Goal: Task Accomplishment & Management: Complete application form

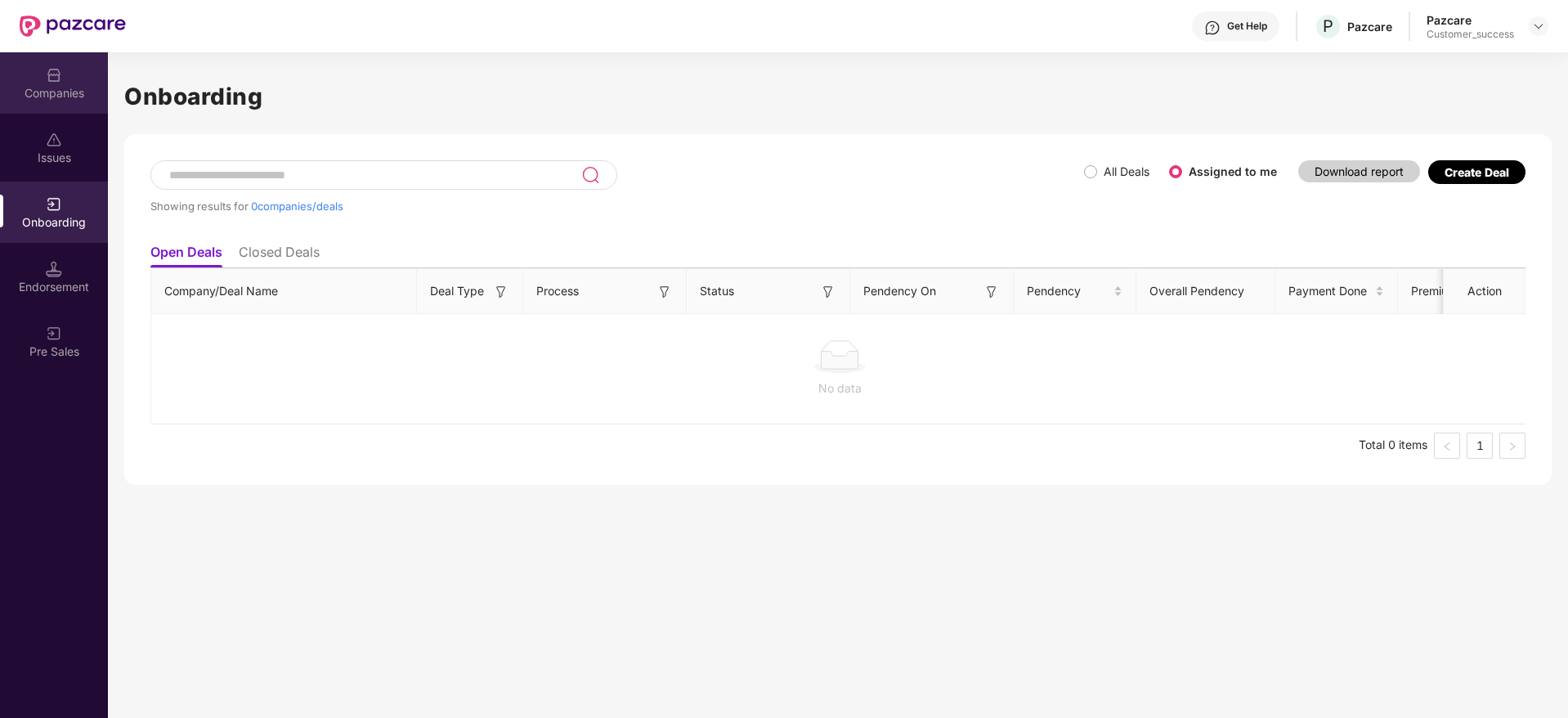
click at [74, 76] on div "Companies" at bounding box center [54, 82] width 107 height 62
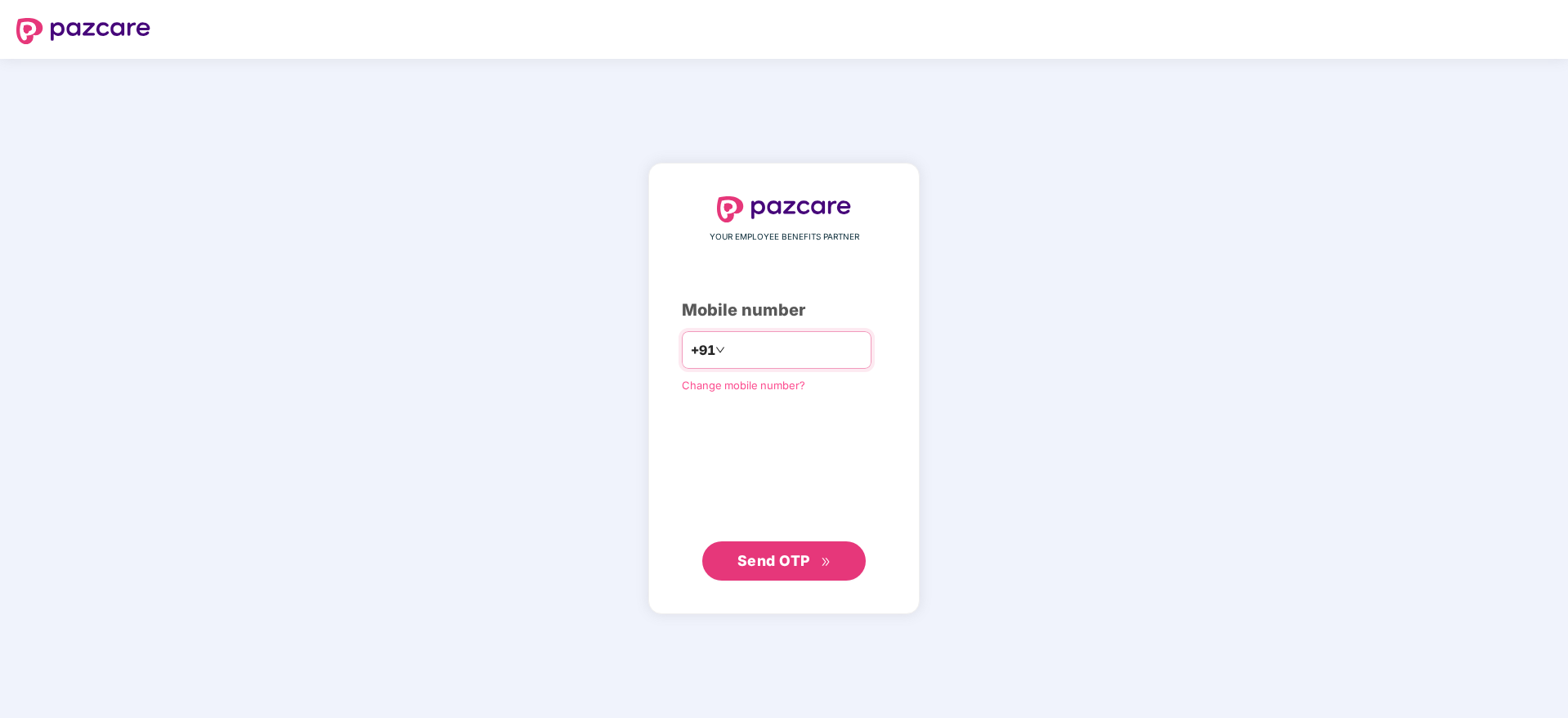
click at [730, 354] on input "**********" at bounding box center [795, 350] width 134 height 26
type input "**********"
click at [793, 538] on div "**********" at bounding box center [784, 388] width 205 height 384
click at [783, 558] on span "Send OTP" at bounding box center [774, 560] width 73 height 17
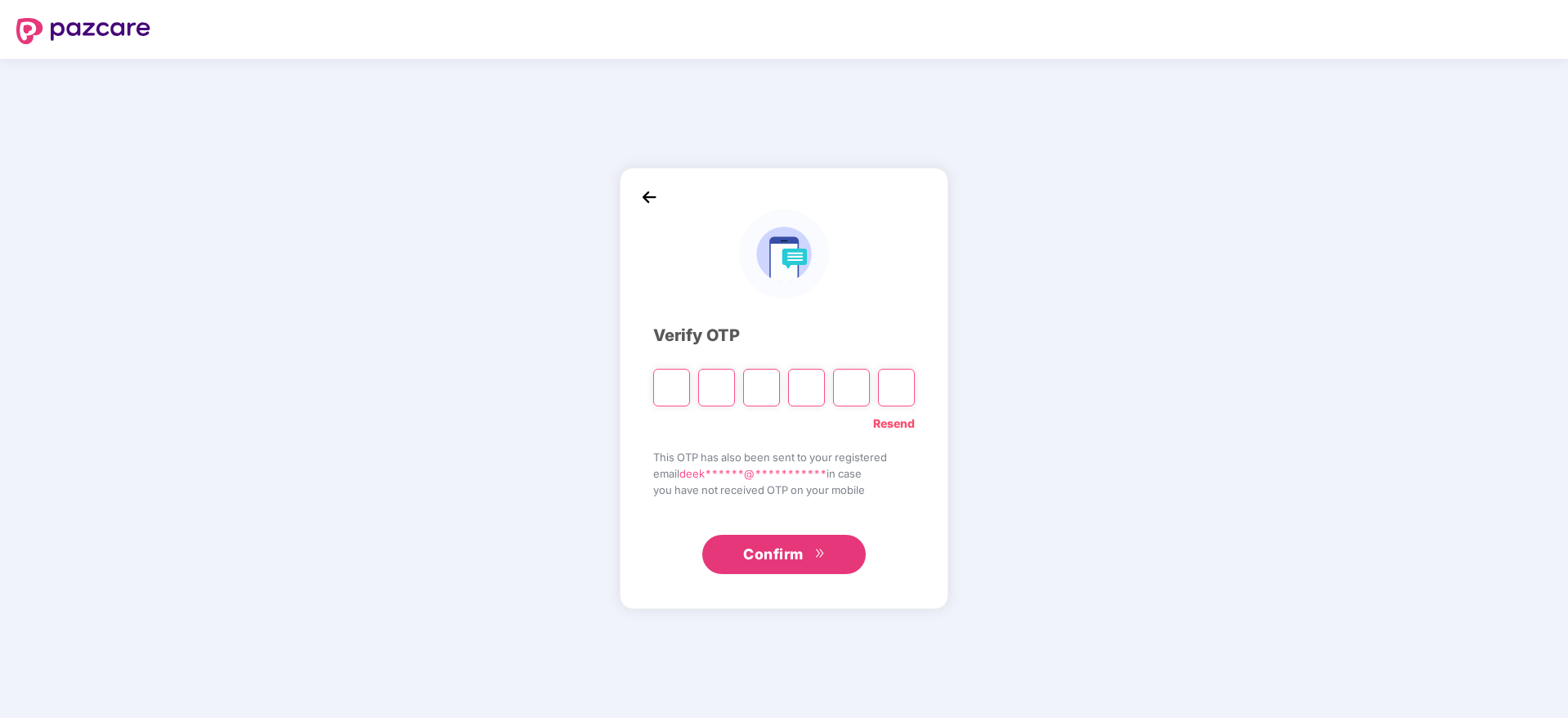
paste input "*"
type input "*"
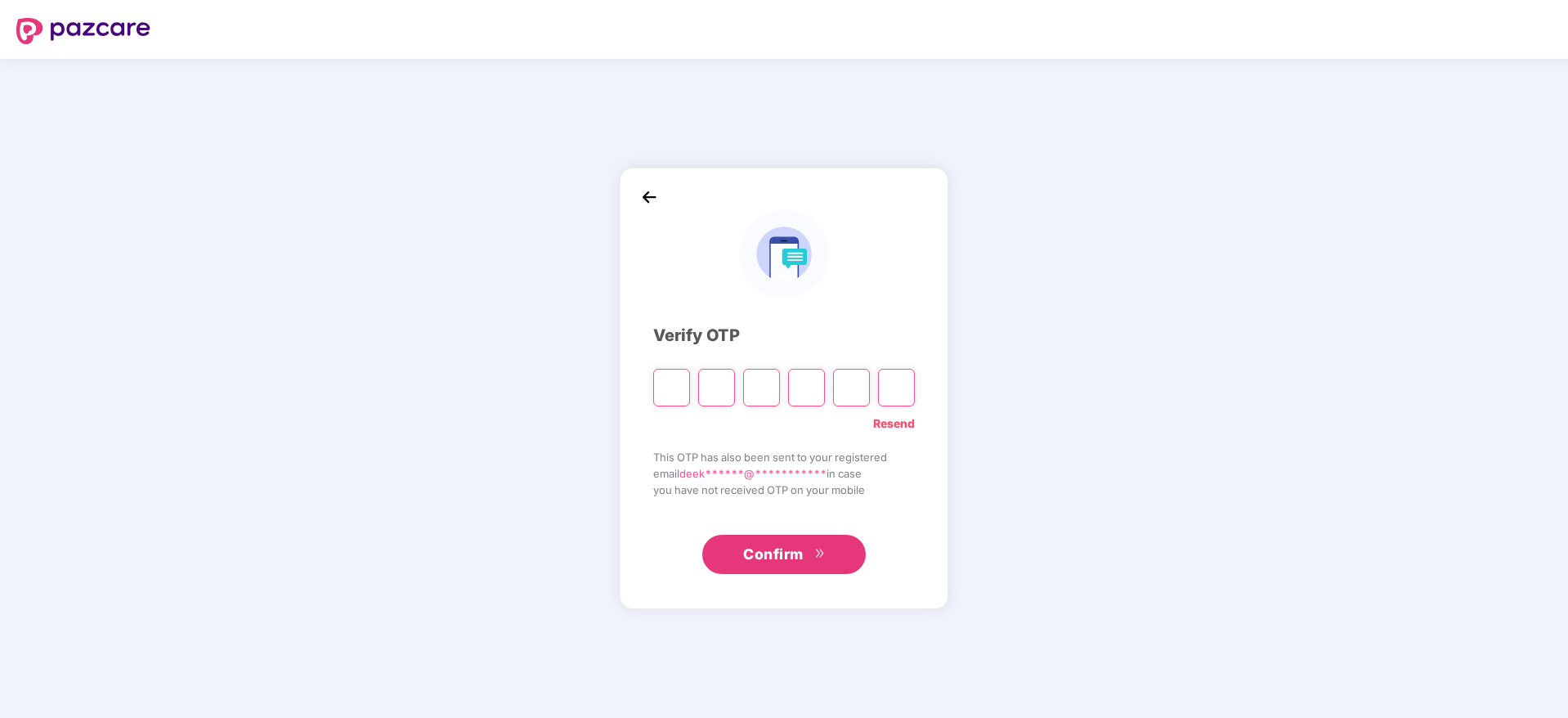
type input "*"
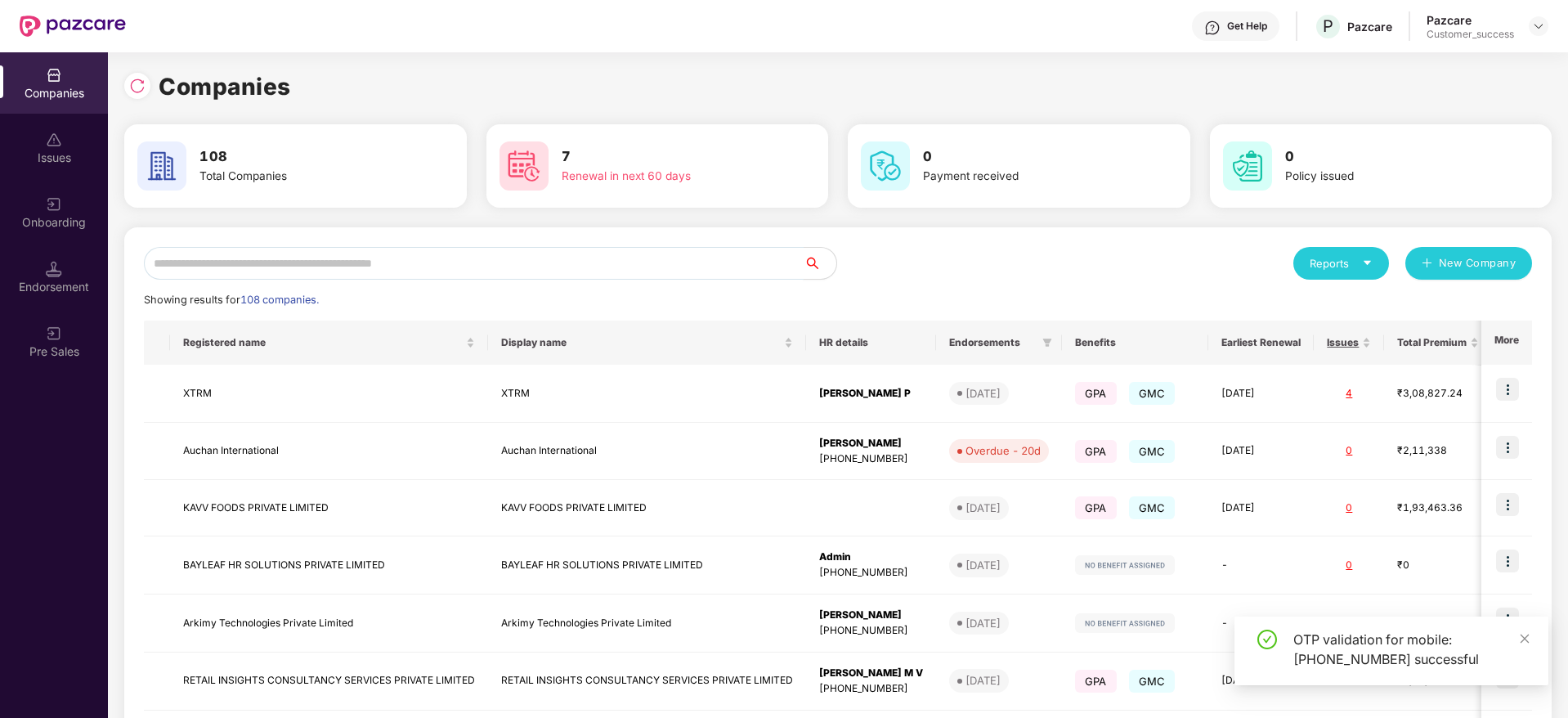
click at [226, 268] on input "text" at bounding box center [473, 264] width 660 height 33
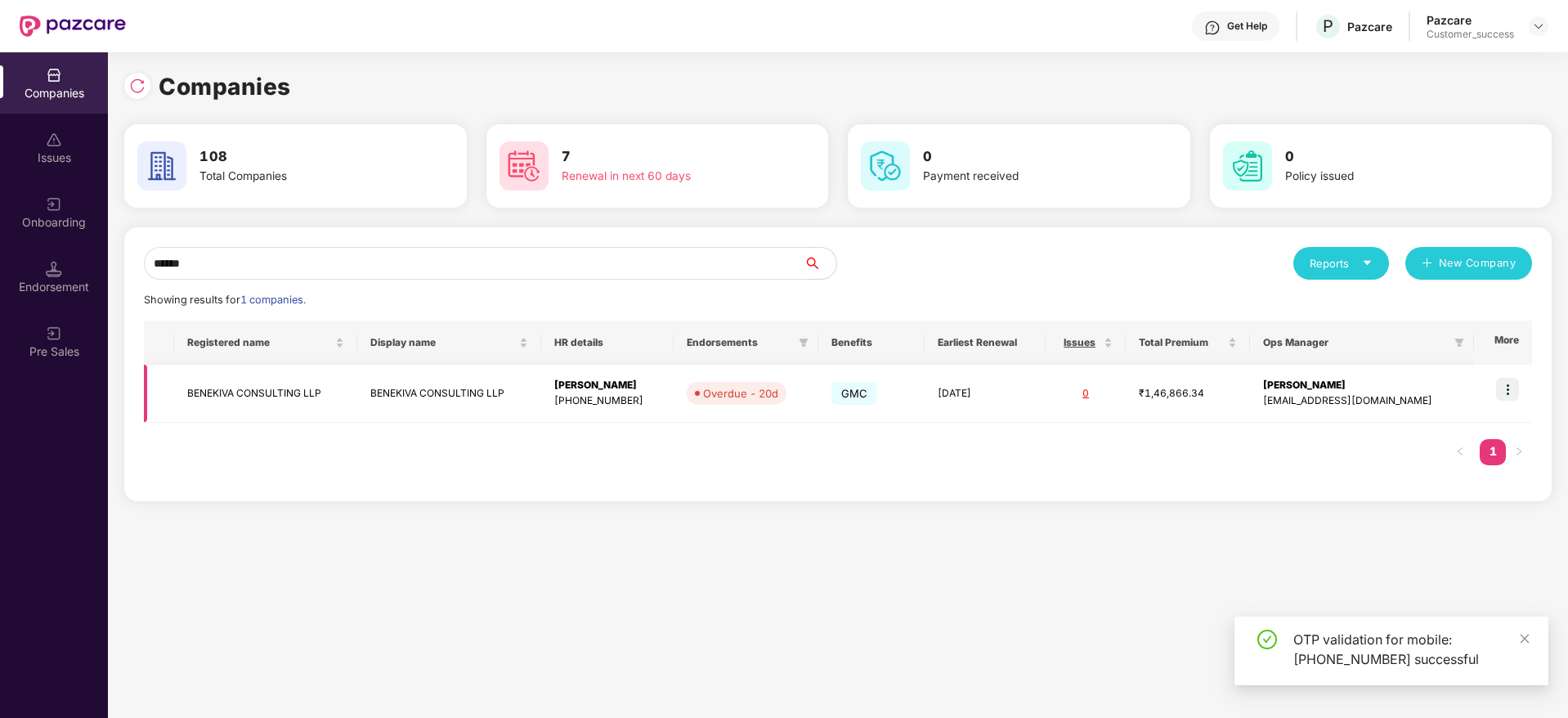
type input "******"
click at [210, 395] on td "BENEKIVA CONSULTING LLP" at bounding box center [266, 394] width 184 height 58
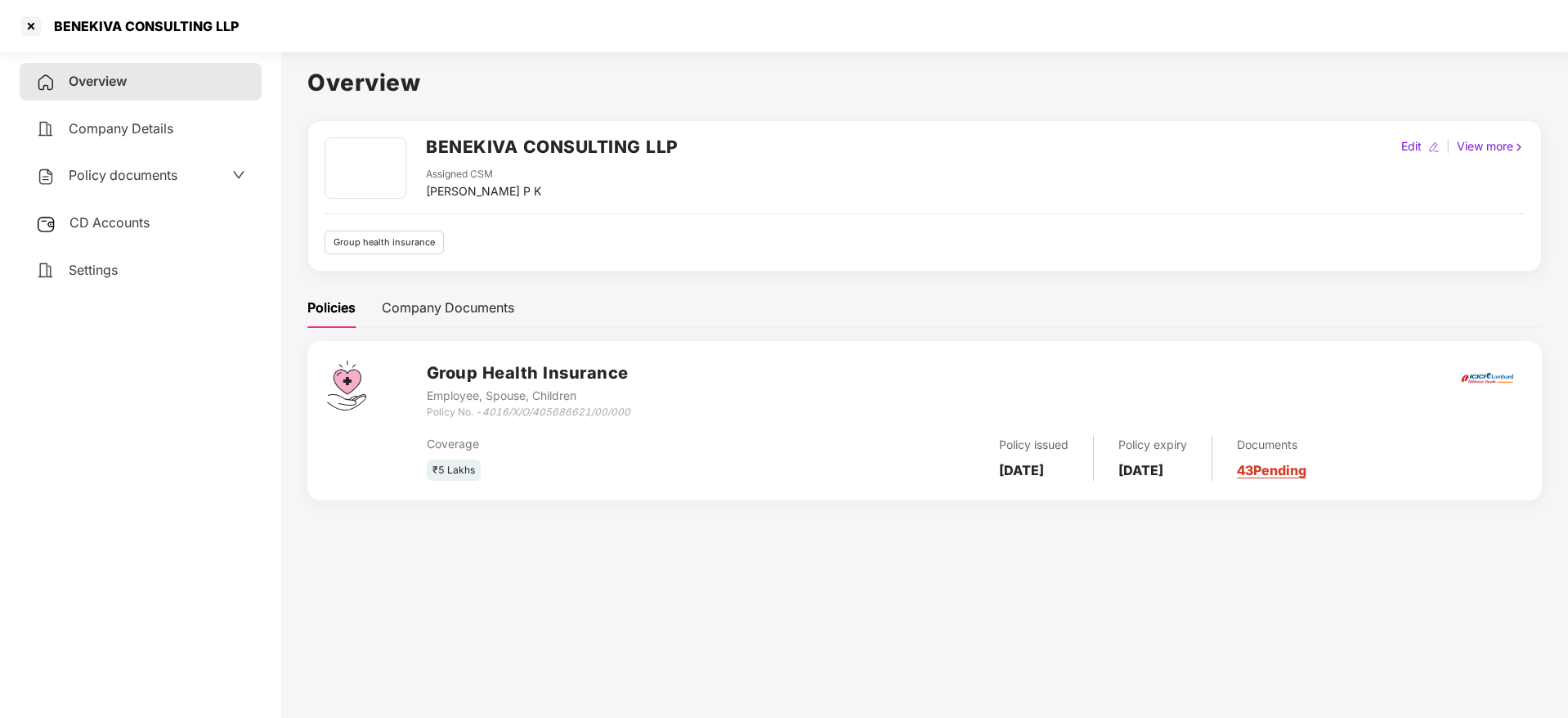
click at [467, 147] on h2 "BENEKIVA CONSULTING LLP" at bounding box center [551, 147] width 252 height 27
copy h2 "BENEKIVA CONSULTING LLP"
click at [547, 407] on icon "4016/X/O/405686621/00/000" at bounding box center [556, 412] width 148 height 12
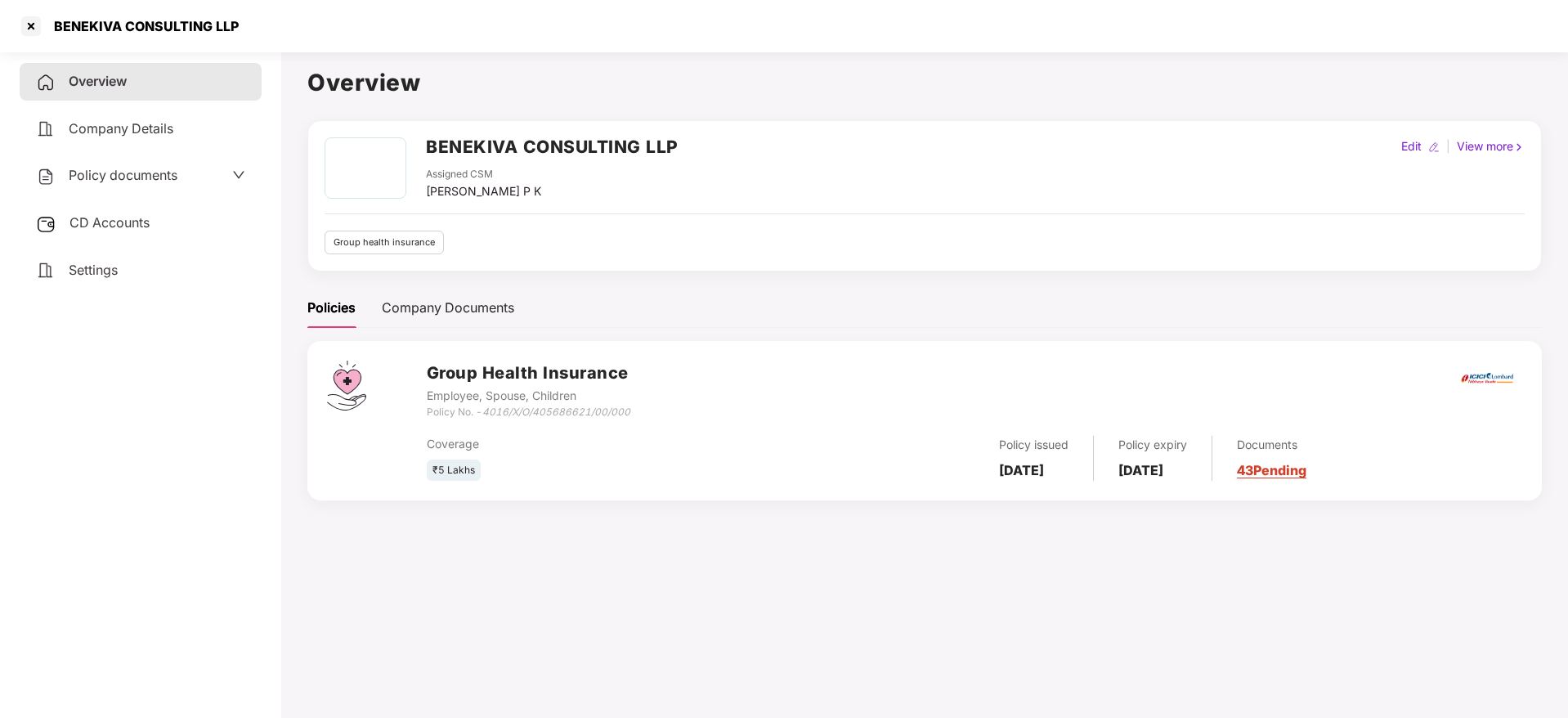
click at [547, 407] on icon "4016/X/O/405686621/00/000" at bounding box center [556, 412] width 148 height 12
click at [488, 411] on icon "4016/X/O/405686621/00/000" at bounding box center [556, 412] width 148 height 12
drag, startPoint x: 488, startPoint y: 411, endPoint x: 647, endPoint y: 414, distance: 159.0
click at [647, 414] on div "Group Health Insurance Employee, Spouse, Children Policy No. - 4016/X/O/4056866…" at bounding box center [974, 390] width 1096 height 59
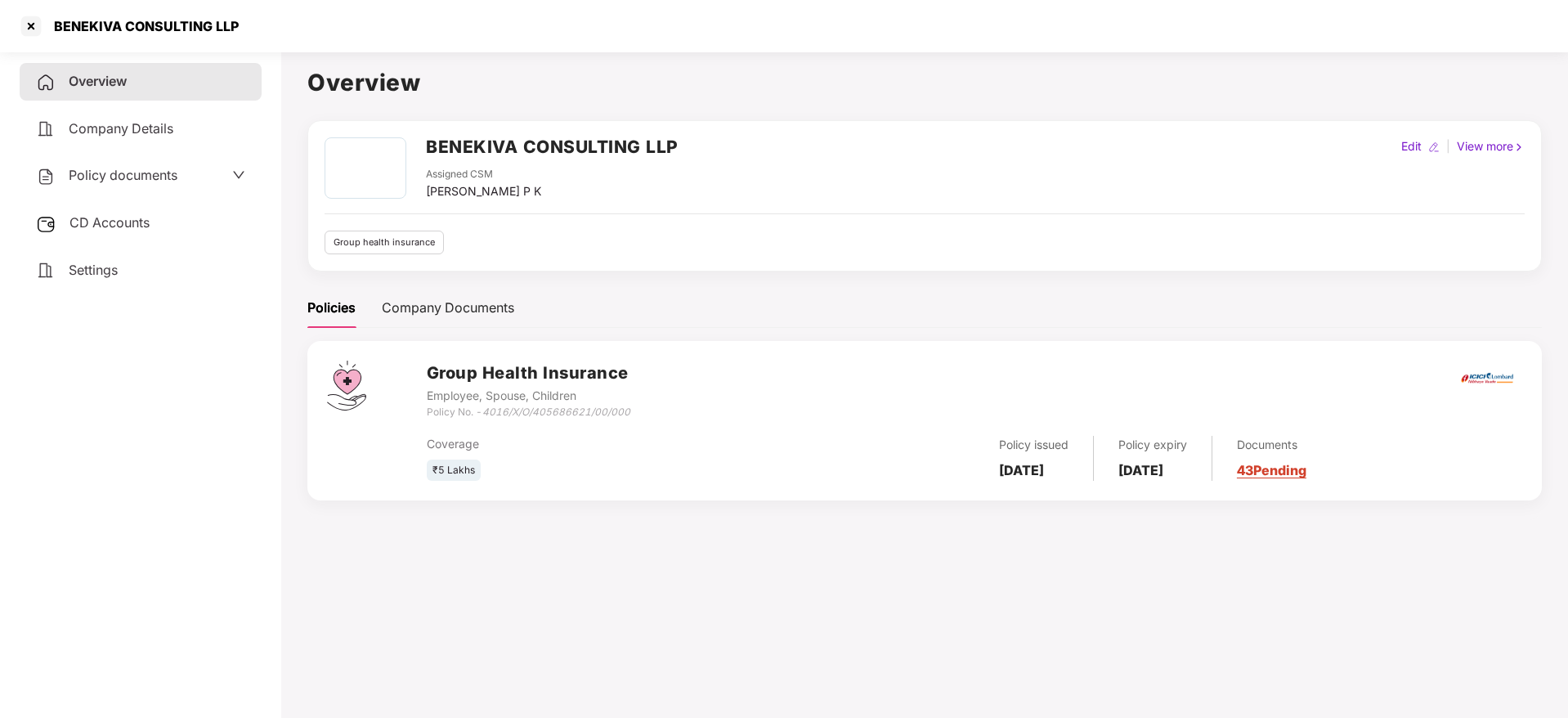
click at [485, 414] on icon "4016/X/O/405686621/00/000" at bounding box center [556, 412] width 148 height 12
drag, startPoint x: 486, startPoint y: 414, endPoint x: 644, endPoint y: 405, distance: 158.3
click at [644, 405] on div "Group Health Insurance Employee, Spouse, Children Policy No. - 4016/X/O/4056866…" at bounding box center [974, 390] width 1096 height 59
copy icon "4016/X/O/405686621/00/000"
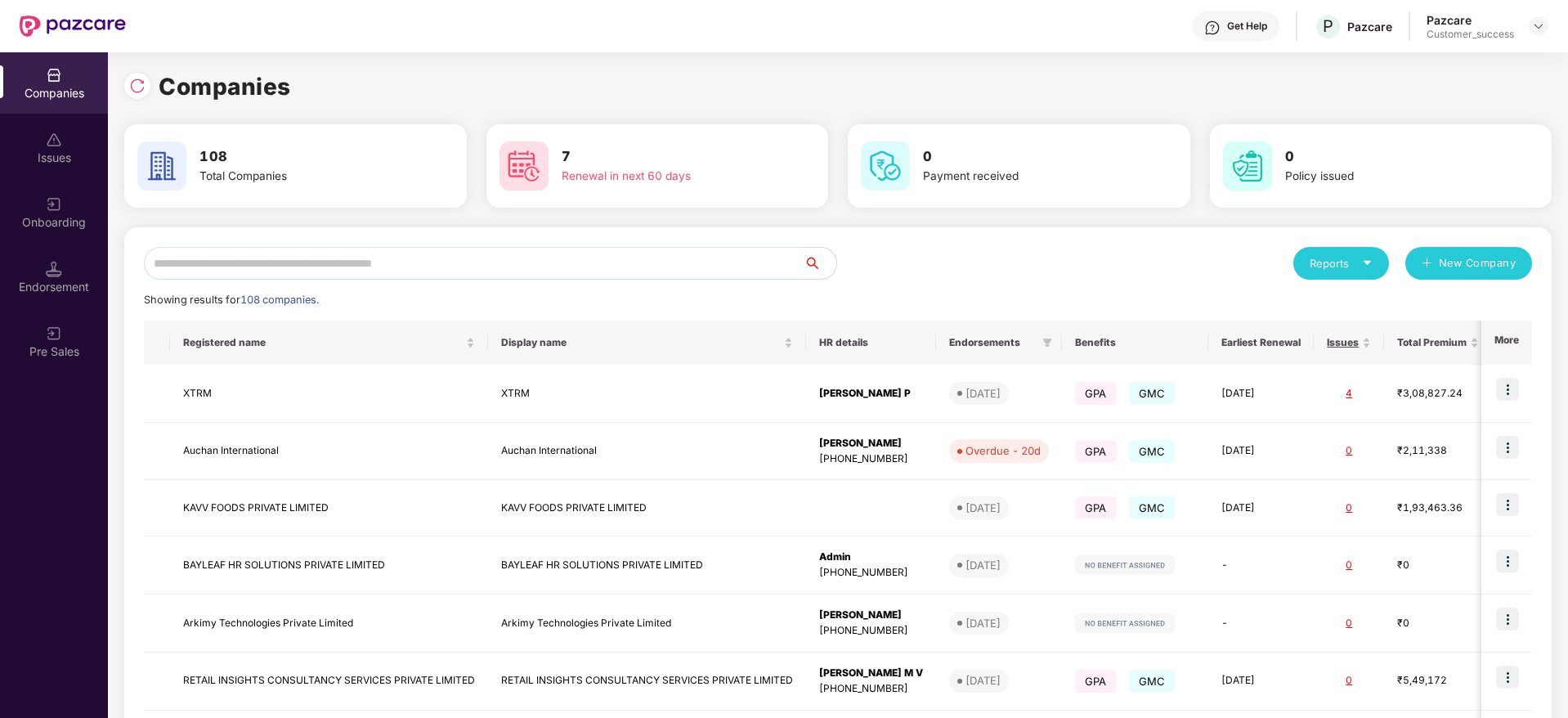
click at [223, 261] on input "text" at bounding box center [473, 264] width 660 height 33
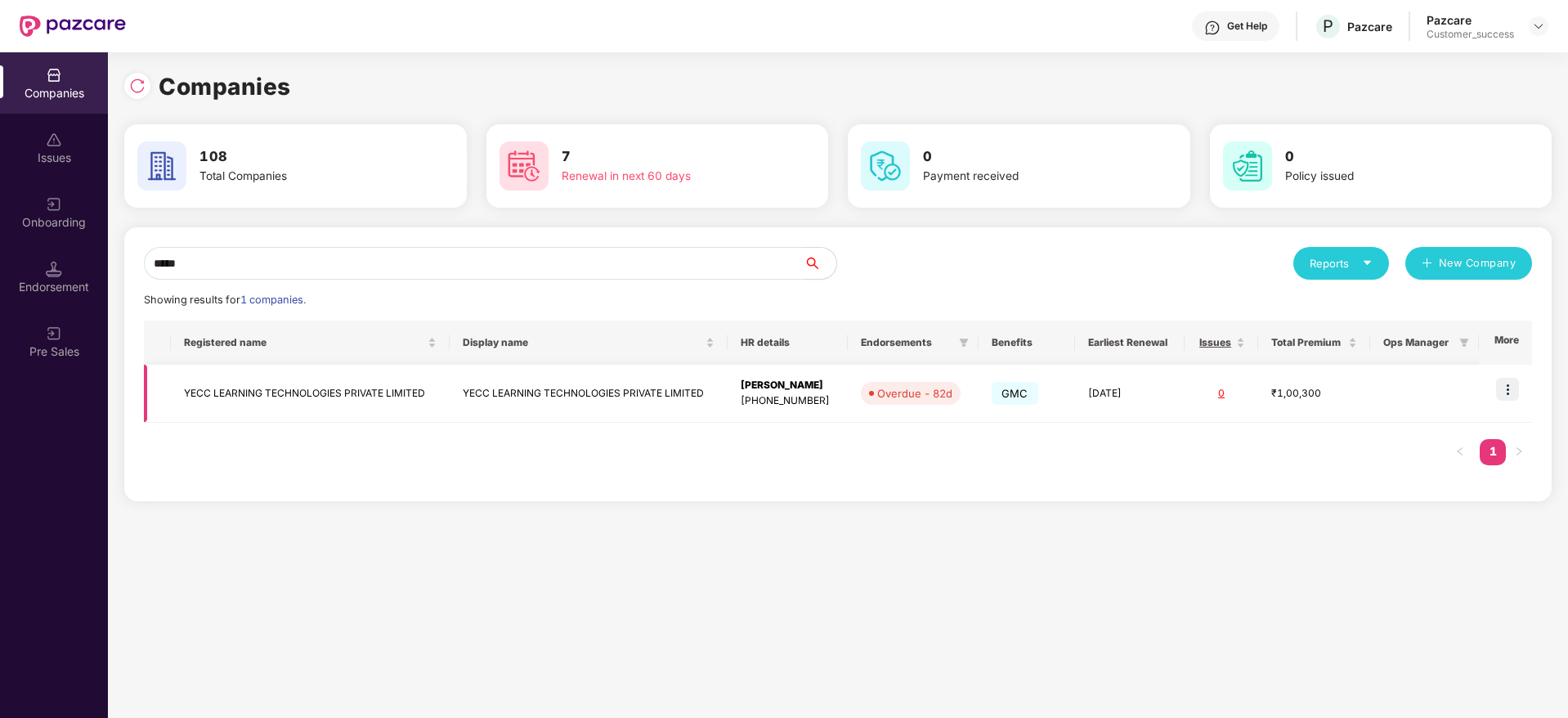
type input "****"
click at [1512, 387] on img at bounding box center [1507, 389] width 23 height 23
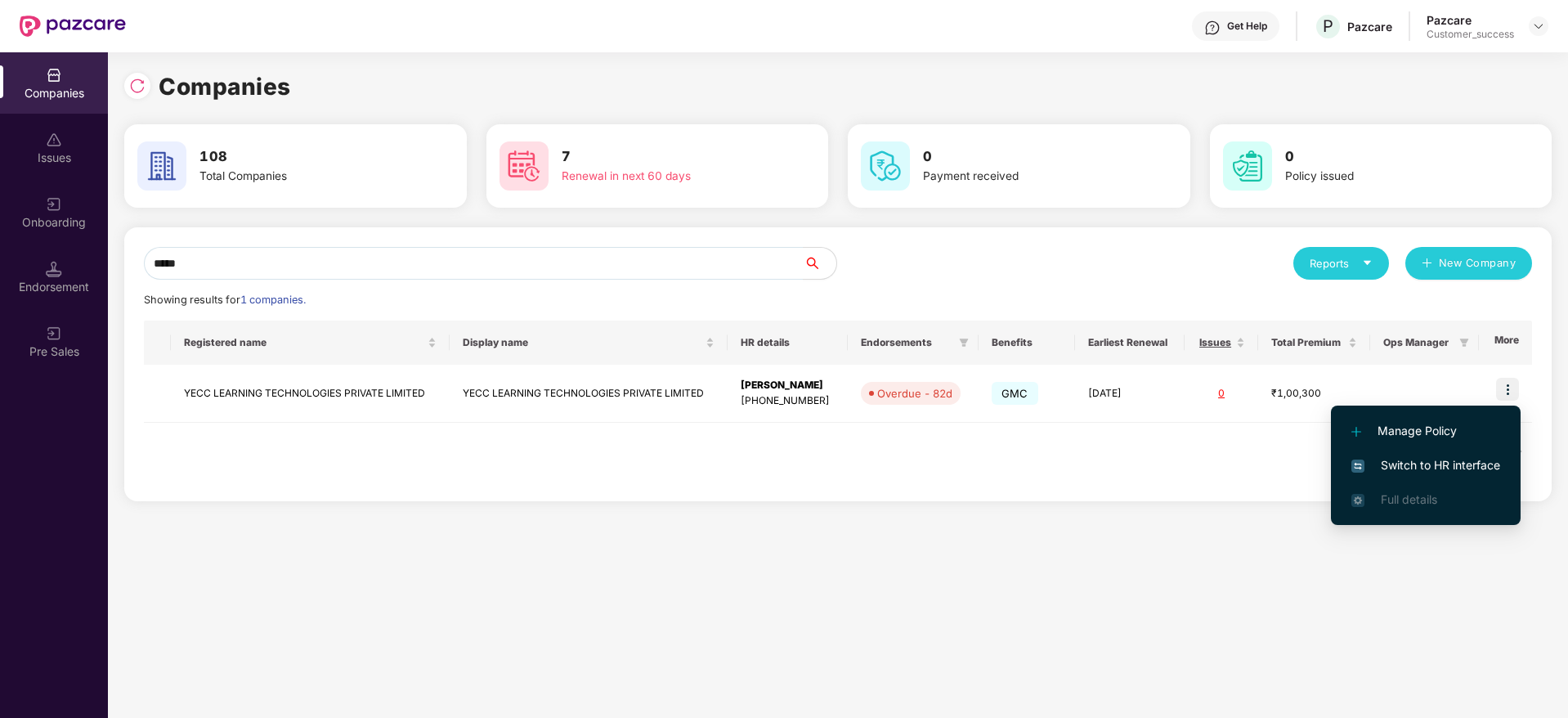
click at [1418, 472] on span "Switch to HR interface" at bounding box center [1426, 465] width 149 height 18
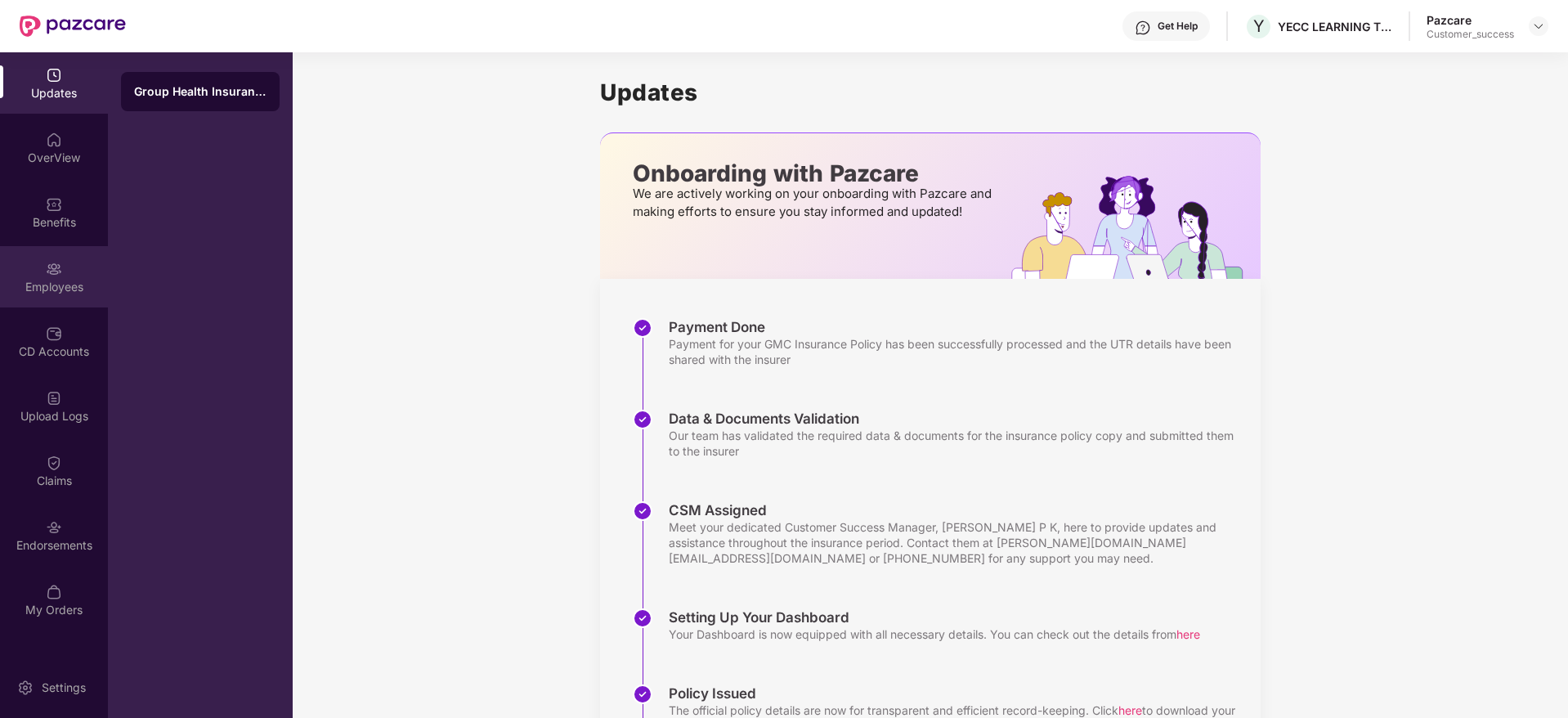
click at [7, 293] on div "Employees" at bounding box center [54, 287] width 107 height 16
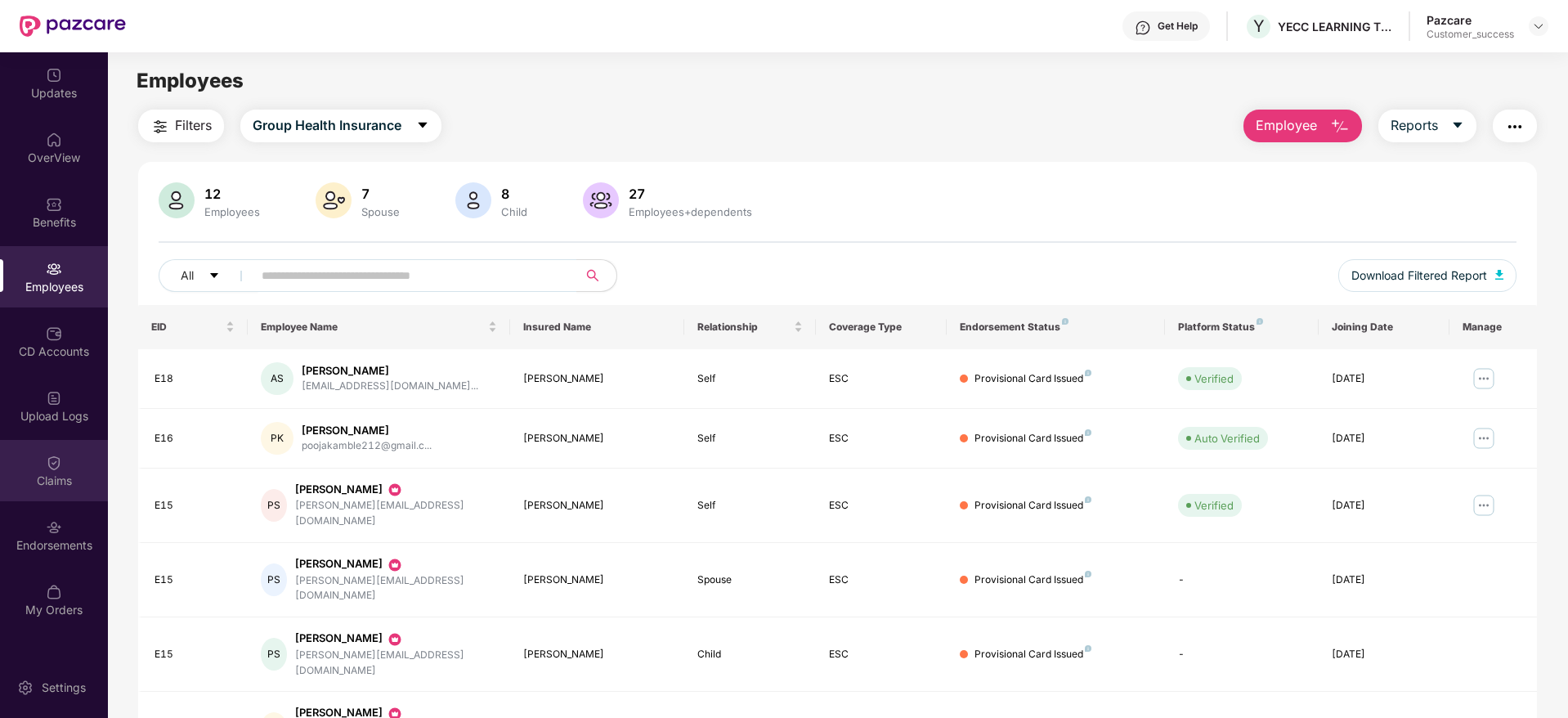
click at [50, 468] on img at bounding box center [54, 462] width 16 height 16
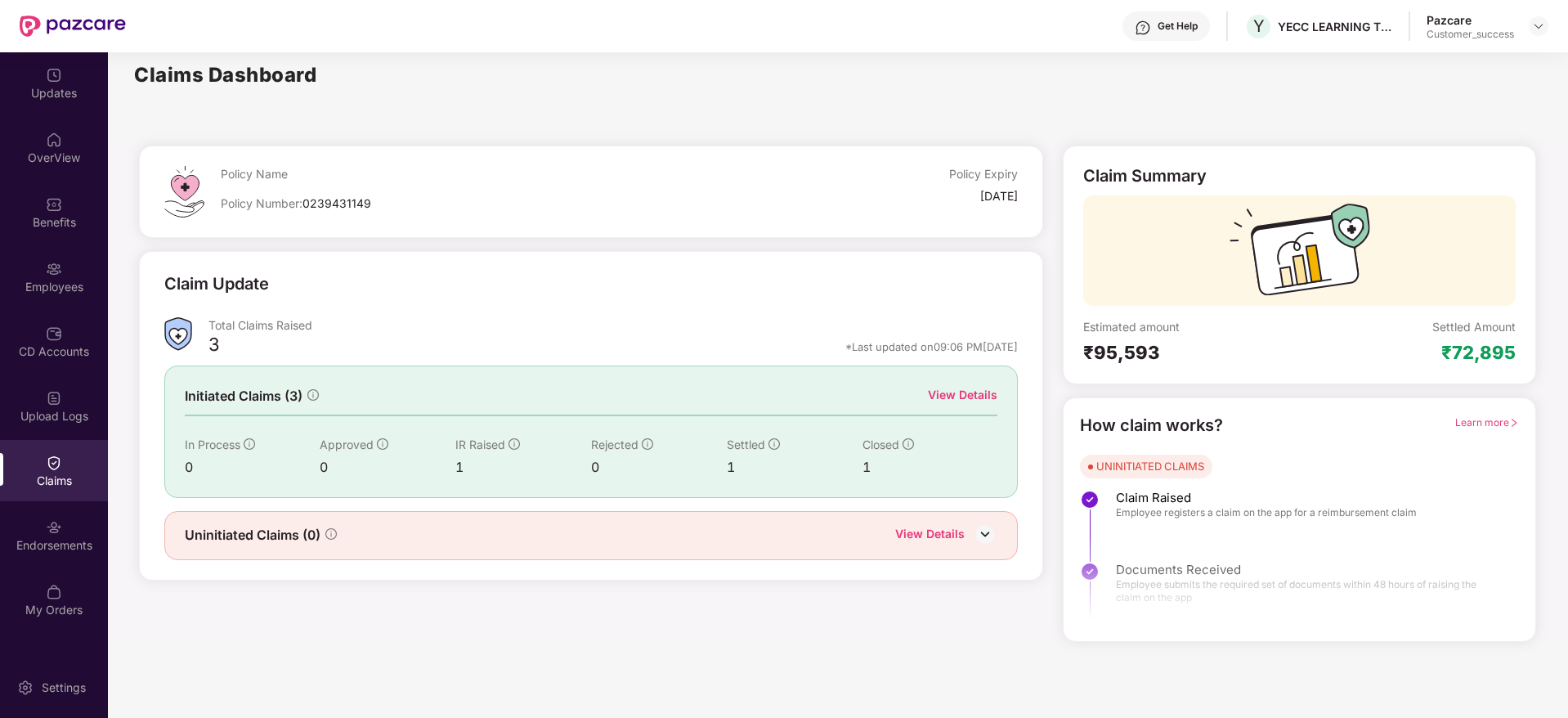
click at [954, 388] on div "View Details" at bounding box center [962, 395] width 69 height 18
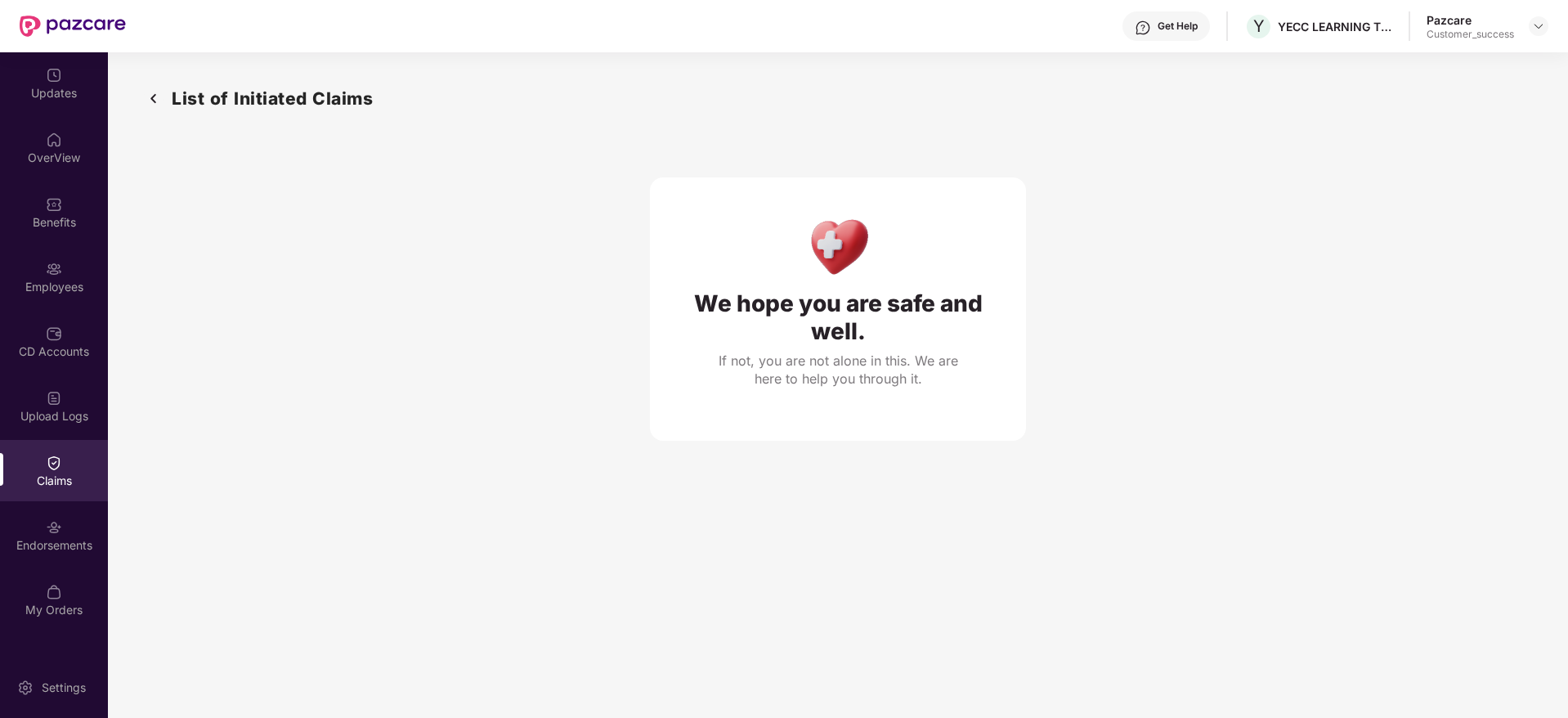
click at [151, 98] on img at bounding box center [153, 98] width 26 height 27
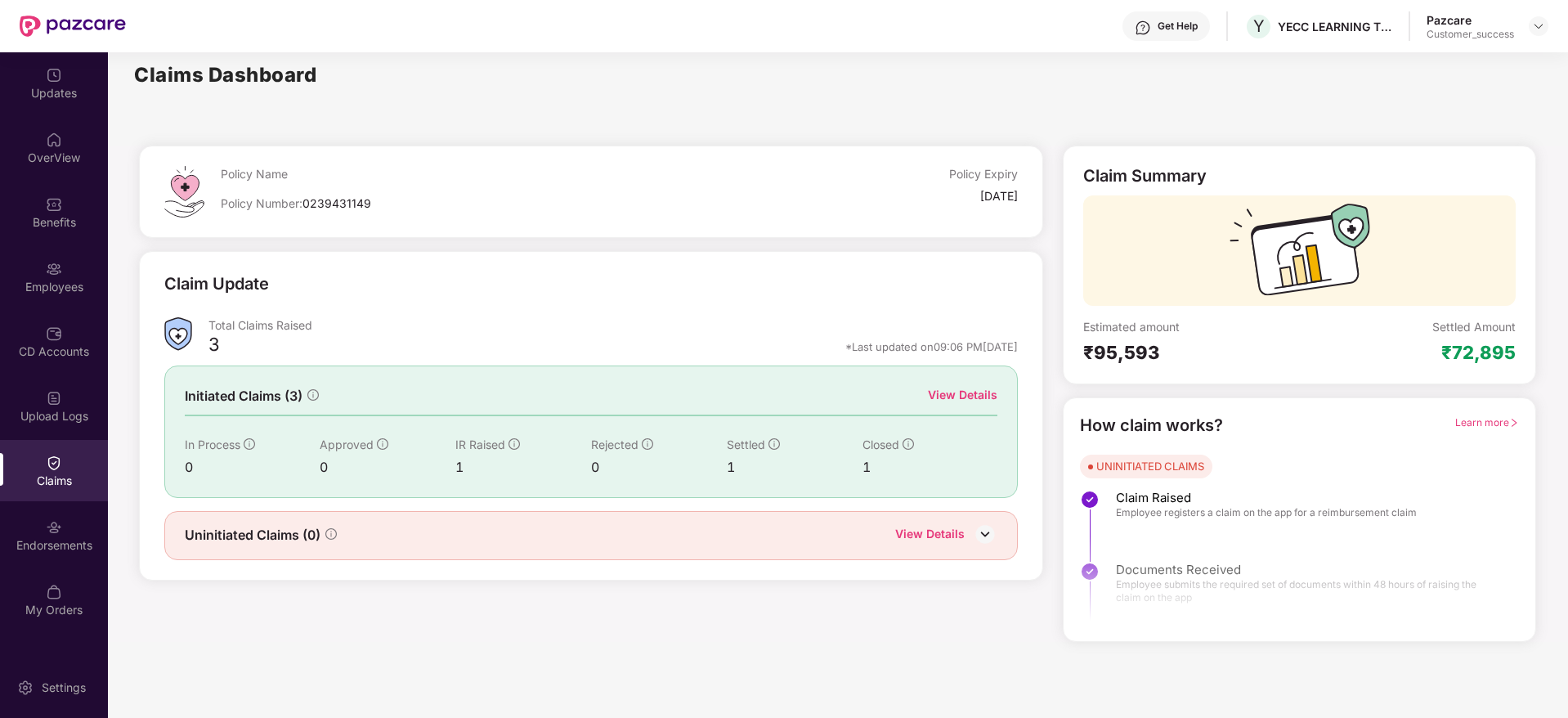
click at [983, 386] on div "View Details" at bounding box center [962, 395] width 69 height 18
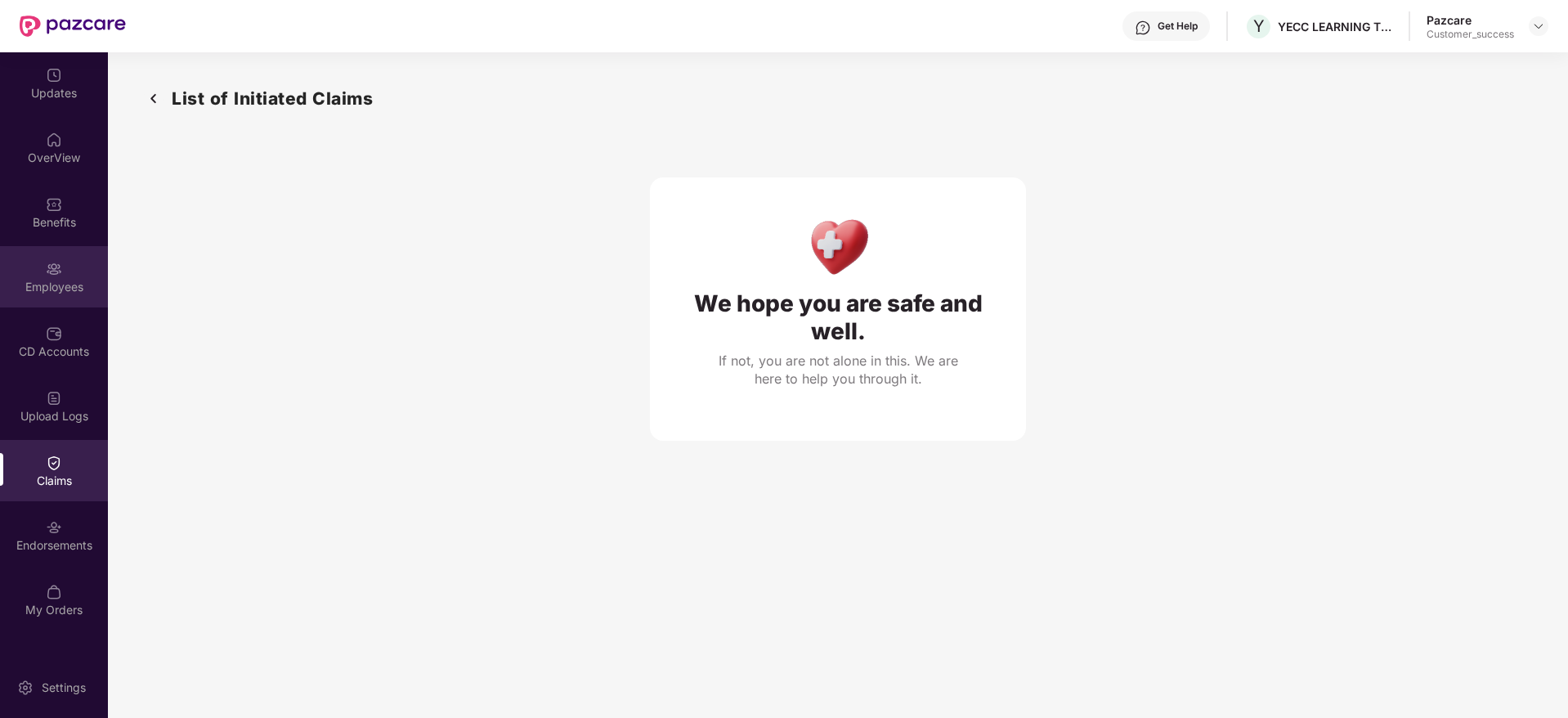
click at [70, 294] on div "Employees" at bounding box center [54, 287] width 107 height 16
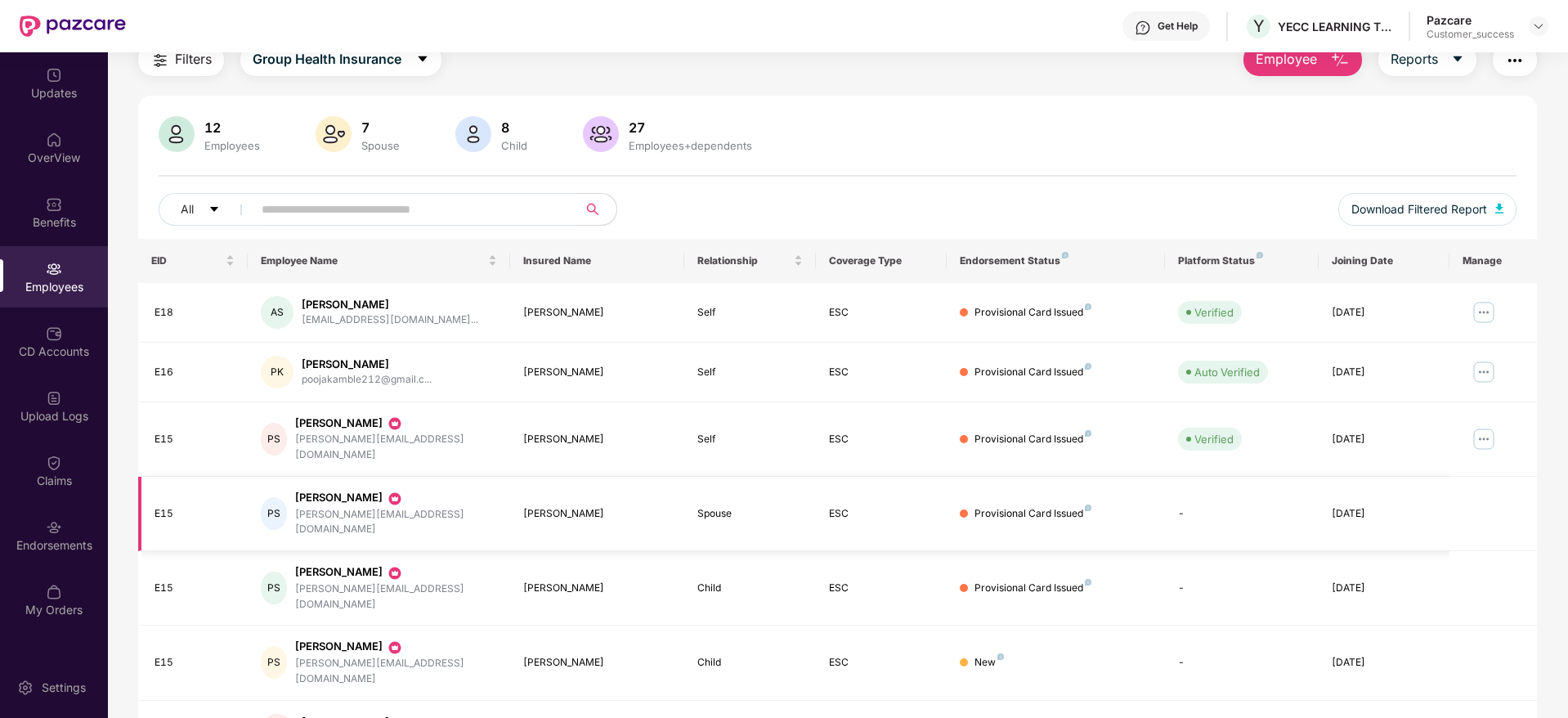
scroll to position [69, 0]
click at [93, 536] on div "Endorsements" at bounding box center [54, 535] width 107 height 62
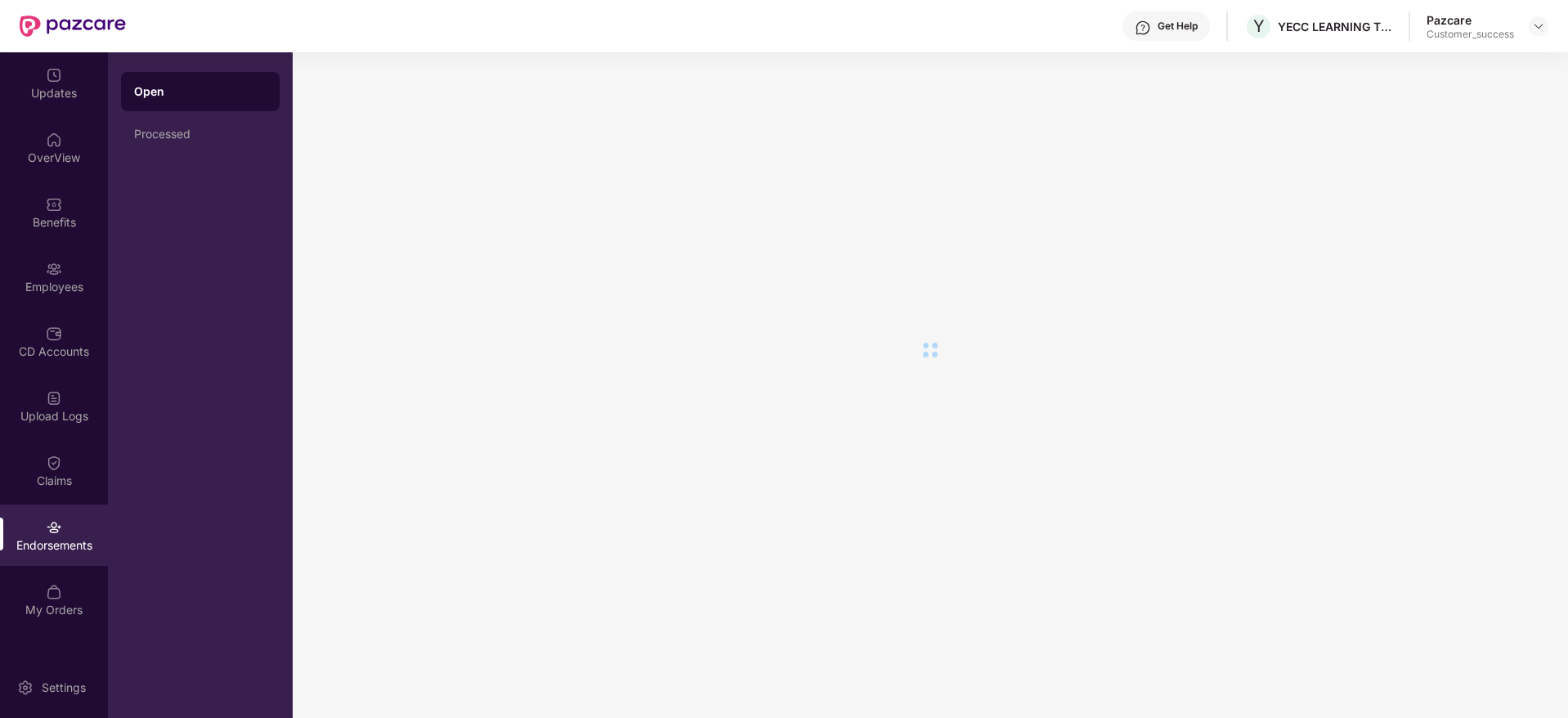
scroll to position [0, 0]
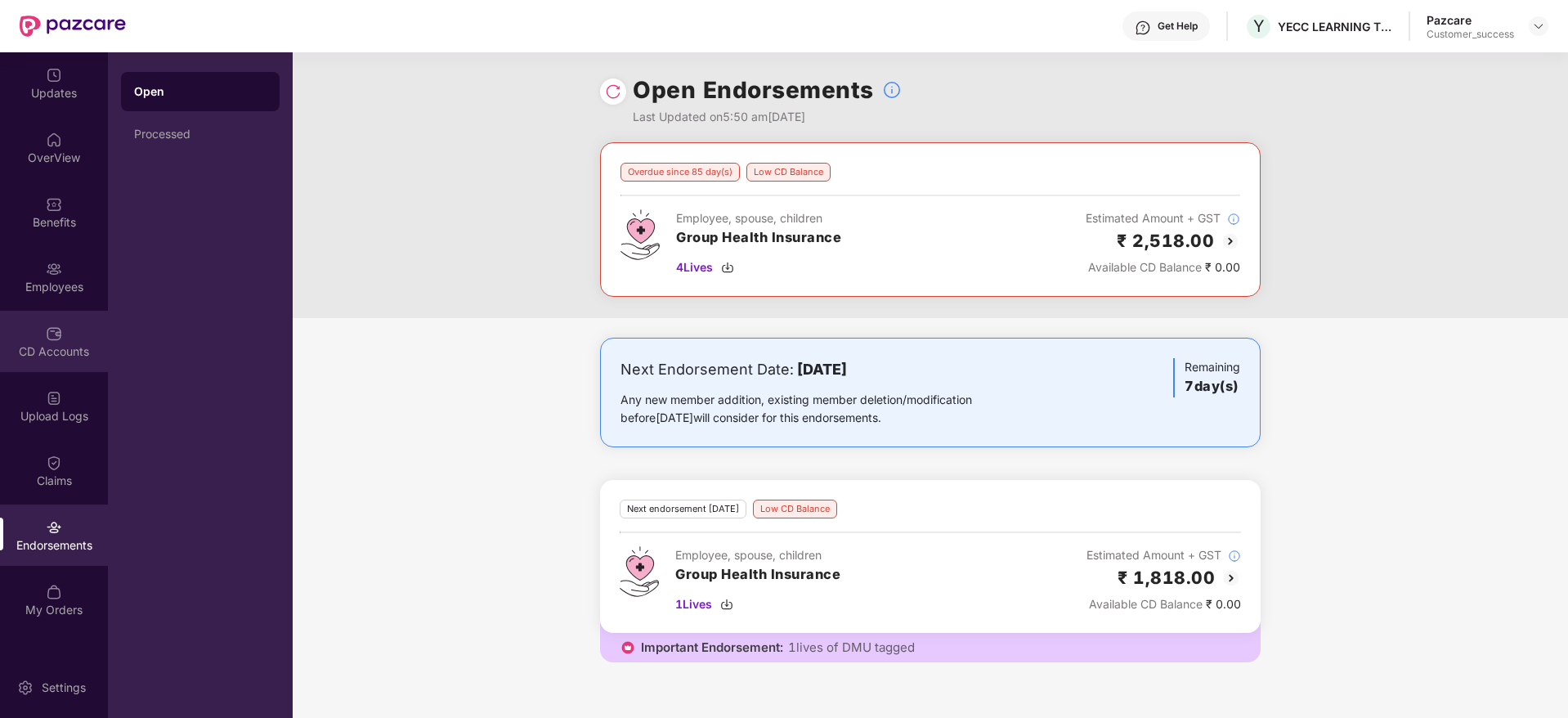
click at [22, 331] on div "CD Accounts" at bounding box center [54, 341] width 107 height 62
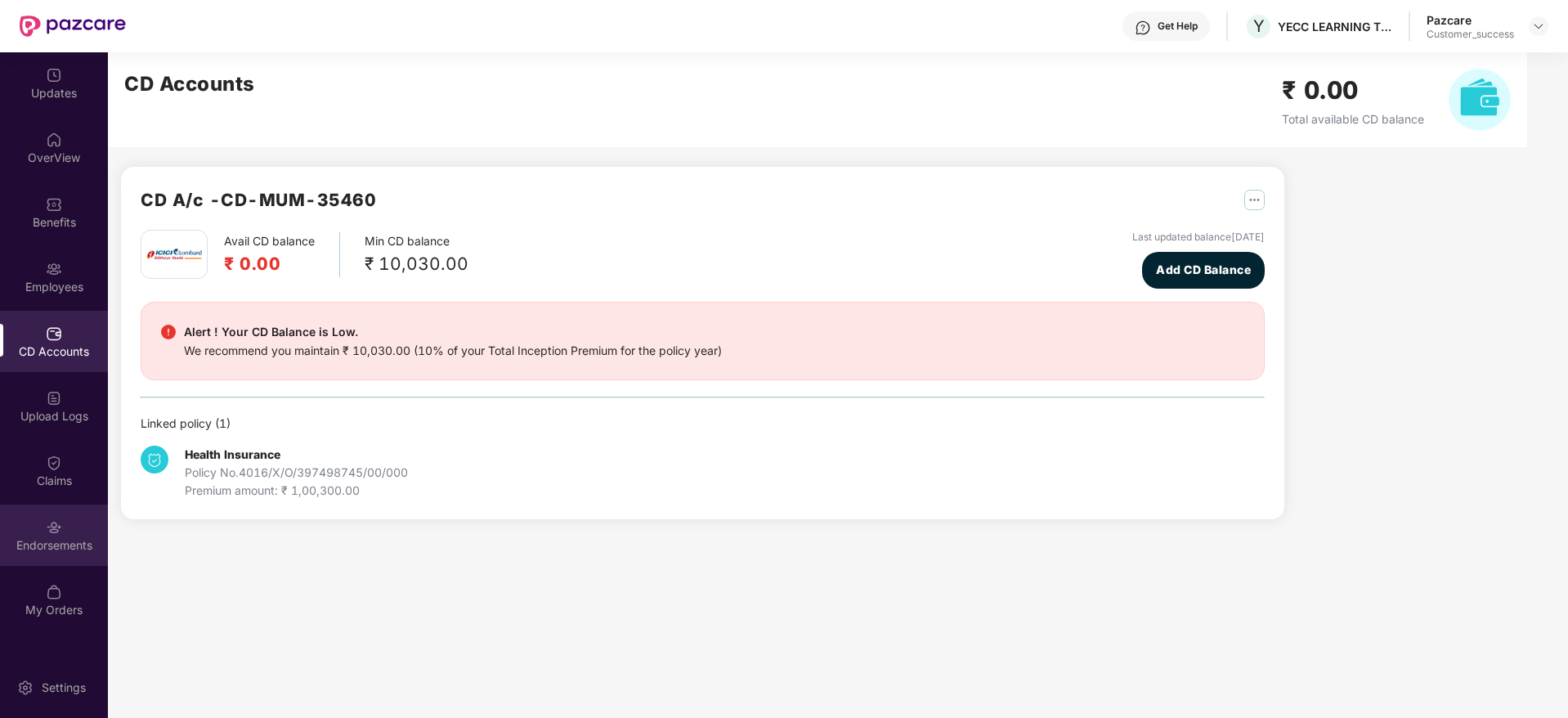
click at [42, 553] on div "Endorsements" at bounding box center [54, 535] width 107 height 62
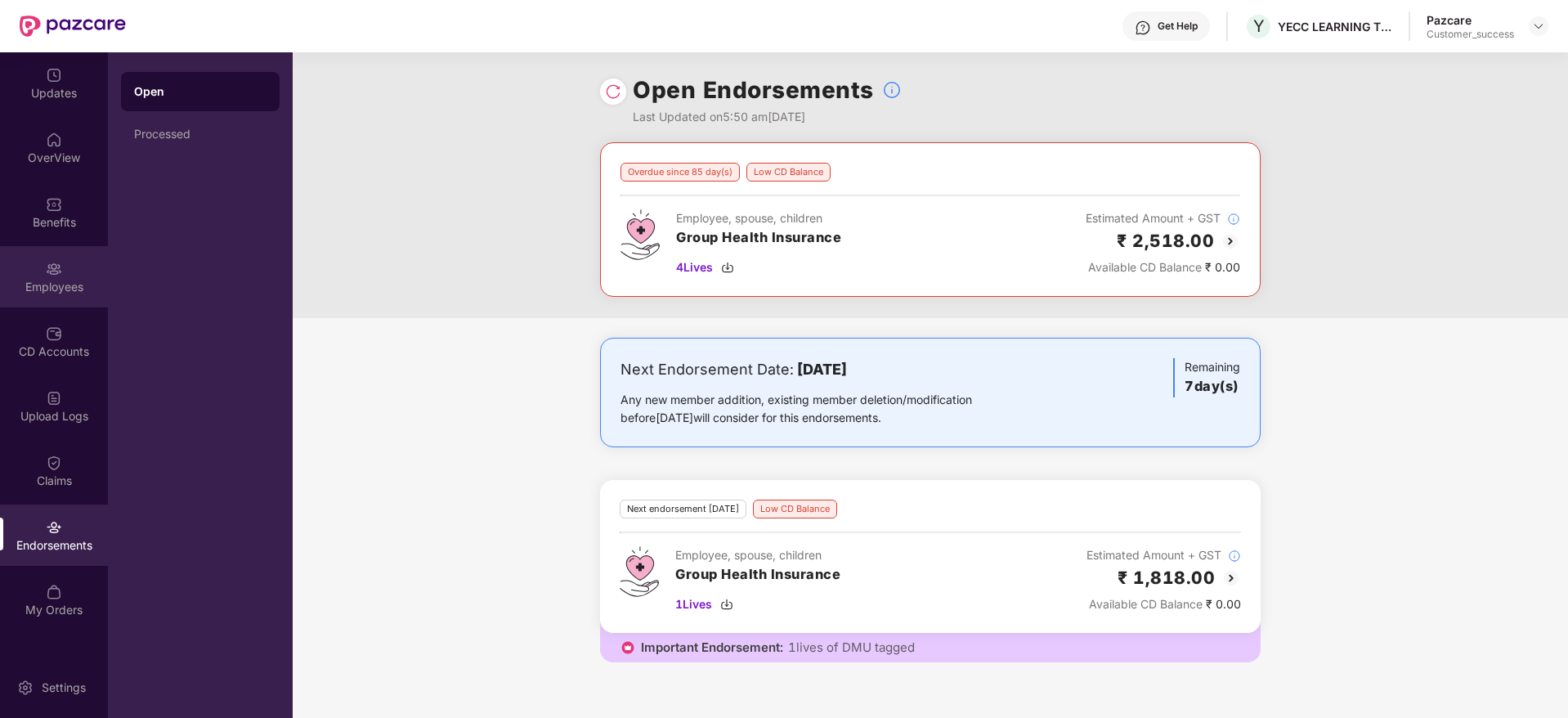
click at [35, 296] on div "Employees" at bounding box center [54, 277] width 107 height 62
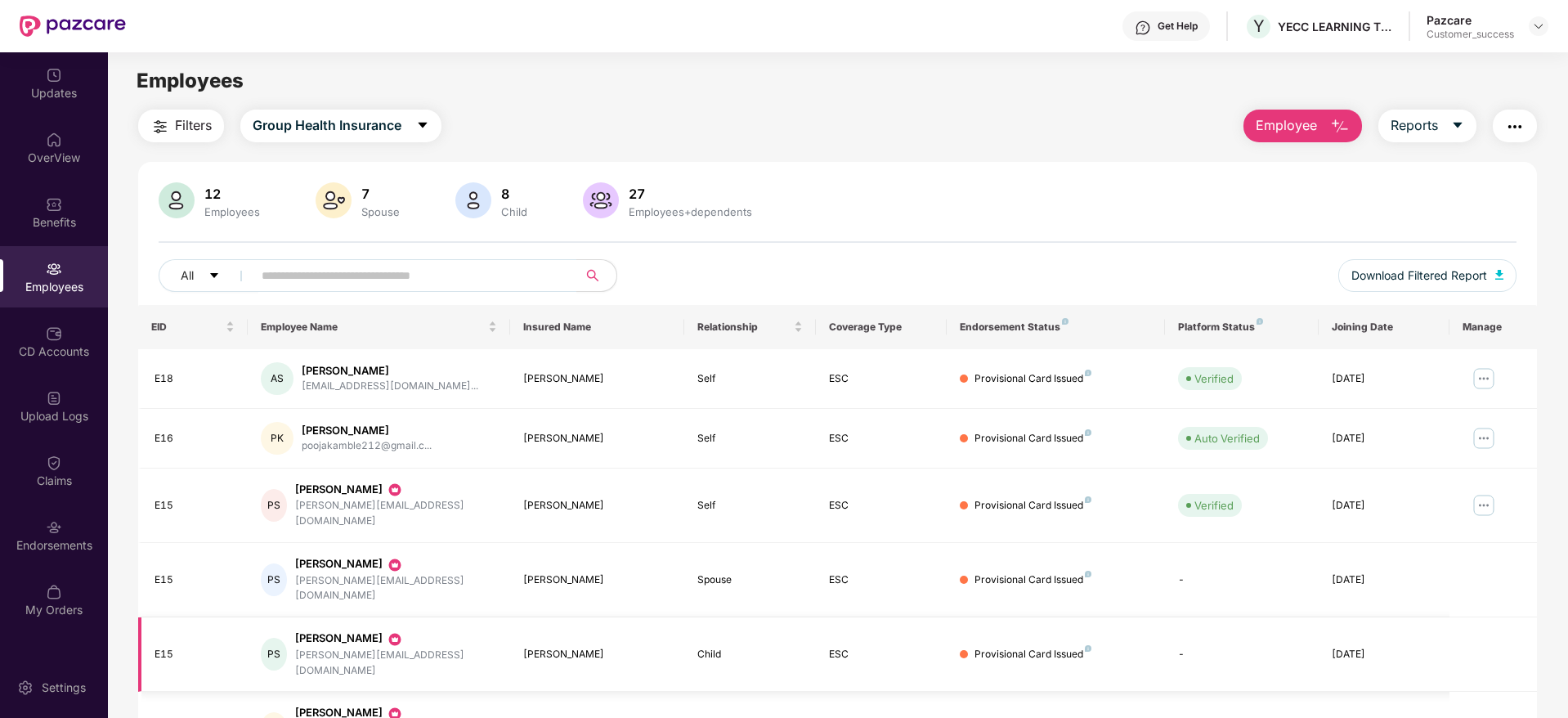
scroll to position [144, 0]
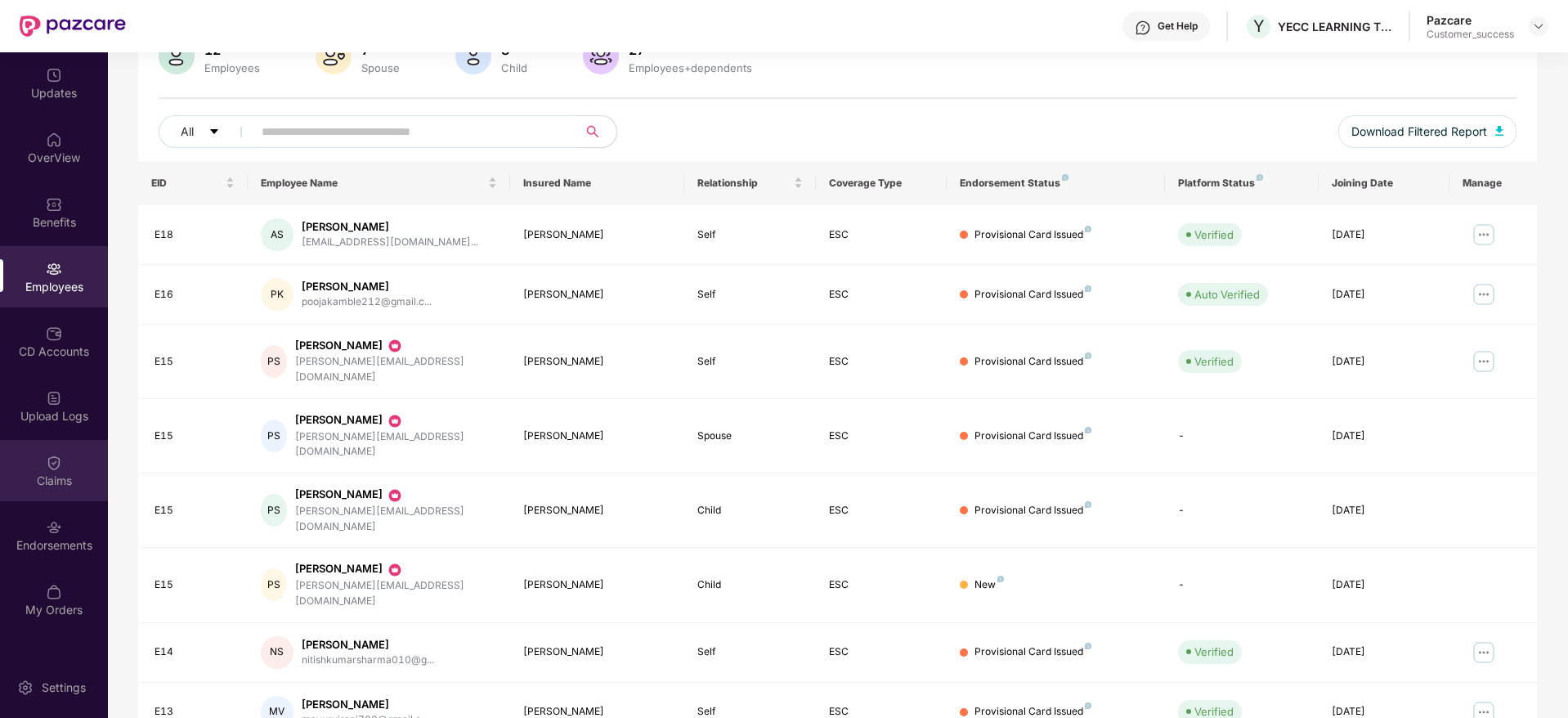
click at [63, 480] on div "Claims" at bounding box center [54, 480] width 107 height 16
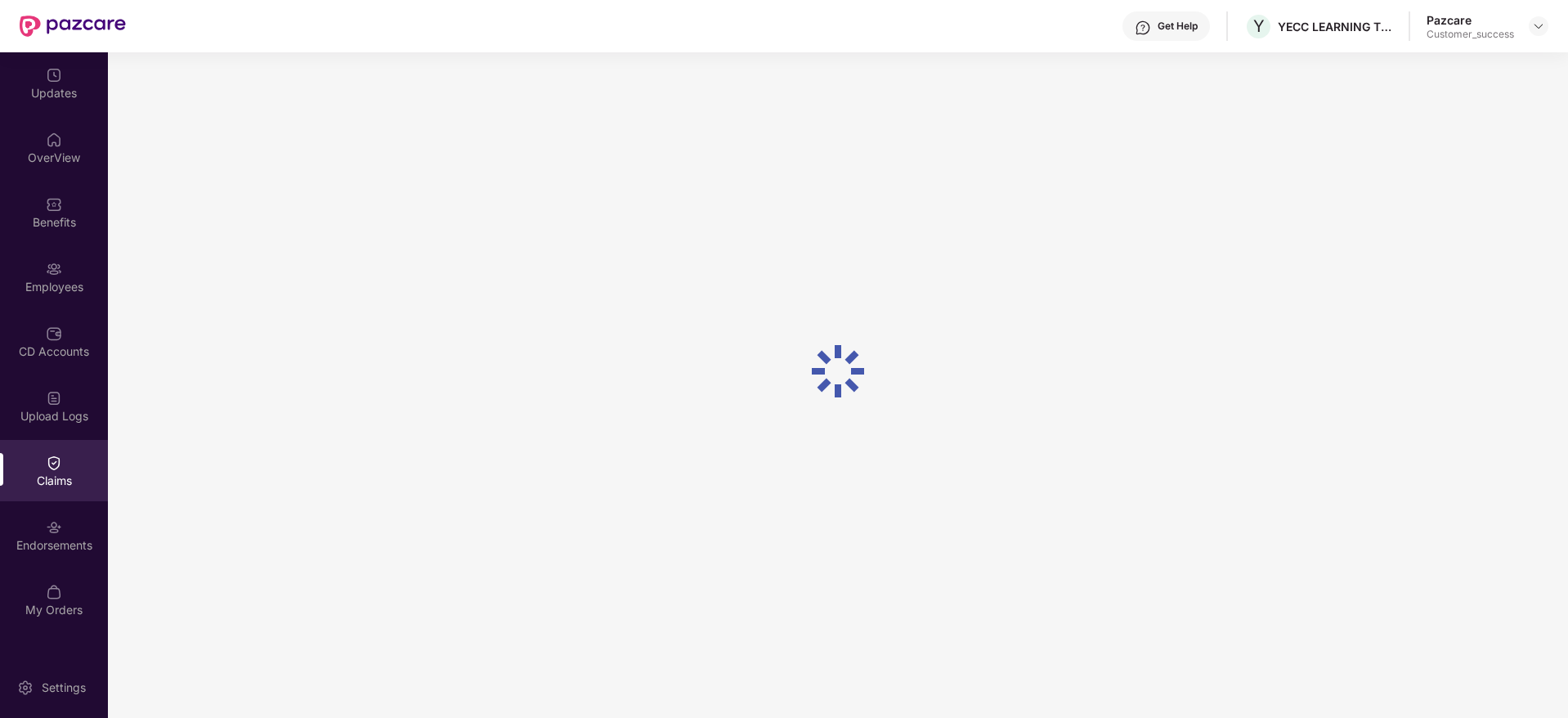
scroll to position [0, 0]
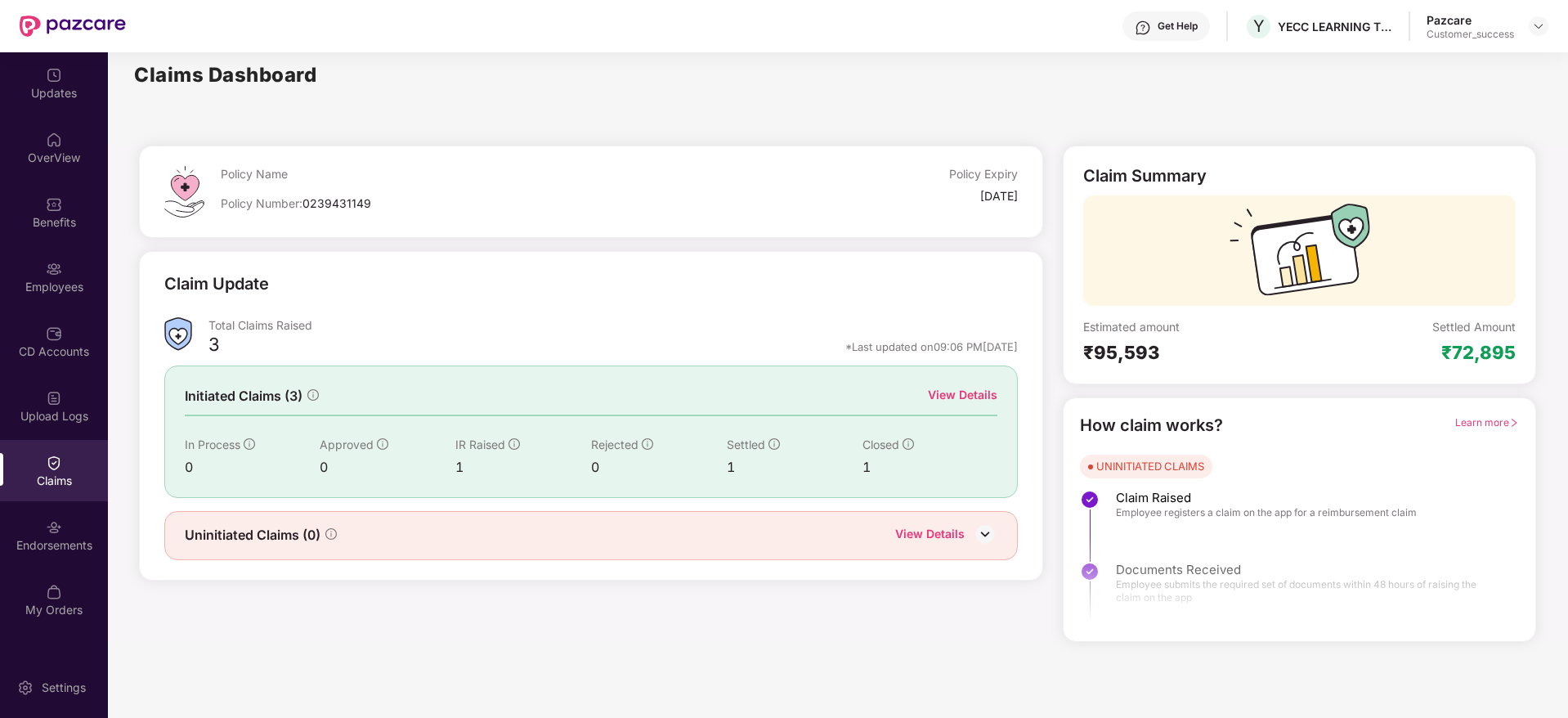
click at [977, 399] on div "View Details" at bounding box center [962, 395] width 69 height 18
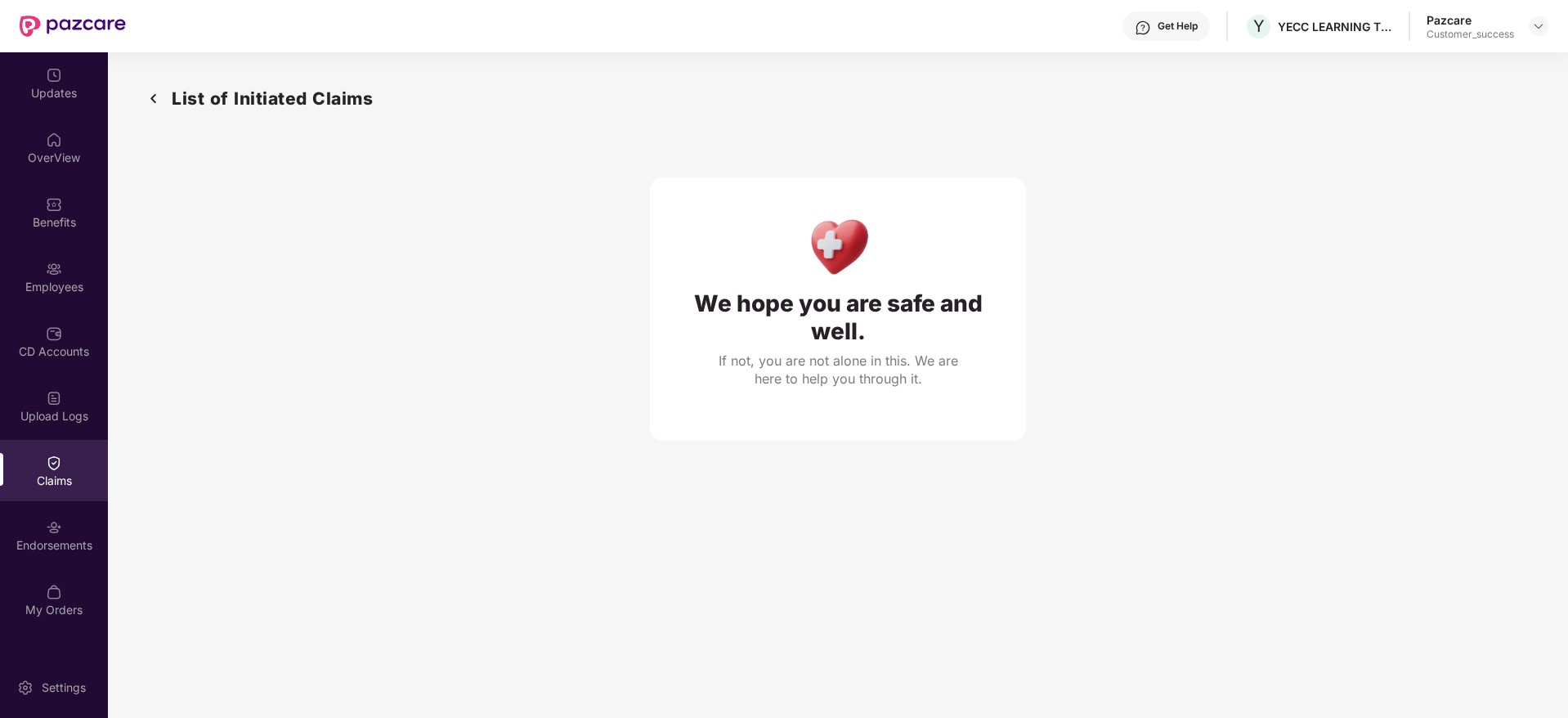
click at [148, 103] on img at bounding box center [153, 98] width 26 height 27
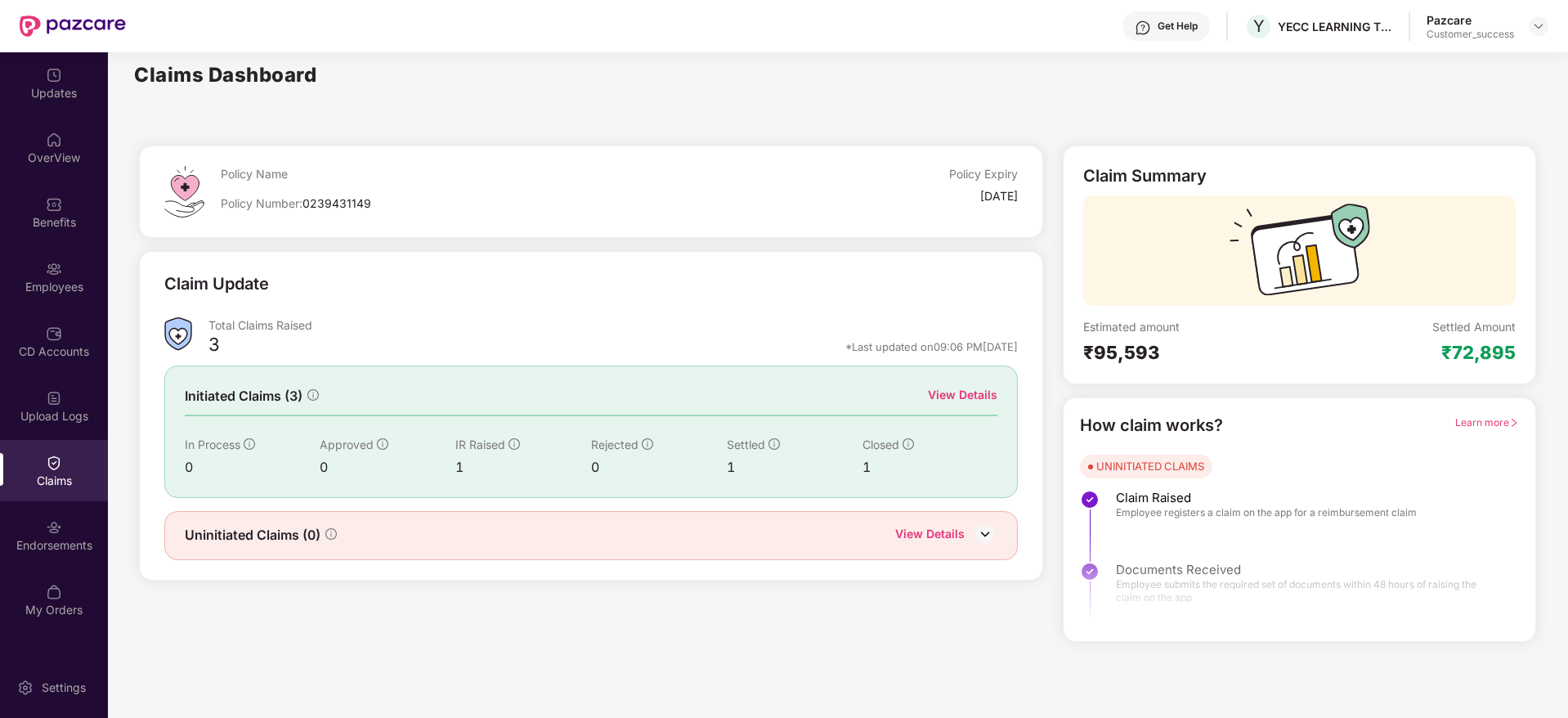
click at [268, 531] on span "Uninitiated Claims (0)" at bounding box center [252, 535] width 136 height 21
click at [912, 528] on div "View Details" at bounding box center [930, 535] width 69 height 22
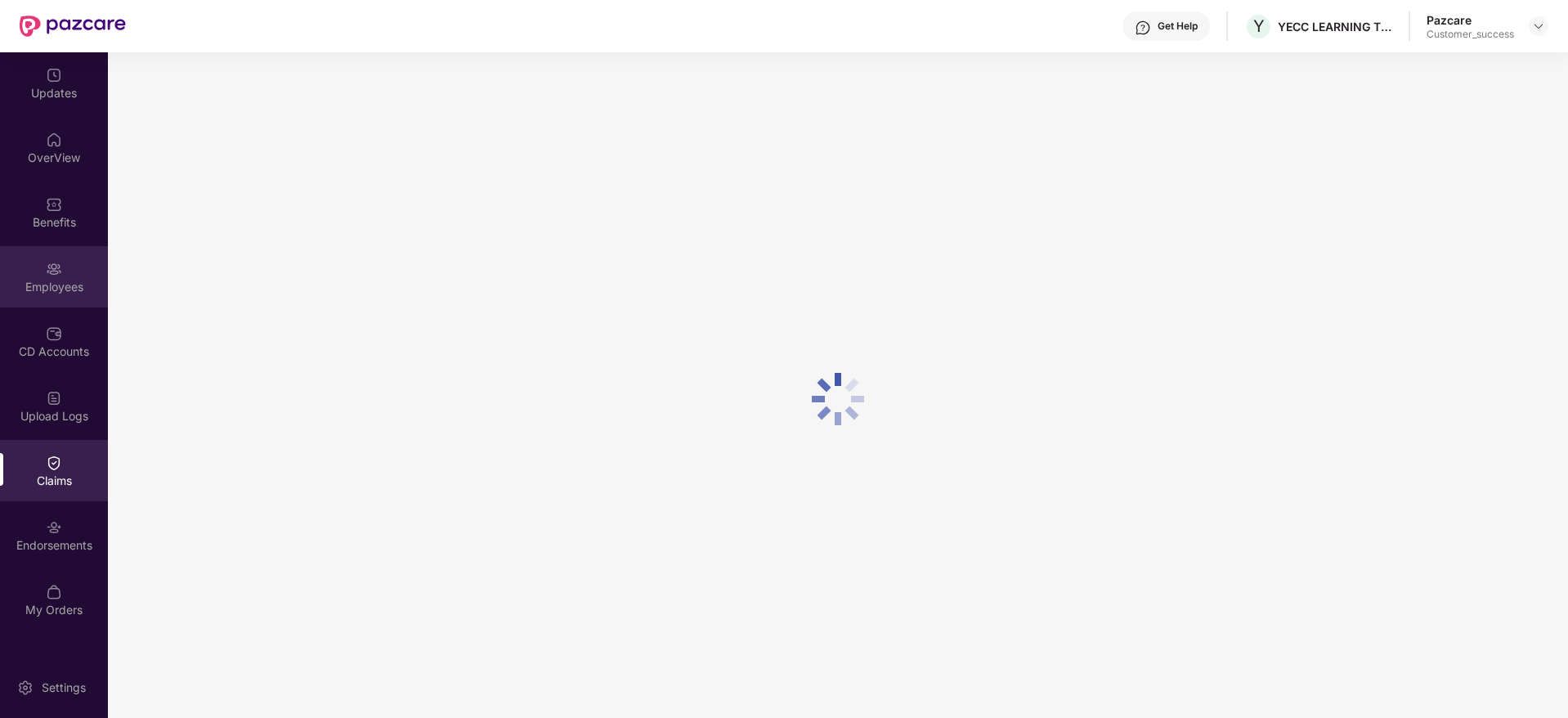
click at [49, 297] on div "Employees" at bounding box center [54, 277] width 107 height 62
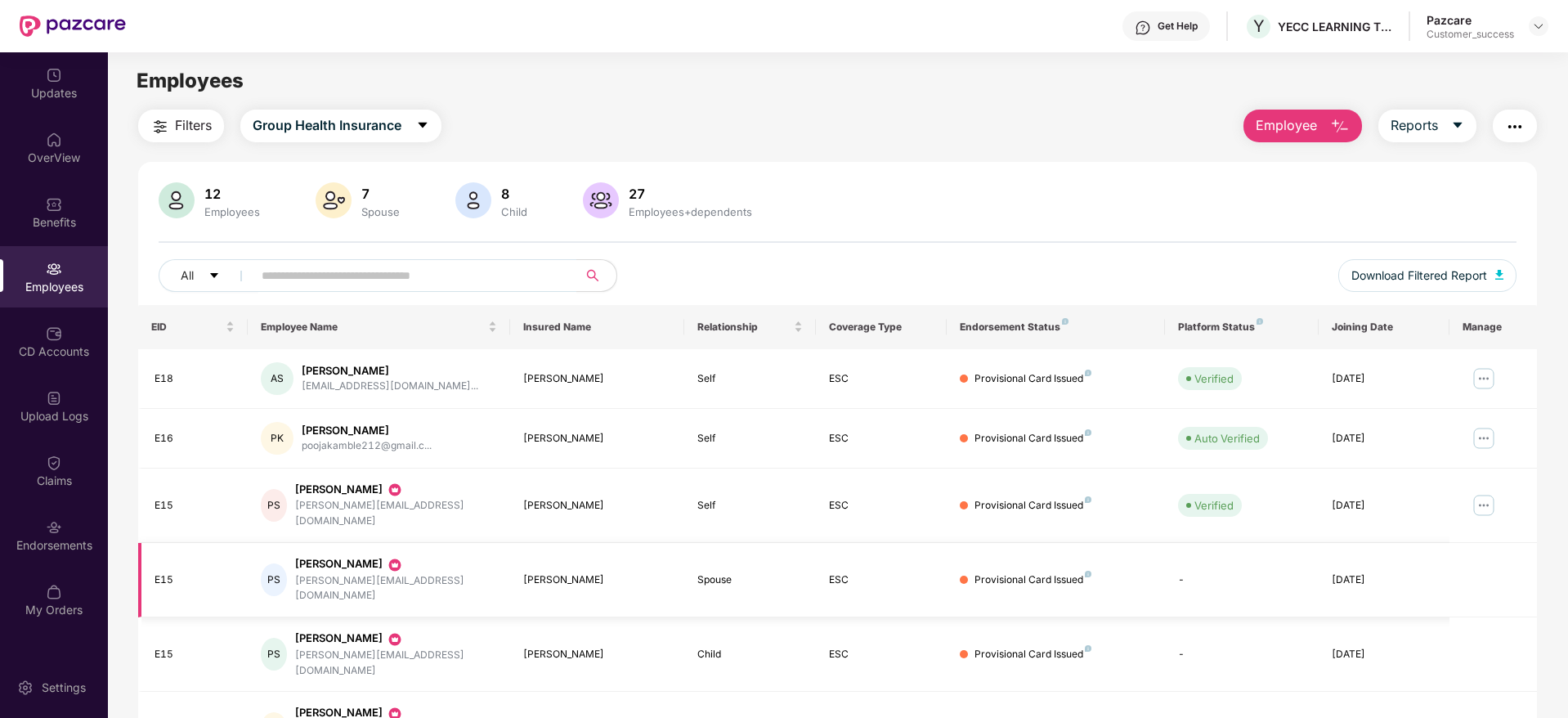
scroll to position [121, 0]
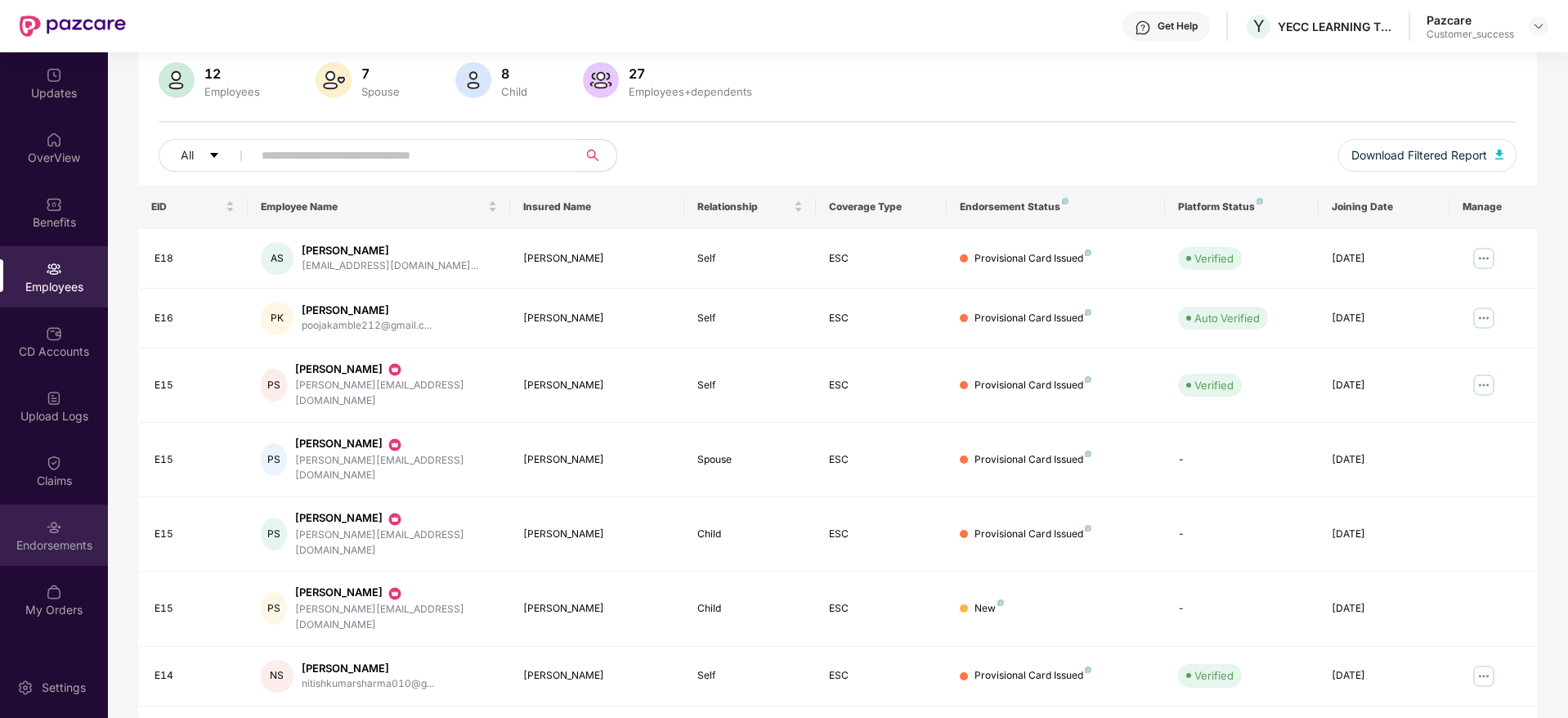
click at [43, 531] on div "Endorsements" at bounding box center [54, 535] width 107 height 62
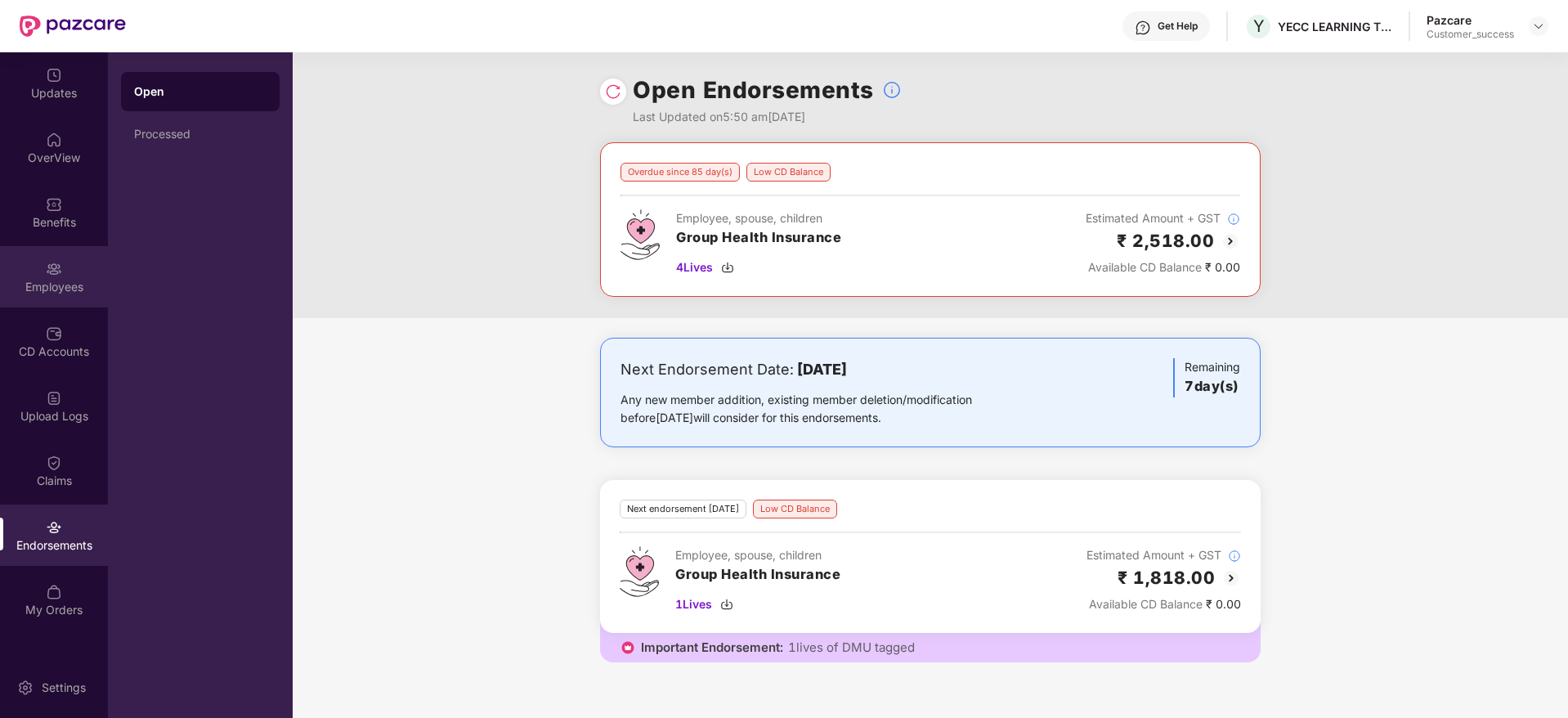
click at [44, 280] on div "Employees" at bounding box center [54, 287] width 107 height 16
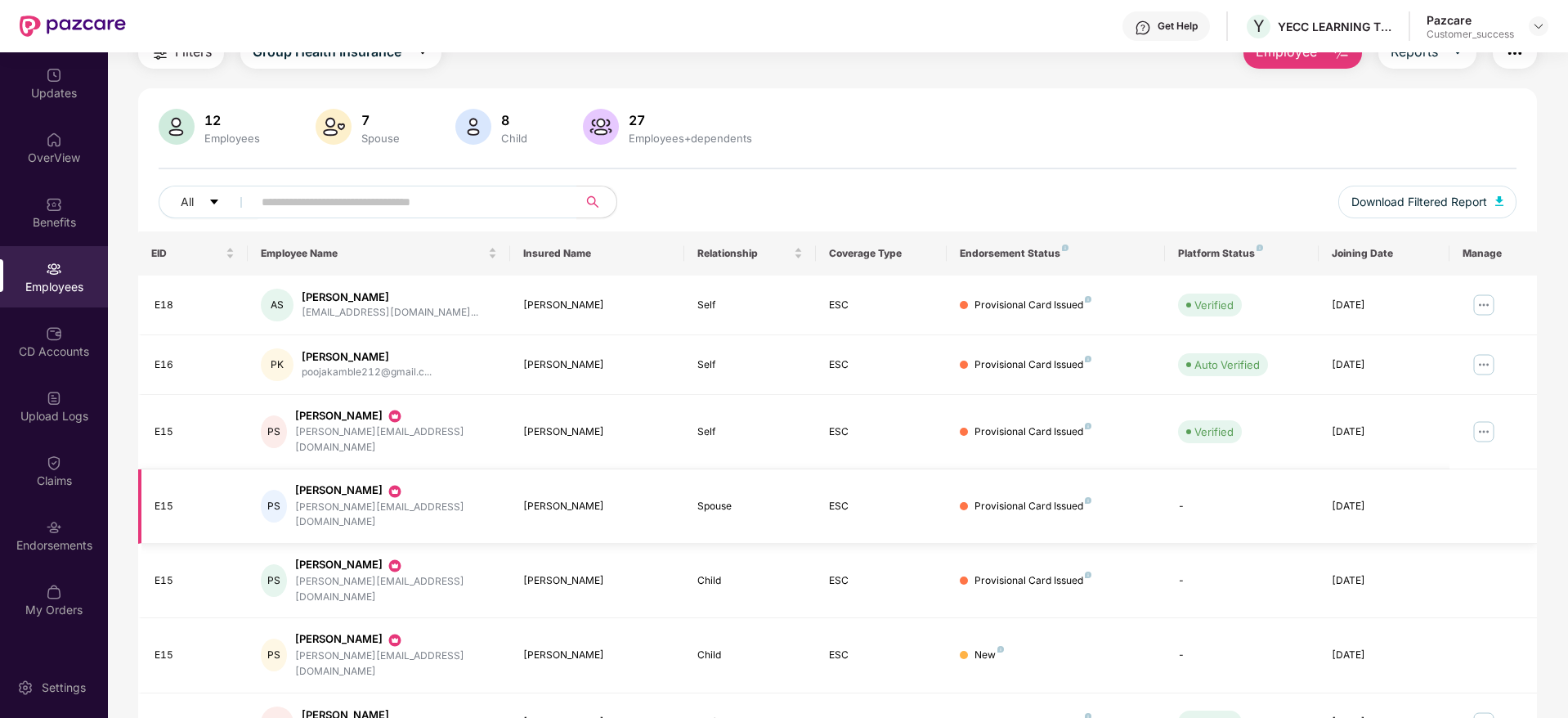
scroll to position [106, 0]
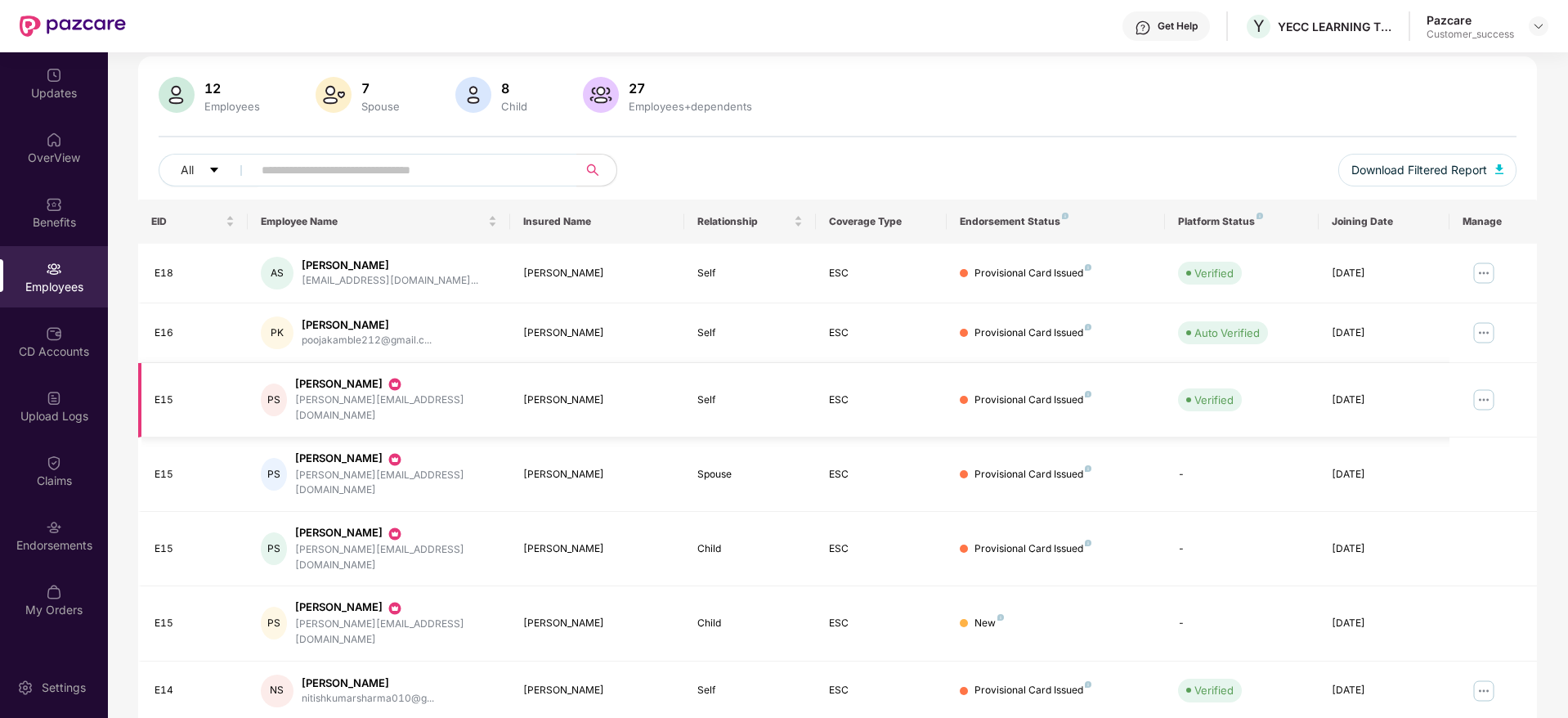
click at [1490, 387] on img at bounding box center [1484, 400] width 26 height 26
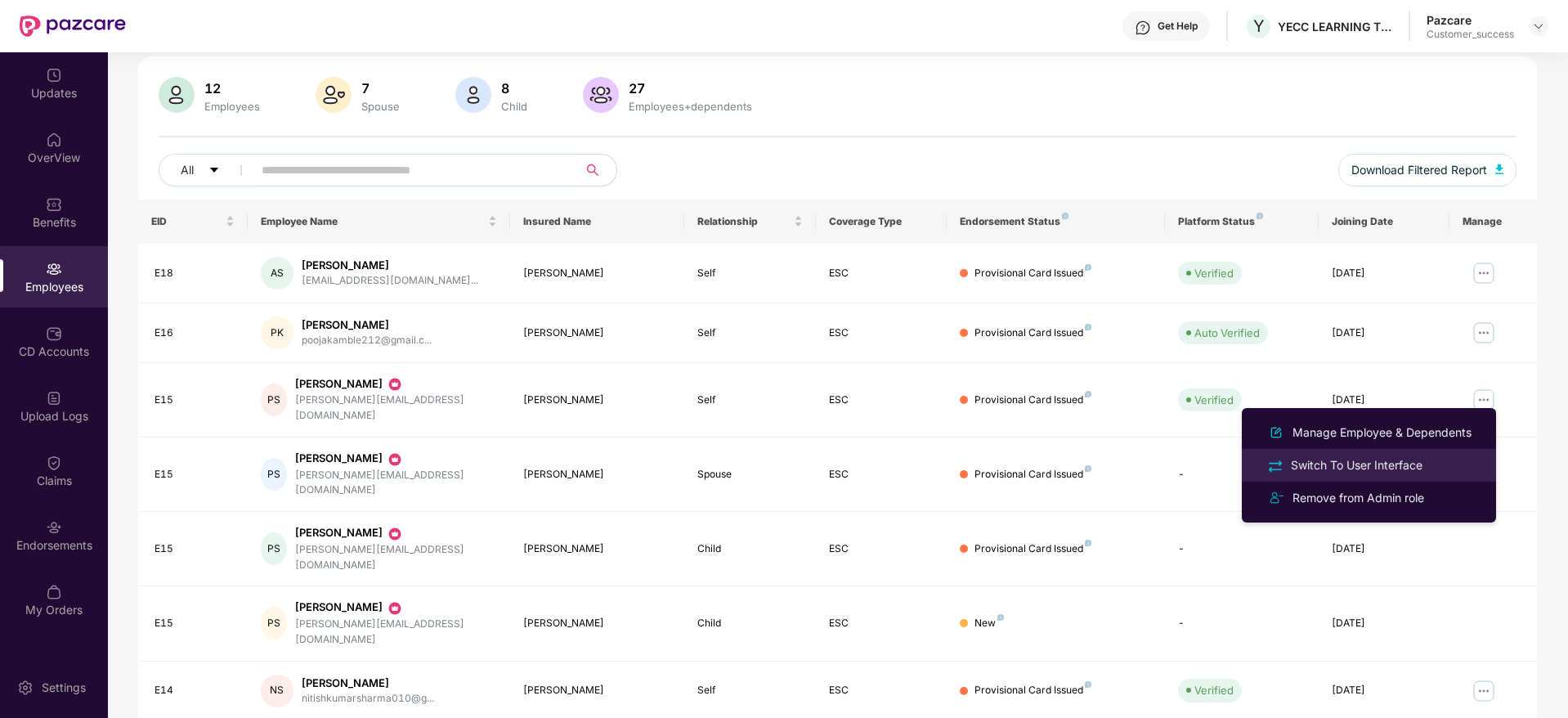
click at [1324, 465] on div "Switch To User Interface" at bounding box center [1356, 465] width 138 height 18
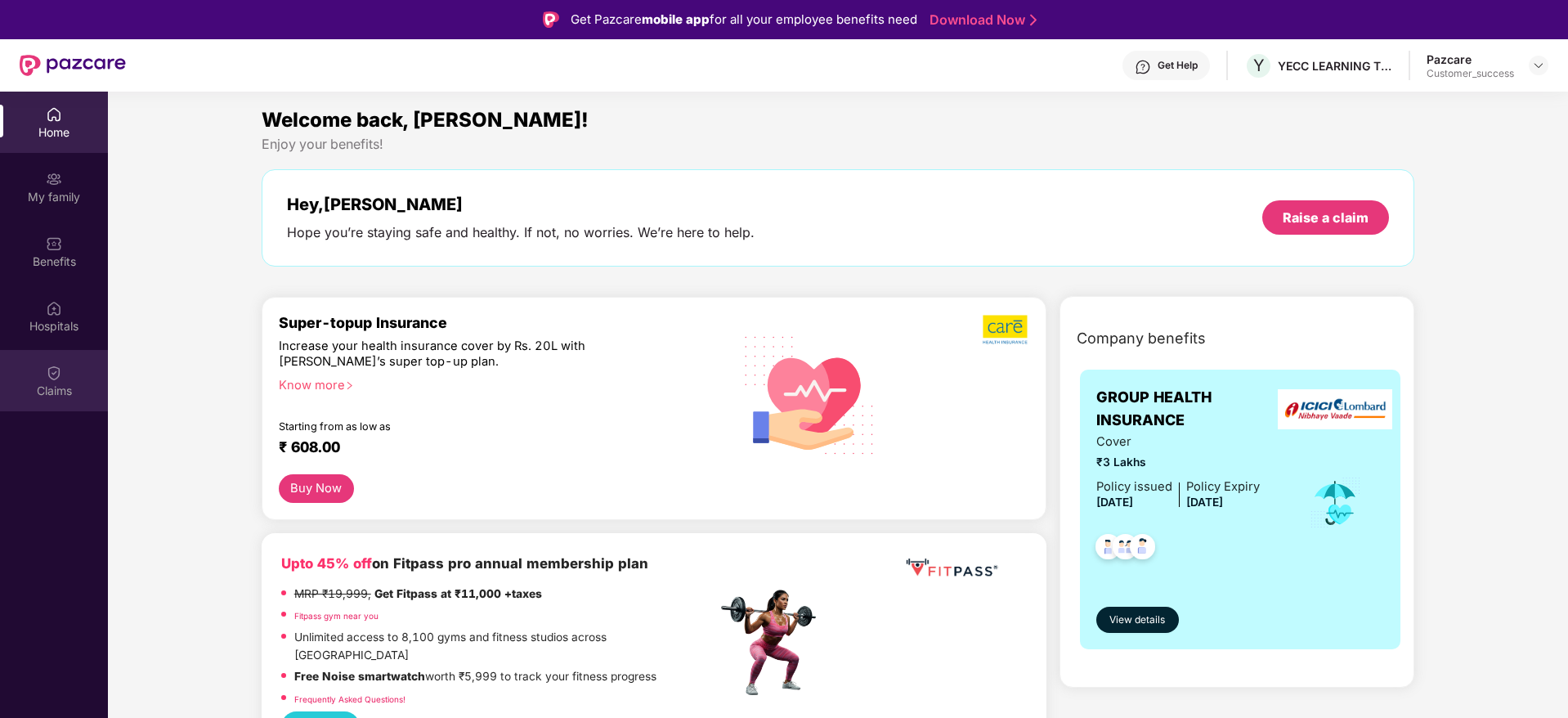
click at [30, 384] on div "Claims" at bounding box center [54, 390] width 107 height 16
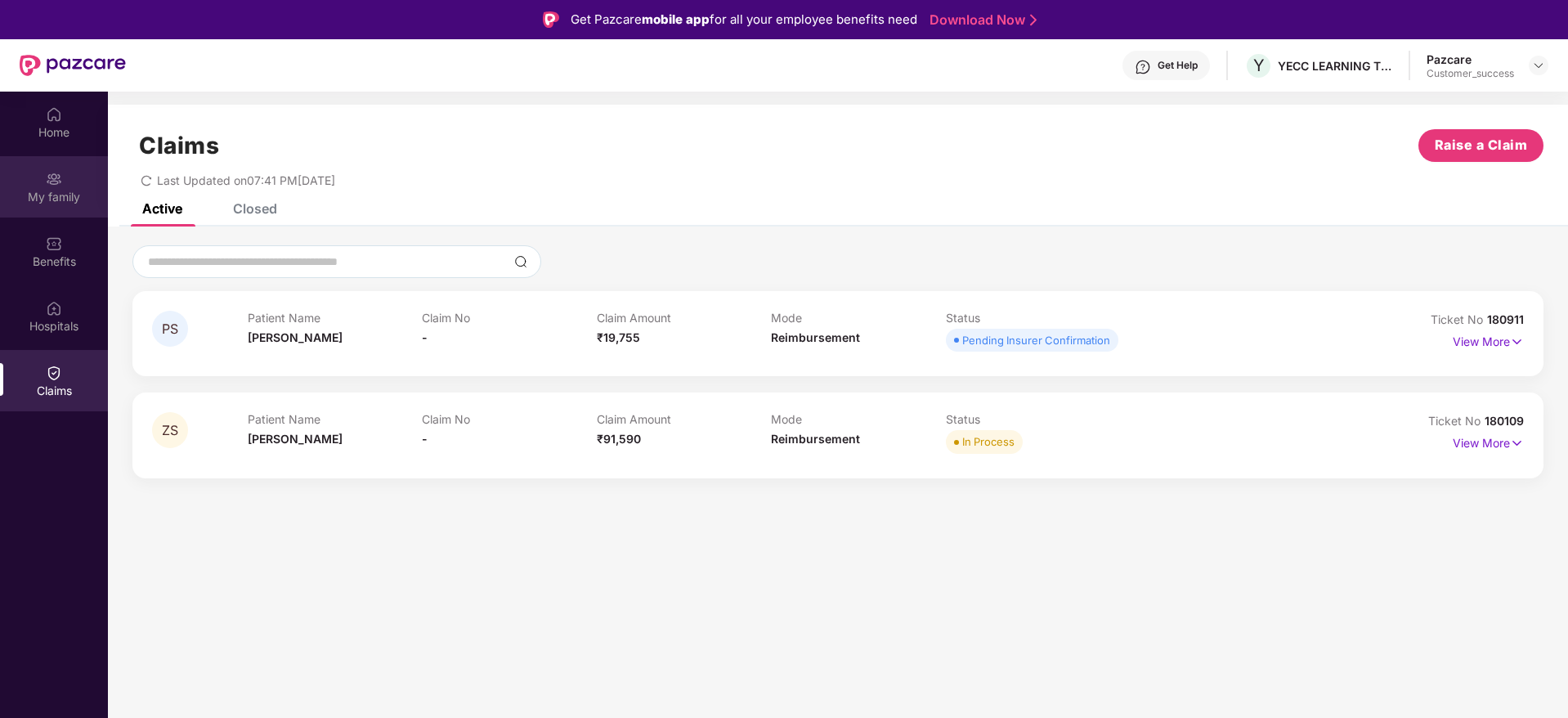
click at [40, 205] on div "My family" at bounding box center [54, 186] width 107 height 62
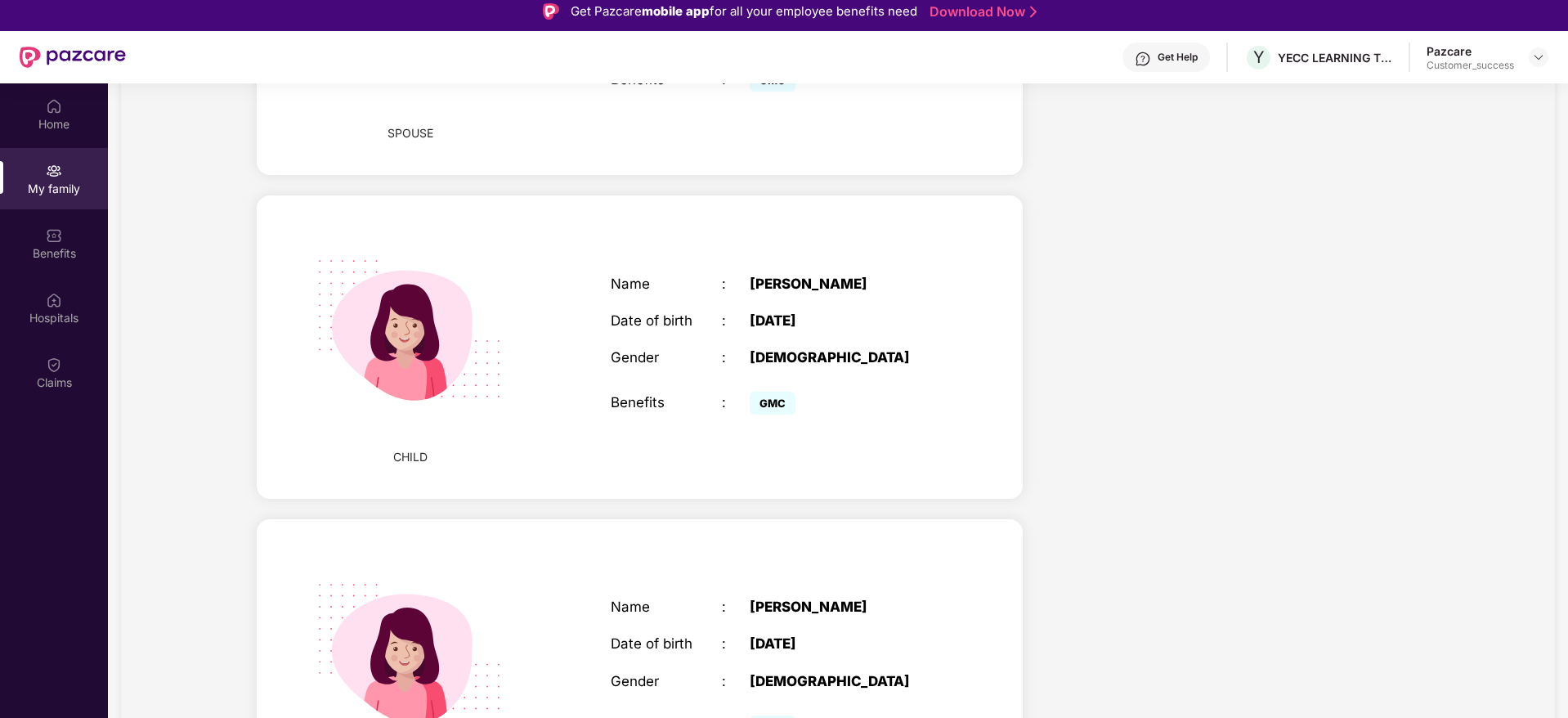
scroll to position [900, 0]
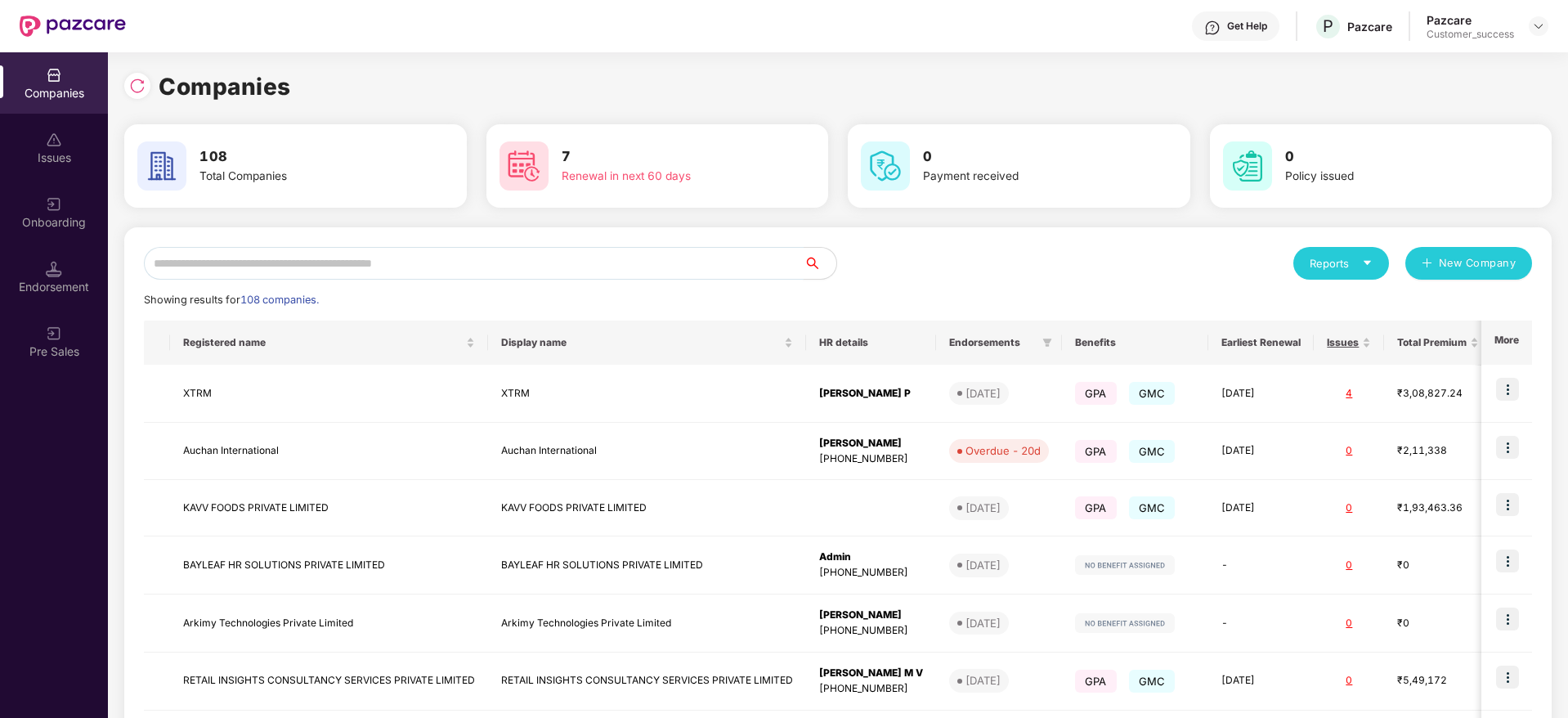
click at [286, 262] on input "text" at bounding box center [473, 264] width 660 height 33
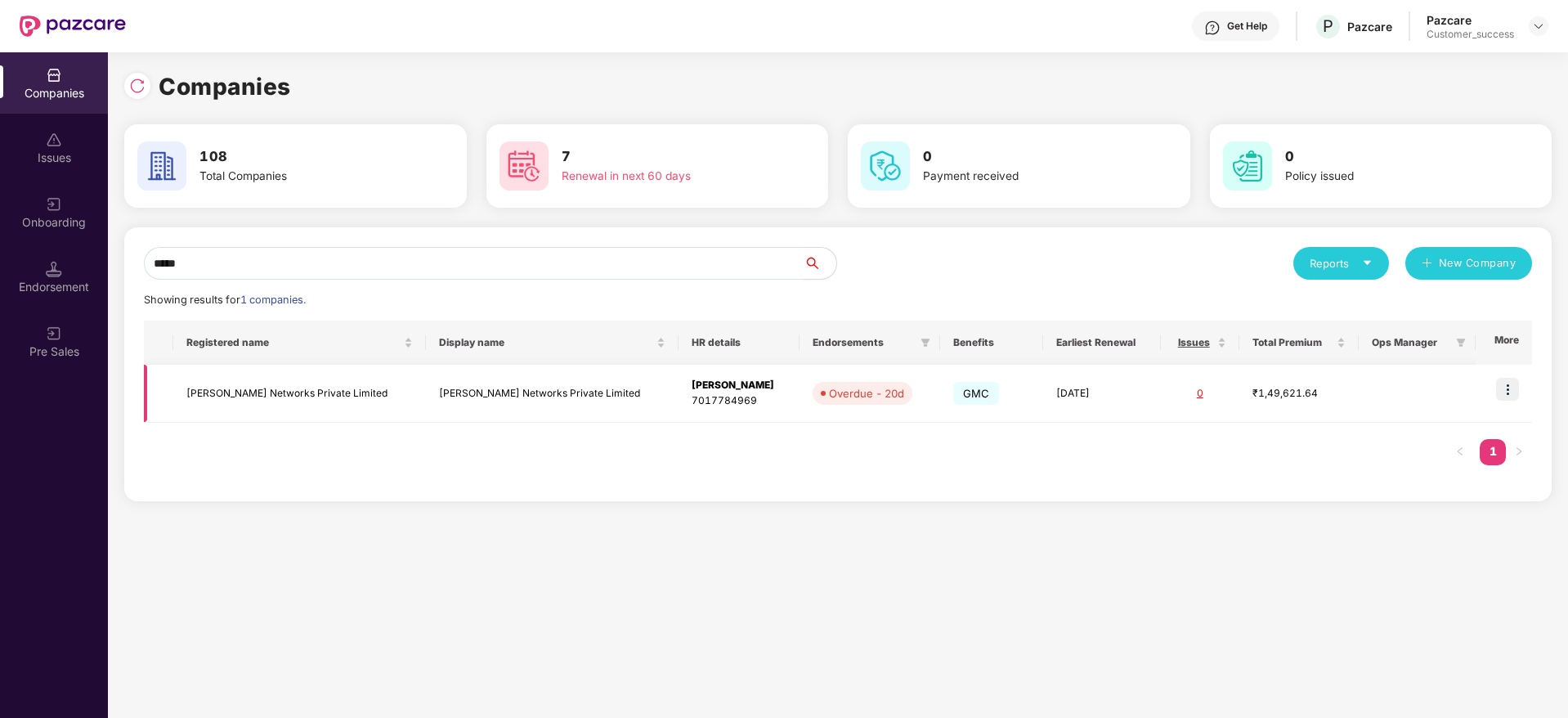
type input "*****"
click at [436, 396] on td "Niral Networks Private Limited" at bounding box center [551, 394] width 252 height 58
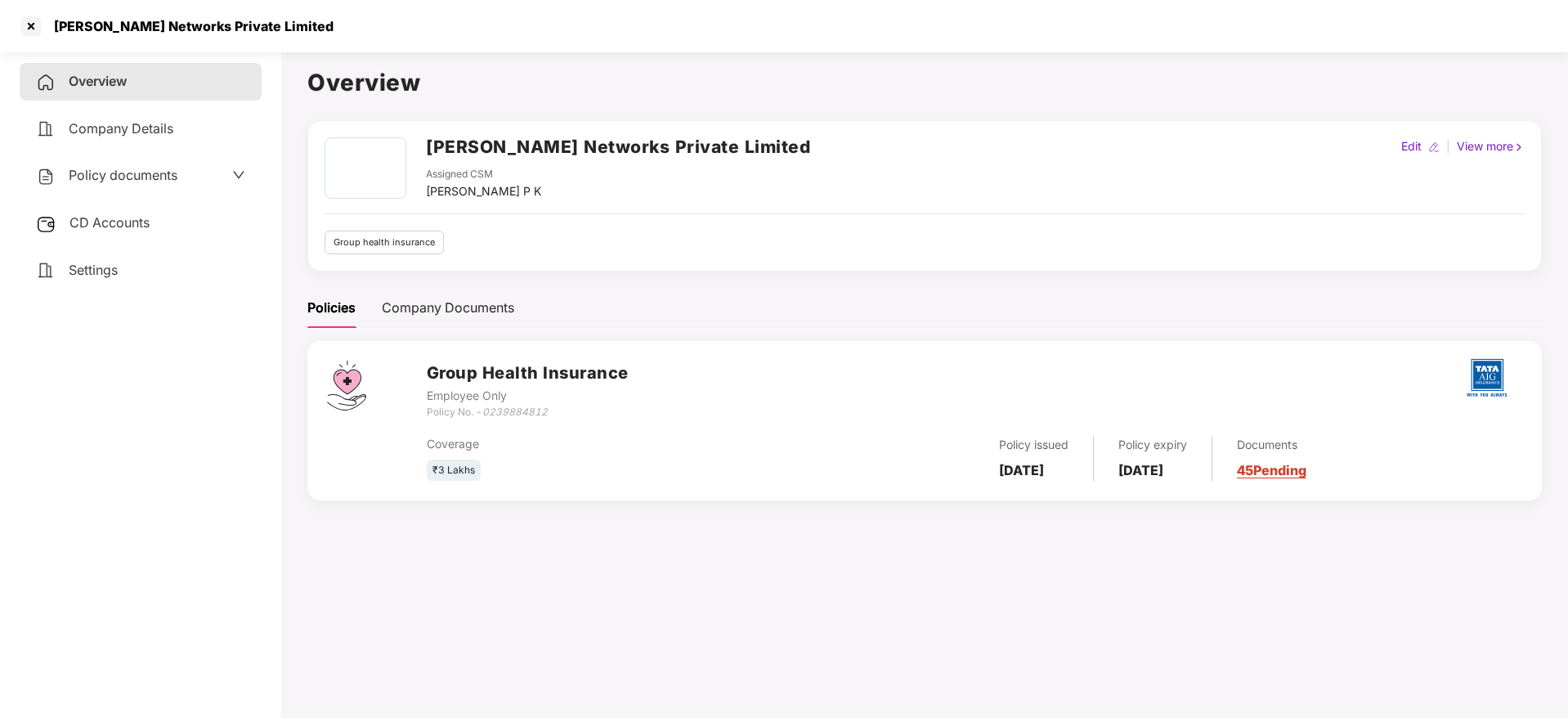
click at [179, 184] on div "Policy documents" at bounding box center [140, 175] width 209 height 22
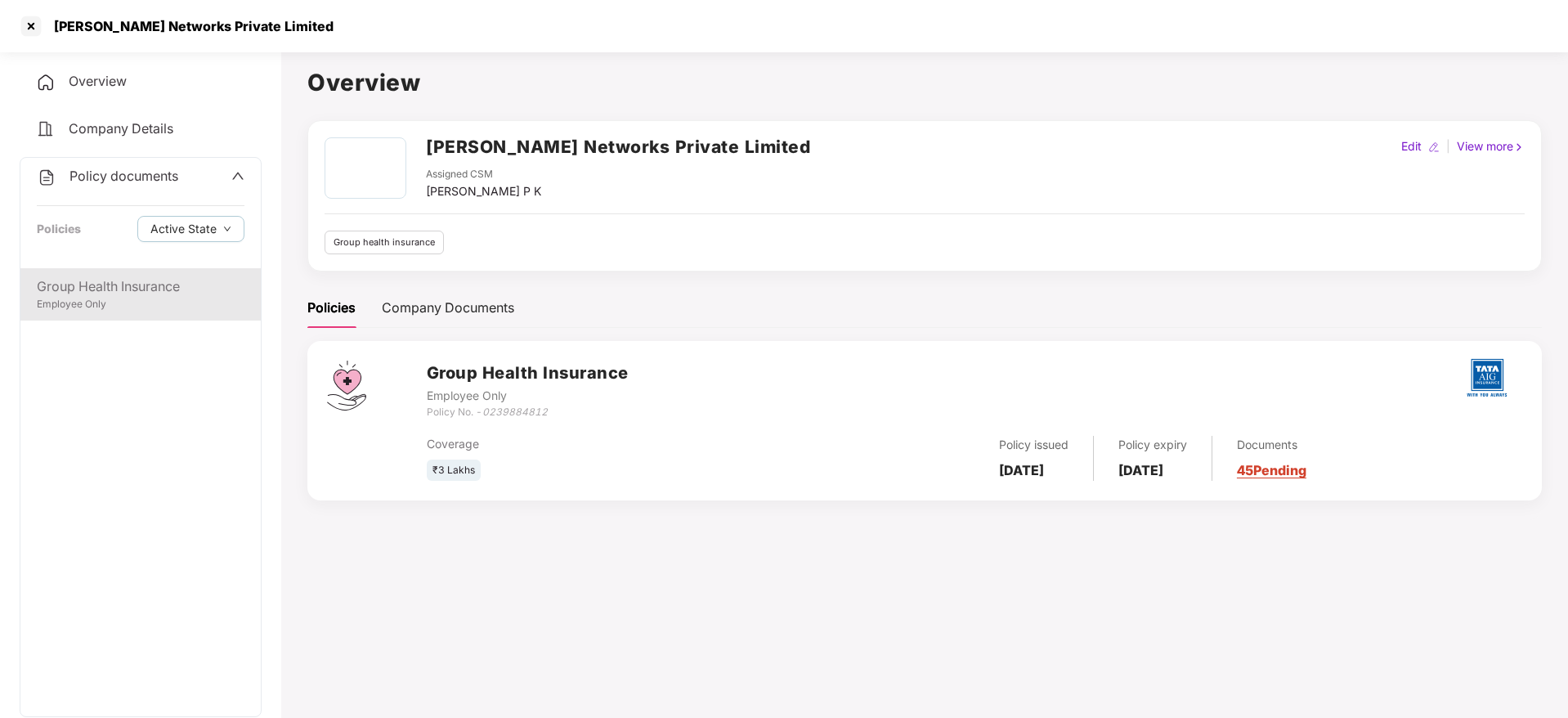
click at [138, 304] on div "Employee Only" at bounding box center [140, 304] width 208 height 16
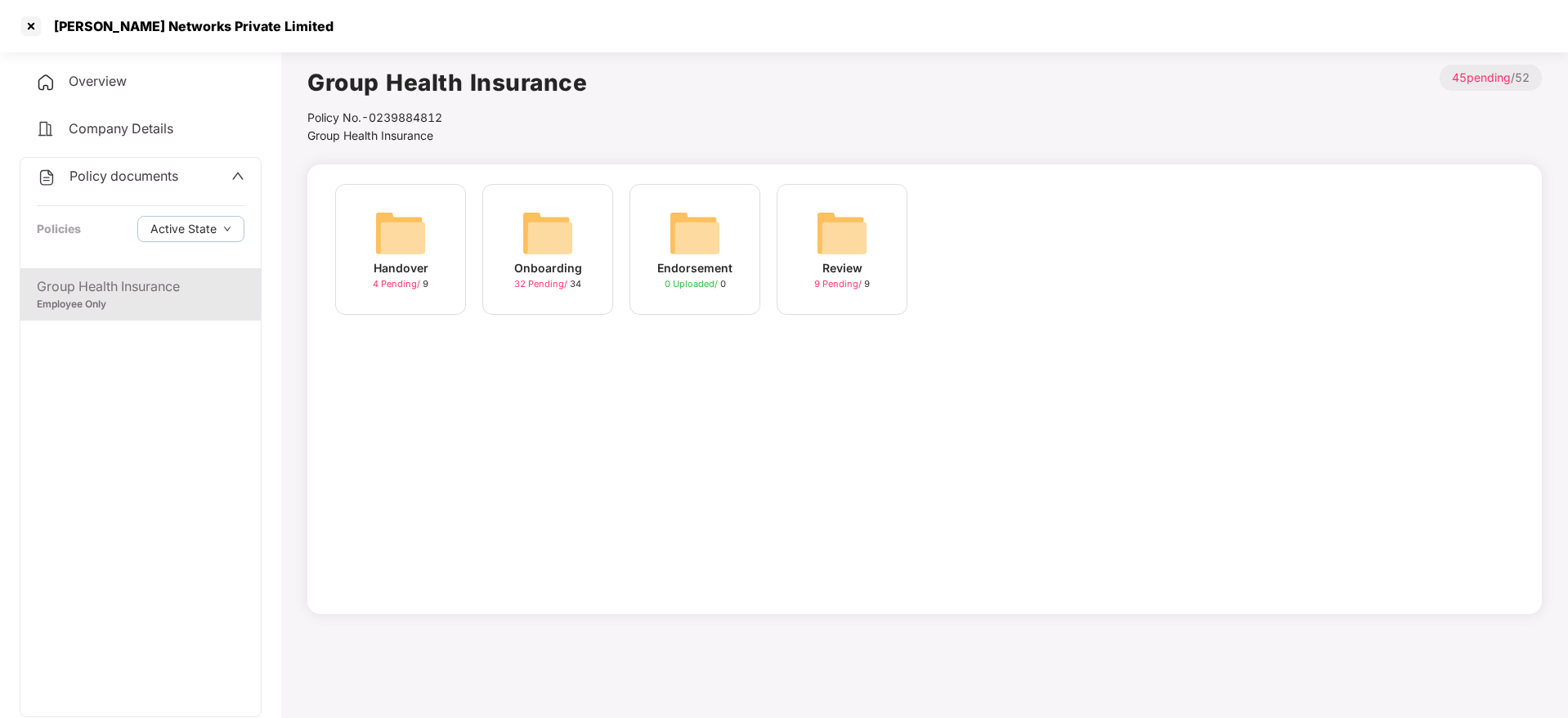
click at [598, 260] on div "Onboarding 32 Pending / 34" at bounding box center [547, 249] width 131 height 131
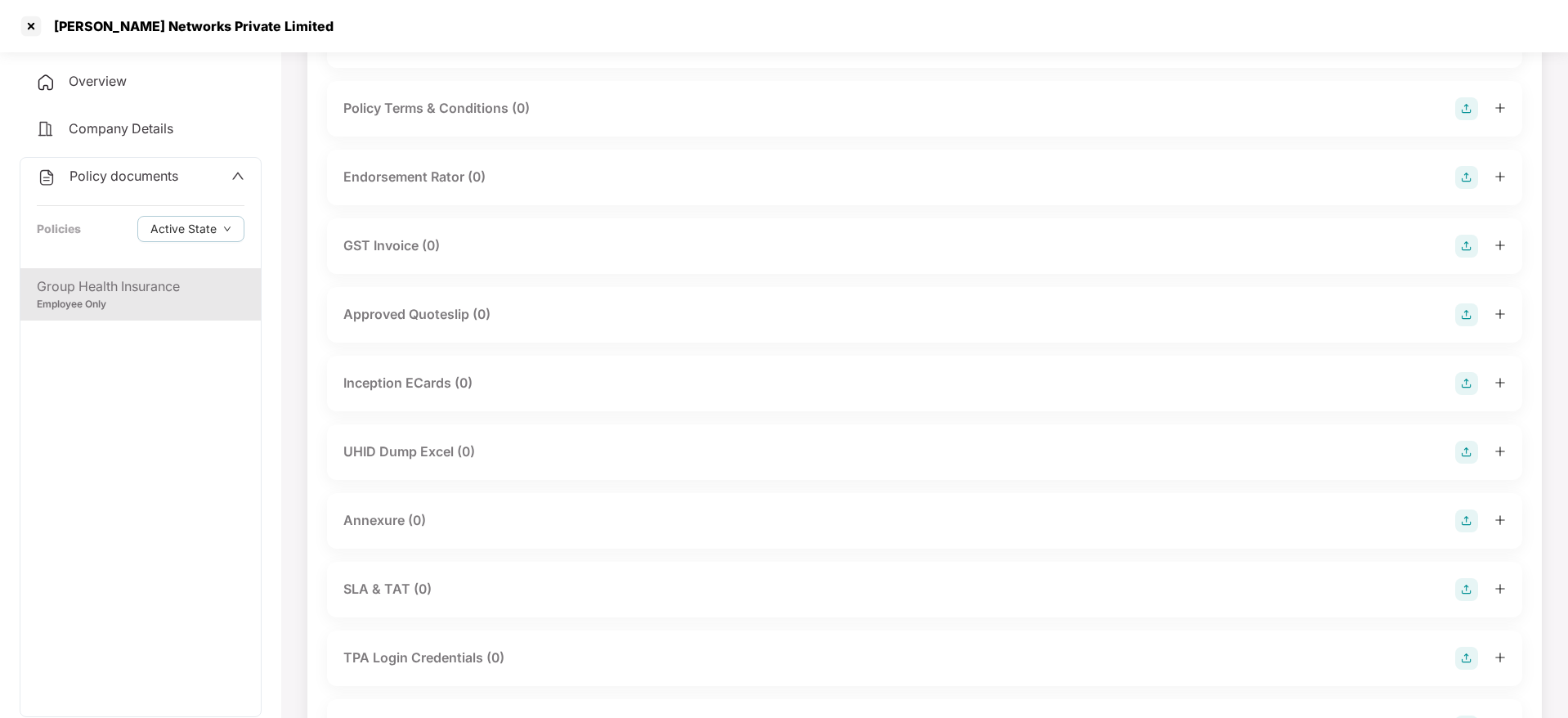
scroll to position [479, 0]
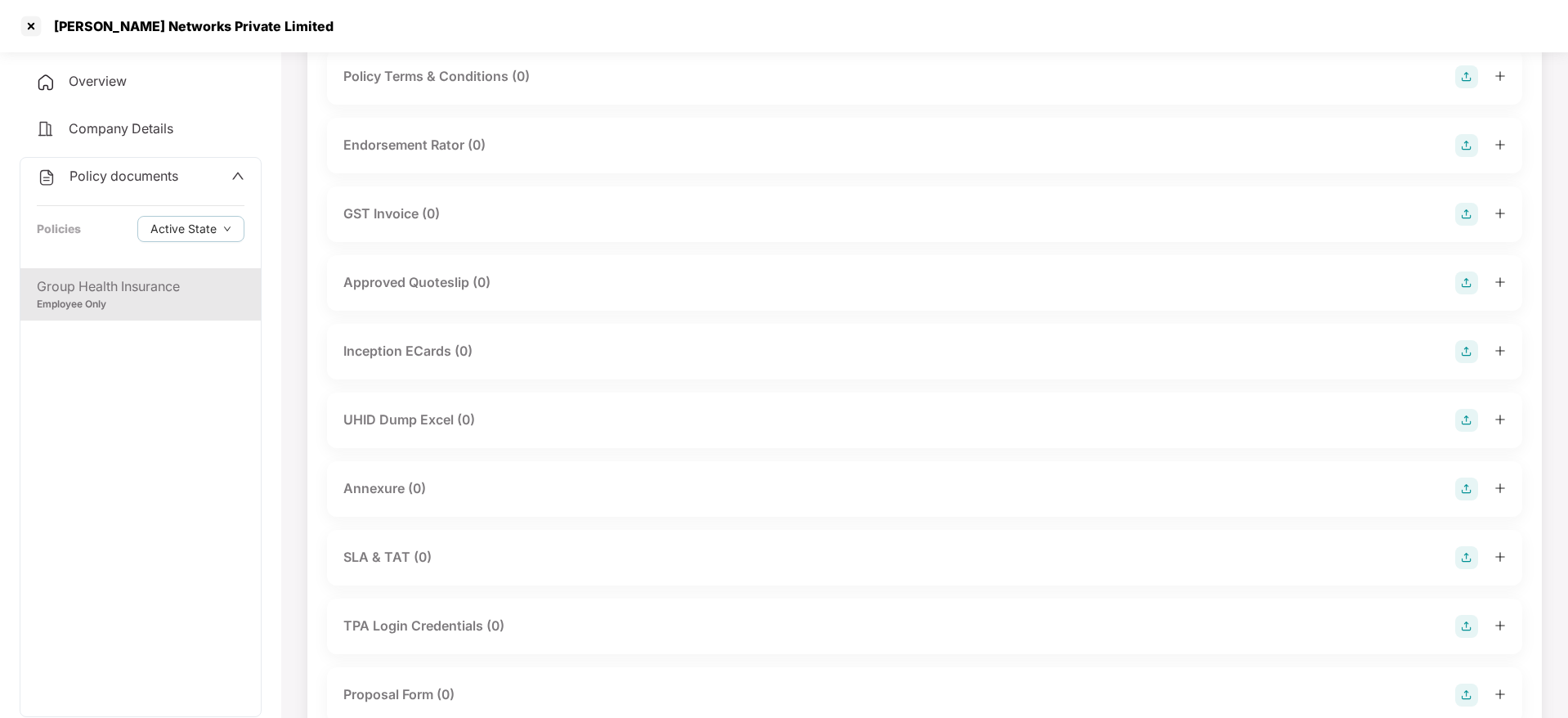
click at [439, 471] on div "Annexure (0)" at bounding box center [924, 489] width 1195 height 55
click at [476, 434] on div "UHID Dump Excel (0)" at bounding box center [924, 421] width 1195 height 55
click at [461, 416] on div "UHID Dump Excel (0)" at bounding box center [409, 420] width 132 height 21
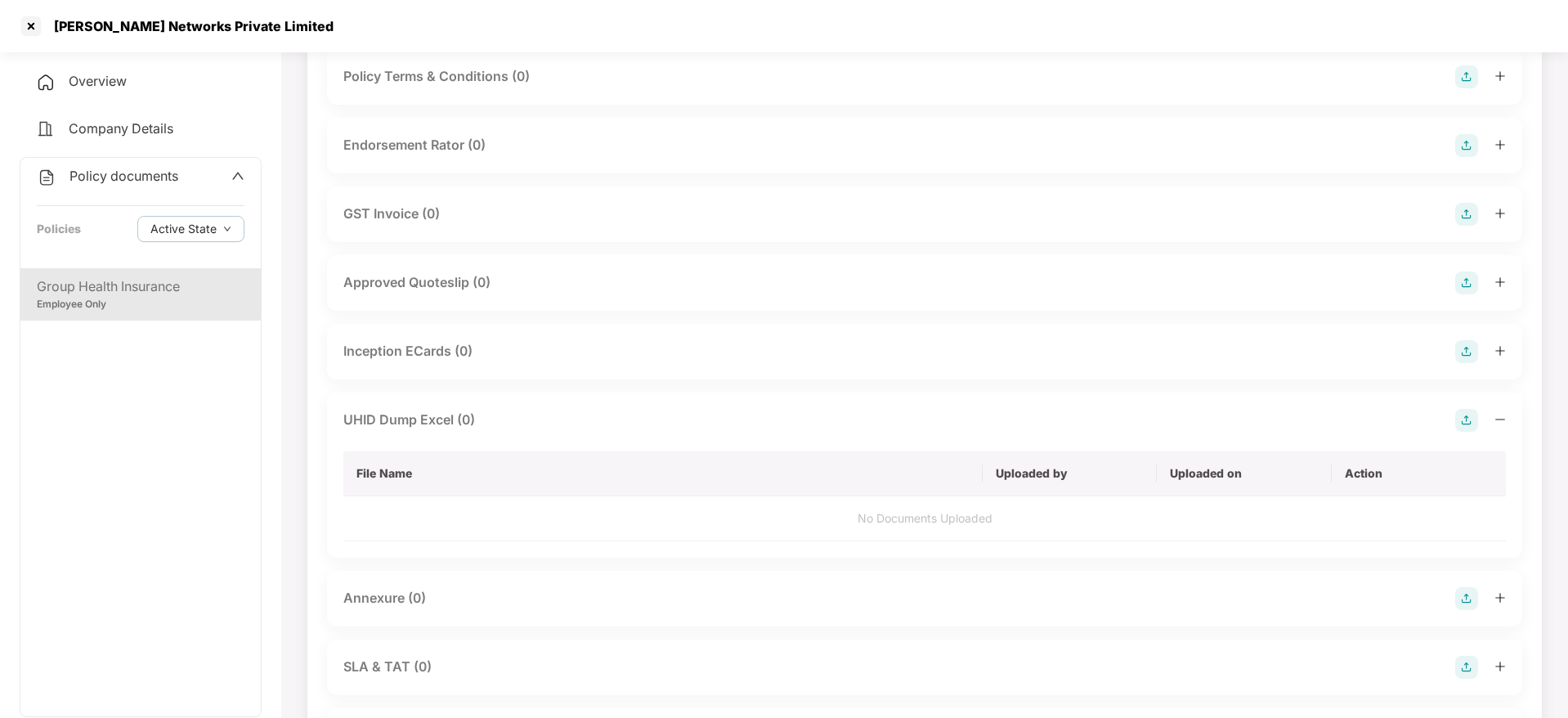
click at [1465, 412] on img at bounding box center [1467, 421] width 23 height 23
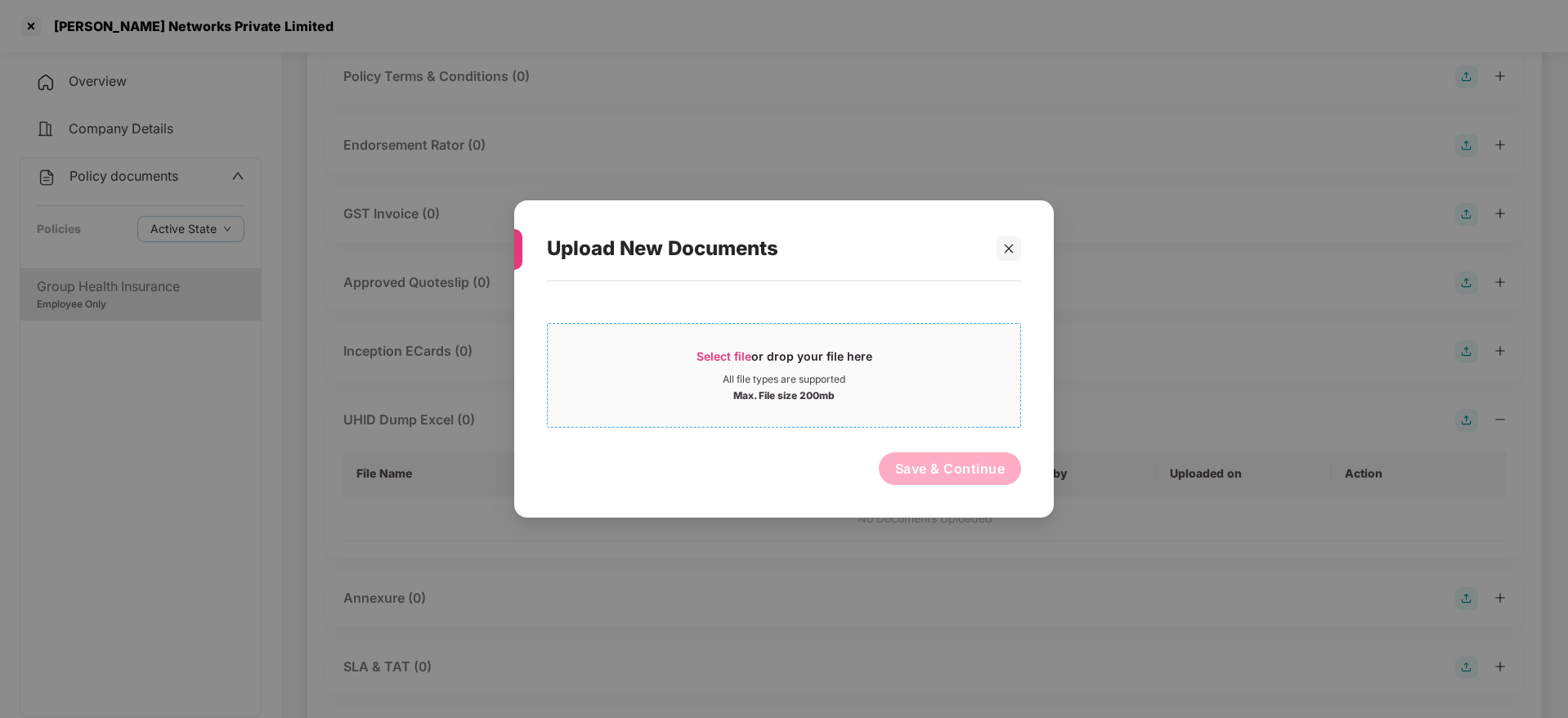
click at [725, 353] on span "Select file" at bounding box center [723, 356] width 55 height 14
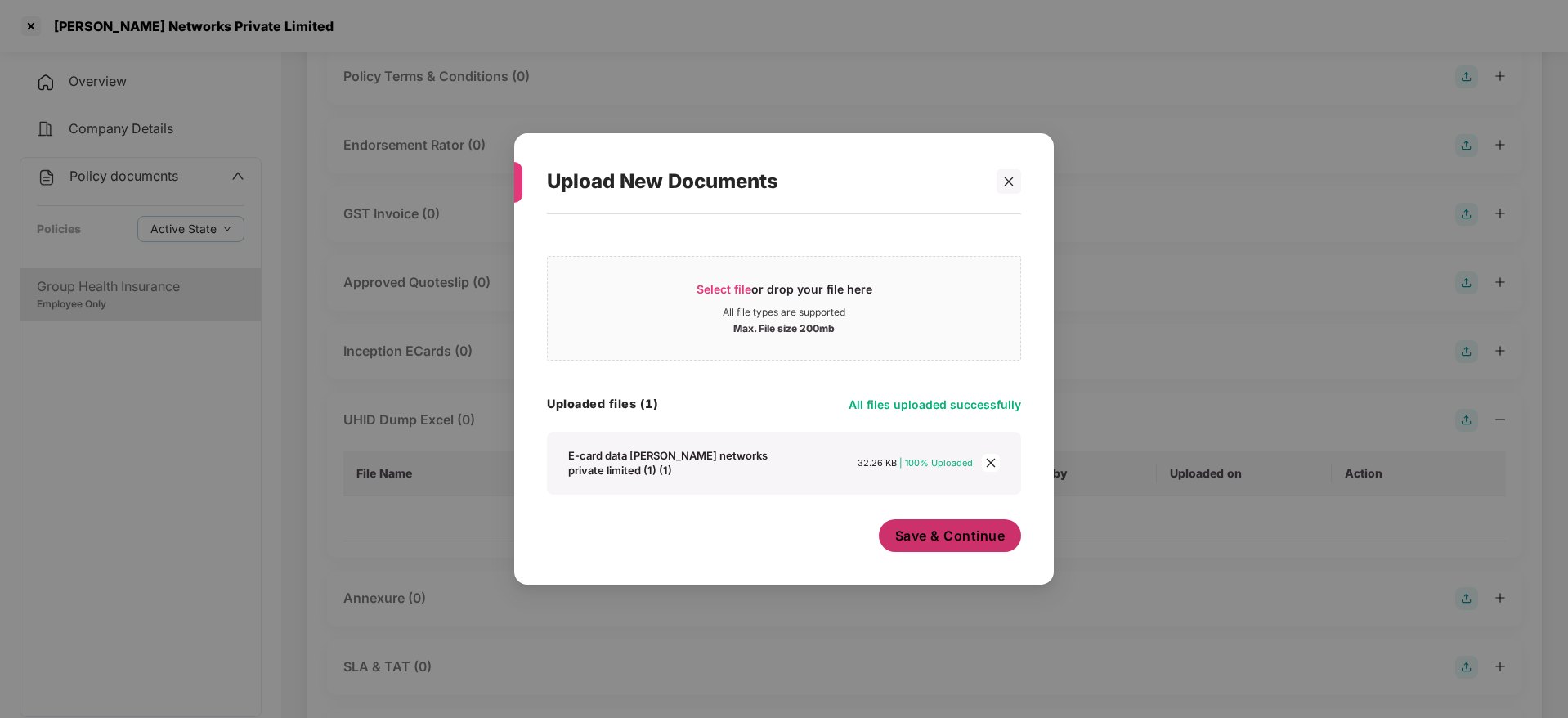
click at [939, 533] on span "Save & Continue" at bounding box center [950, 535] width 110 height 18
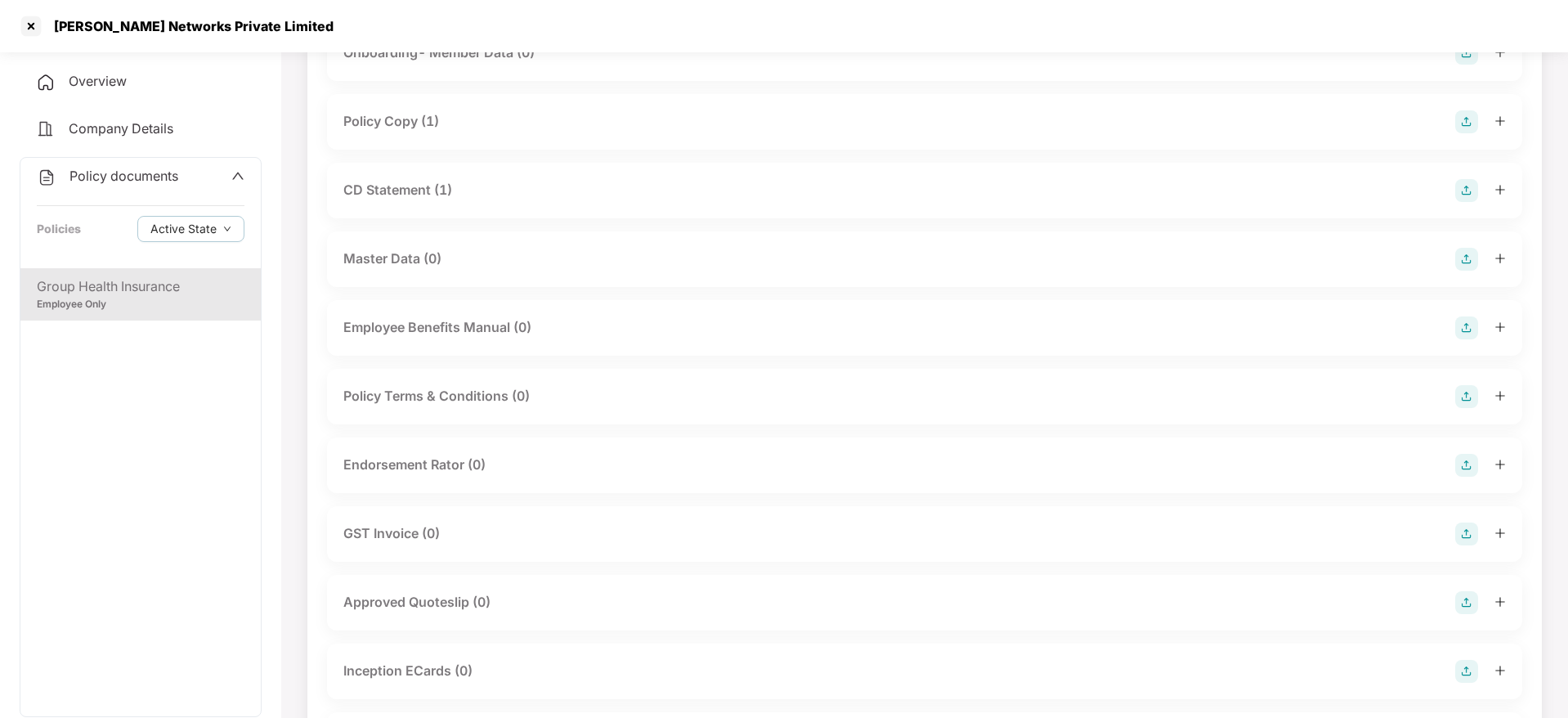
scroll to position [208, 0]
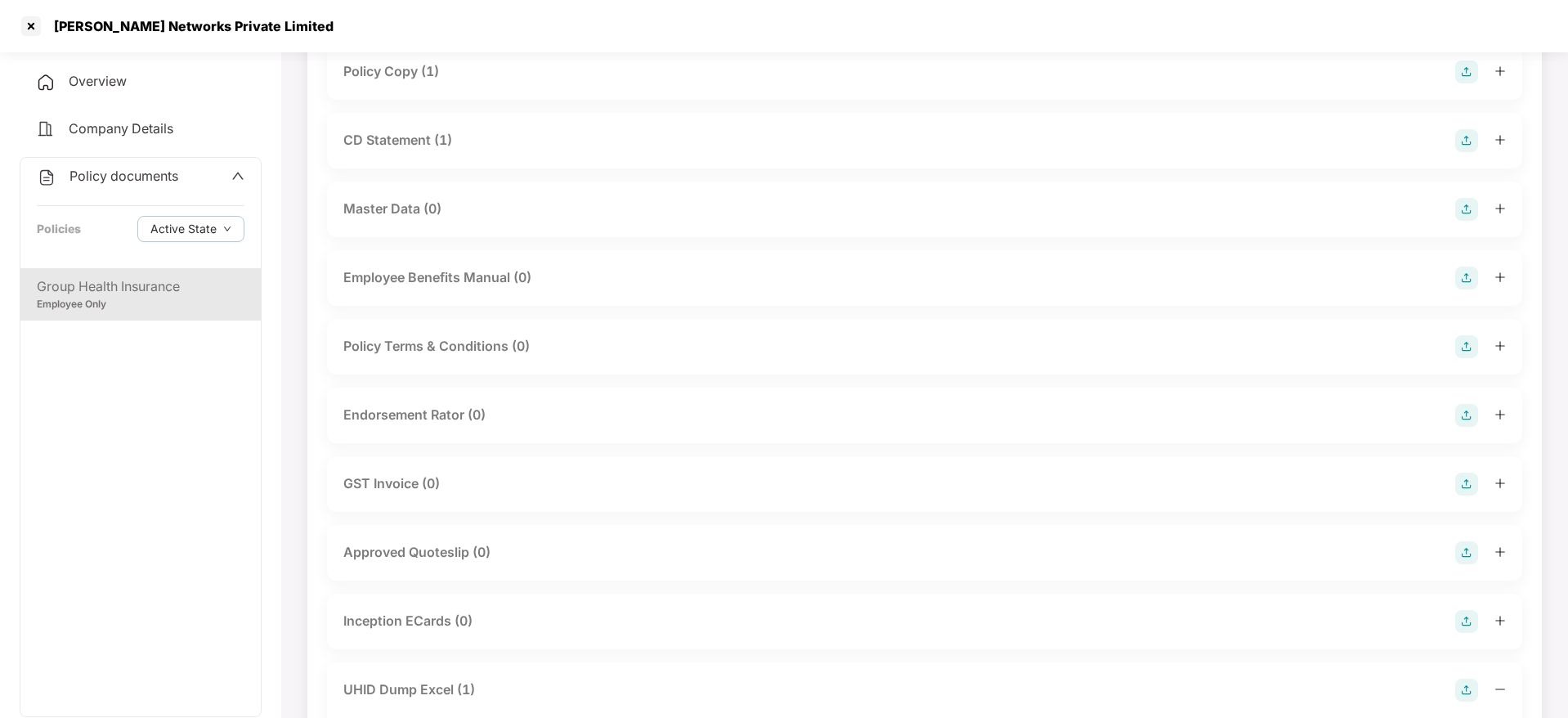
click at [1464, 418] on img at bounding box center [1467, 415] width 23 height 23
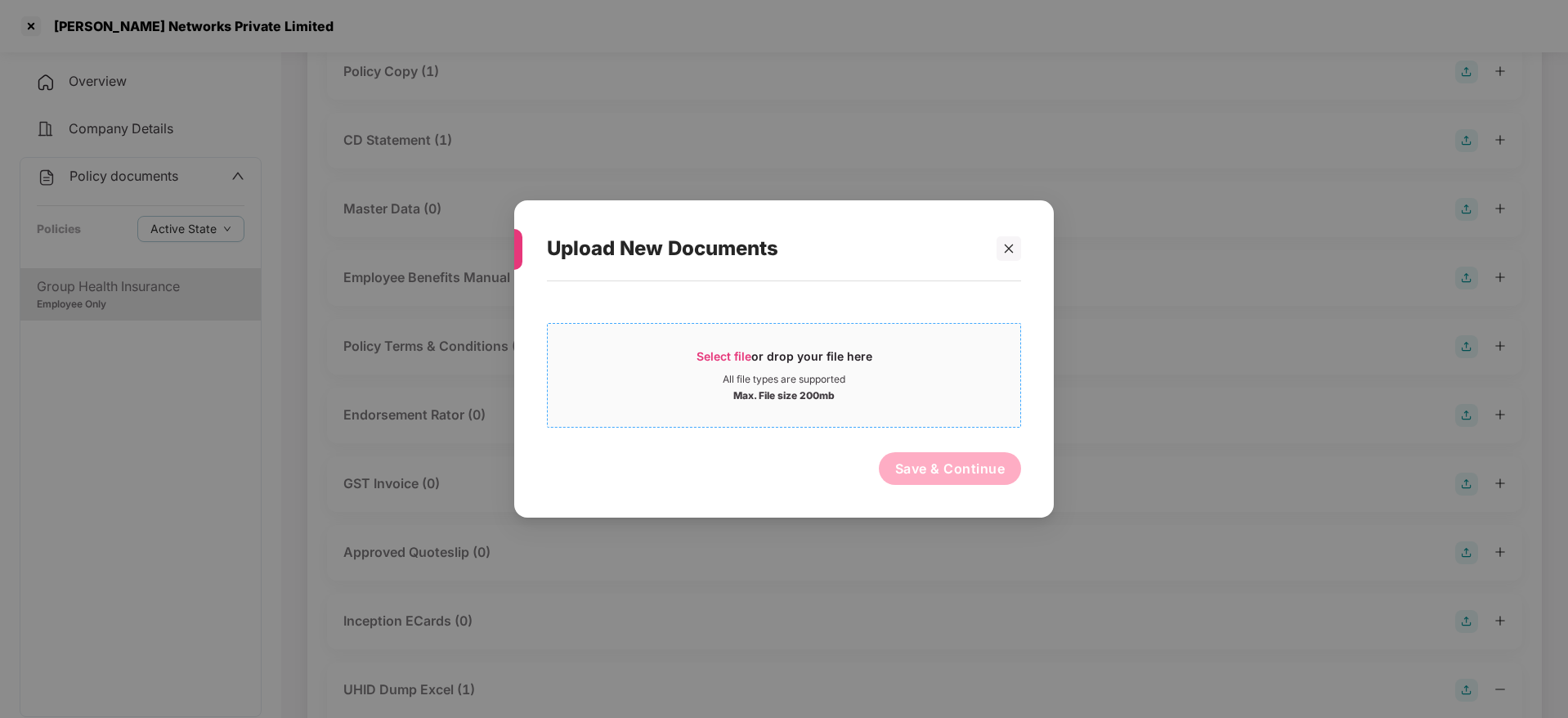
click at [699, 360] on span "Select file" at bounding box center [723, 356] width 55 height 14
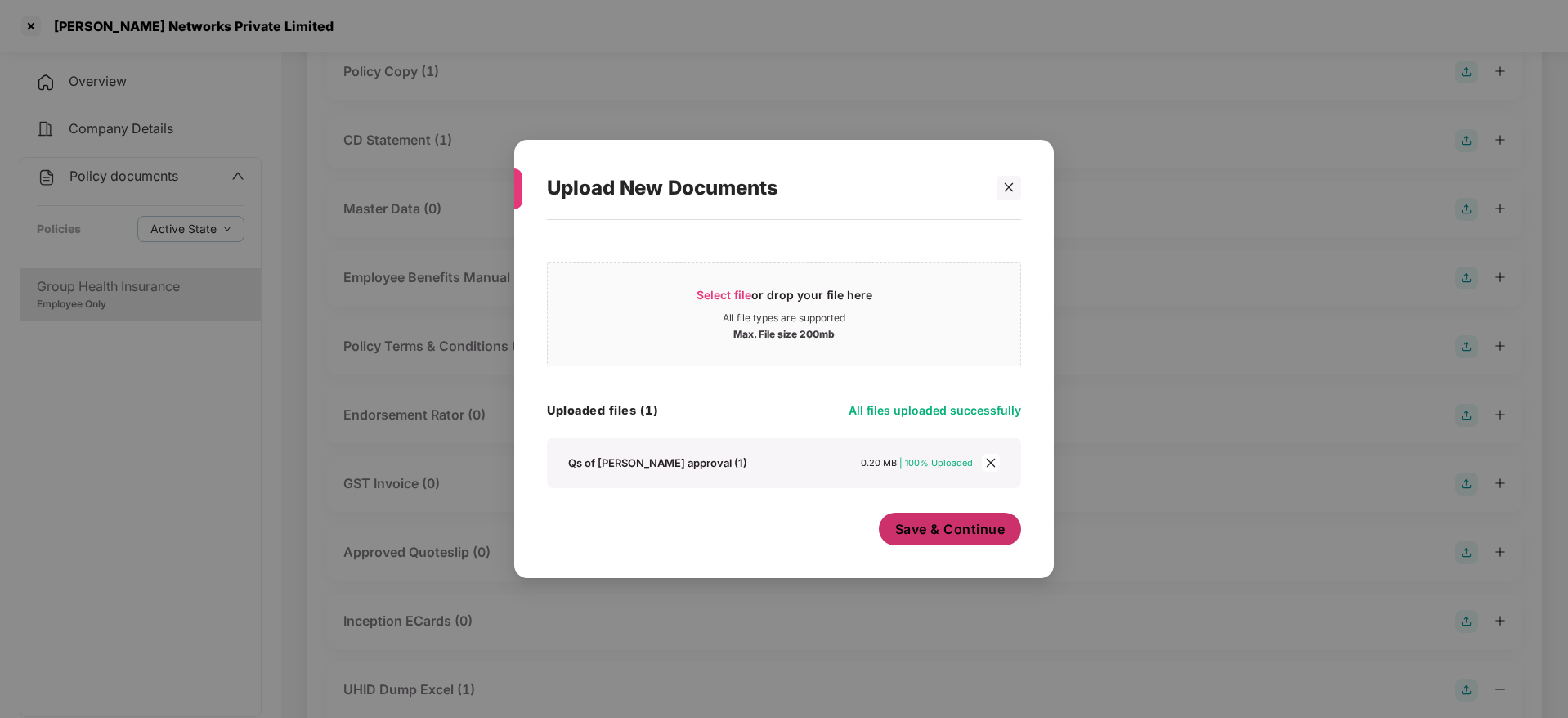
click at [908, 533] on span "Save & Continue" at bounding box center [950, 529] width 110 height 18
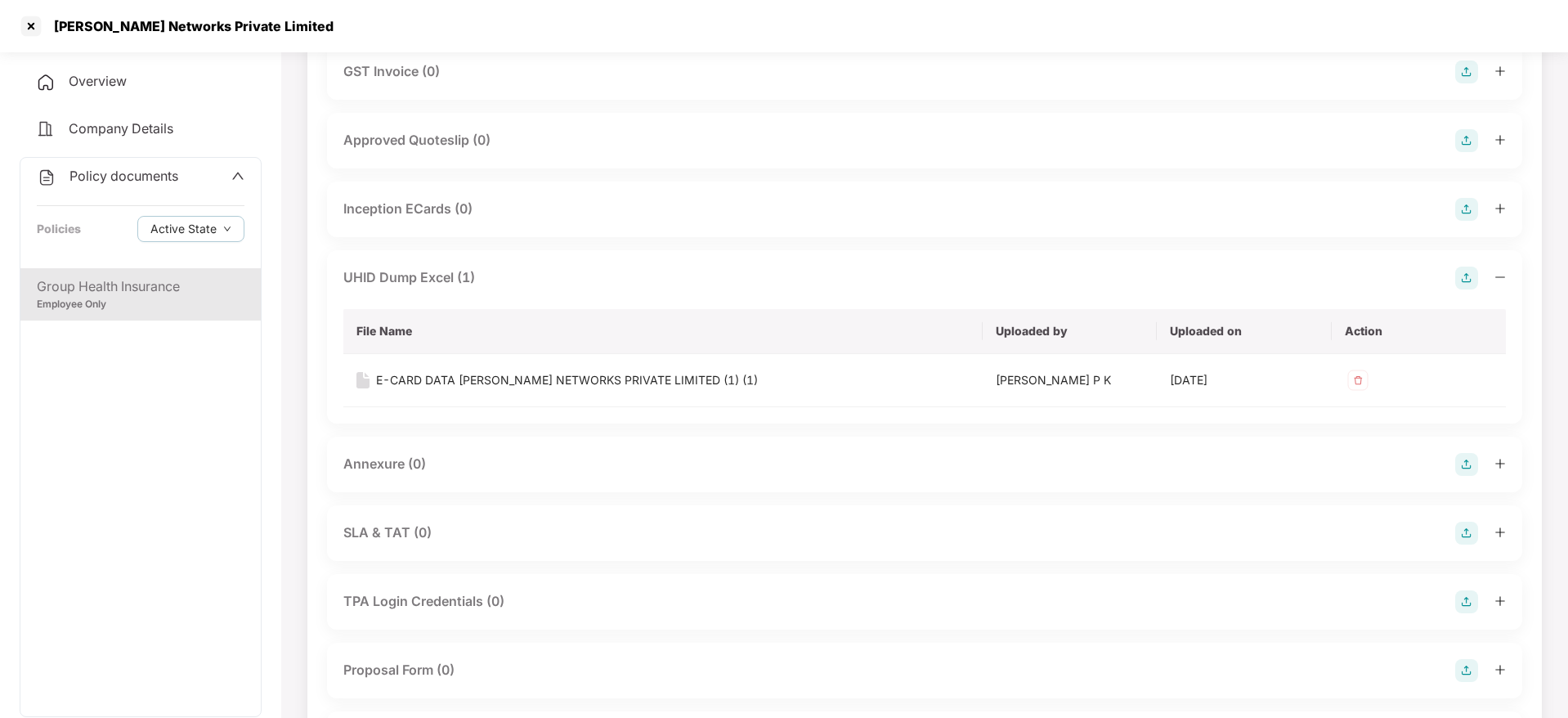
scroll to position [787, 0]
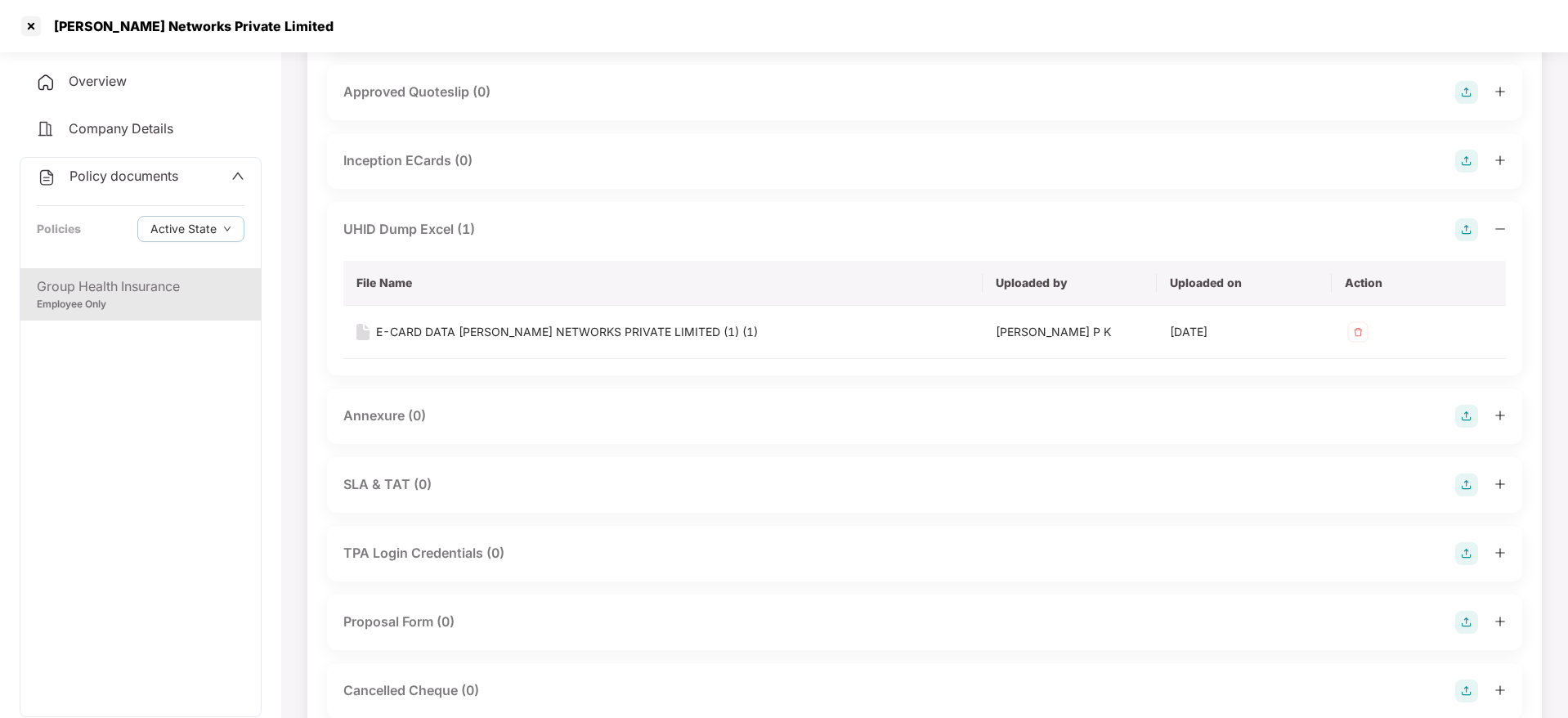
click at [452, 414] on div "Annexure (0)" at bounding box center [924, 416] width 1162 height 23
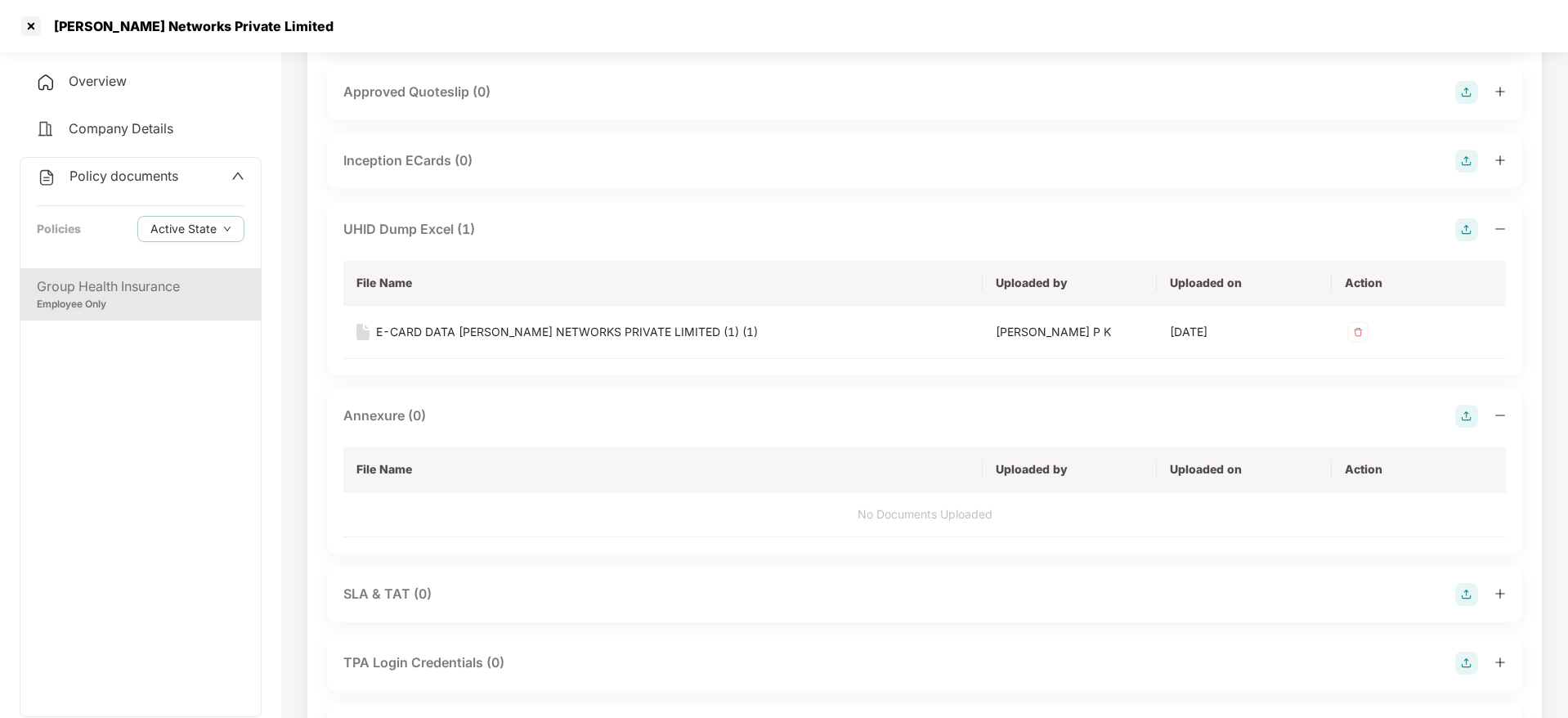
click at [1467, 422] on img at bounding box center [1467, 416] width 23 height 23
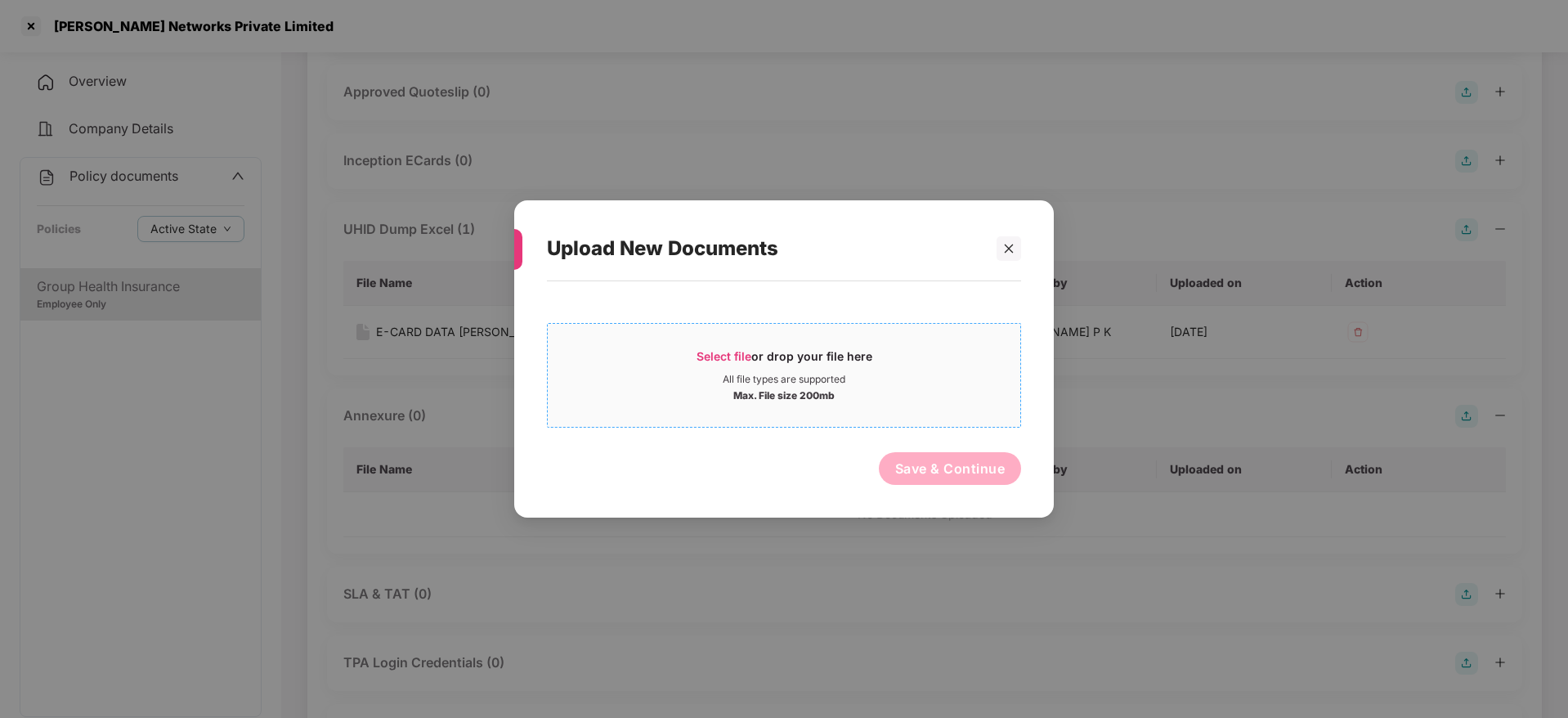
click at [725, 359] on span "Select file" at bounding box center [723, 356] width 55 height 14
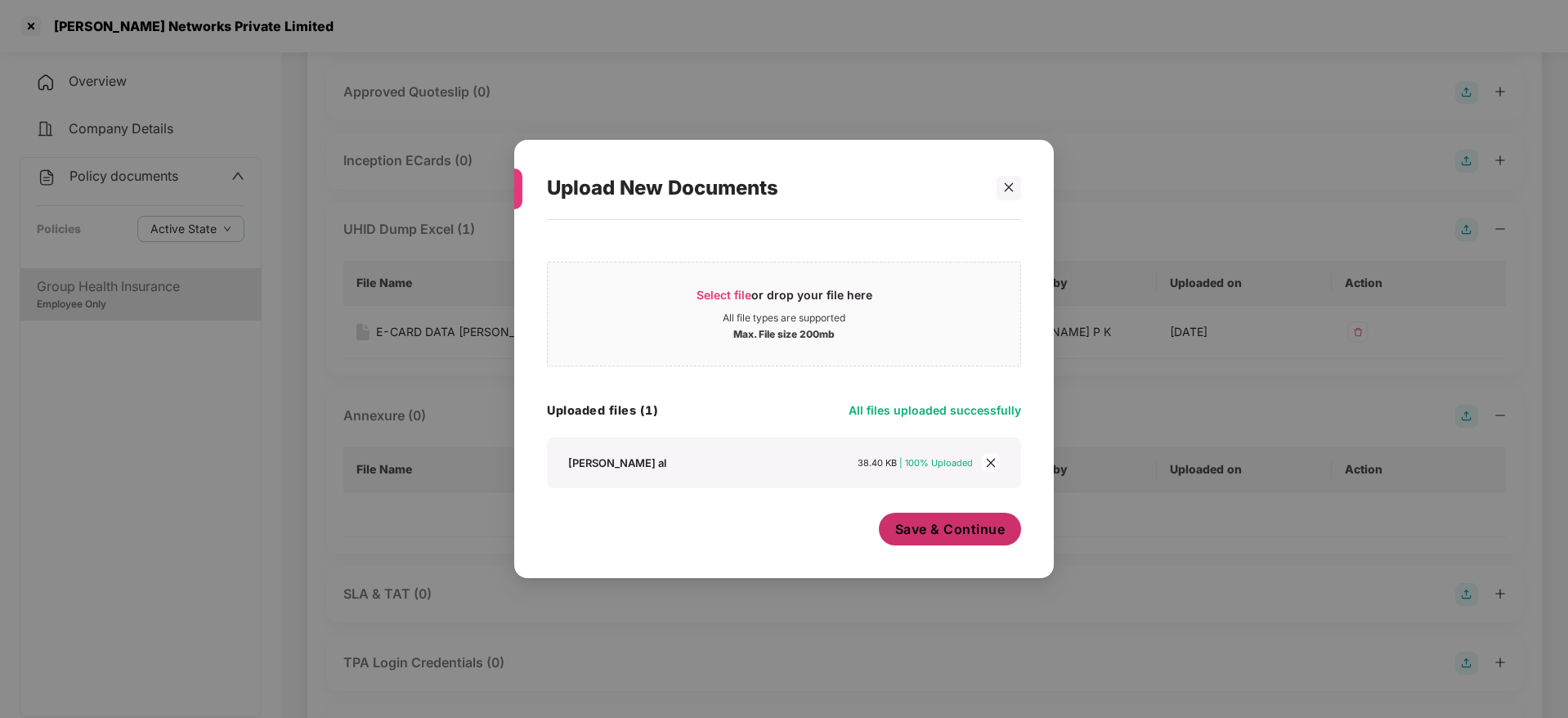
click at [899, 540] on button "Save & Continue" at bounding box center [950, 529] width 143 height 33
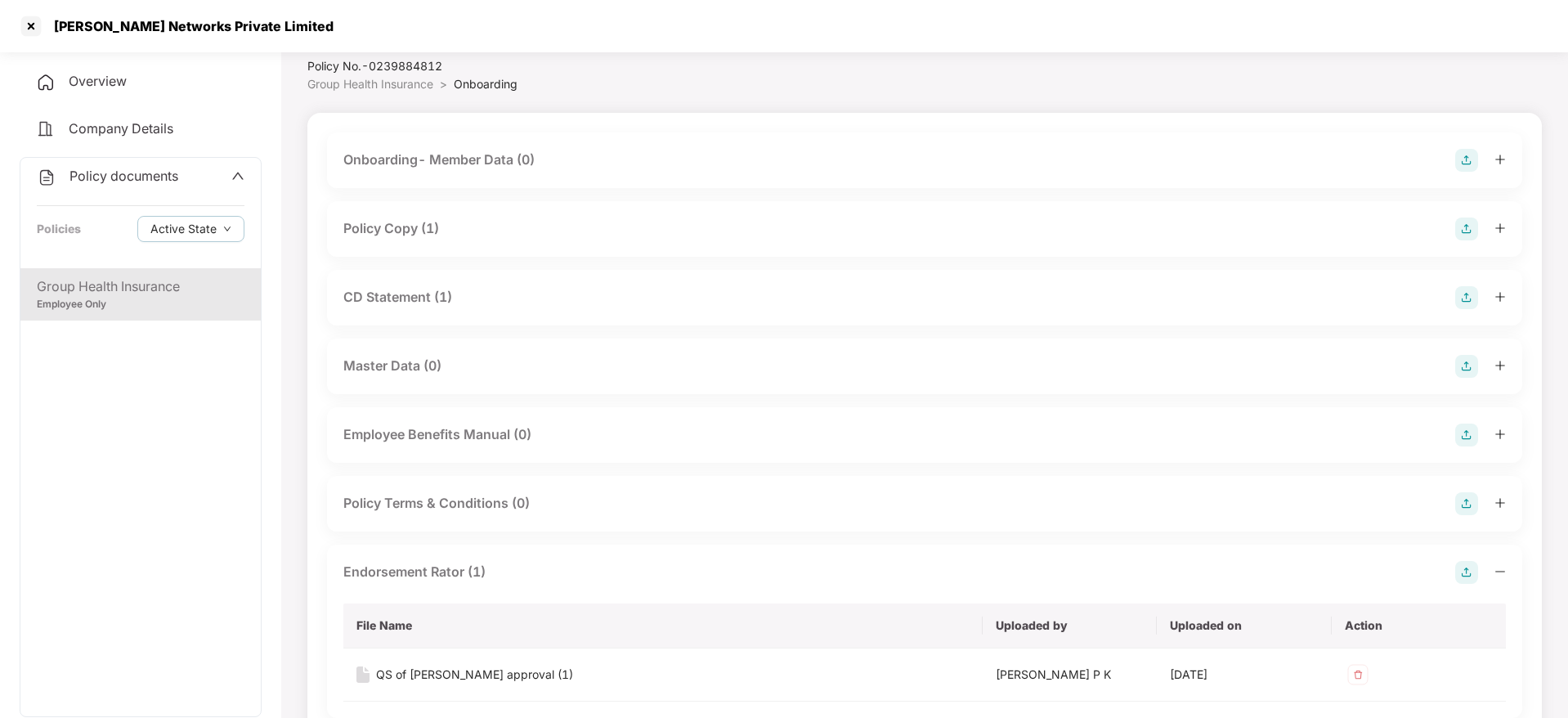
scroll to position [0, 0]
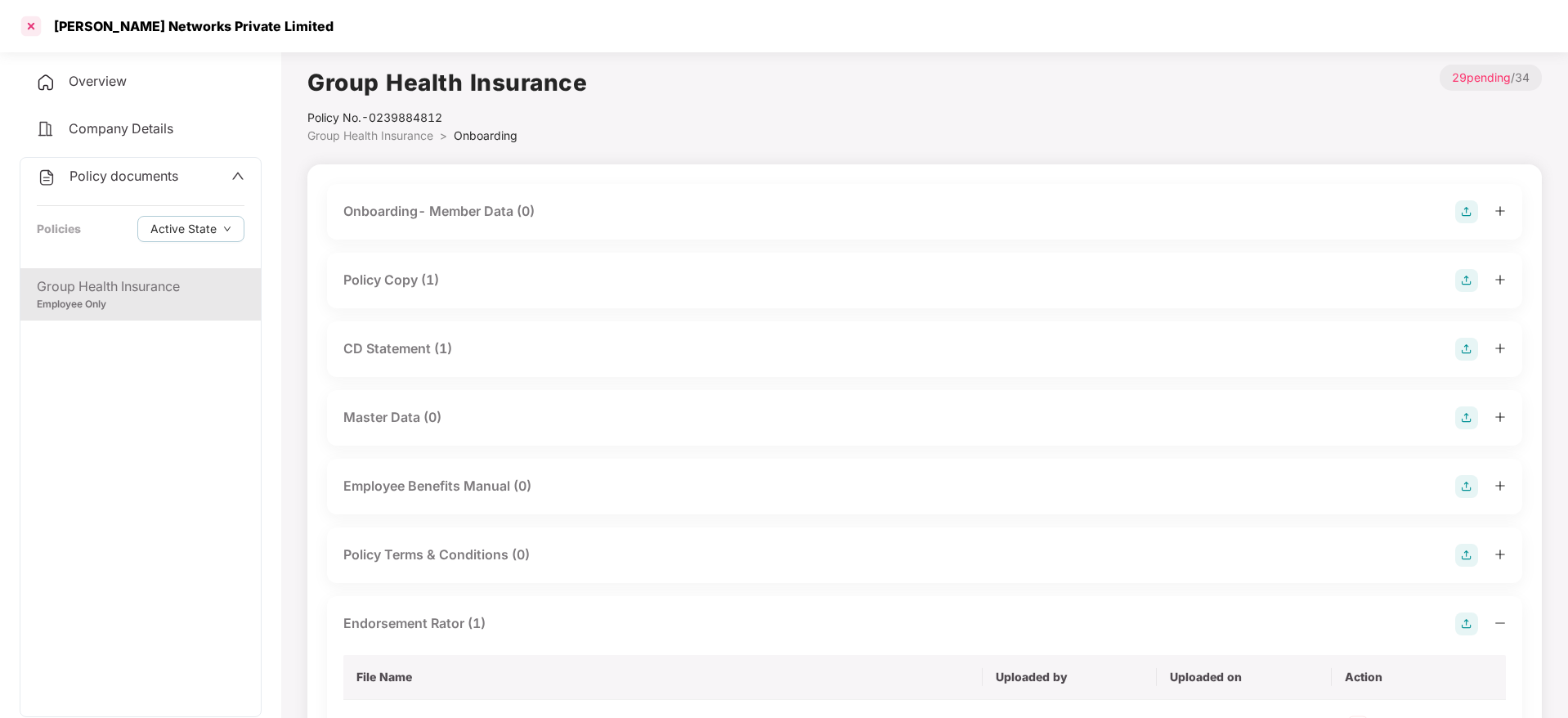
click at [29, 23] on div at bounding box center [31, 26] width 26 height 26
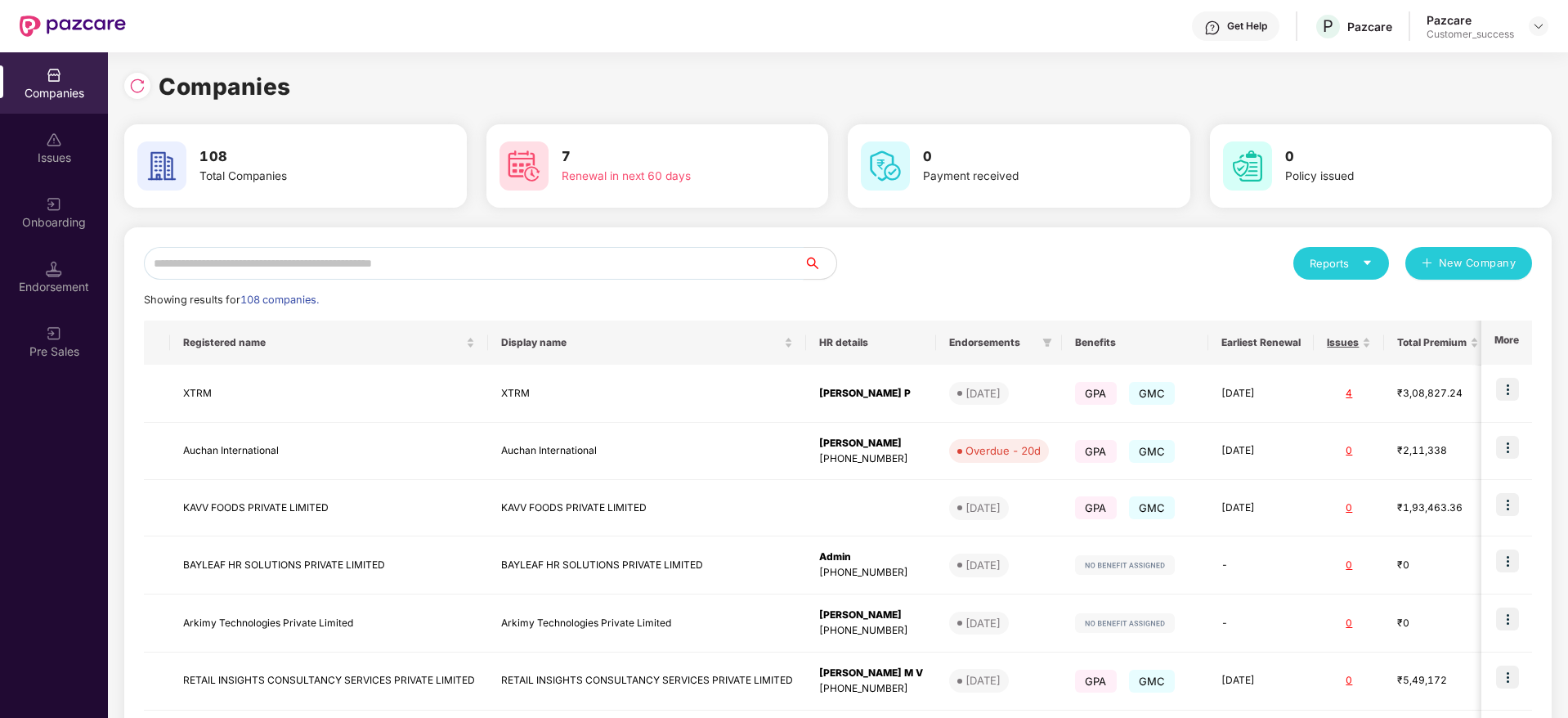
click at [231, 260] on input "text" at bounding box center [473, 264] width 660 height 33
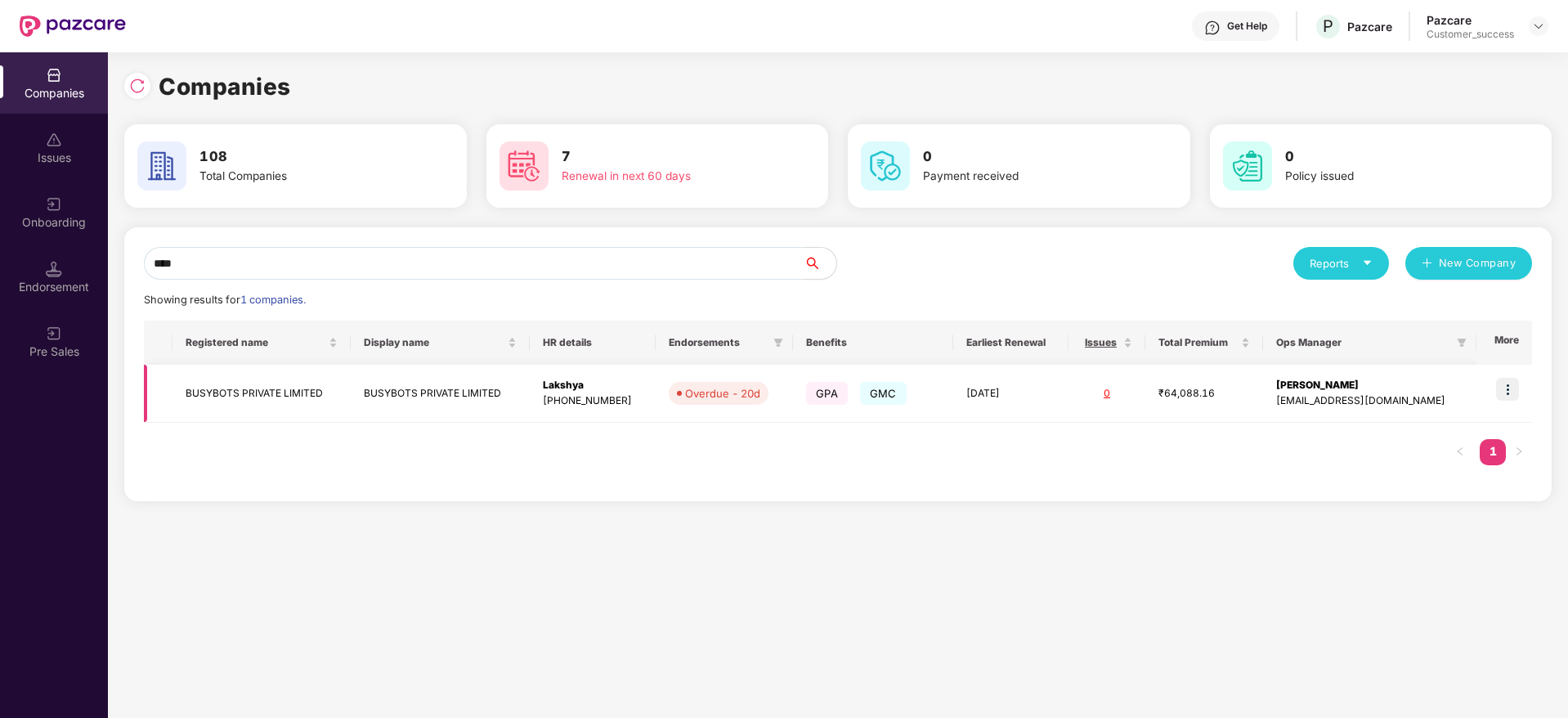
type input "****"
click at [1507, 398] on img at bounding box center [1507, 389] width 23 height 23
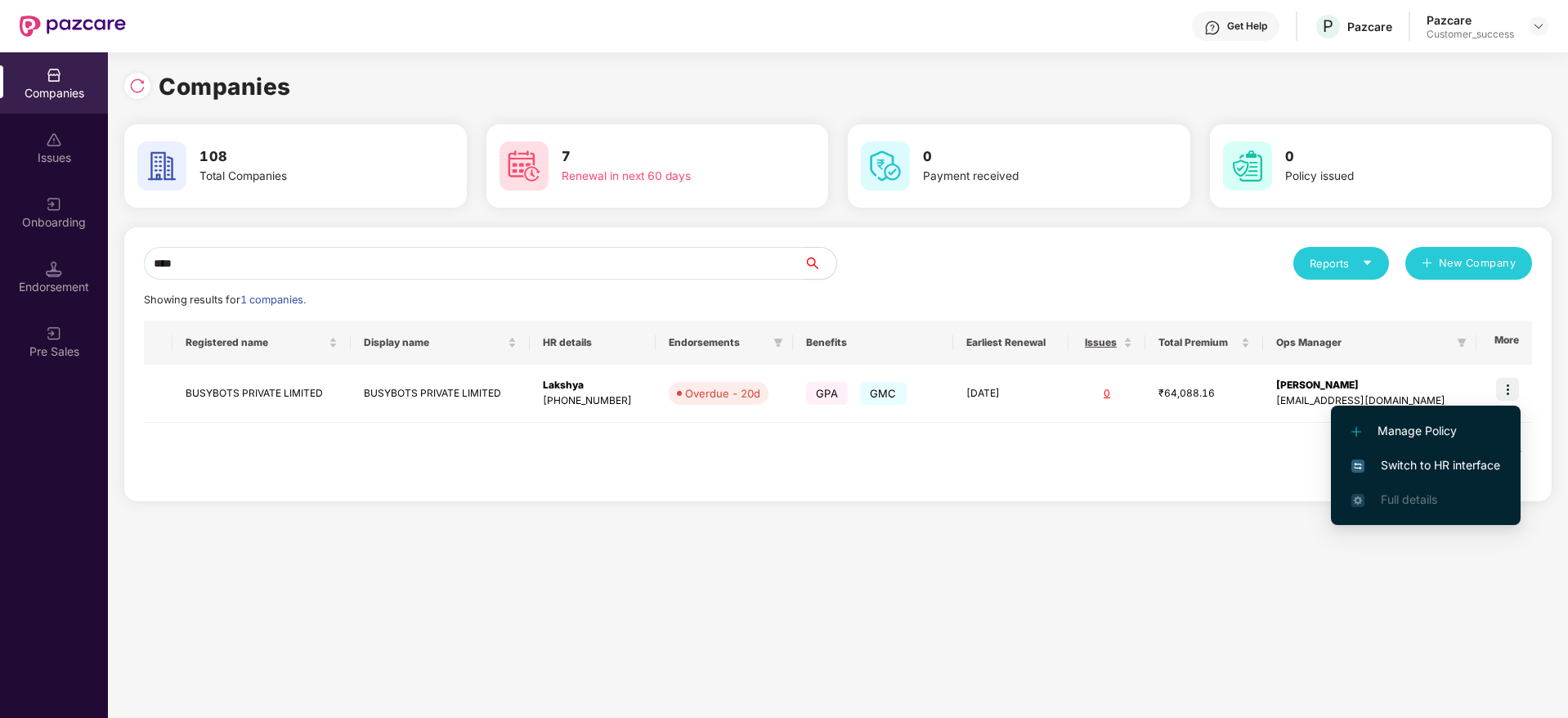
click at [1426, 471] on span "Switch to HR interface" at bounding box center [1426, 465] width 149 height 18
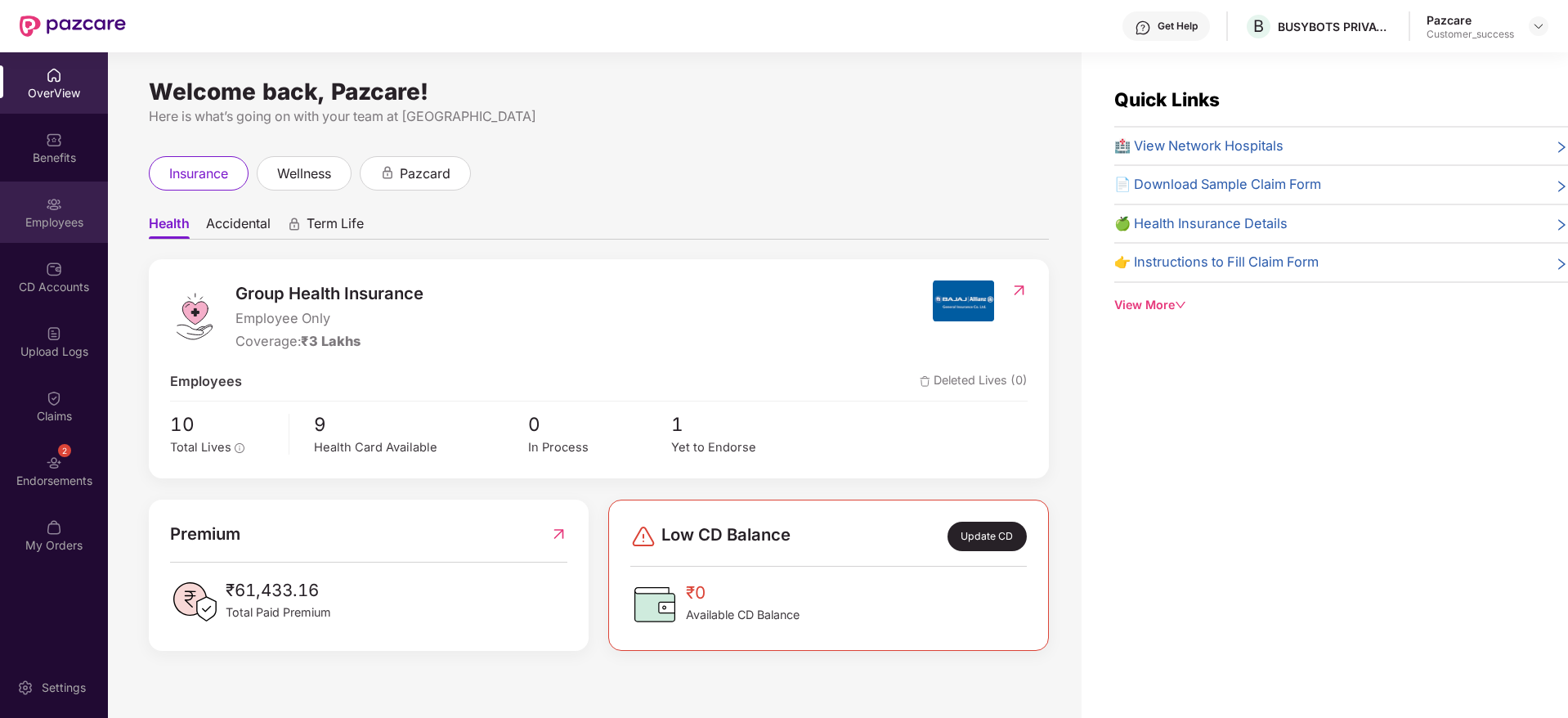
click at [52, 207] on img at bounding box center [54, 204] width 16 height 16
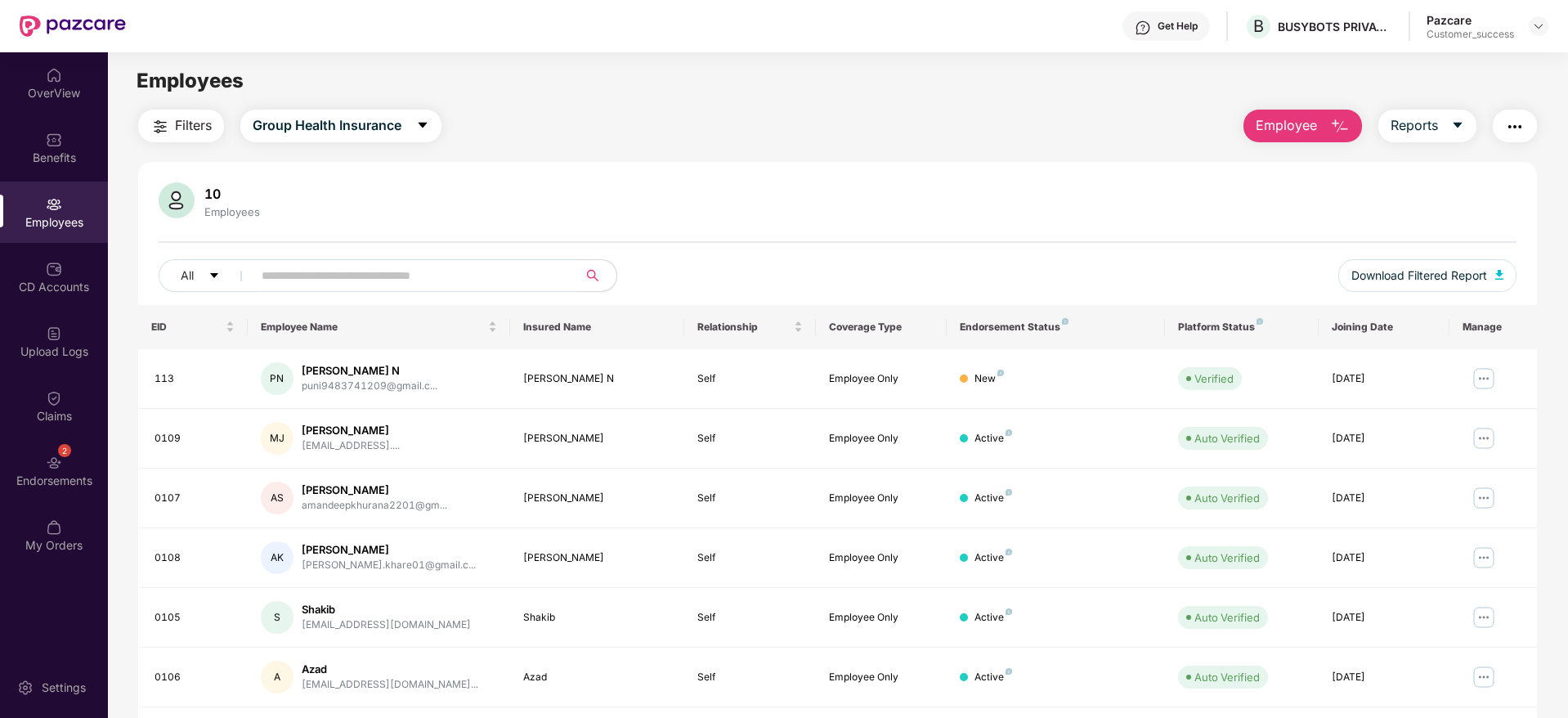
click at [365, 272] on input "text" at bounding box center [408, 276] width 294 height 24
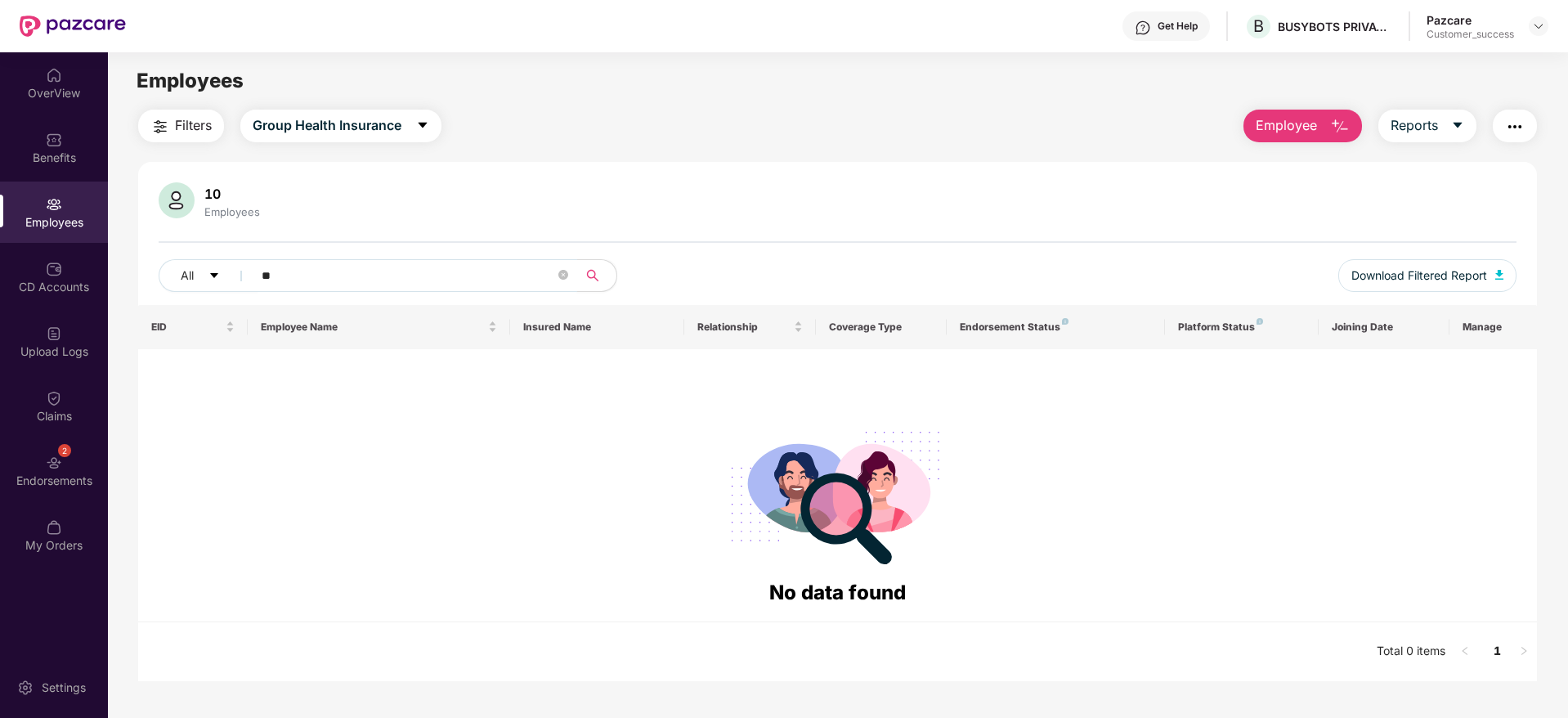
type input "*"
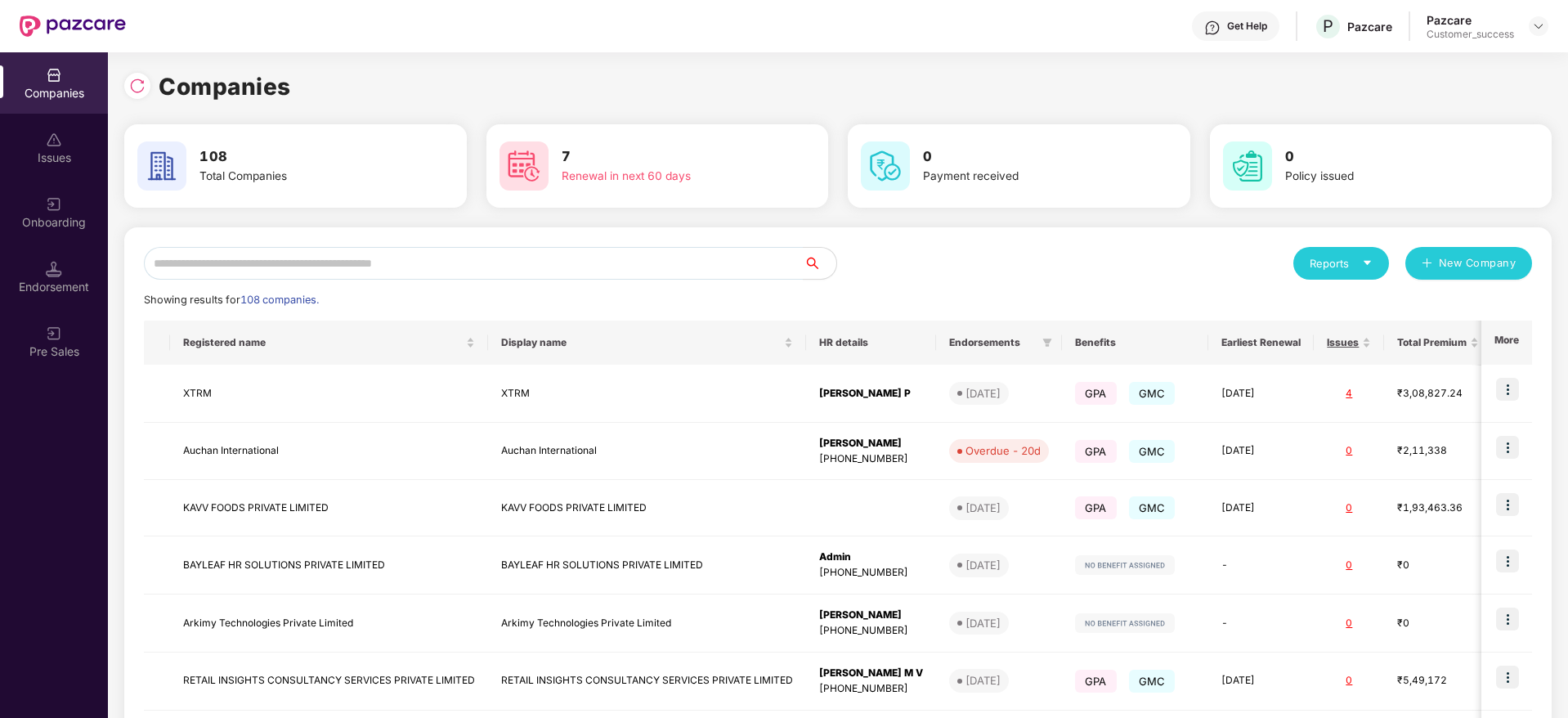
click at [348, 245] on div "Reports New Company Showing results for 108 companies. Registered name Display …" at bounding box center [837, 623] width 1428 height 793
click at [231, 271] on input "text" at bounding box center [473, 264] width 660 height 33
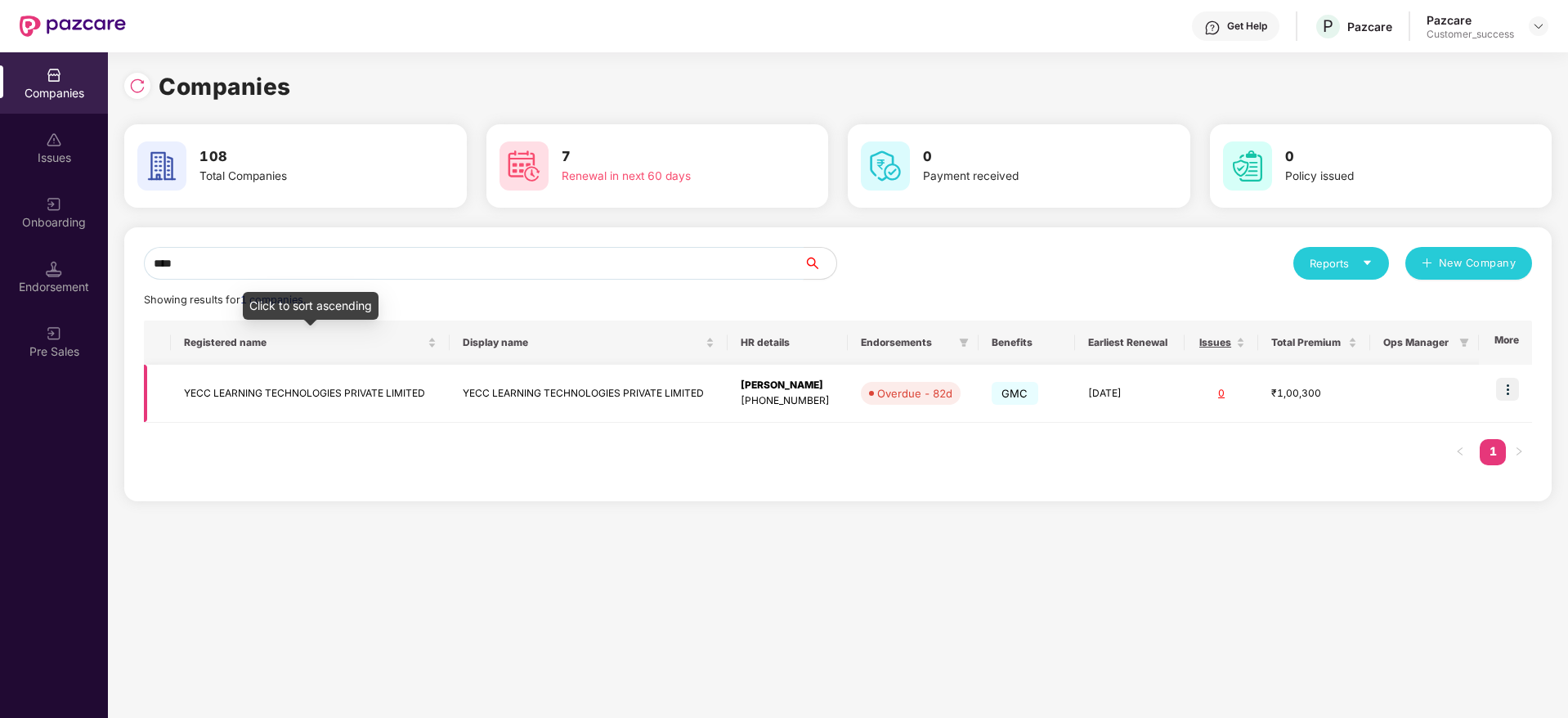
type input "****"
click at [245, 384] on td "YECC LEARNING TECHNOLOGIES PRIVATE LIMITED" at bounding box center [309, 394] width 278 height 58
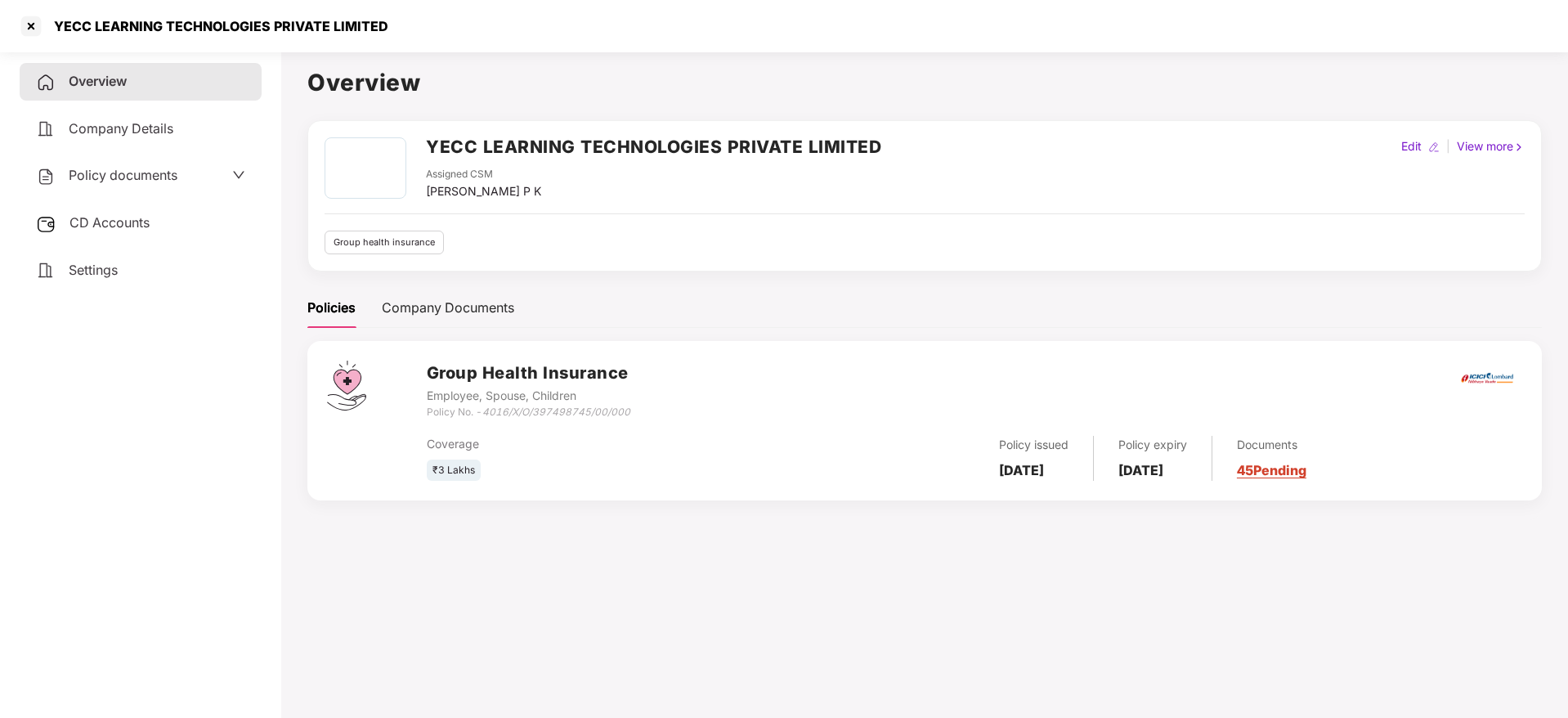
click at [109, 186] on div "Policy documents" at bounding box center [140, 175] width 242 height 37
click at [114, 180] on span "Policy documents" at bounding box center [122, 174] width 108 height 16
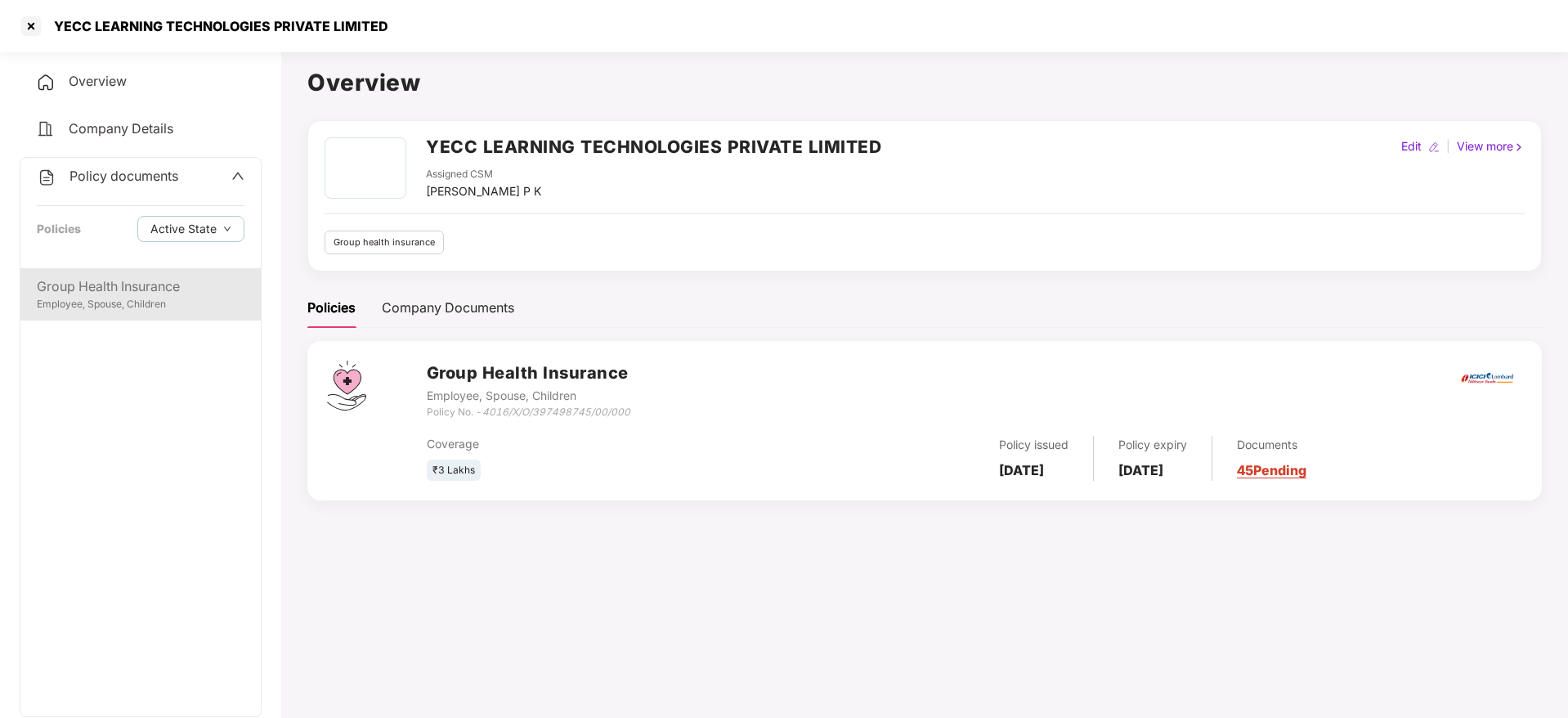
click at [105, 295] on div "Group Health Insurance" at bounding box center [140, 287] width 208 height 21
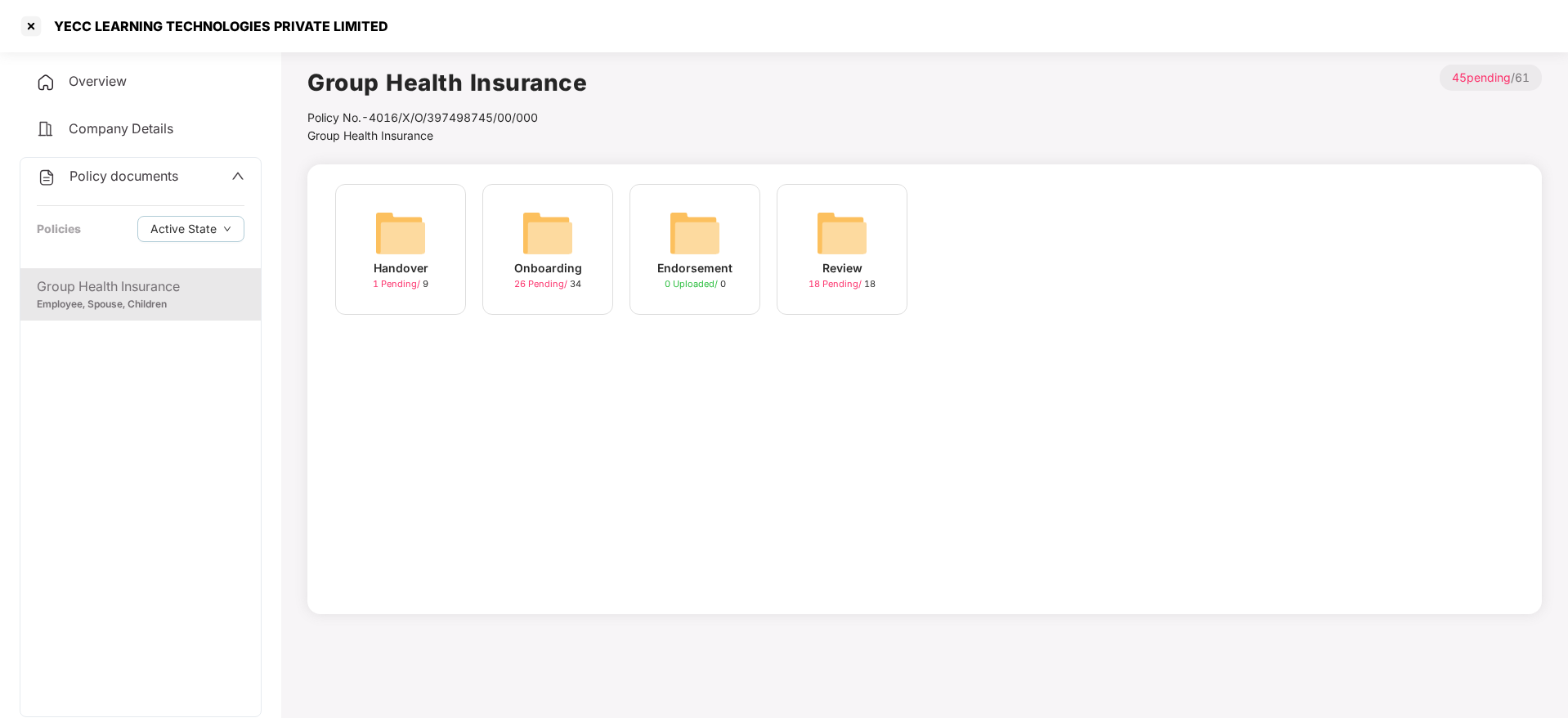
click at [442, 224] on div "Handover 1 Pending / 9" at bounding box center [400, 249] width 131 height 131
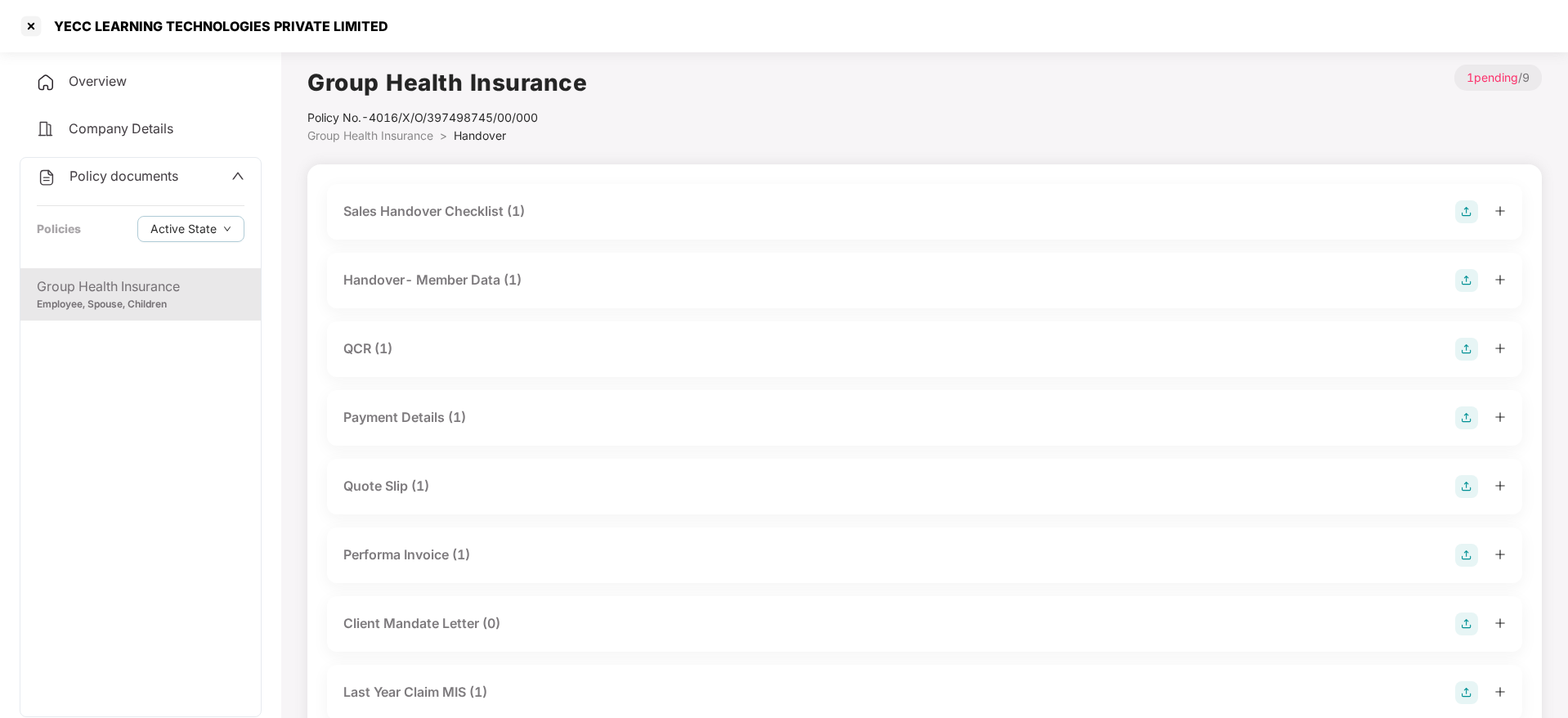
click at [448, 280] on div "Handover- Member Data (1)" at bounding box center [433, 280] width 179 height 21
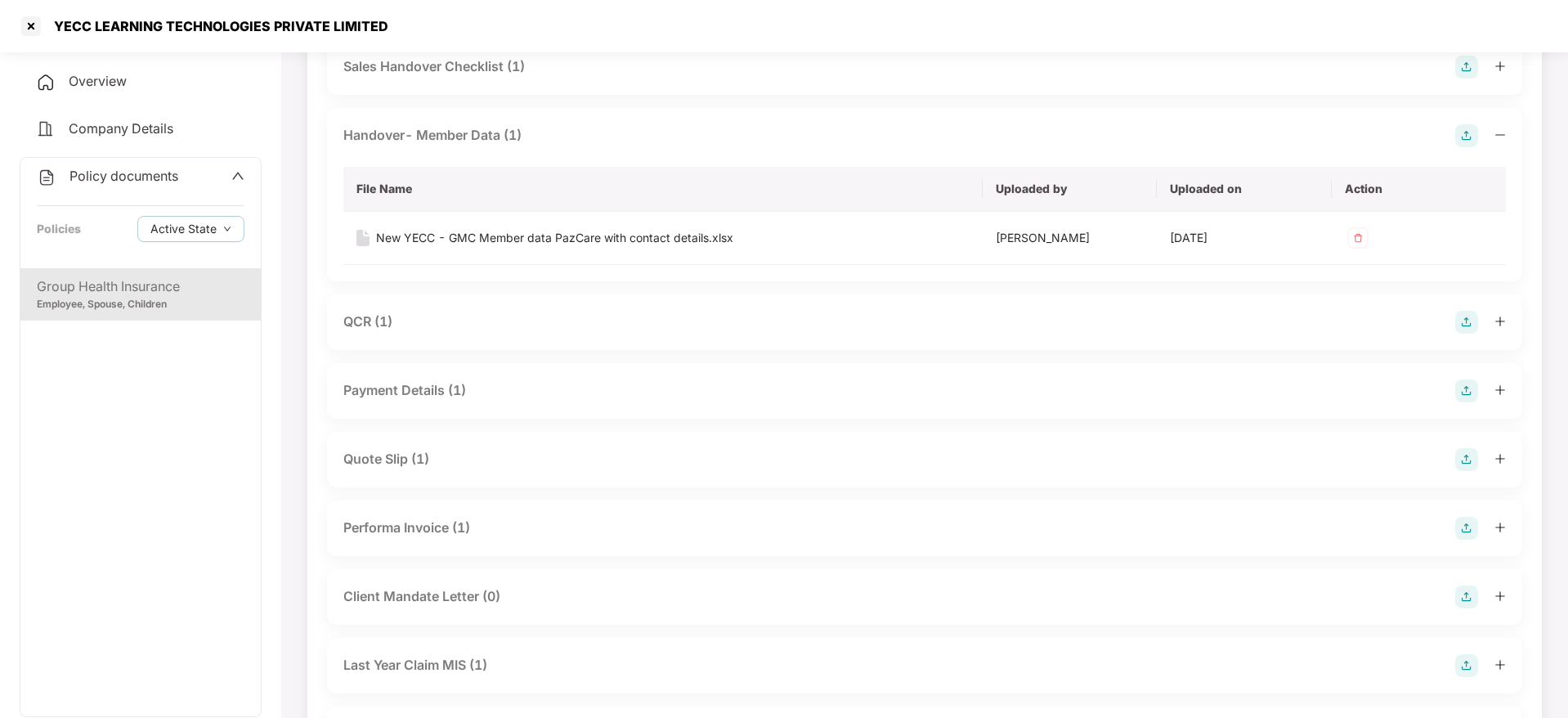
scroll to position [241, 0]
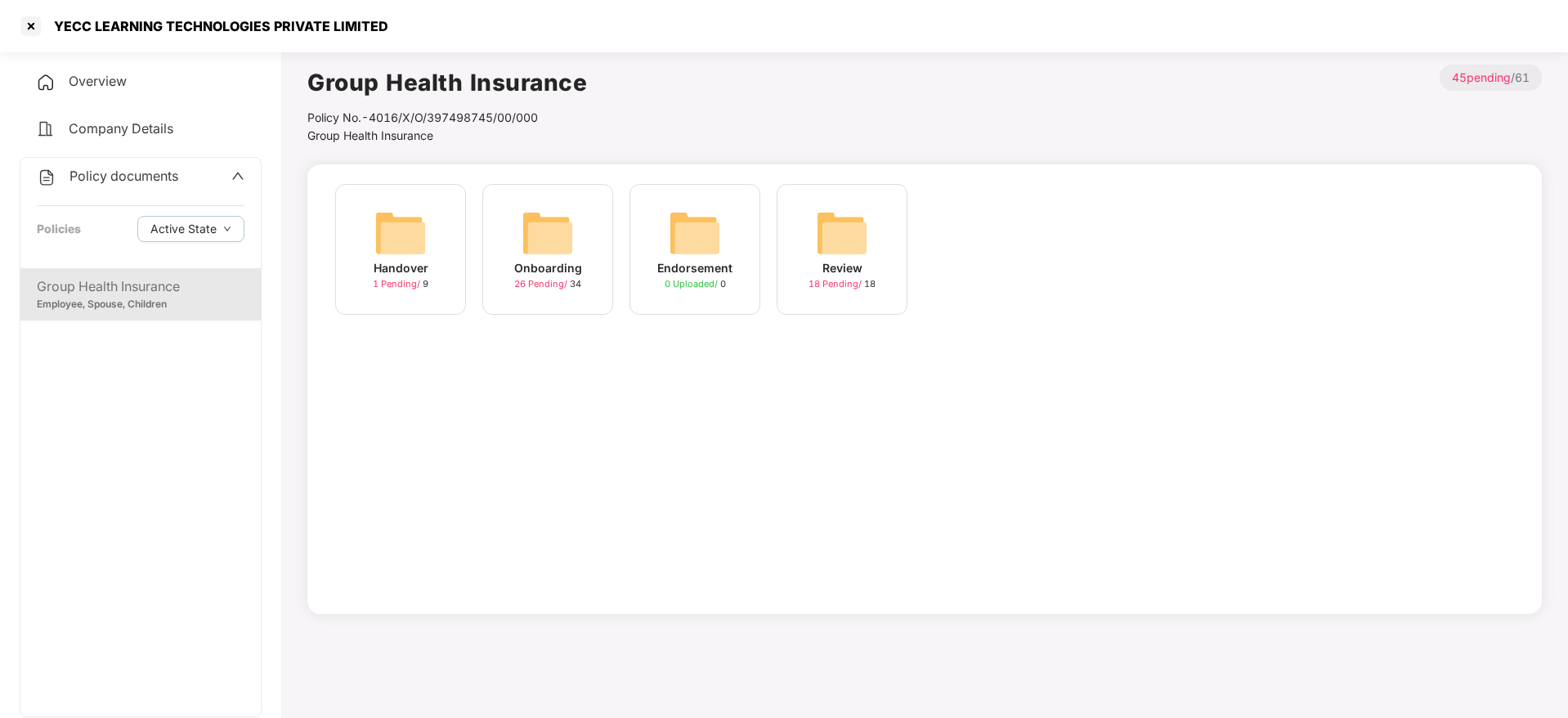
click at [559, 256] on img at bounding box center [548, 233] width 52 height 52
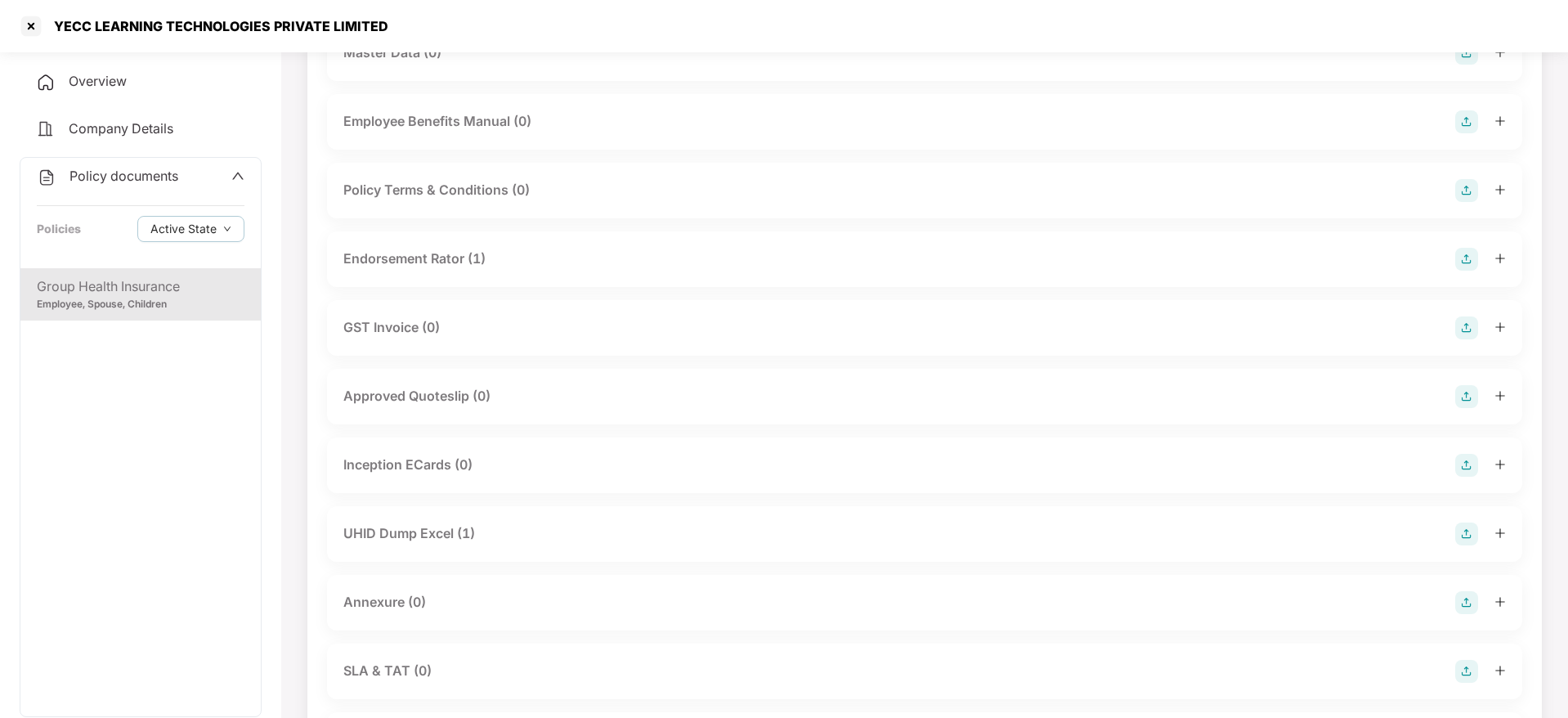
scroll to position [404, 0]
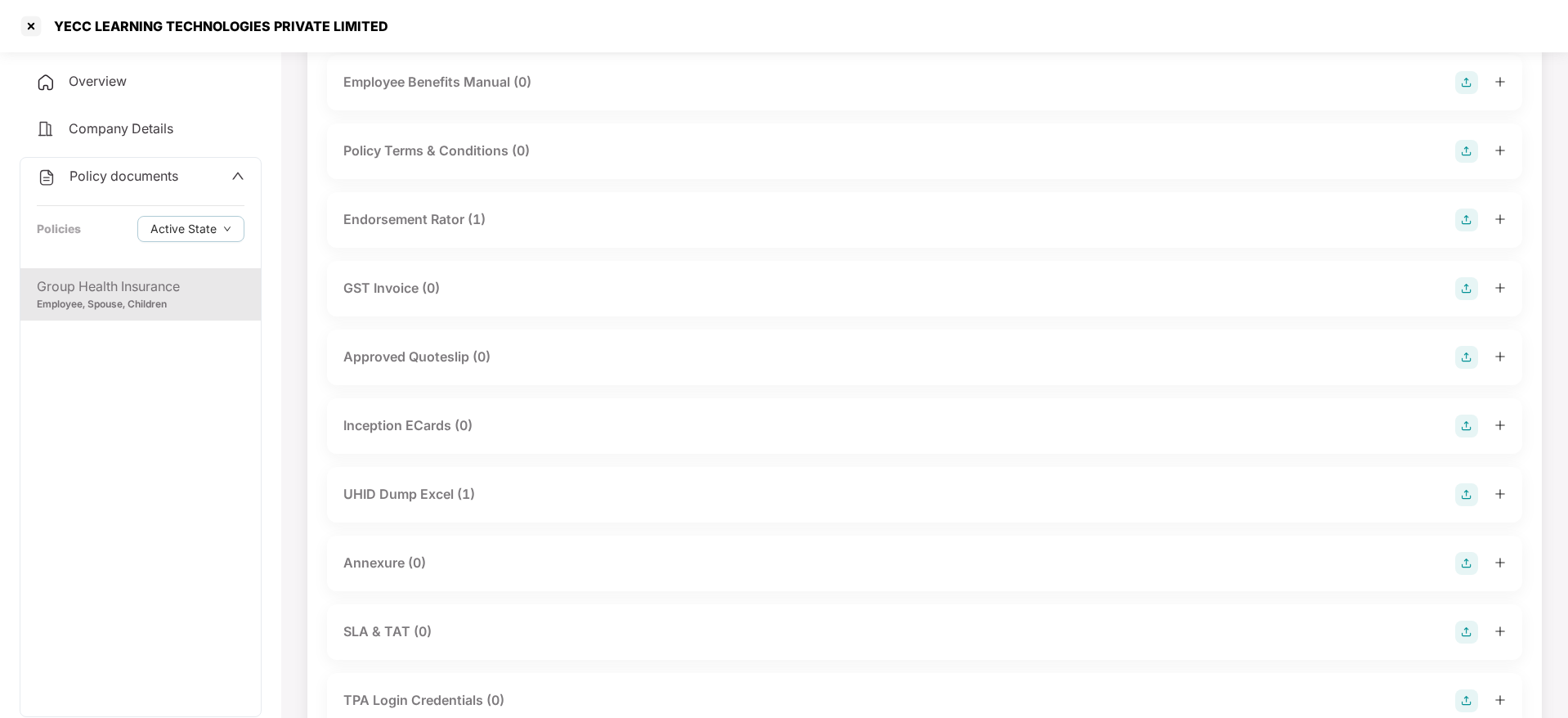
click at [424, 487] on div "UHID Dump Excel (1)" at bounding box center [409, 494] width 132 height 21
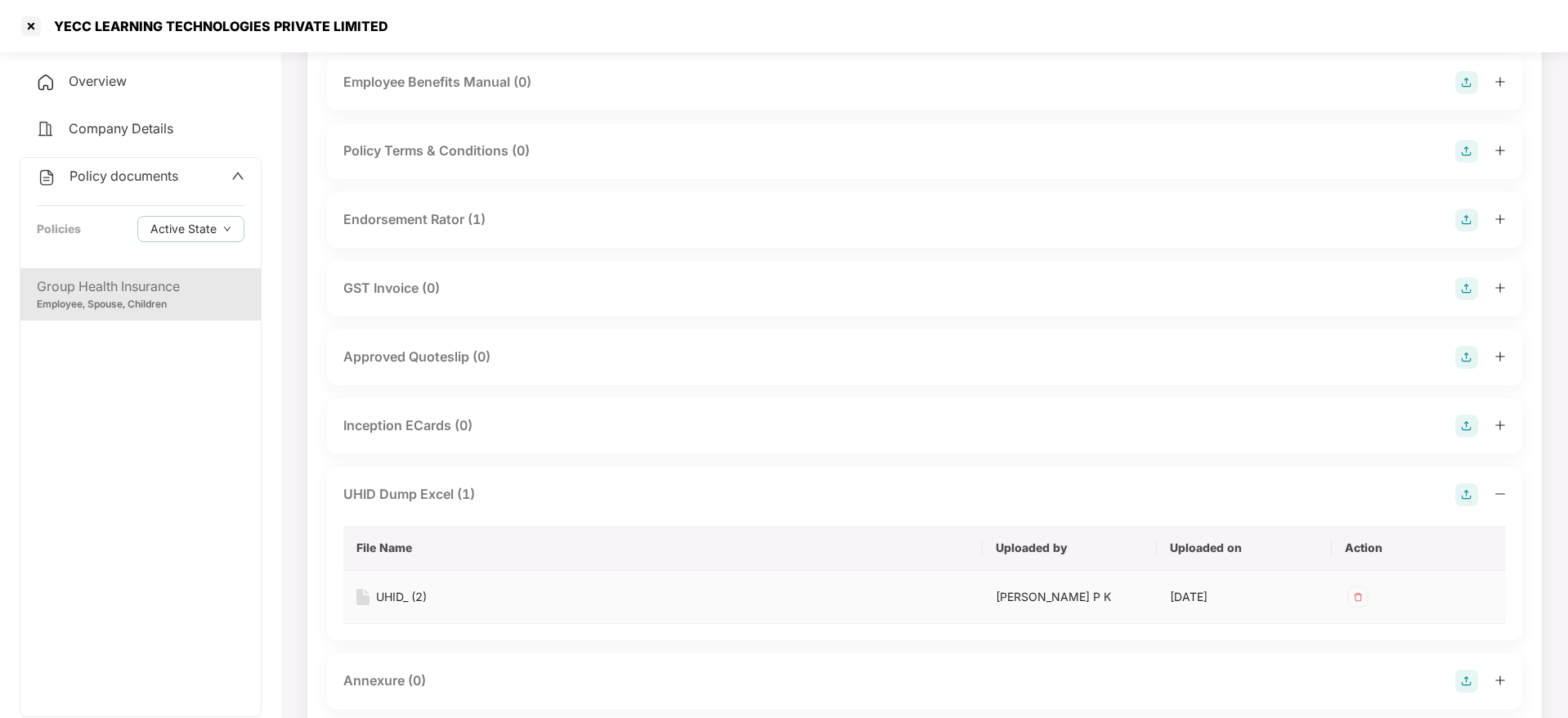
click at [380, 593] on div "UHID_ (2)" at bounding box center [401, 597] width 50 height 18
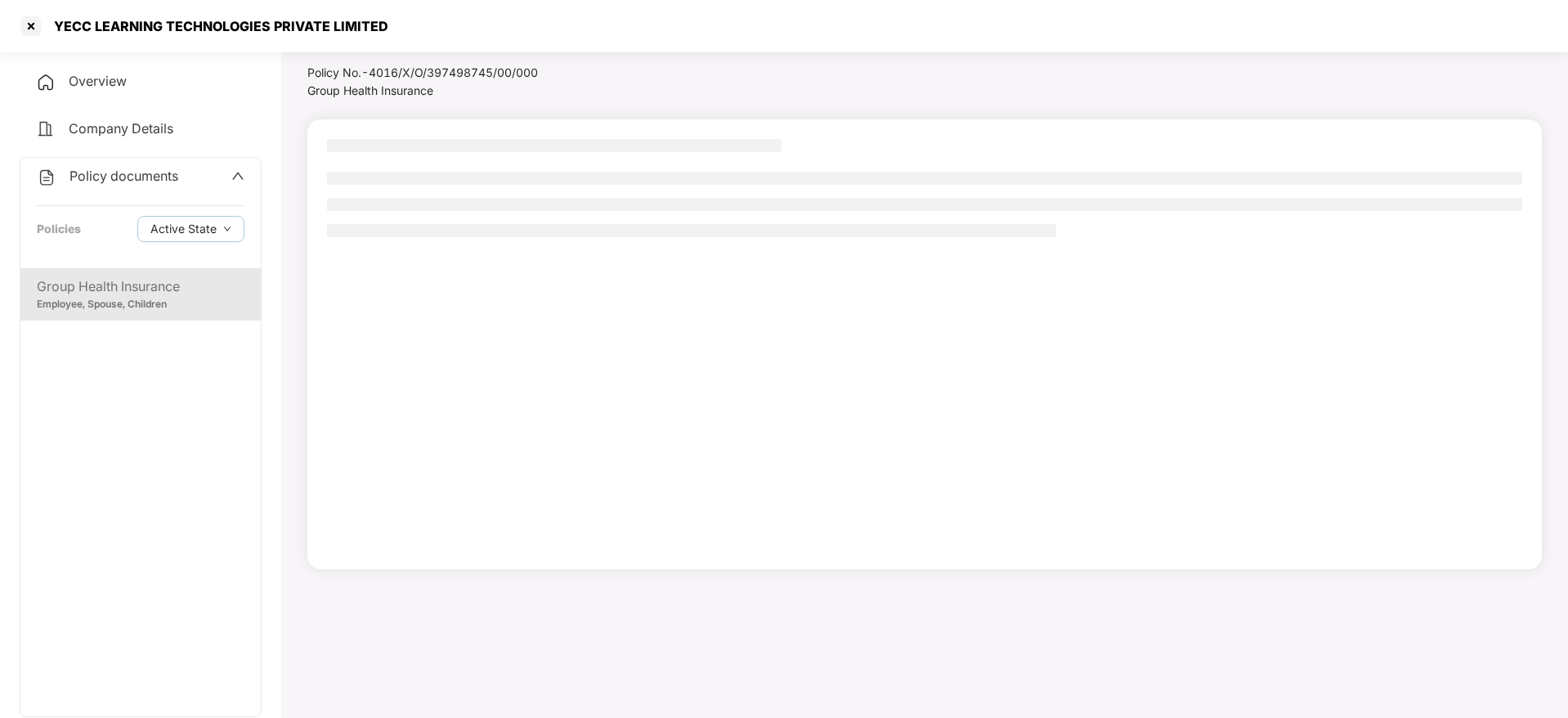
scroll to position [0, 0]
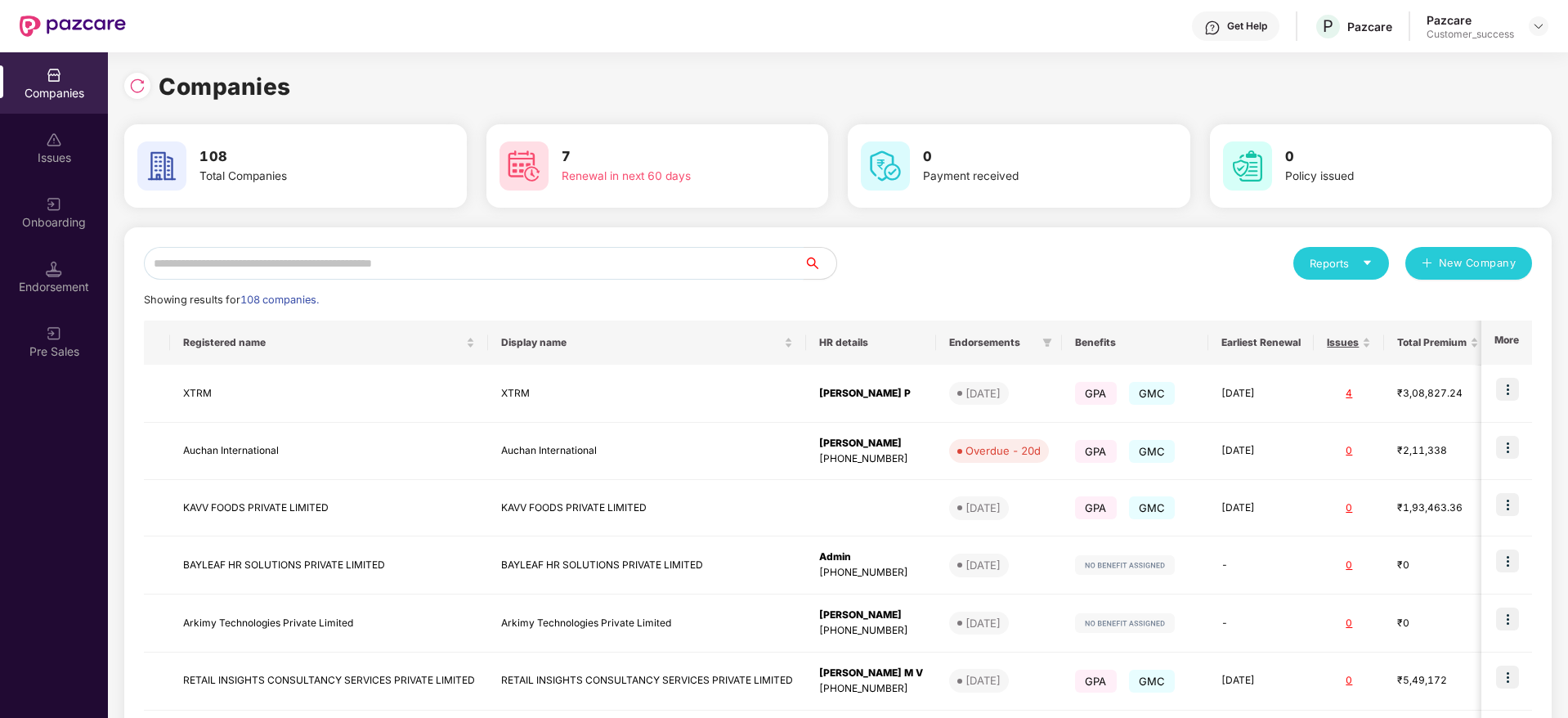
click at [359, 252] on input "text" at bounding box center [473, 264] width 660 height 33
type input "*"
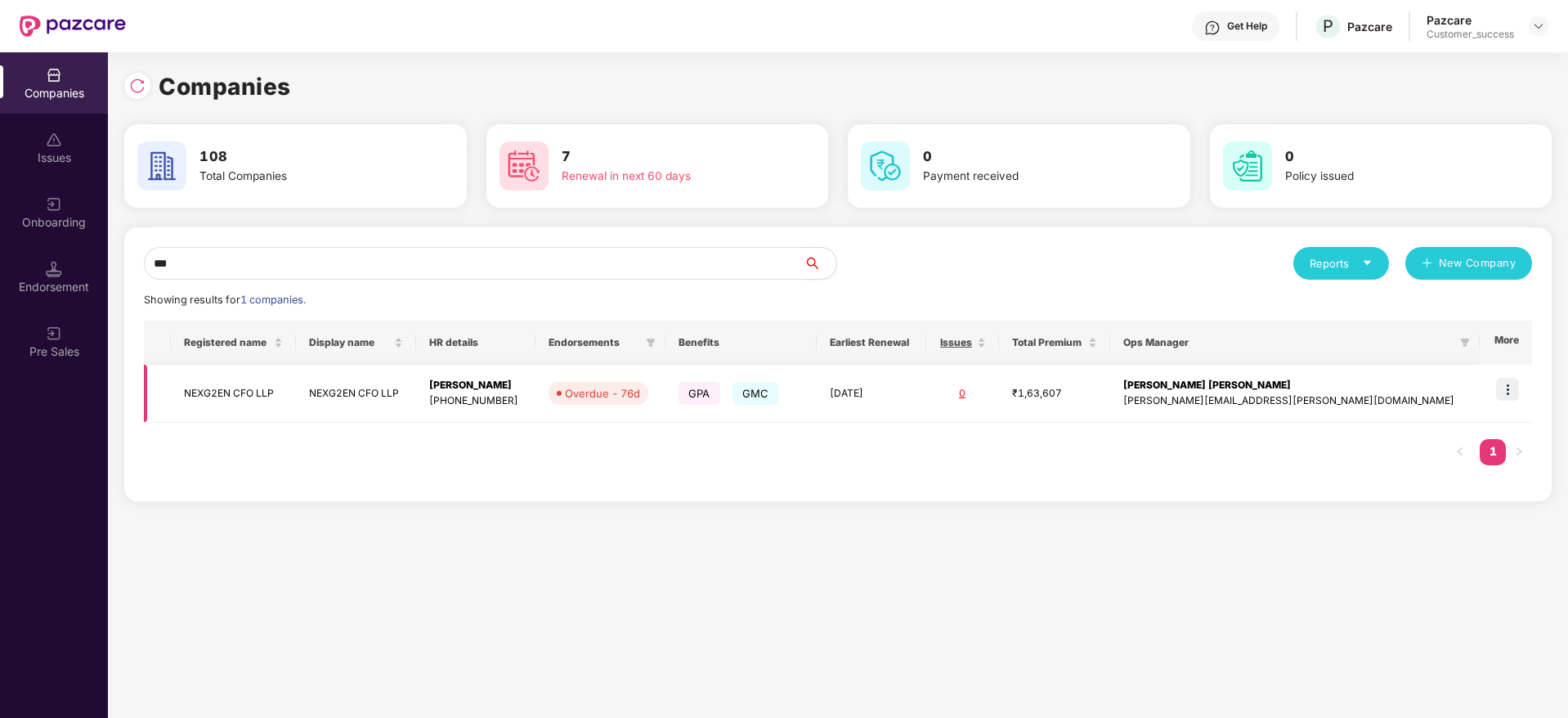
type input "***"
click at [373, 366] on td "NEXG2EN CFO LLP" at bounding box center [355, 394] width 120 height 58
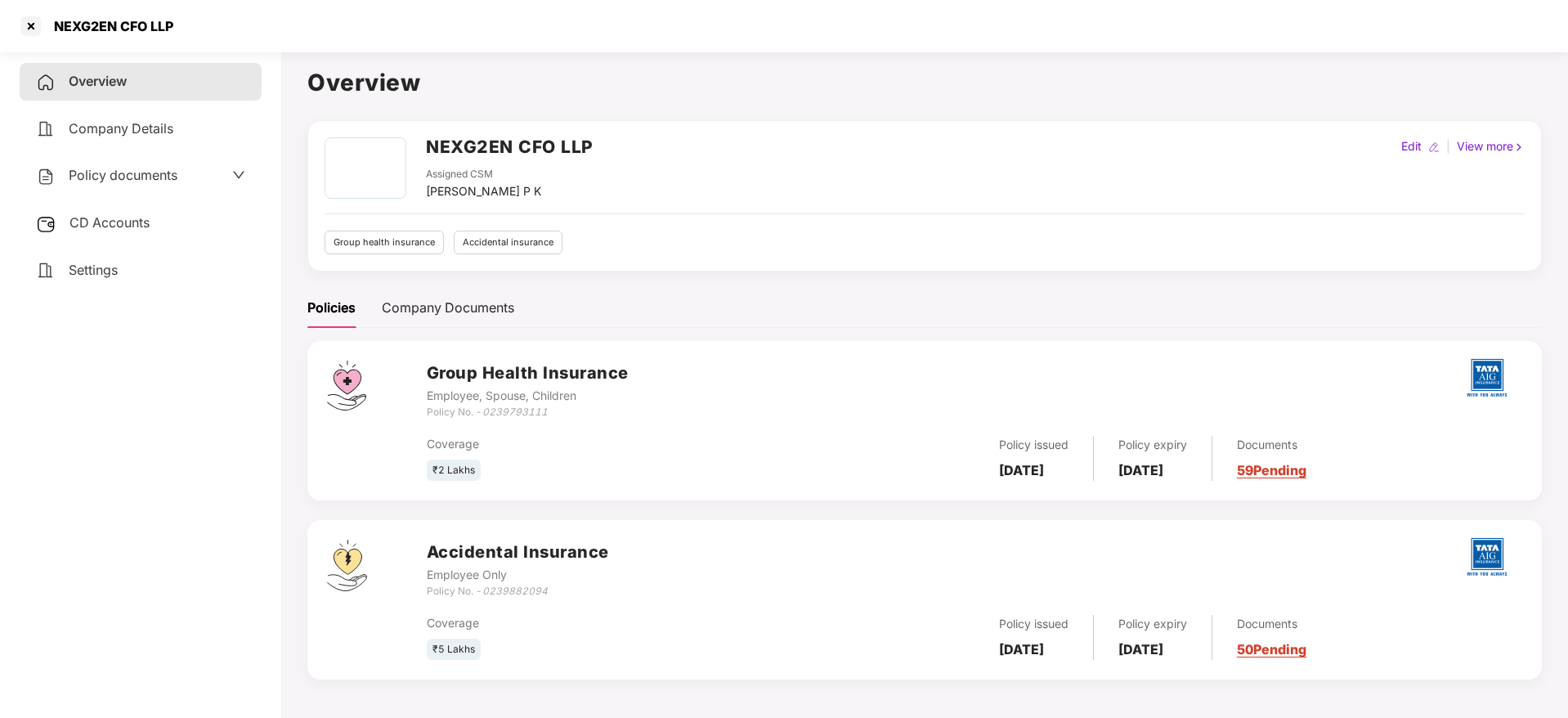
click at [114, 173] on span "Policy documents" at bounding box center [122, 174] width 108 height 16
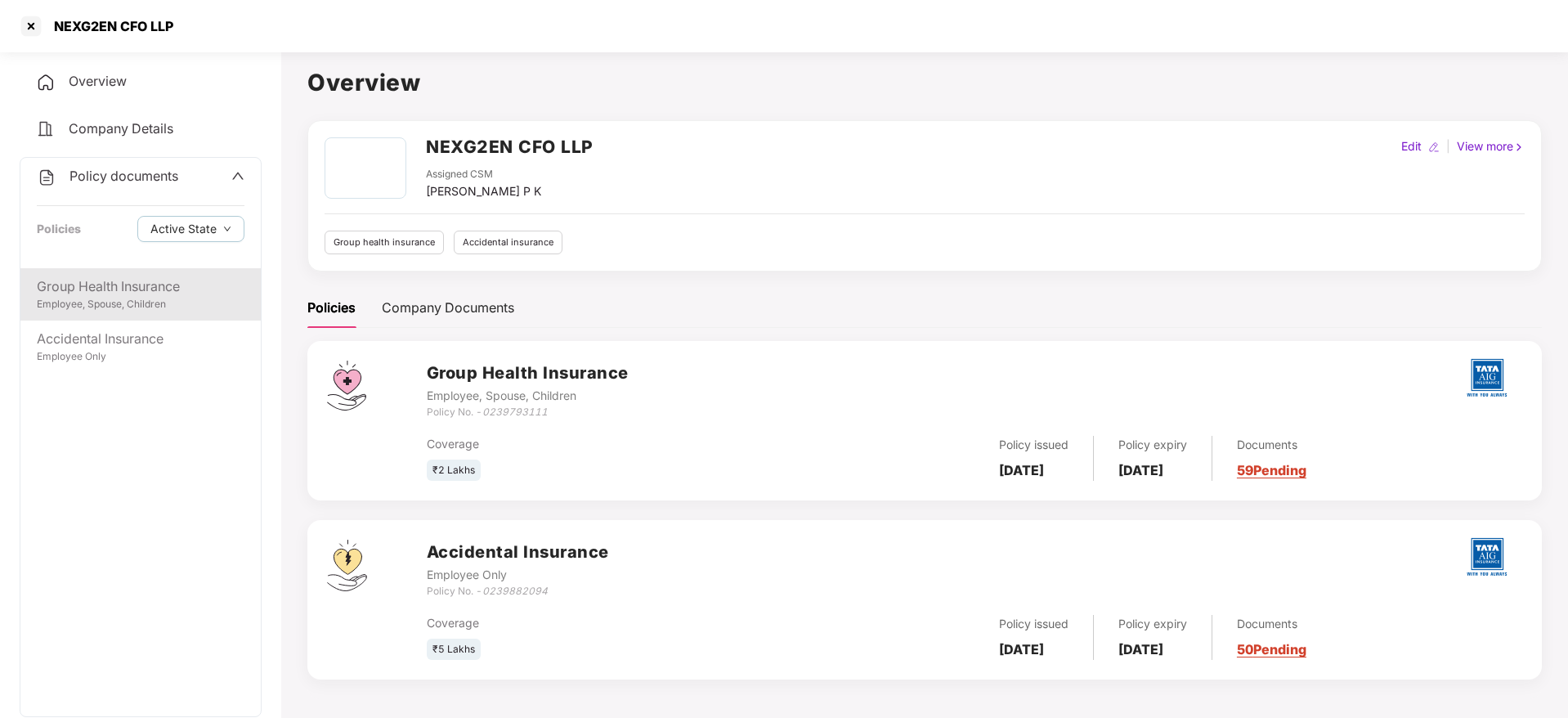
click at [136, 309] on div "Employee, Spouse, Children" at bounding box center [140, 304] width 208 height 16
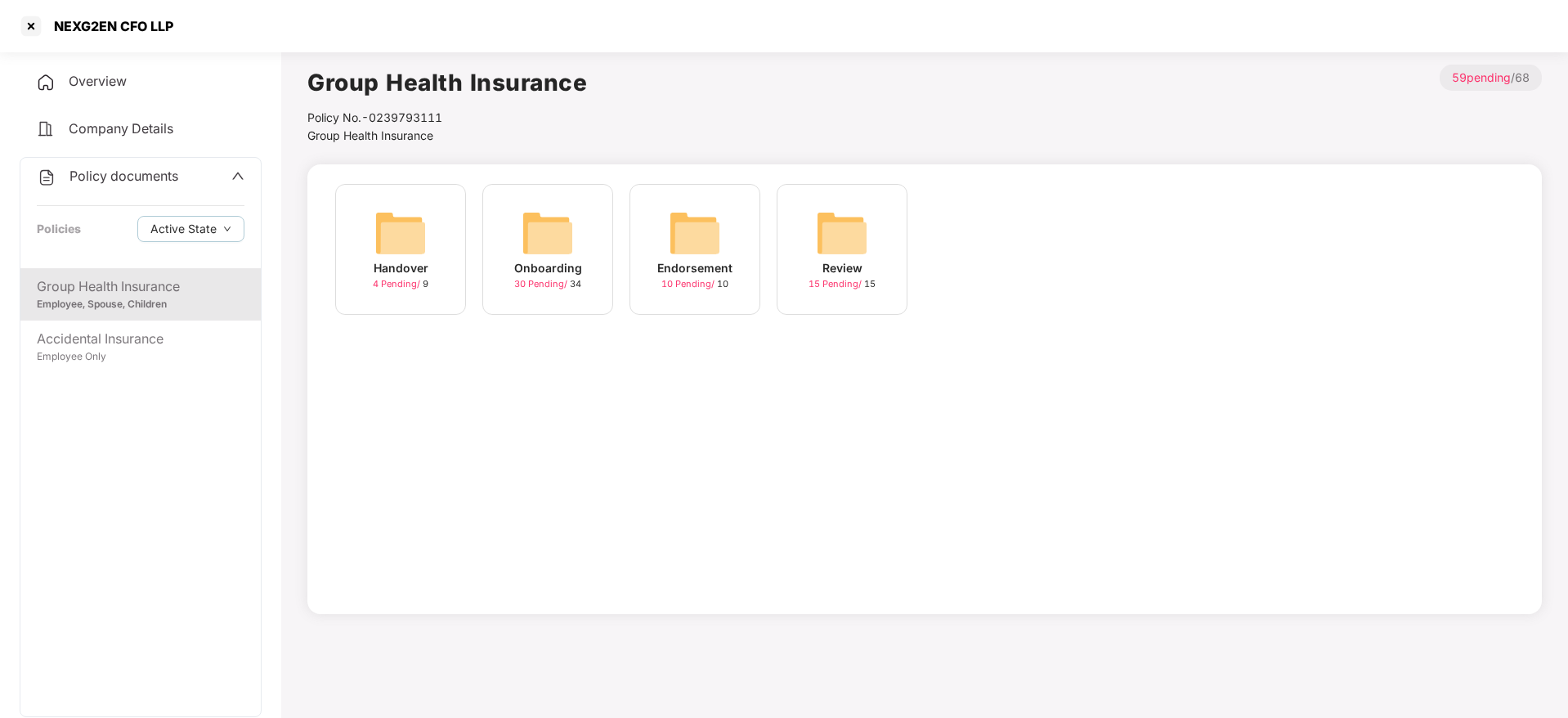
click at [542, 291] on div "30 Pending / 34" at bounding box center [547, 284] width 67 height 14
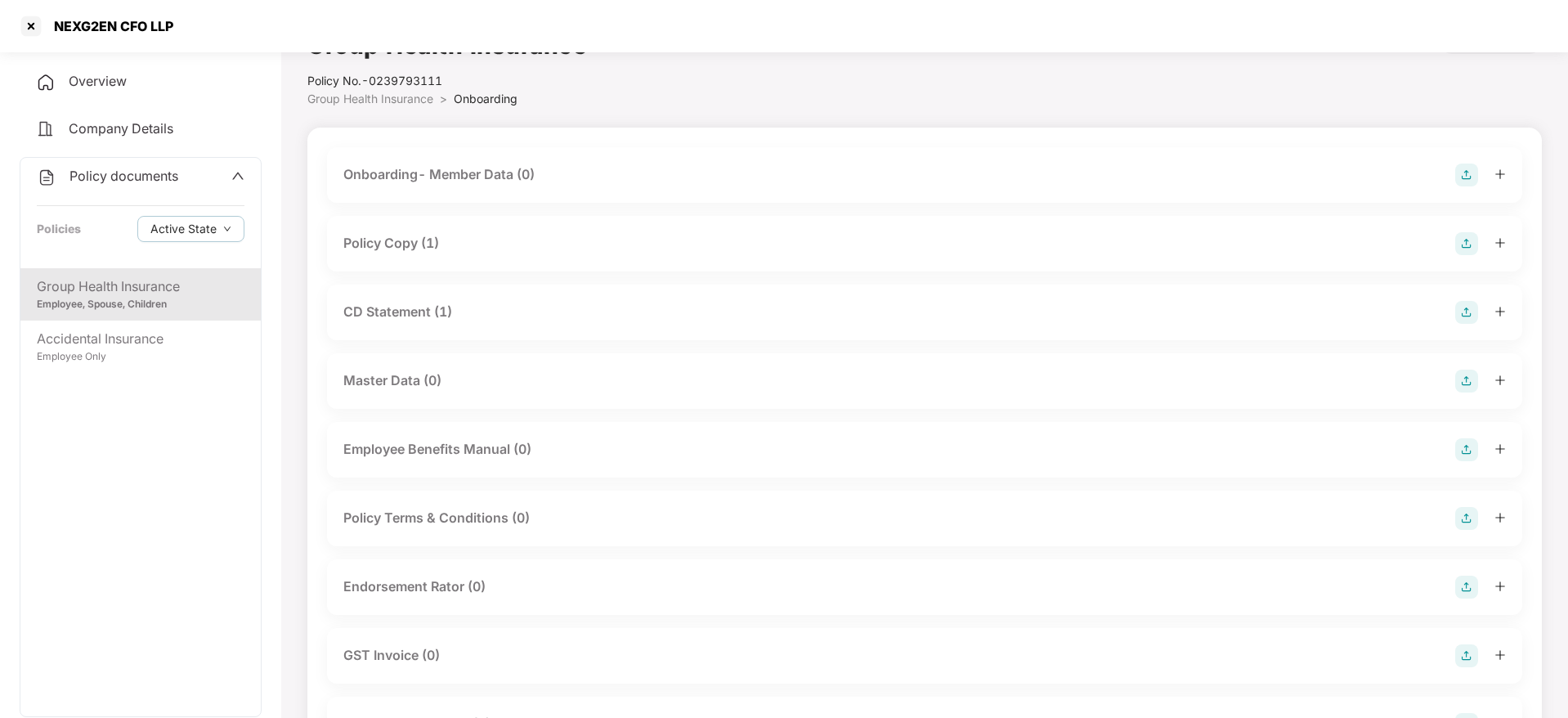
scroll to position [39, 0]
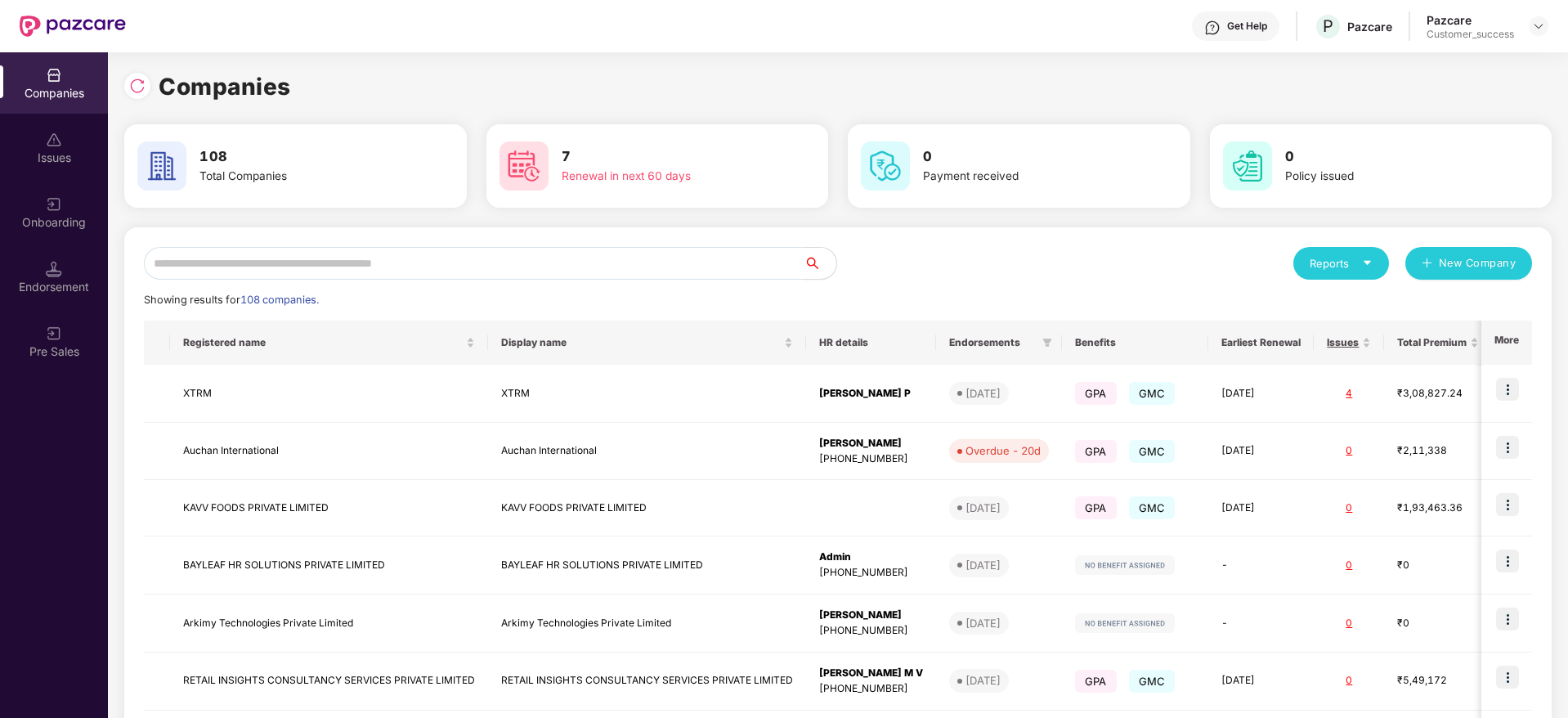
click at [435, 265] on input "text" at bounding box center [473, 264] width 660 height 33
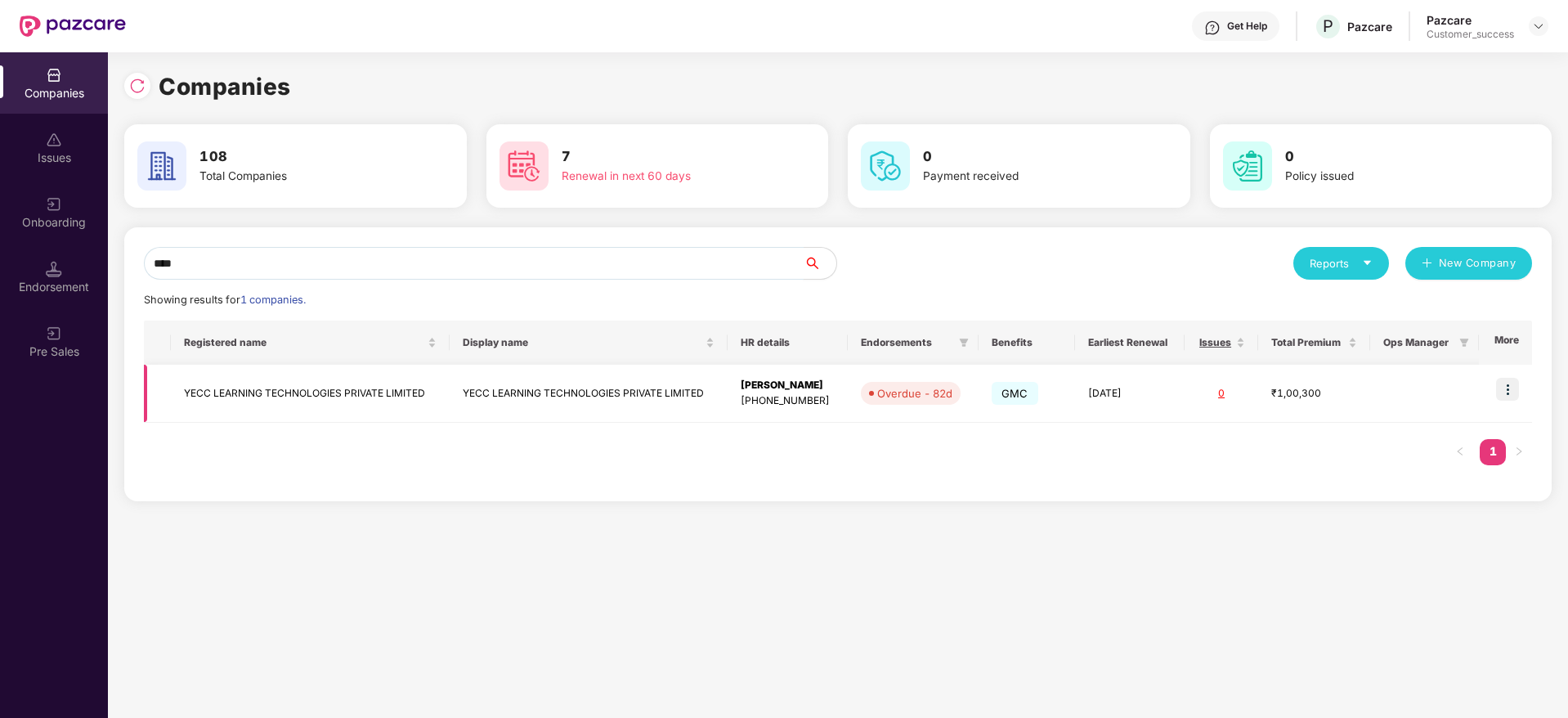
type input "****"
click at [1514, 381] on img at bounding box center [1507, 389] width 23 height 23
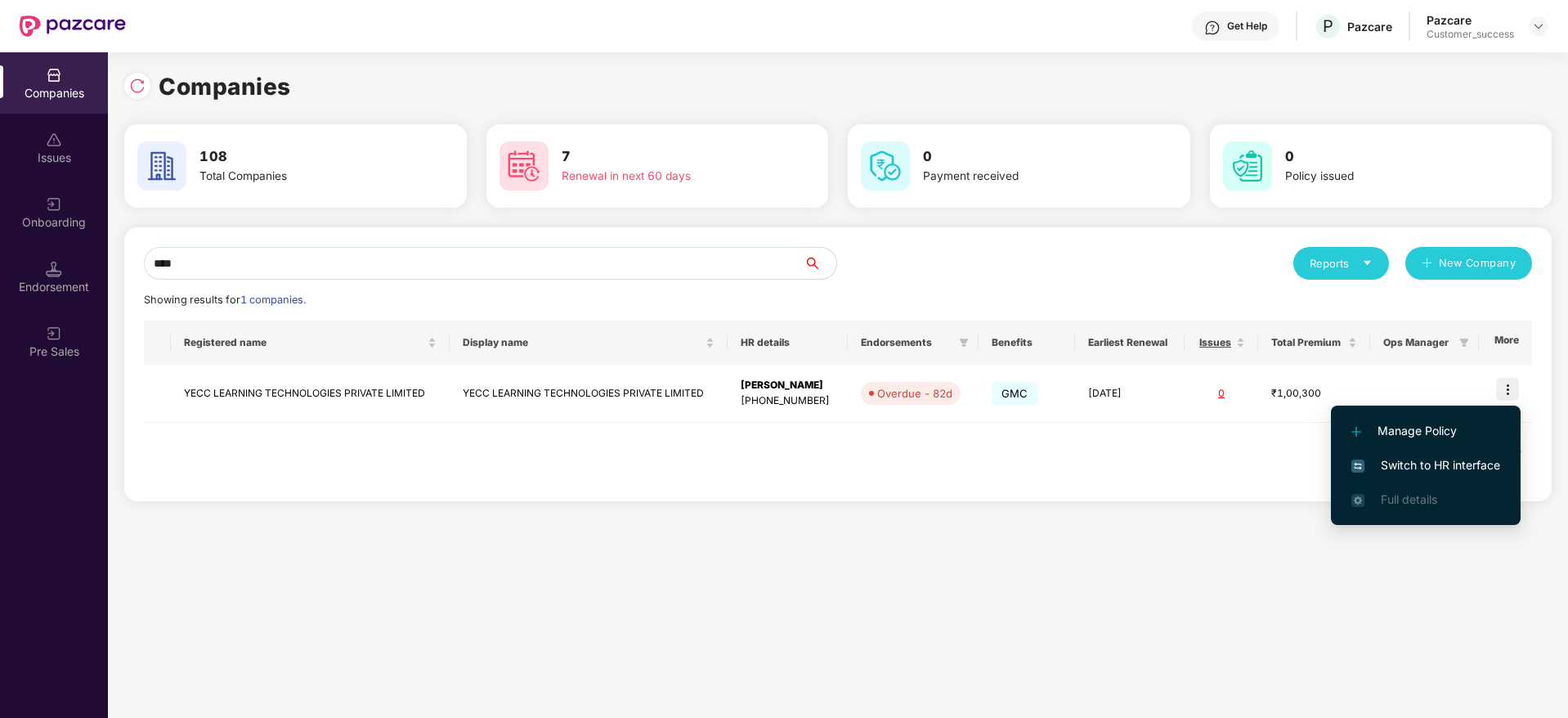
click at [1385, 457] on span "Switch to HR interface" at bounding box center [1426, 465] width 149 height 18
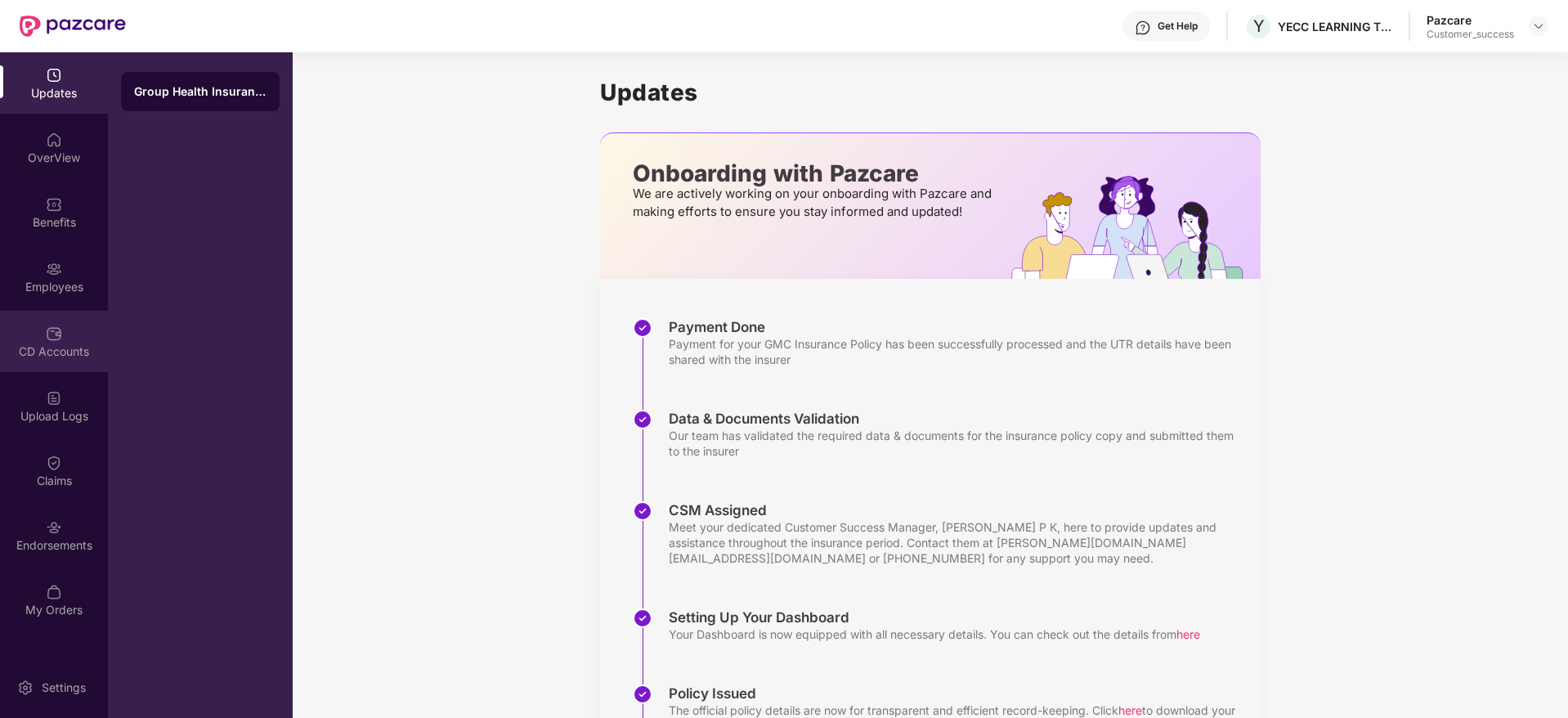
click at [65, 362] on div "CD Accounts" at bounding box center [54, 341] width 107 height 62
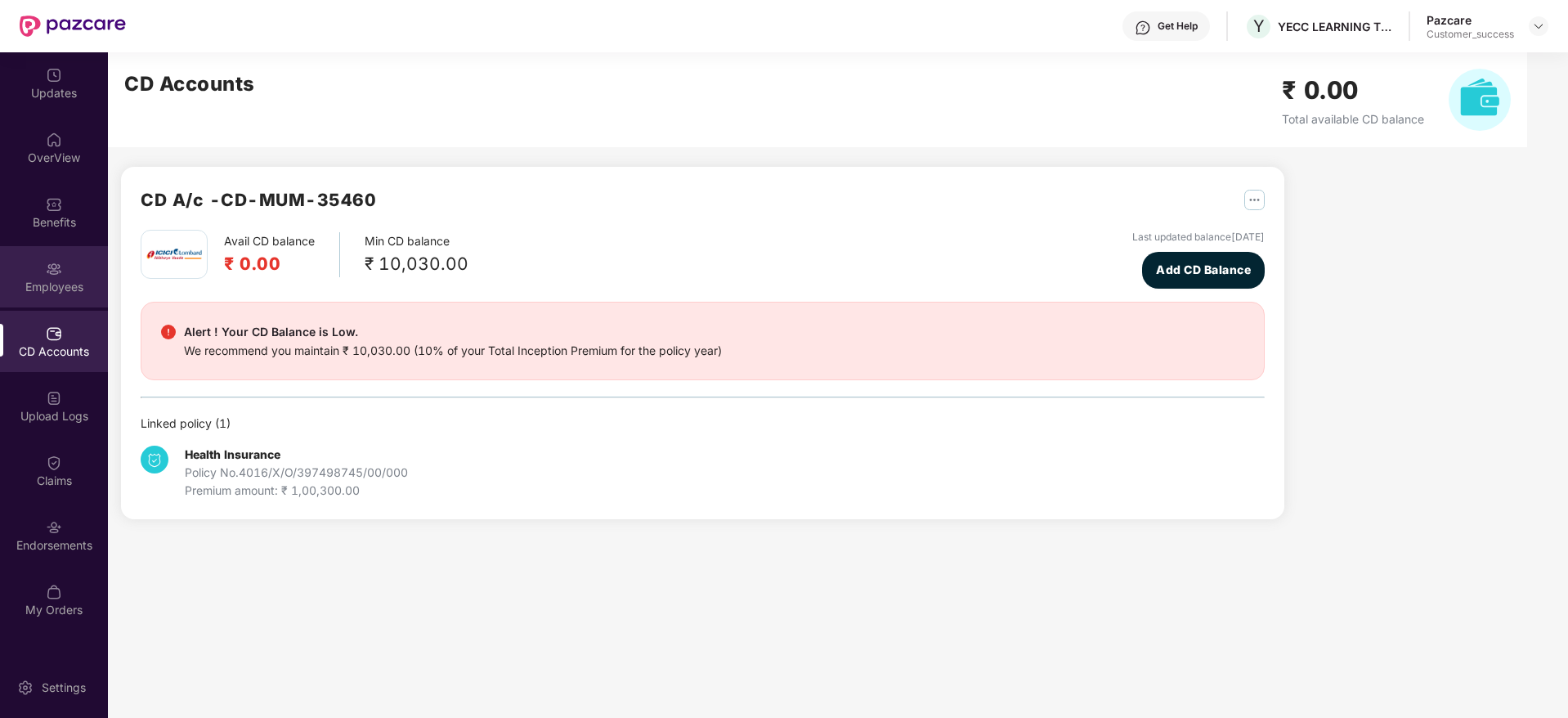
click at [50, 276] on img at bounding box center [54, 269] width 16 height 16
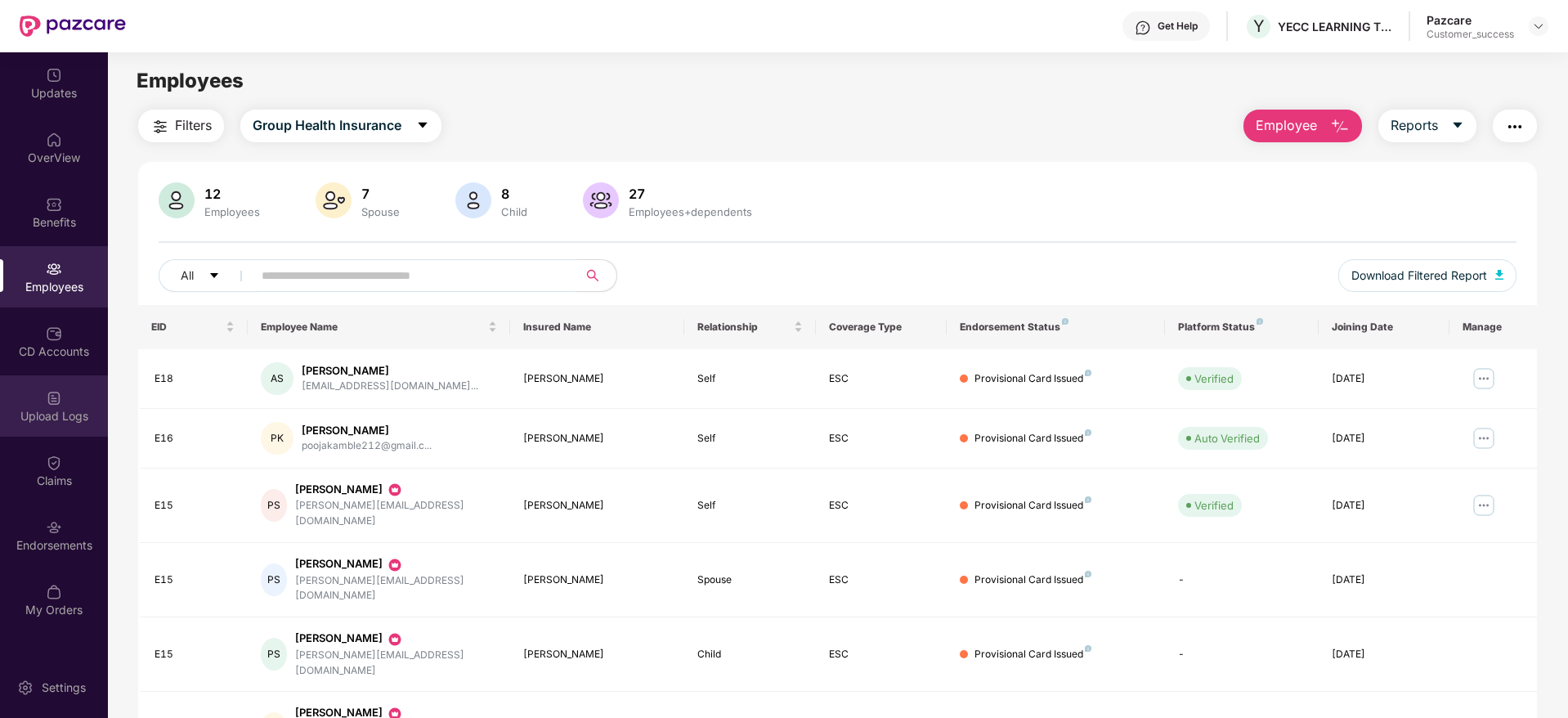
click at [94, 382] on div "Upload Logs" at bounding box center [54, 406] width 107 height 62
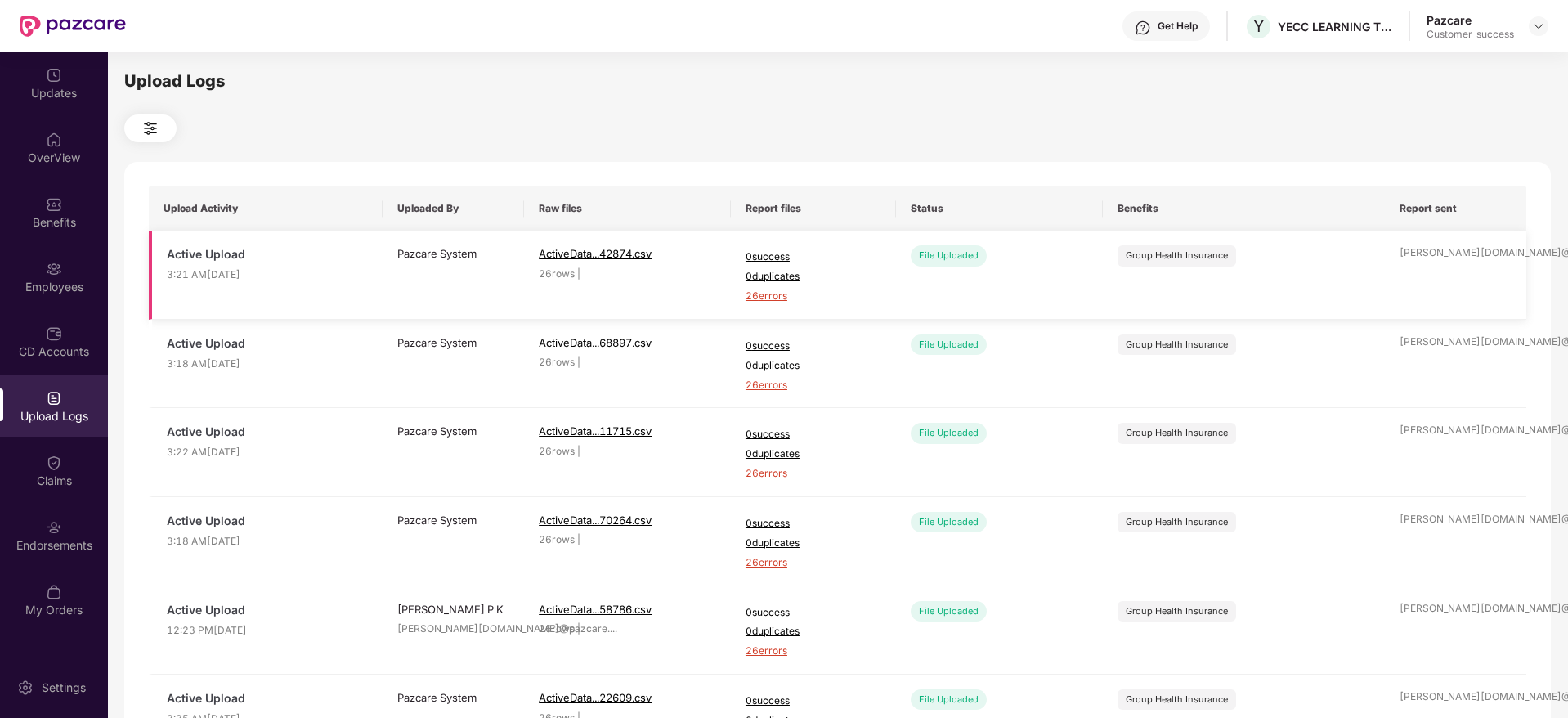
click at [764, 302] on span "26 errors" at bounding box center [813, 297] width 136 height 16
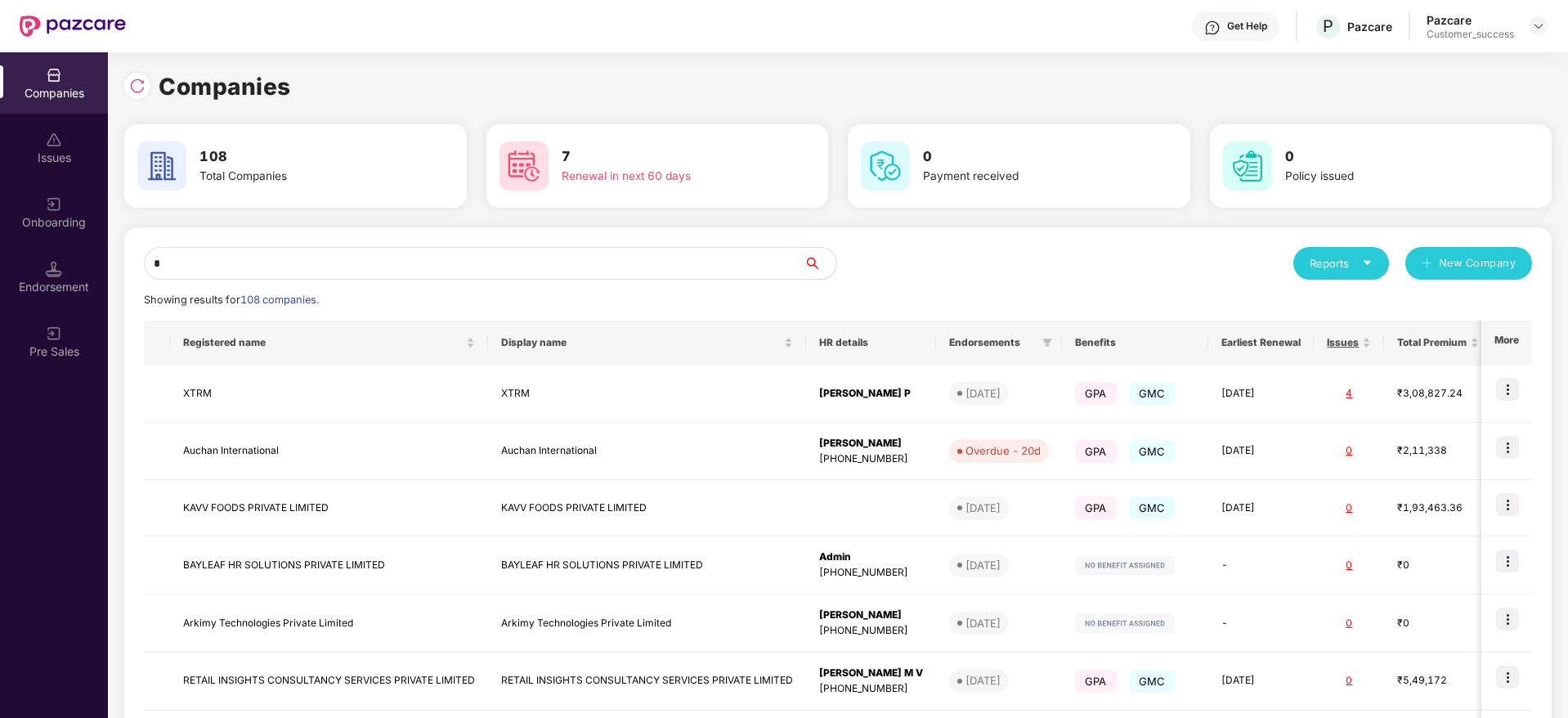
click at [235, 268] on input "*" at bounding box center [473, 264] width 660 height 33
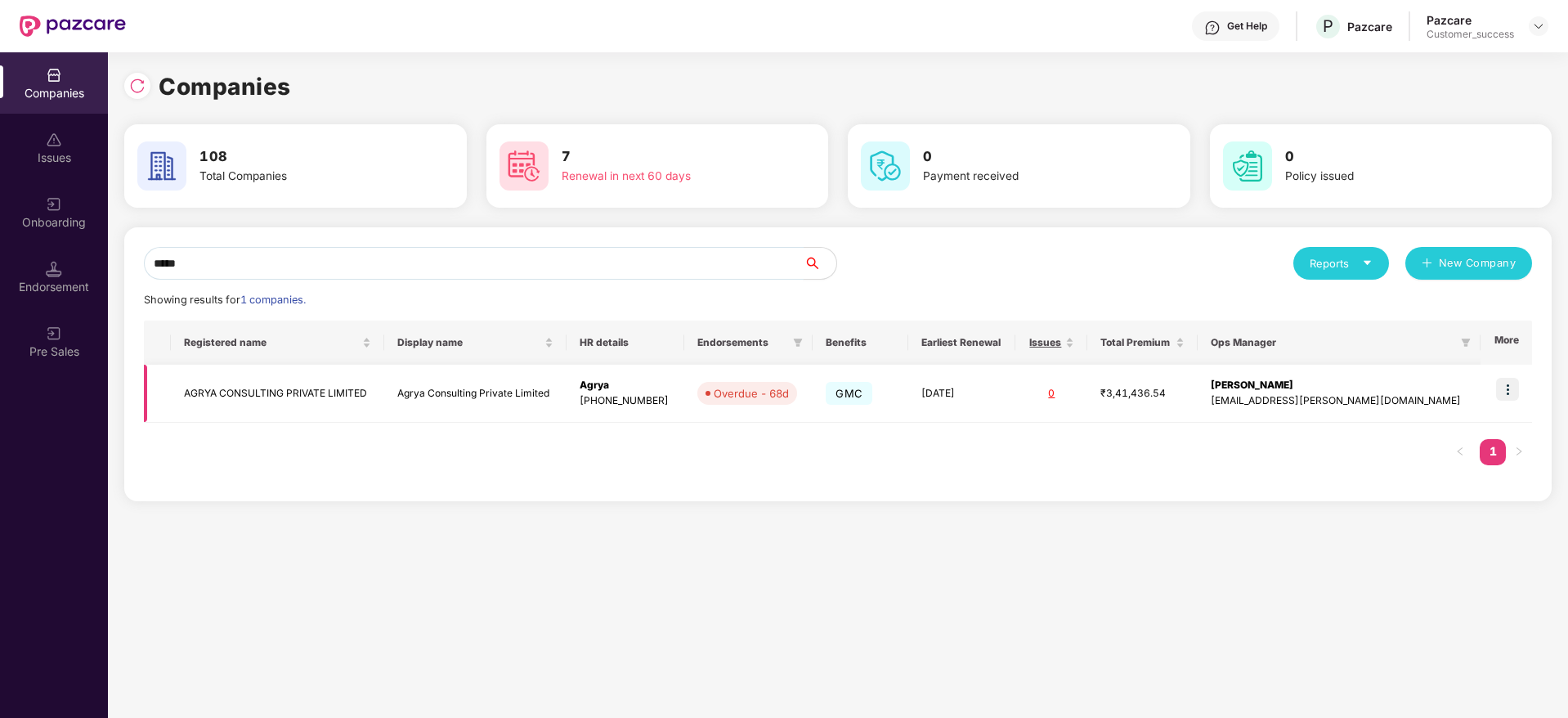
type input "*****"
click at [306, 375] on td "AGRYA CONSULTING PRIVATE LIMITED" at bounding box center [277, 394] width 214 height 58
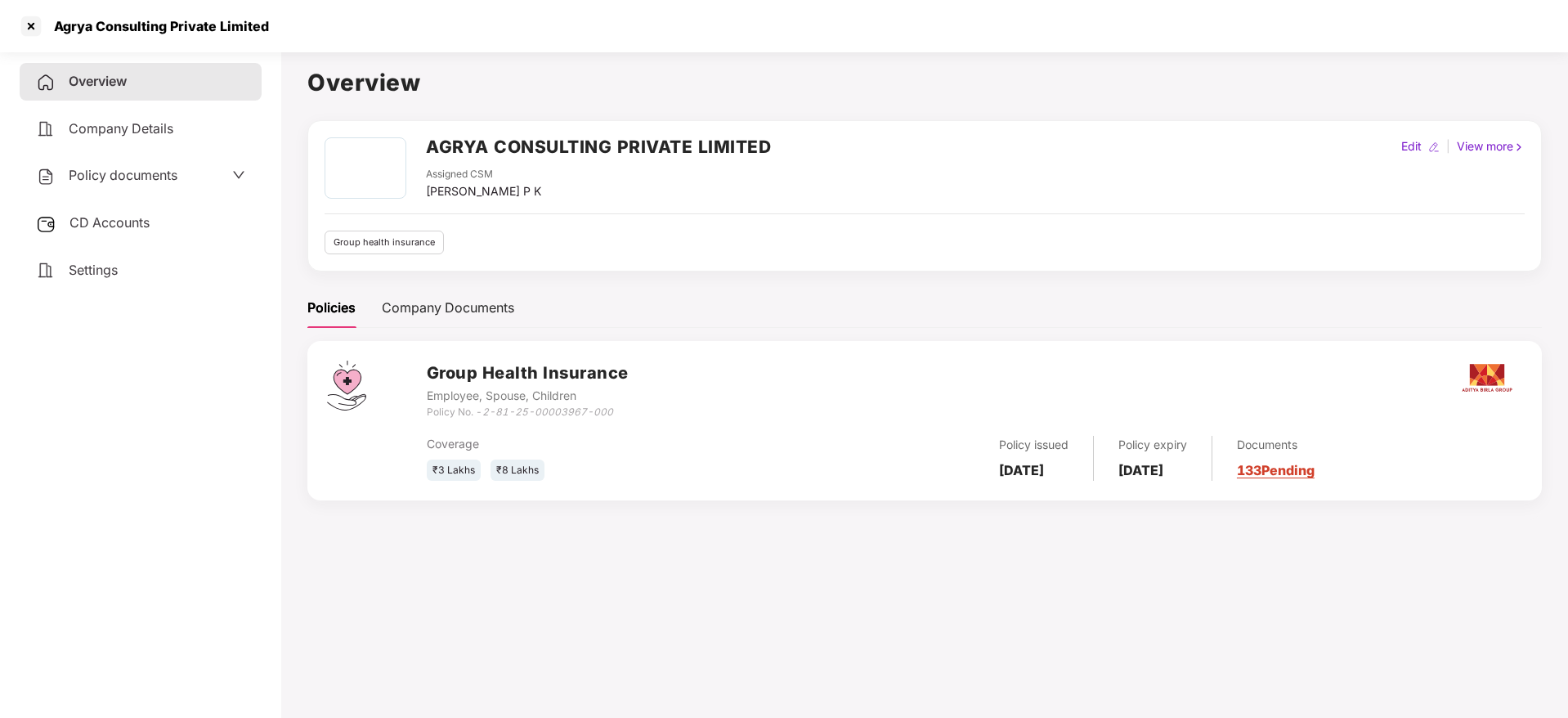
click at [164, 23] on div "Agrya Consulting Private Limited" at bounding box center [156, 26] width 224 height 16
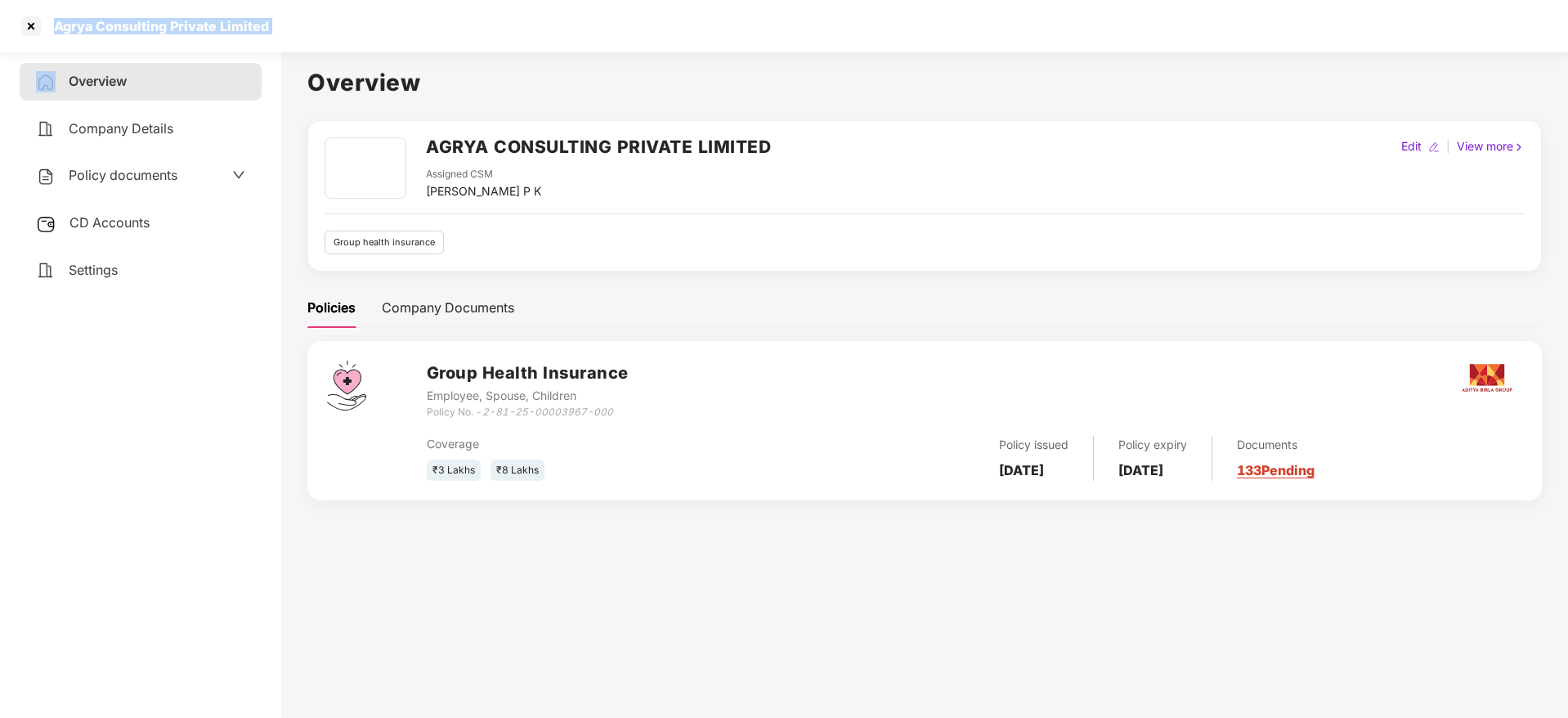
copy div "Agrya Consulting Private Limited"
drag, startPoint x: 485, startPoint y: 413, endPoint x: 632, endPoint y: 419, distance: 147.1
click at [632, 419] on div "Group Health Insurance Employee, Spouse, Children Policy No. - 2-81-25-00003967…" at bounding box center [974, 390] width 1096 height 59
copy icon "2-81-25-00003967-000"
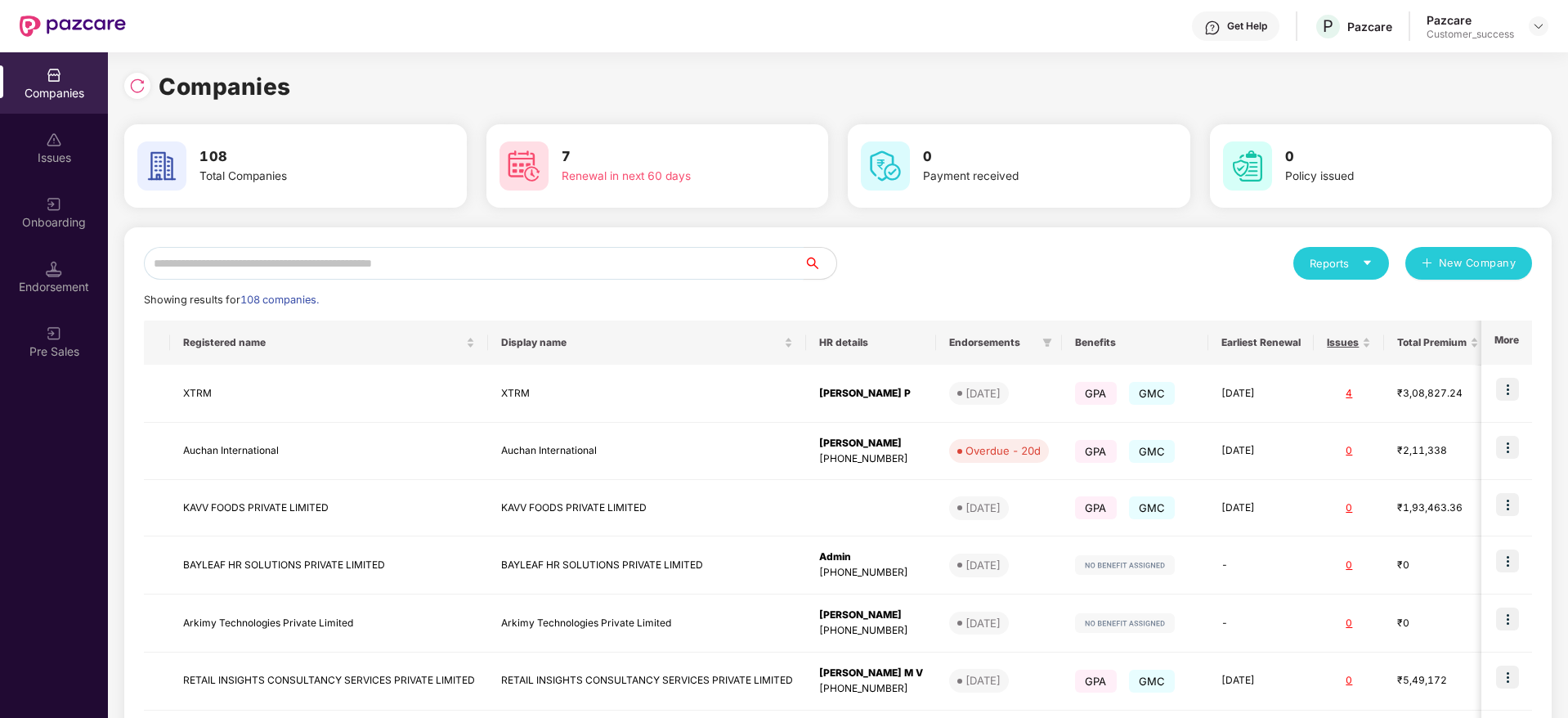
click at [215, 254] on input "text" at bounding box center [473, 264] width 660 height 33
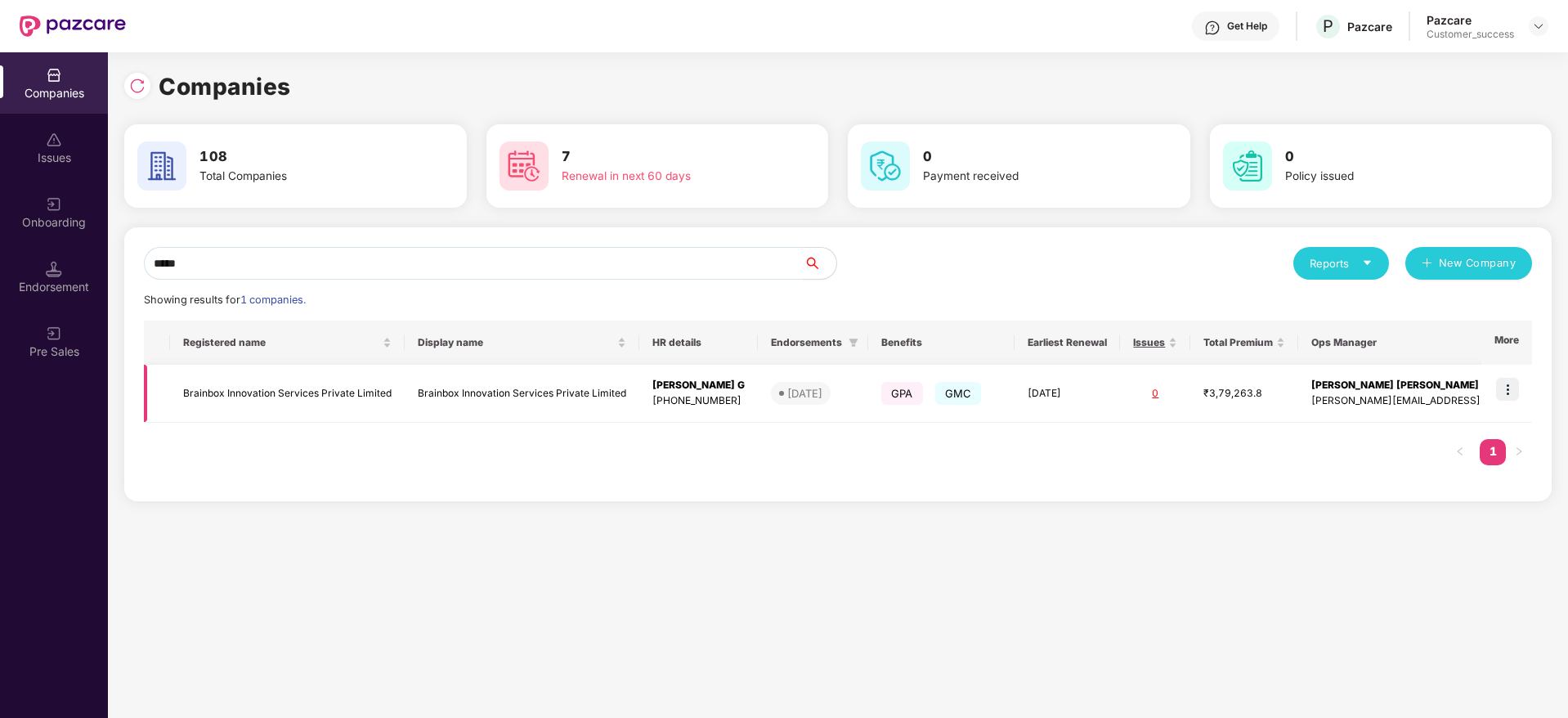
type input "*****"
click at [1510, 385] on img at bounding box center [1507, 389] width 23 height 23
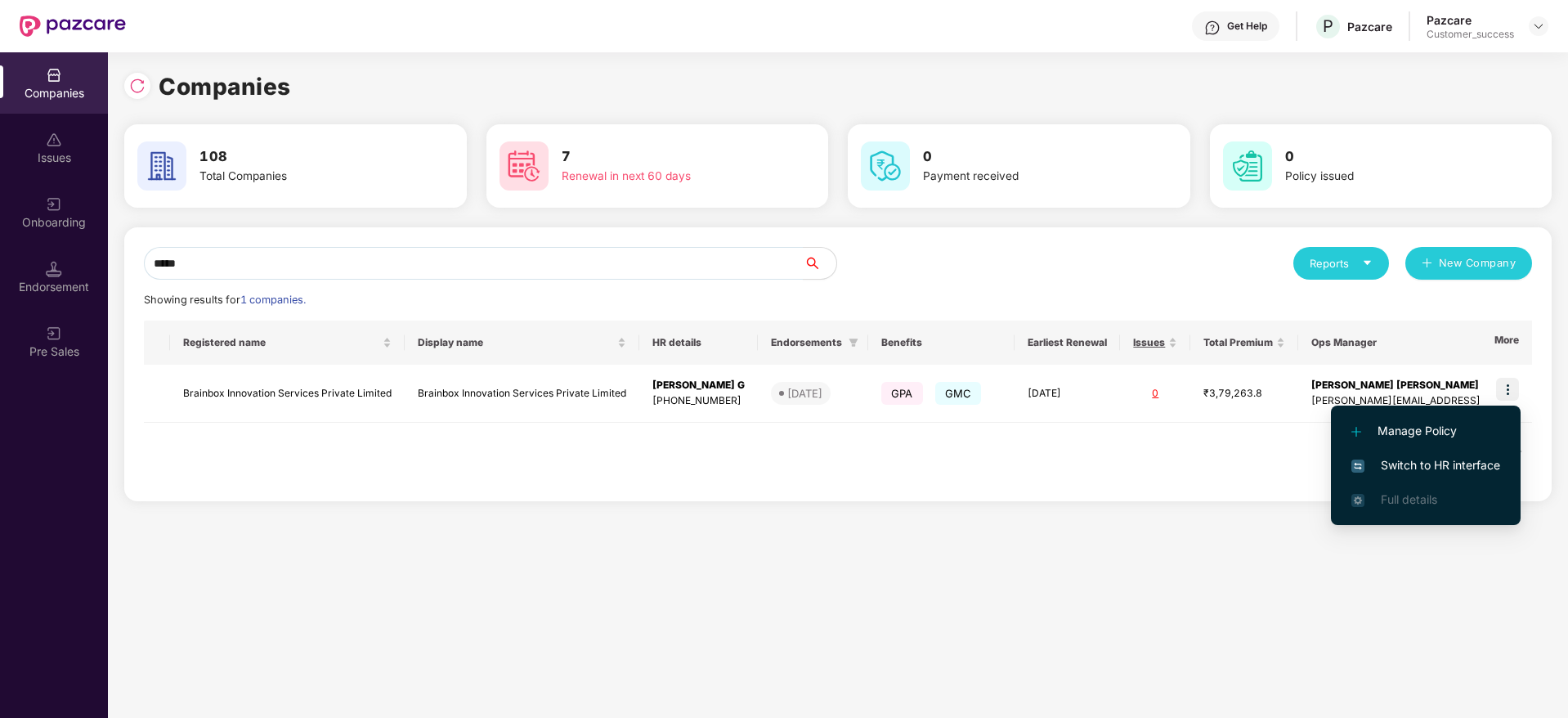
click at [1440, 454] on li "Switch to HR interface" at bounding box center [1425, 466] width 190 height 35
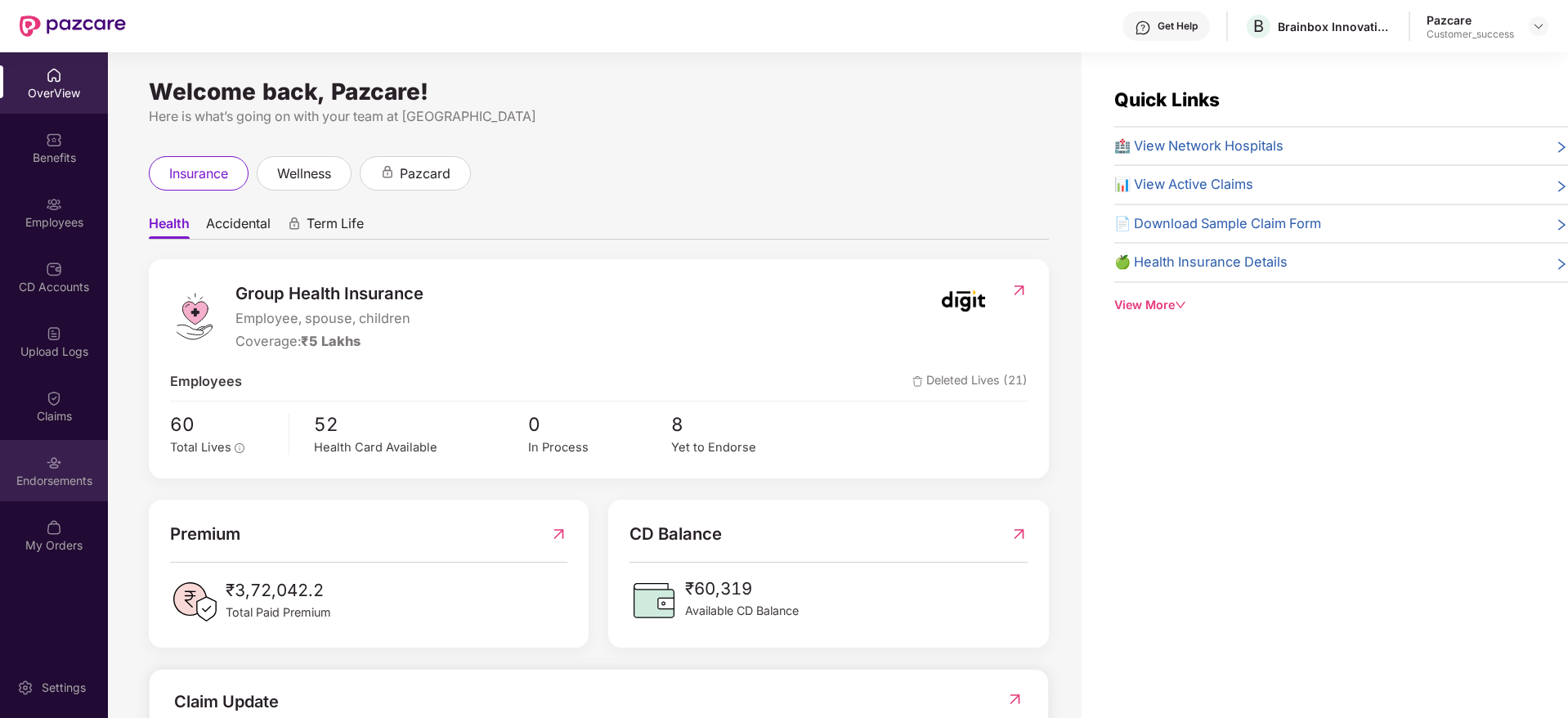
click at [74, 476] on div "Endorsements" at bounding box center [54, 480] width 107 height 16
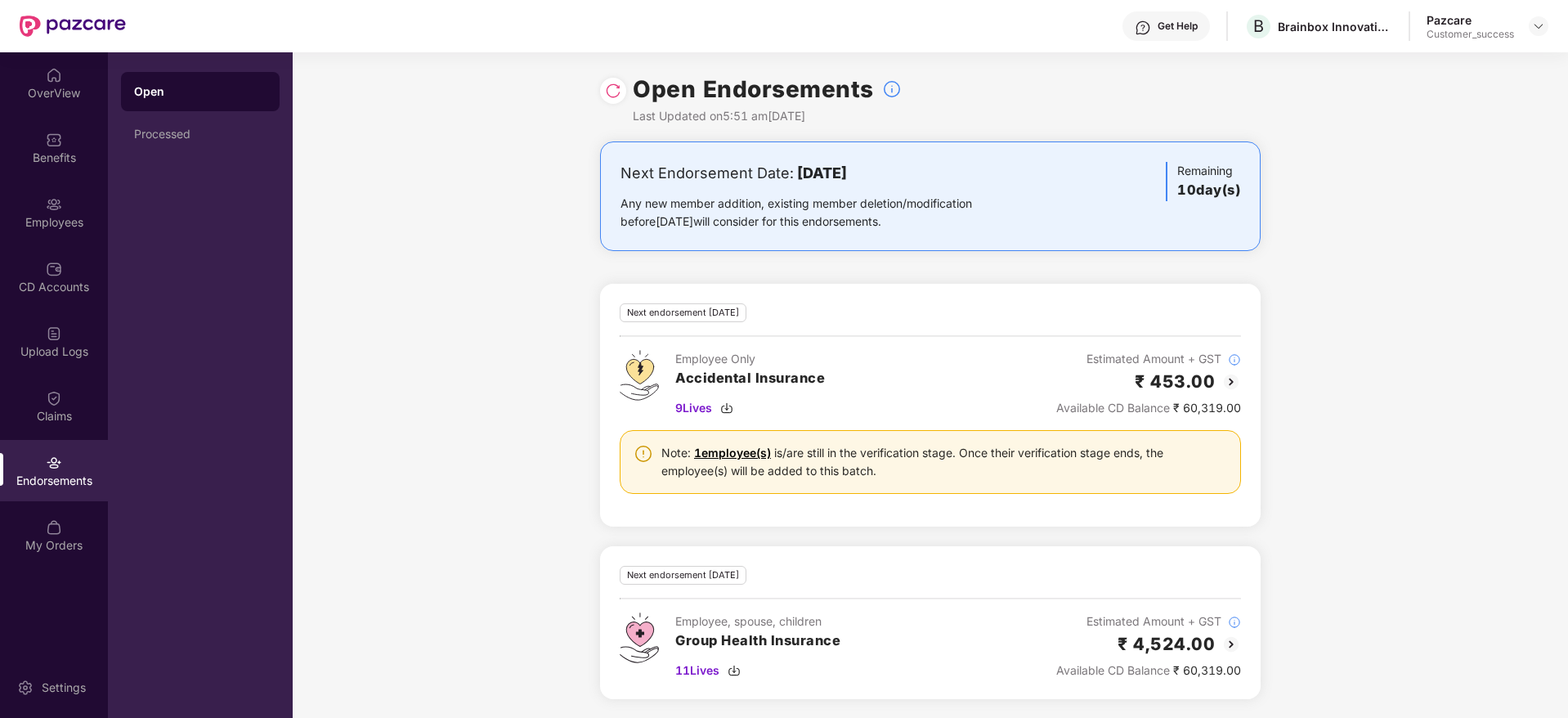
scroll to position [2, 0]
click at [65, 223] on div "Employees" at bounding box center [54, 222] width 107 height 16
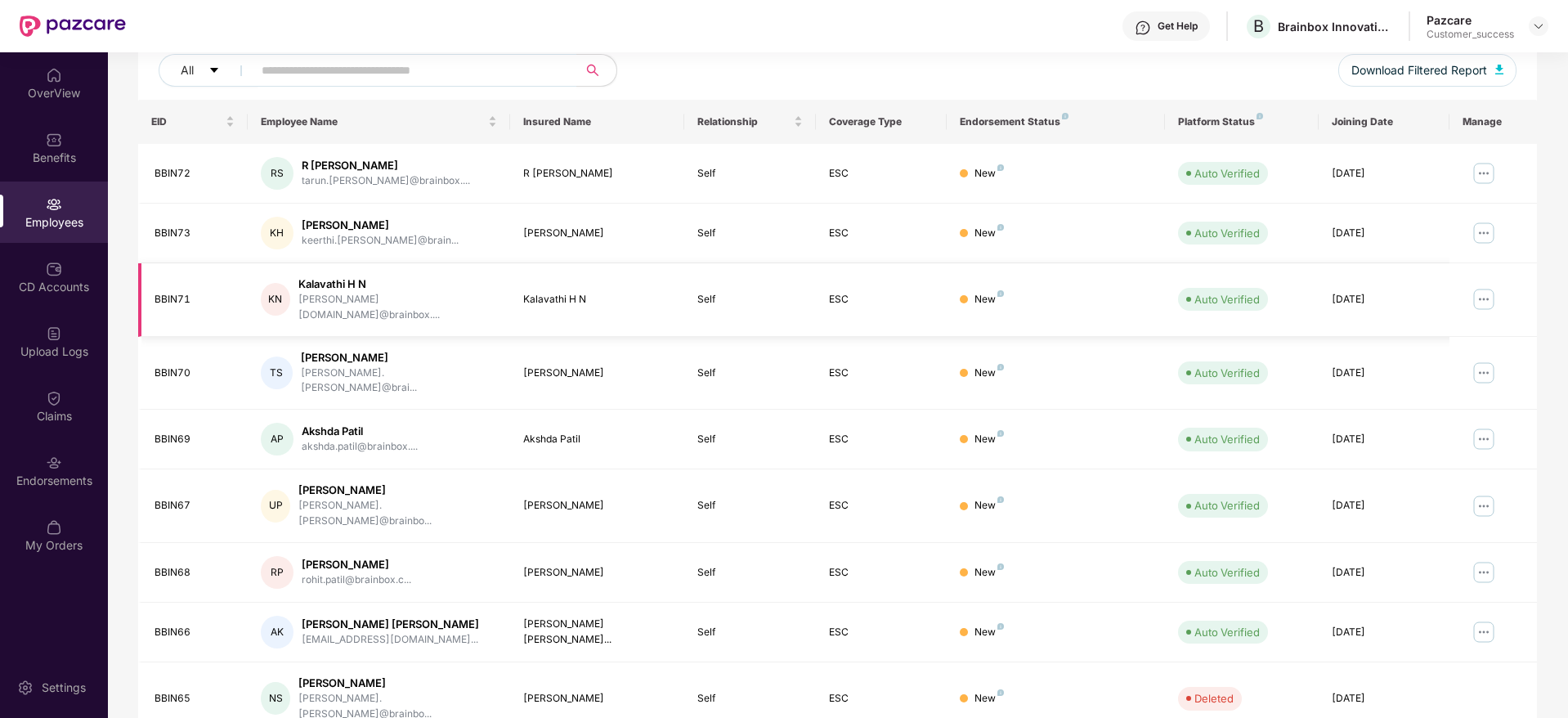
scroll to position [287, 0]
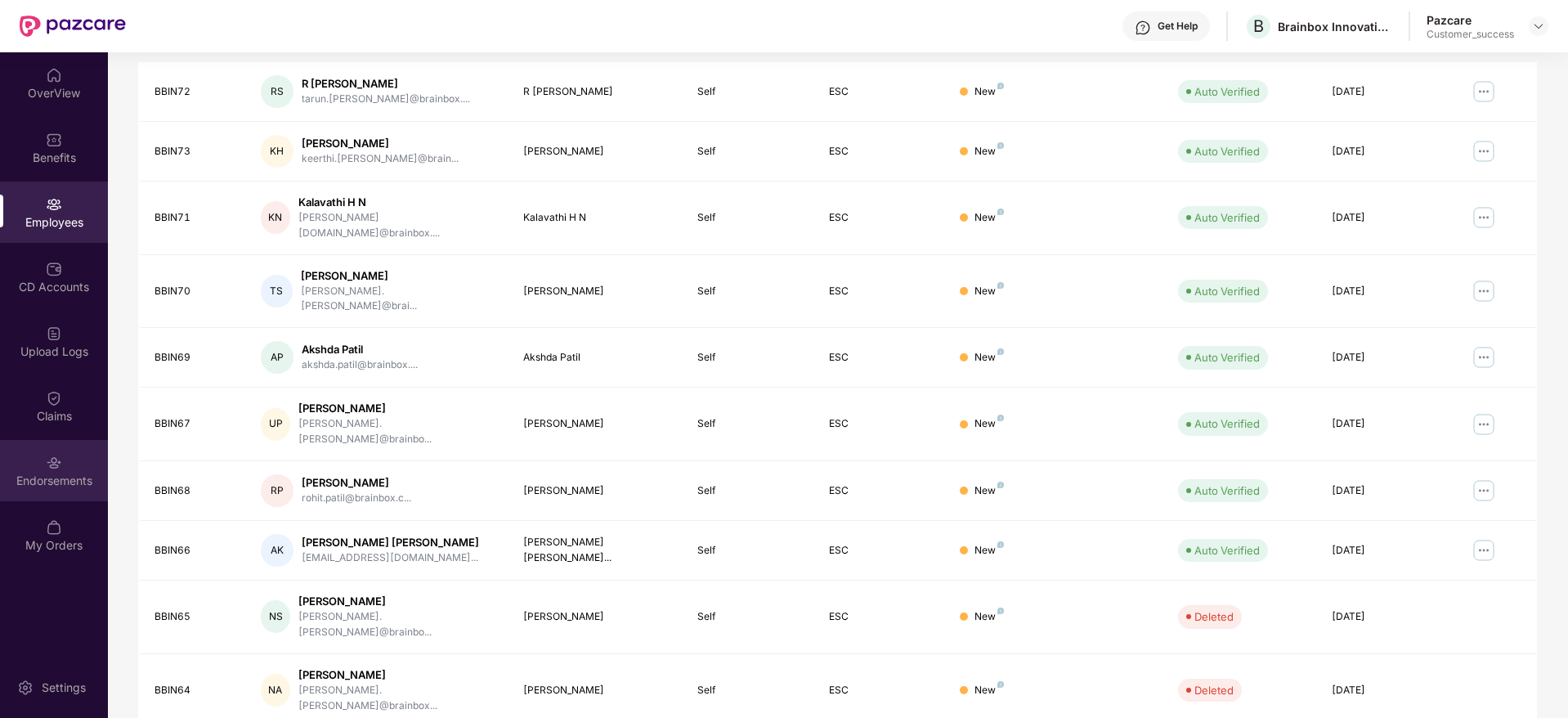
click at [50, 450] on div "Endorsements" at bounding box center [54, 470] width 107 height 62
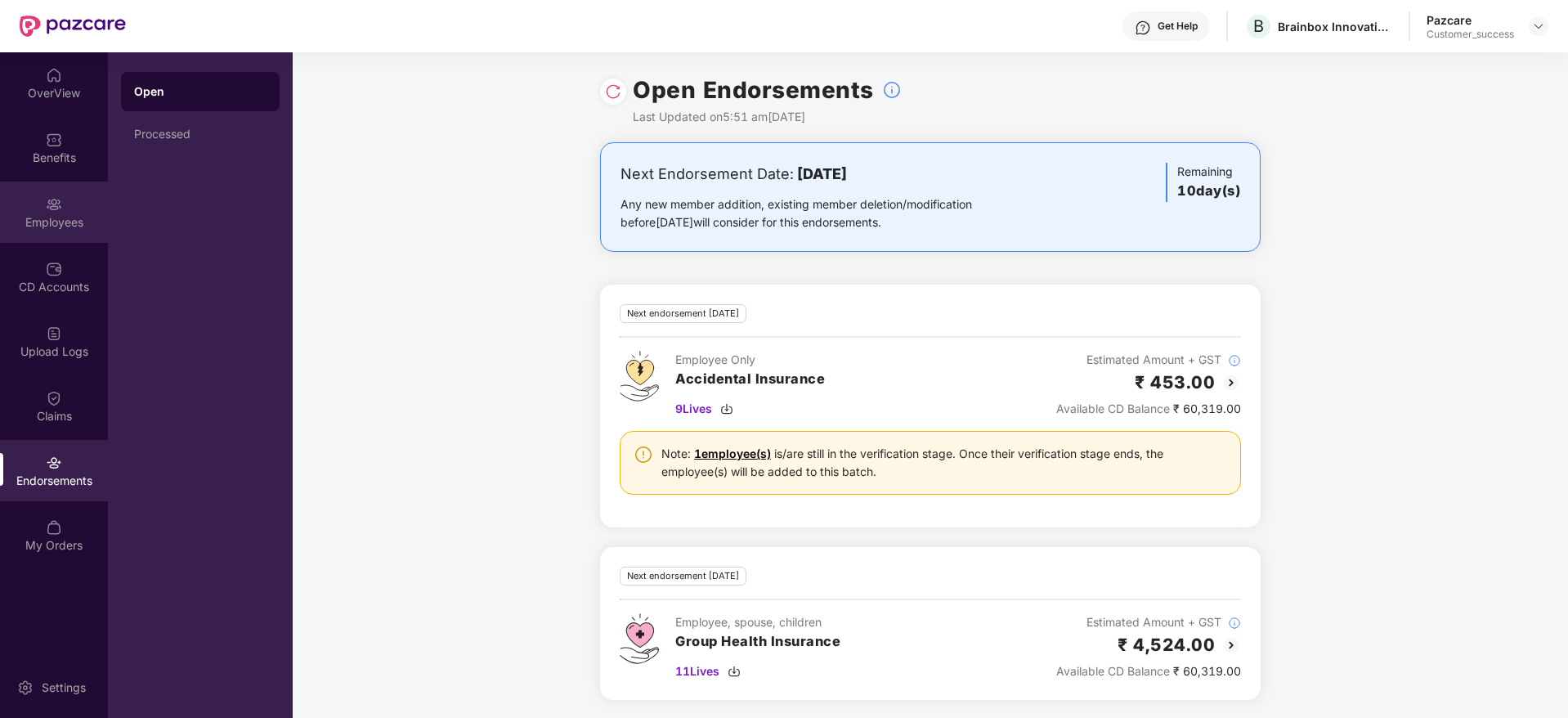
click at [52, 194] on div at bounding box center [54, 202] width 16 height 16
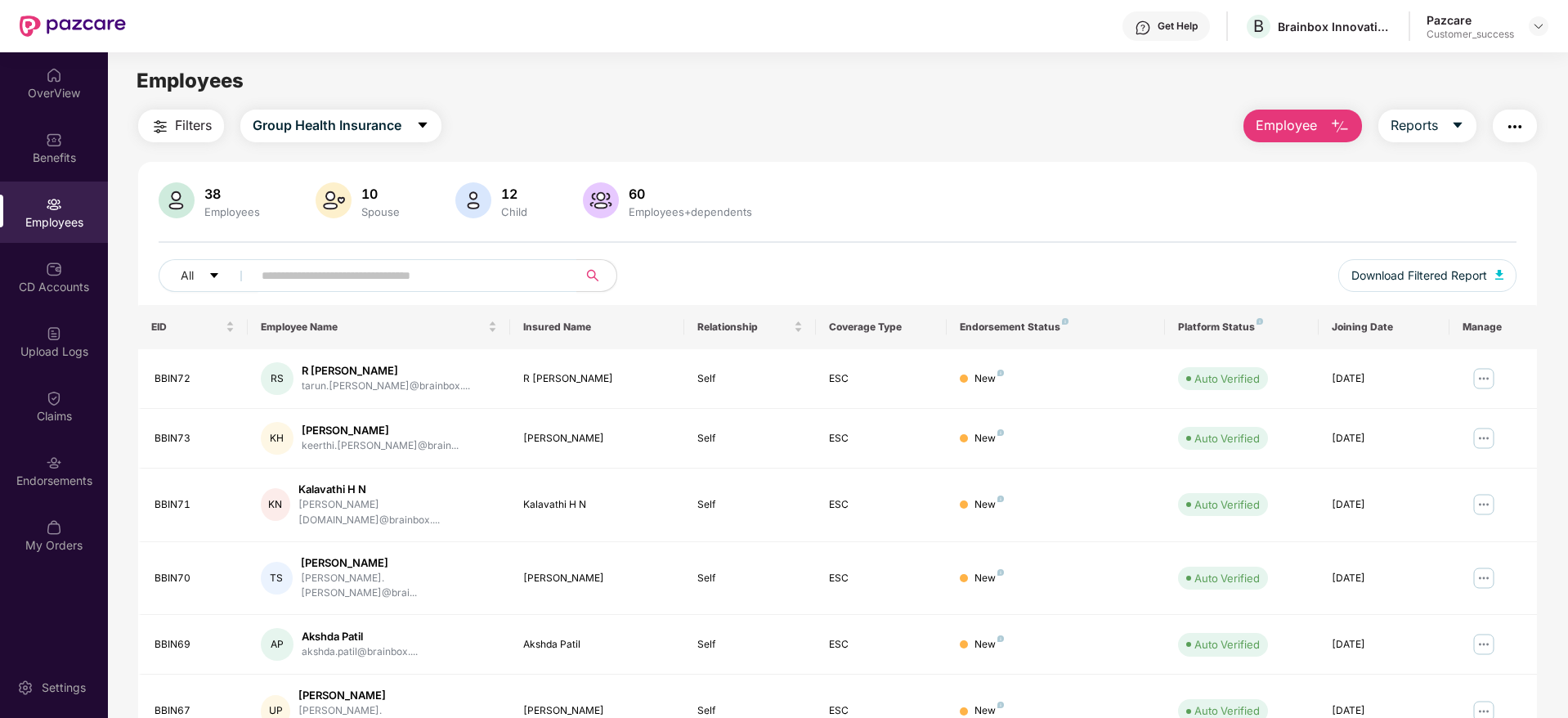
click at [190, 122] on span "Filters" at bounding box center [193, 126] width 36 height 21
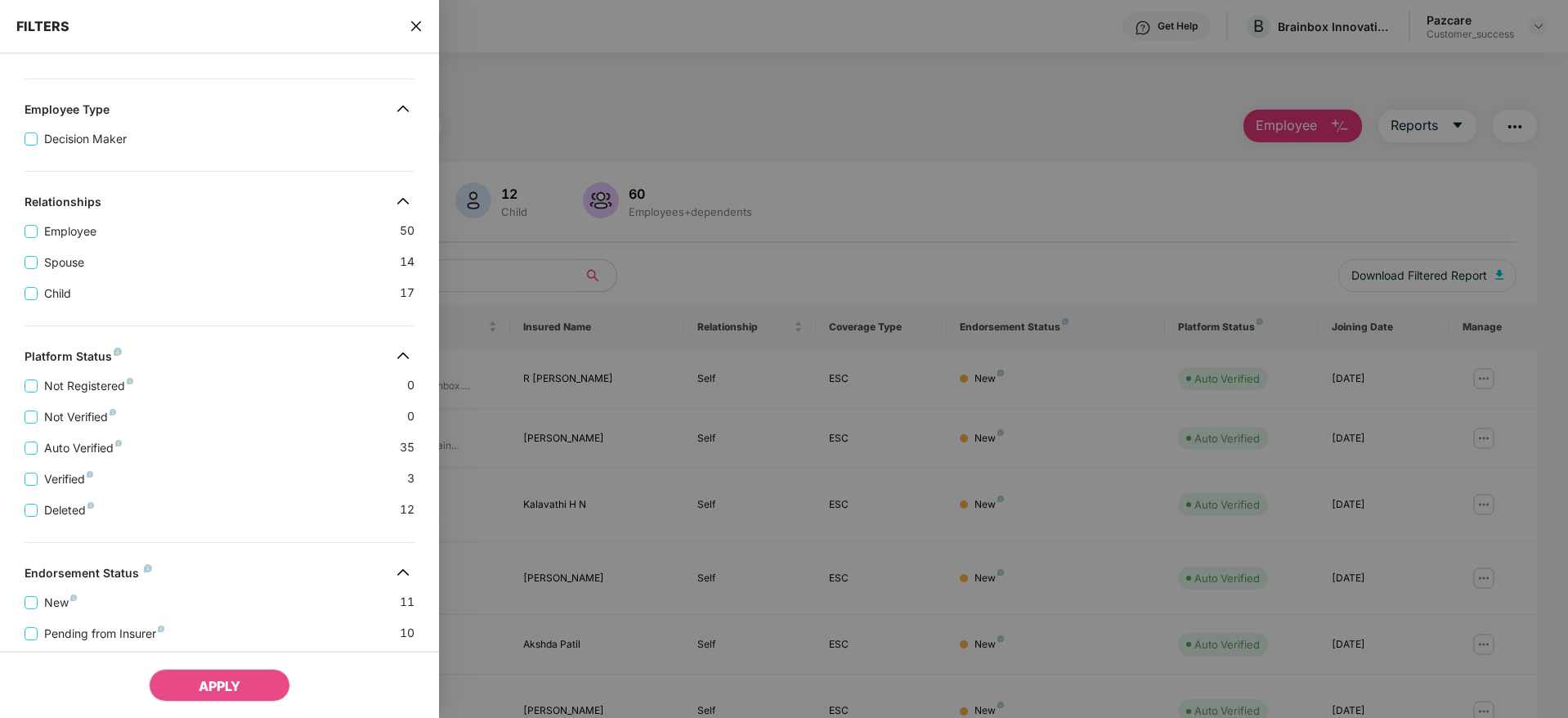
scroll to position [342, 0]
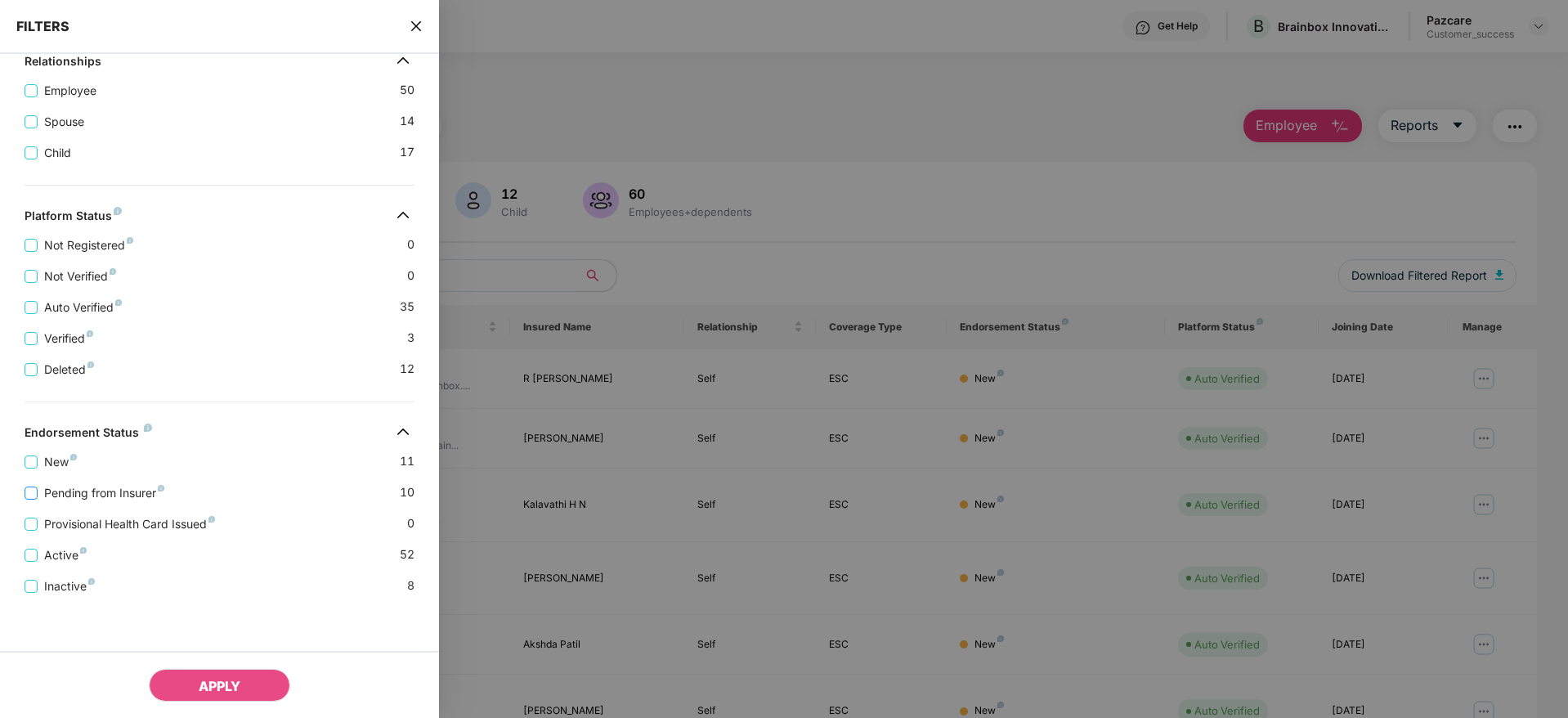
click at [37, 491] on span "Pending from Insurer" at bounding box center [104, 493] width 133 height 18
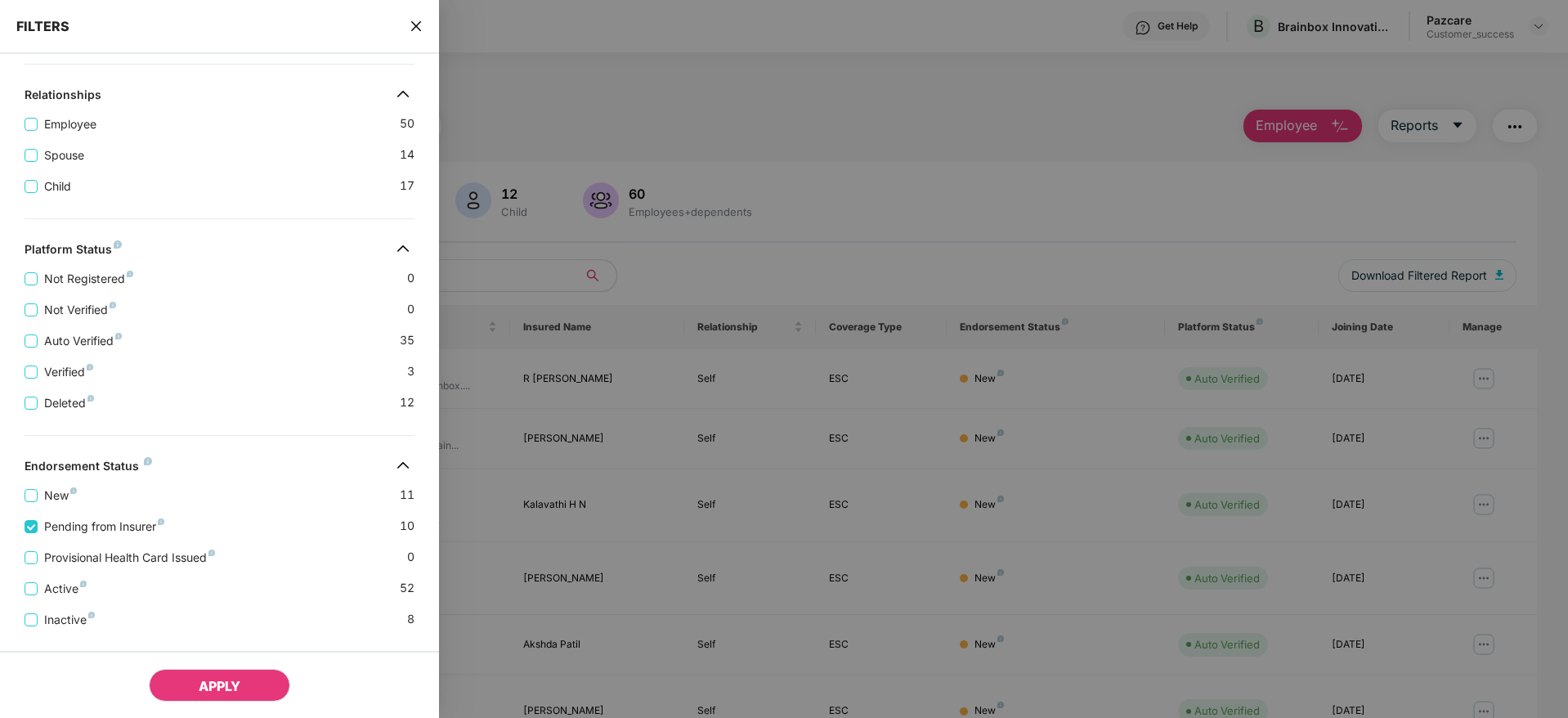
click at [240, 689] on span "APPLY" at bounding box center [219, 686] width 42 height 16
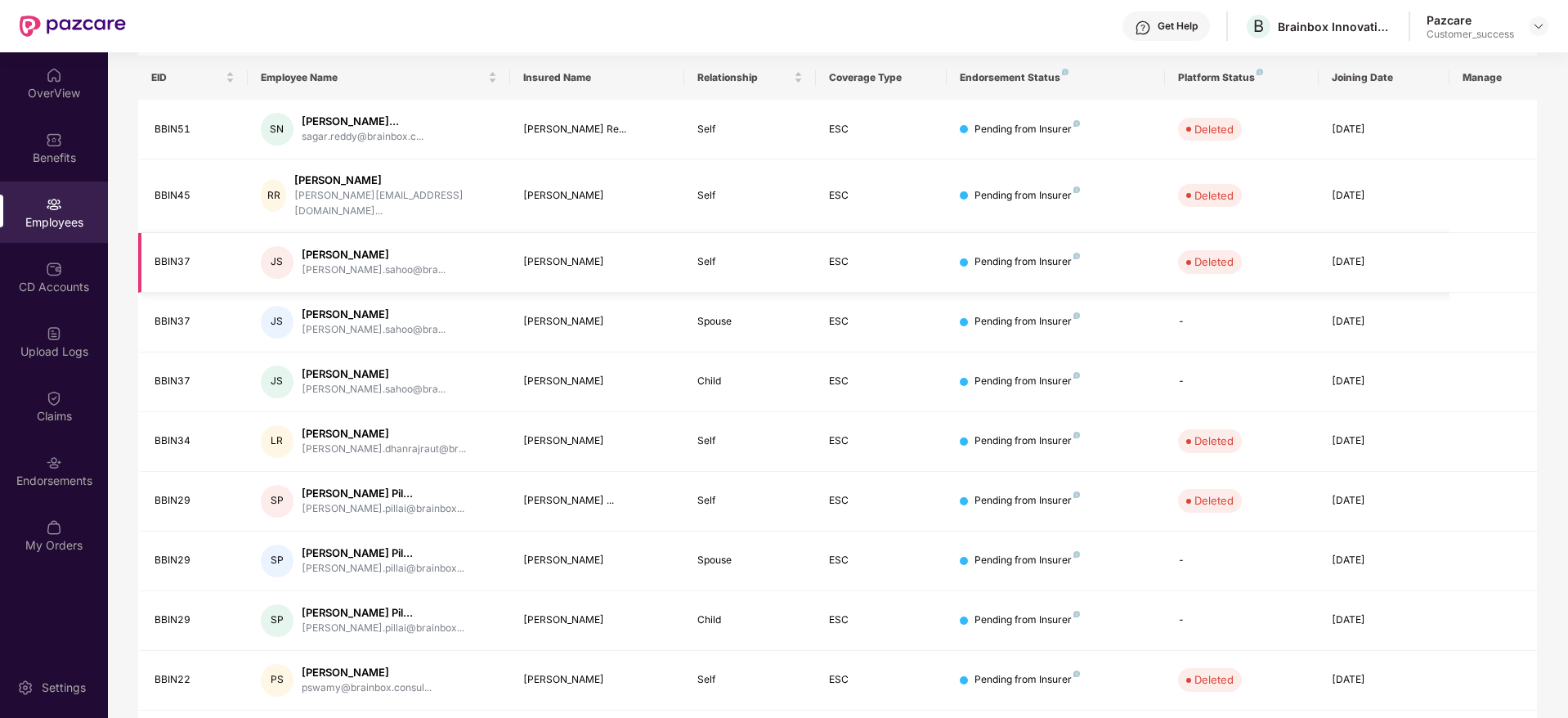
scroll to position [251, 0]
click at [1323, 27] on div "Brainbox Innovation Services Private Limited" at bounding box center [1335, 27] width 114 height 16
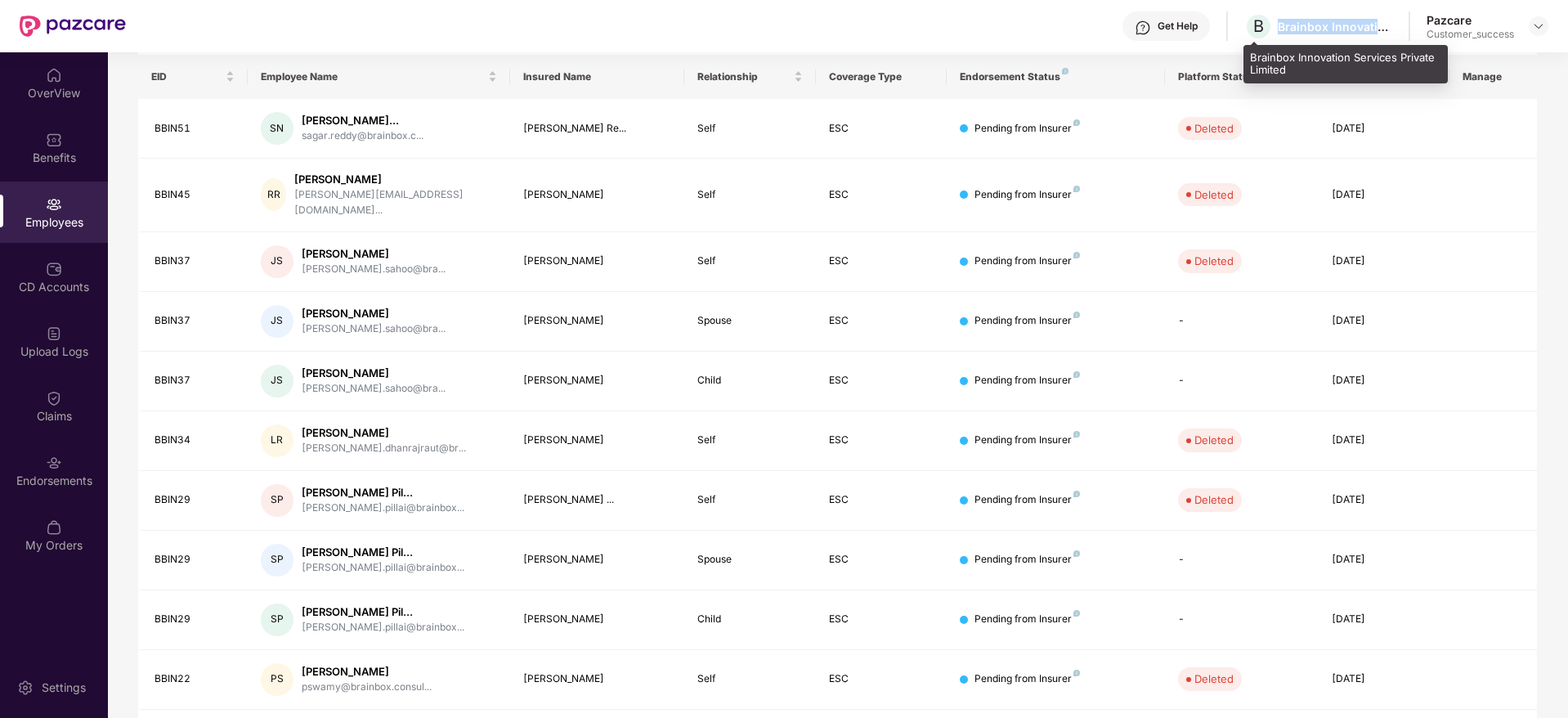
click at [1323, 27] on div "Brainbox Innovation Services Private Limited" at bounding box center [1335, 27] width 114 height 16
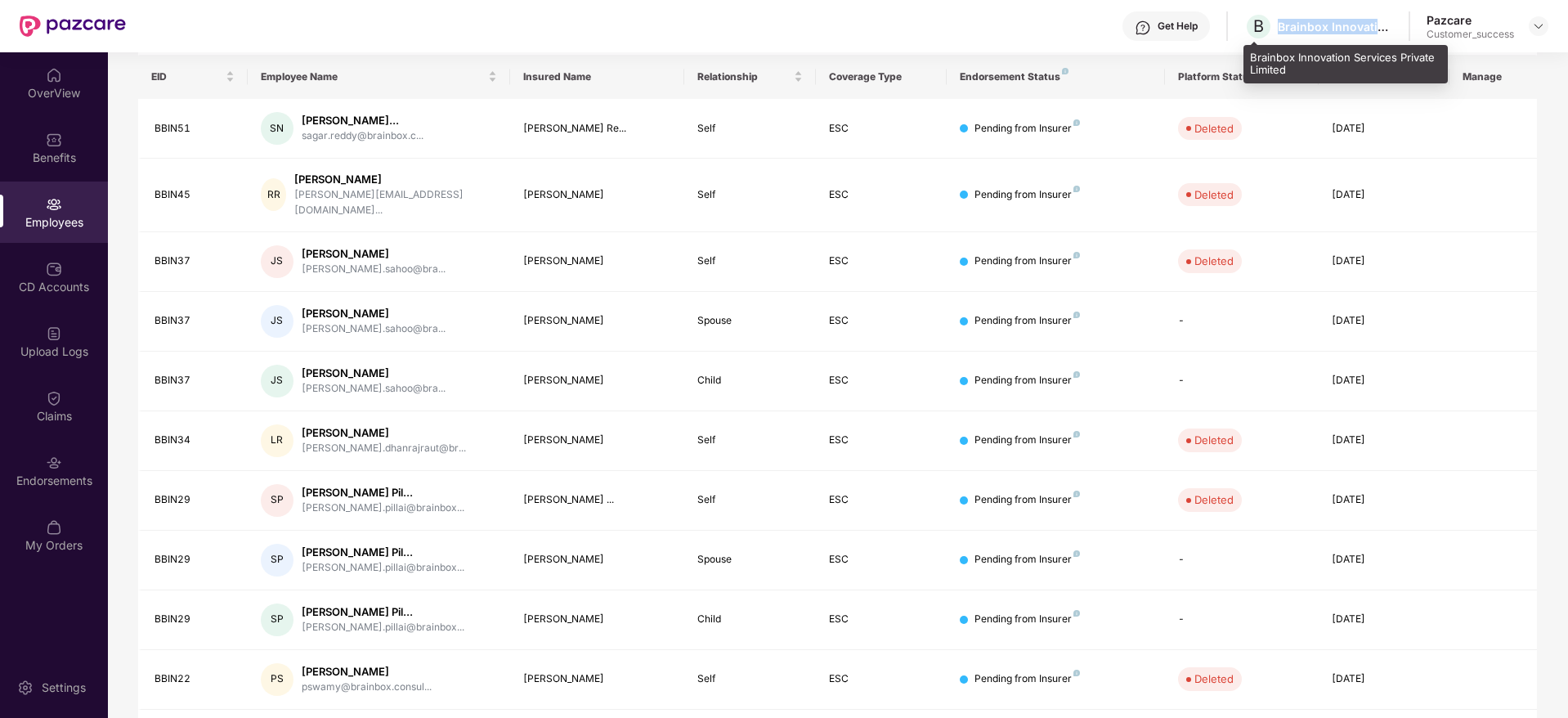
click at [1323, 27] on div "Brainbox Innovation Services Private Limited" at bounding box center [1335, 27] width 114 height 16
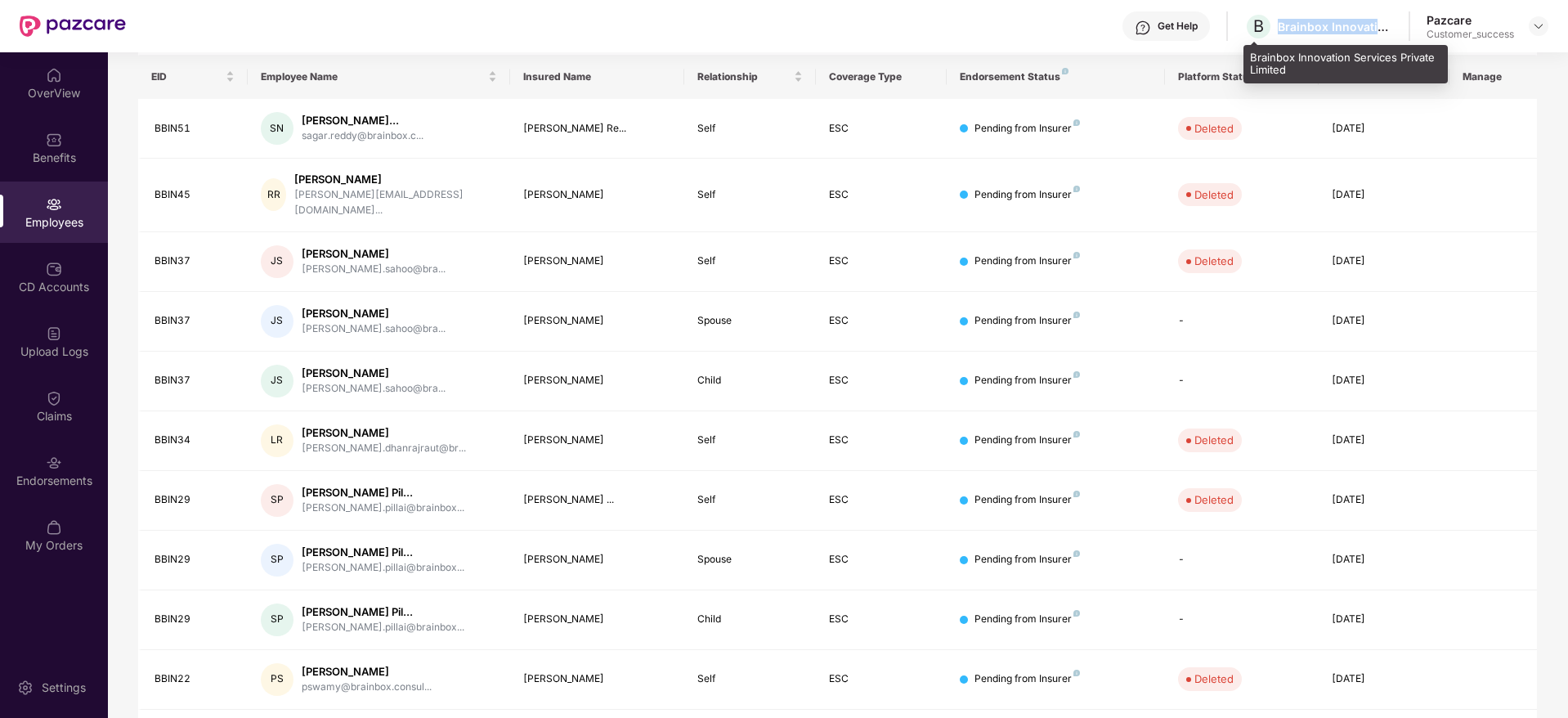
copy div "Brainbox Innovation Services Private Limited"
click at [52, 211] on img at bounding box center [54, 204] width 16 height 16
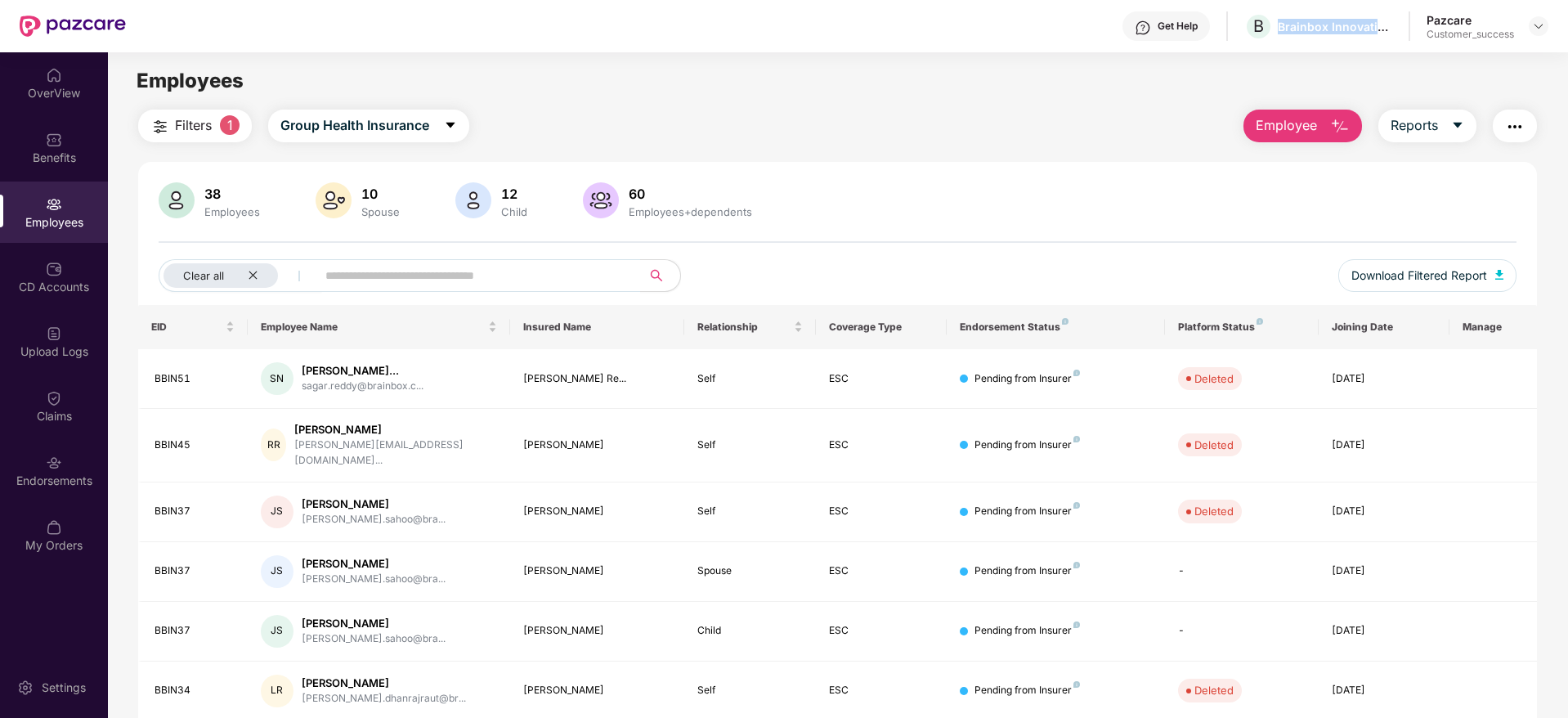
click at [225, 129] on span "1" at bounding box center [230, 125] width 20 height 20
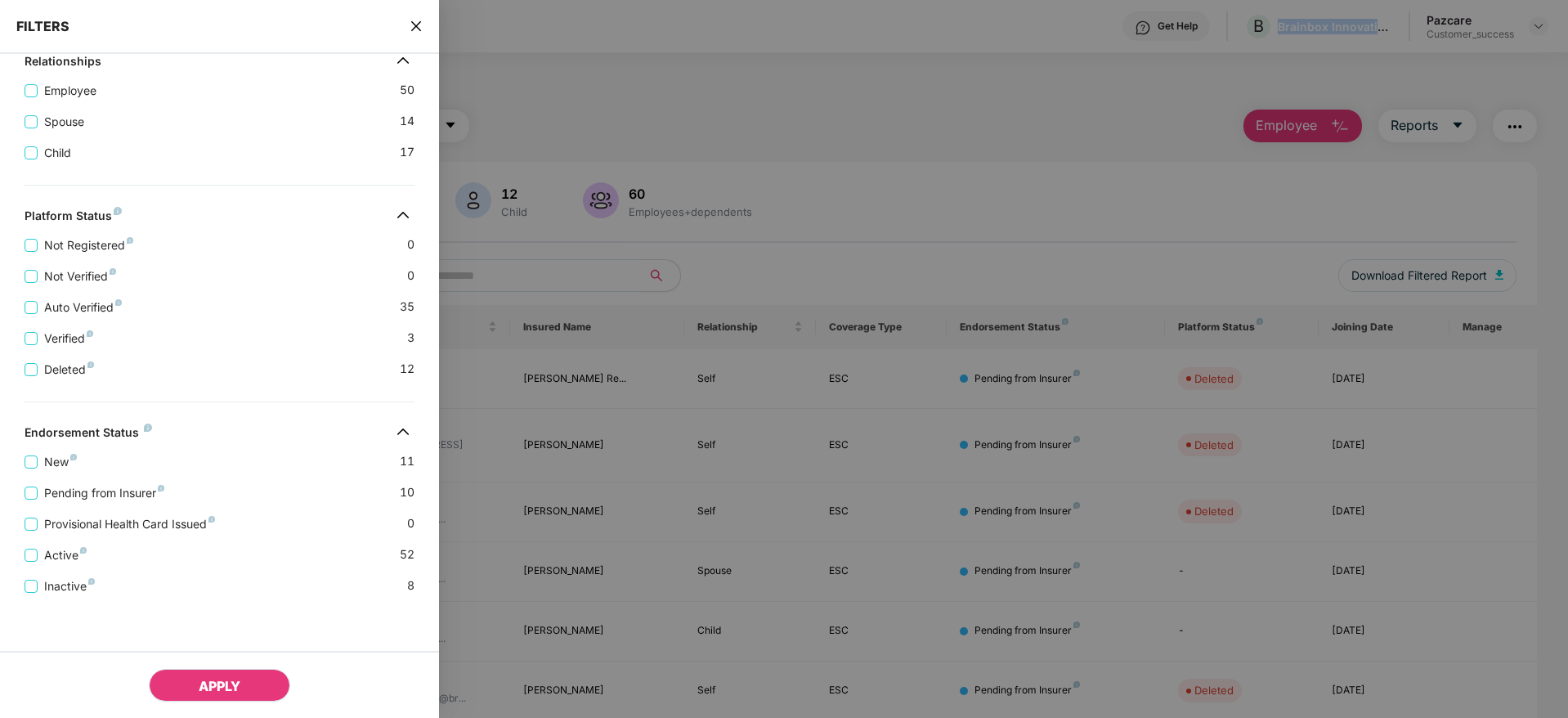
click at [188, 695] on button "APPLY" at bounding box center [219, 685] width 141 height 33
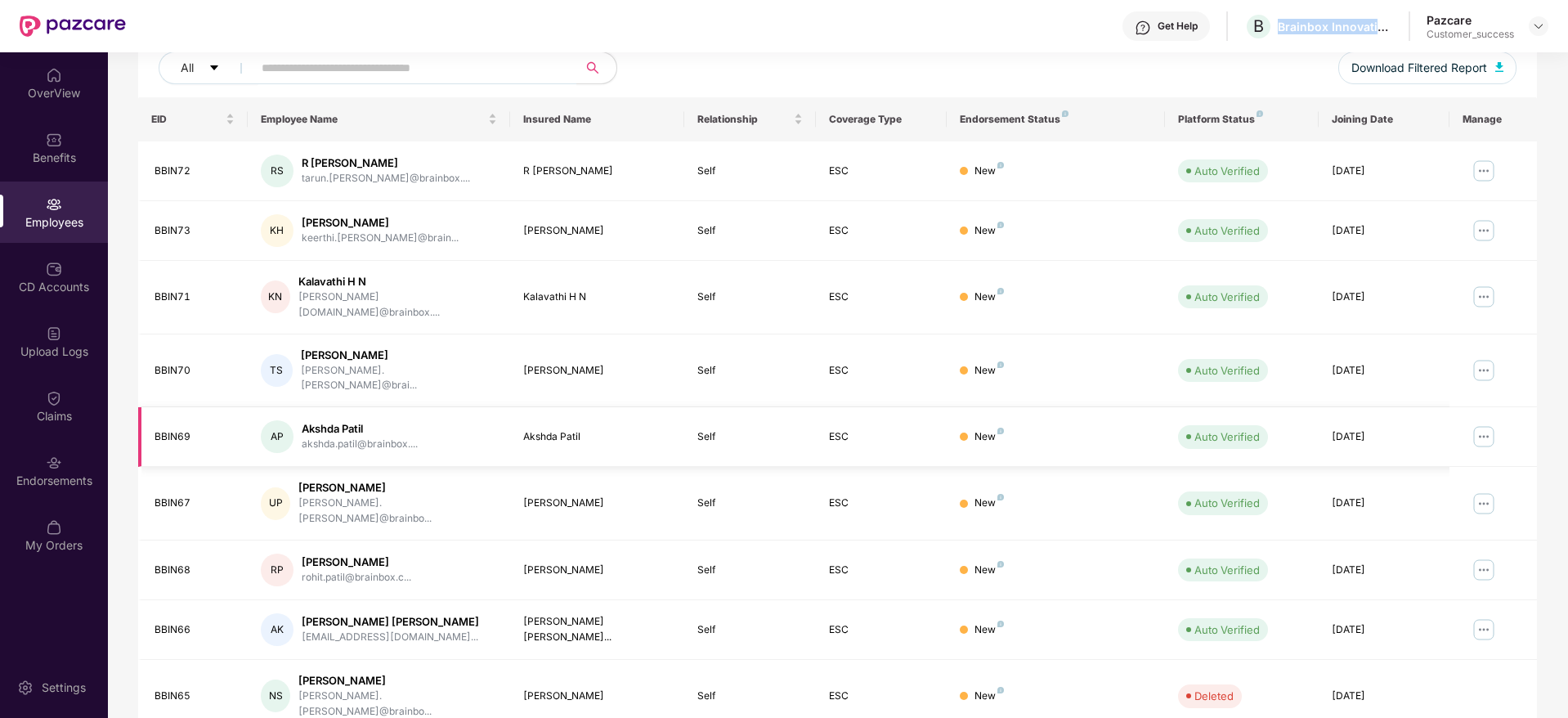
scroll to position [208, 0]
click at [1486, 616] on img at bounding box center [1484, 629] width 26 height 26
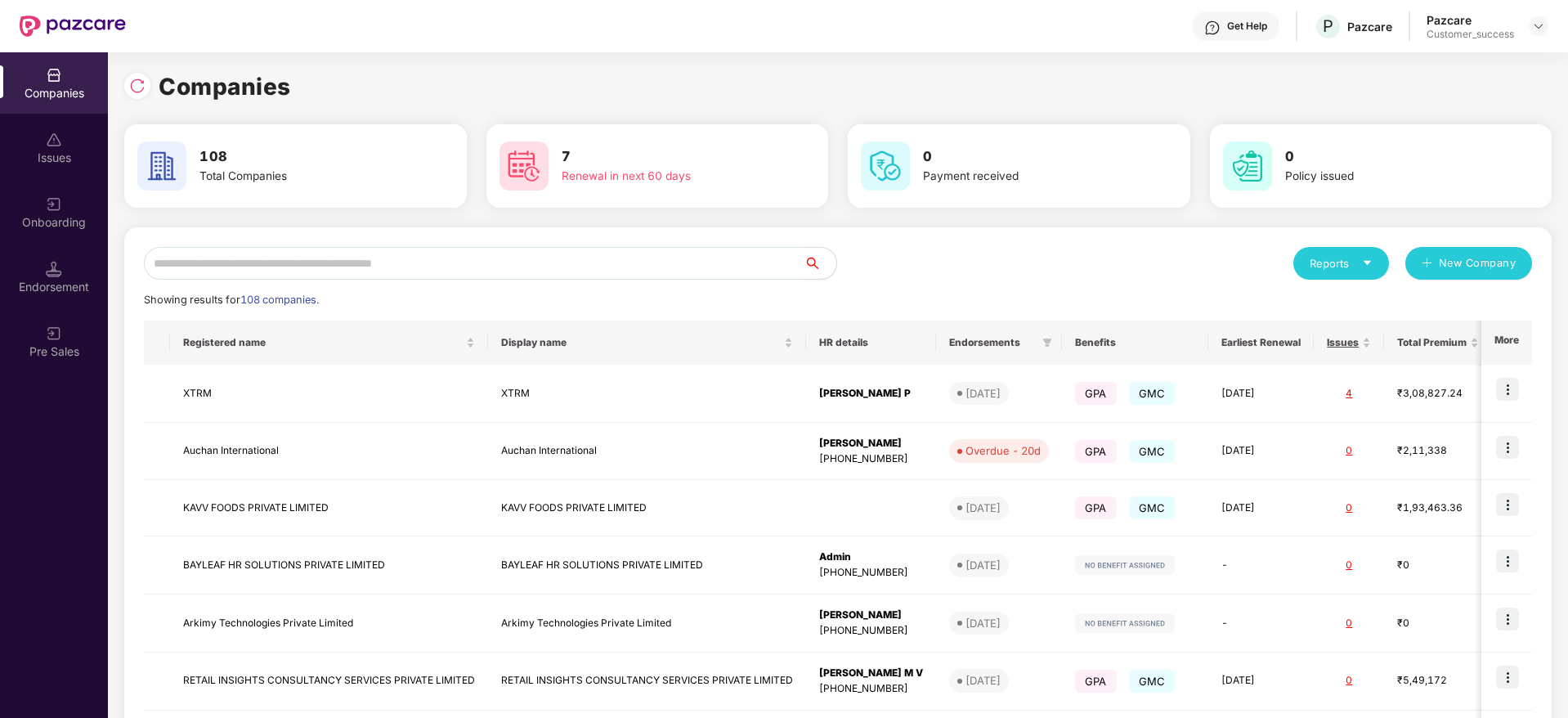
click at [316, 256] on input "text" at bounding box center [473, 264] width 660 height 33
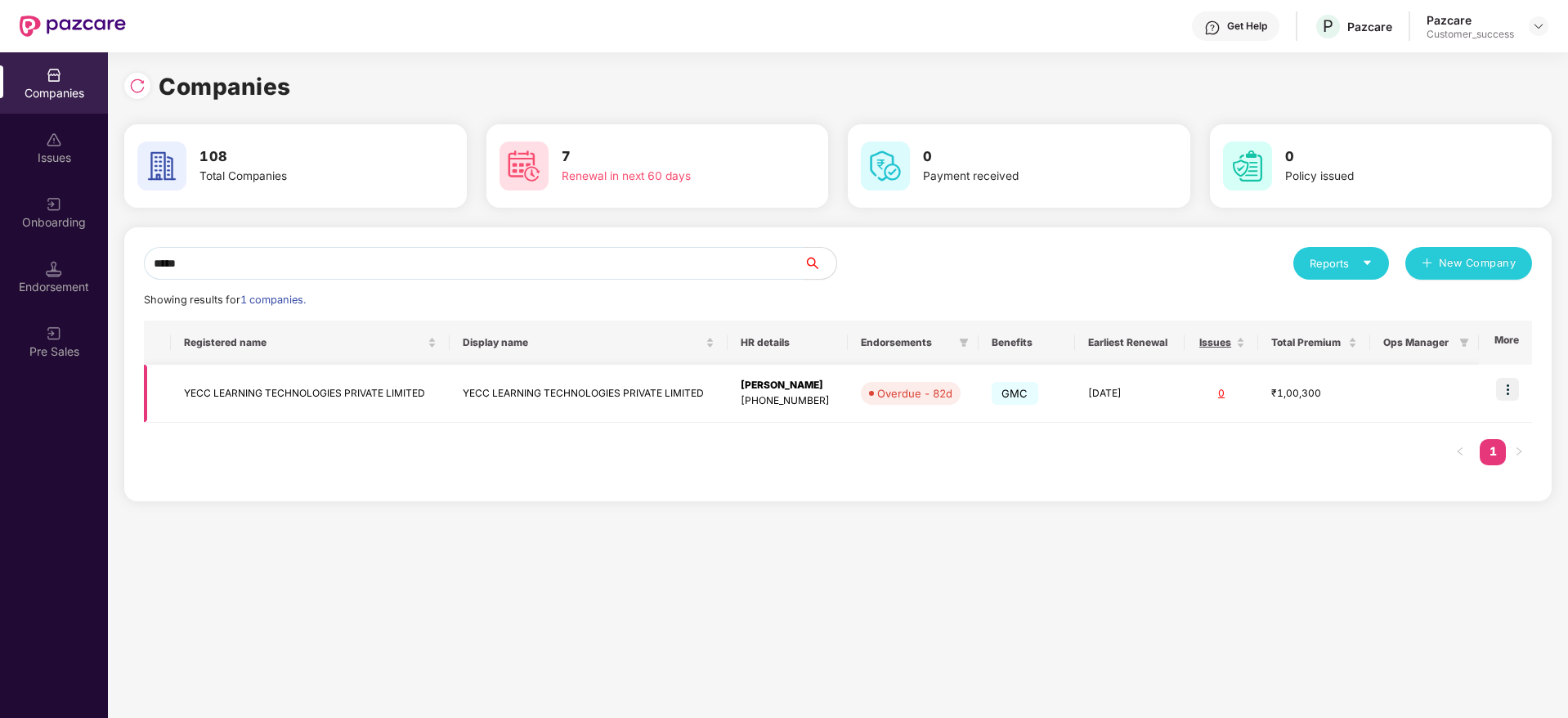
type input "****"
click at [1500, 382] on img at bounding box center [1507, 389] width 23 height 23
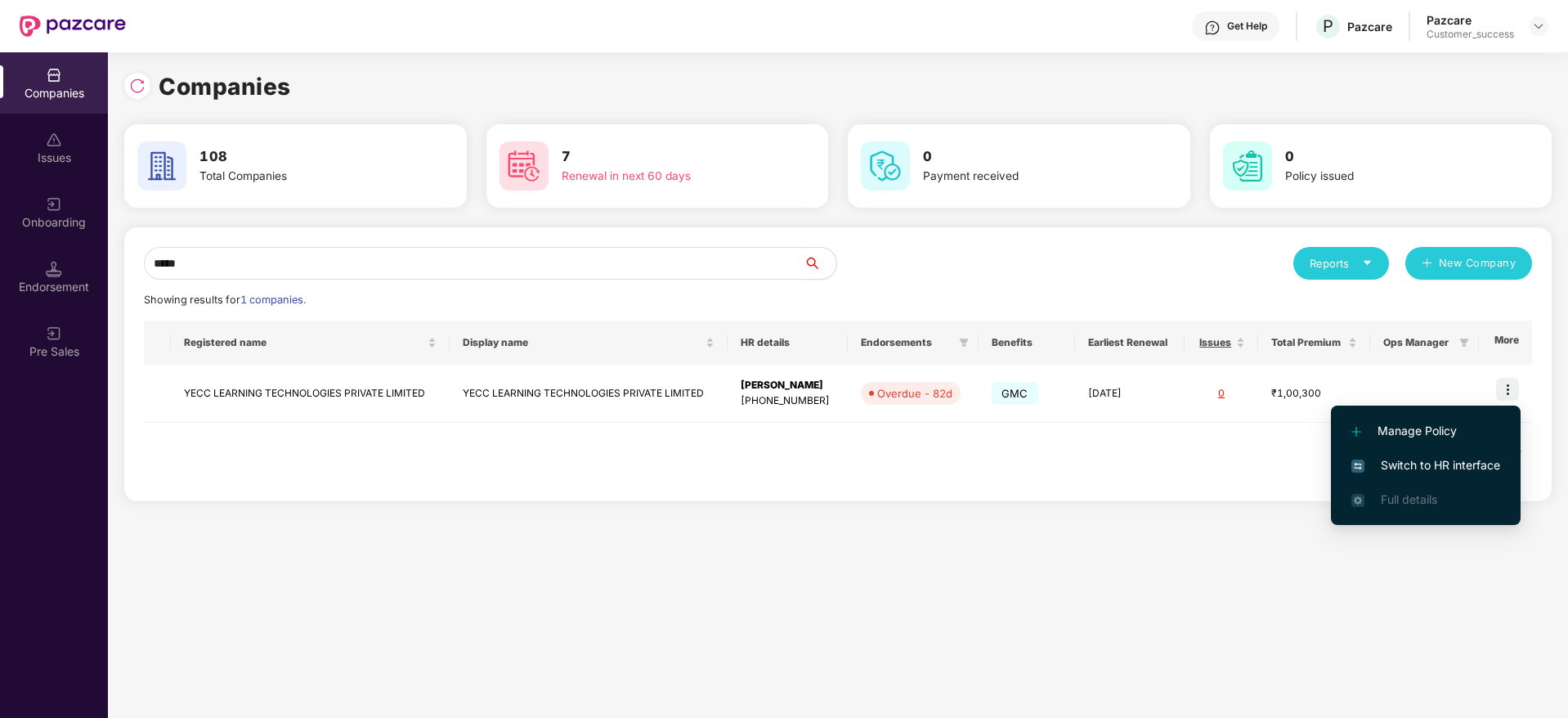
click at [1448, 454] on li "Switch to HR interface" at bounding box center [1425, 466] width 190 height 35
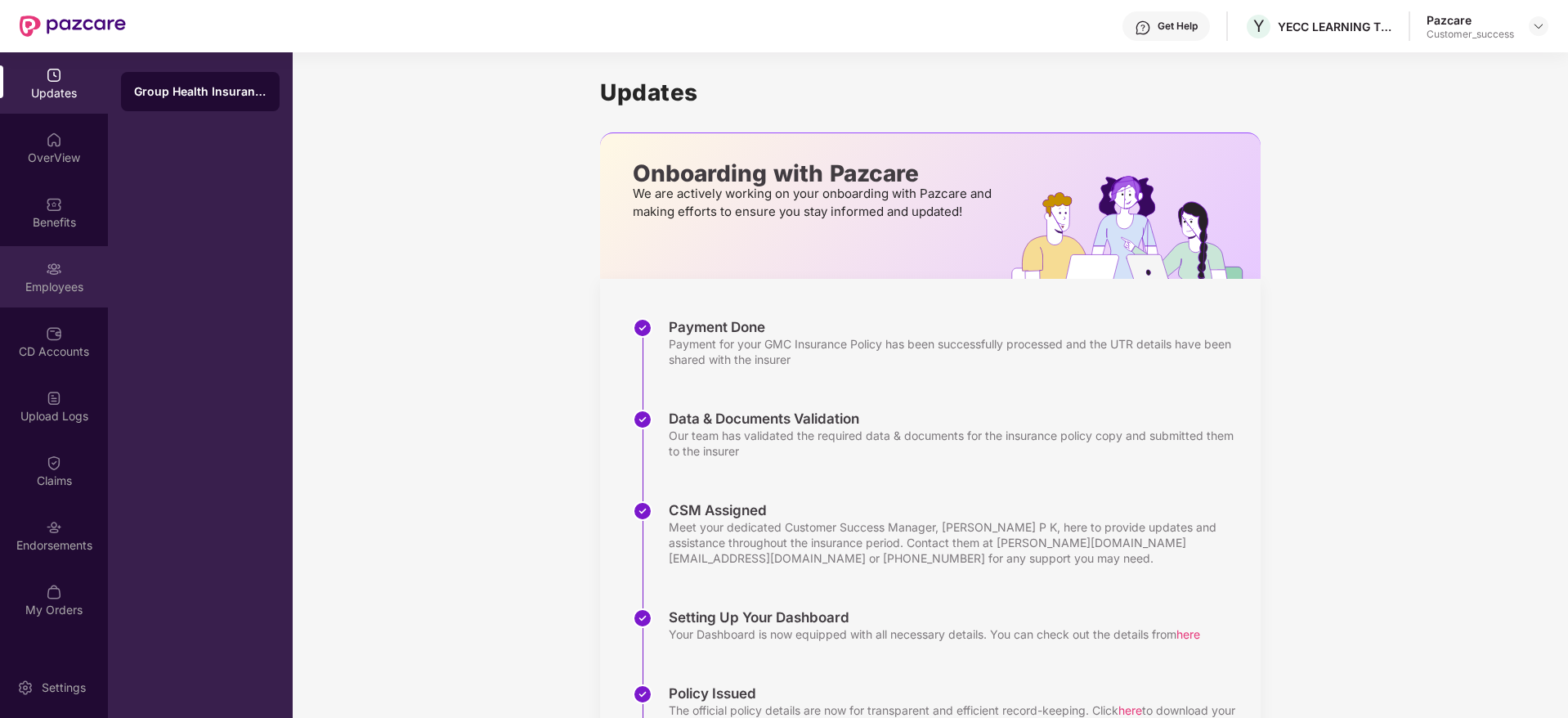
click at [44, 282] on div "Employees" at bounding box center [54, 287] width 107 height 16
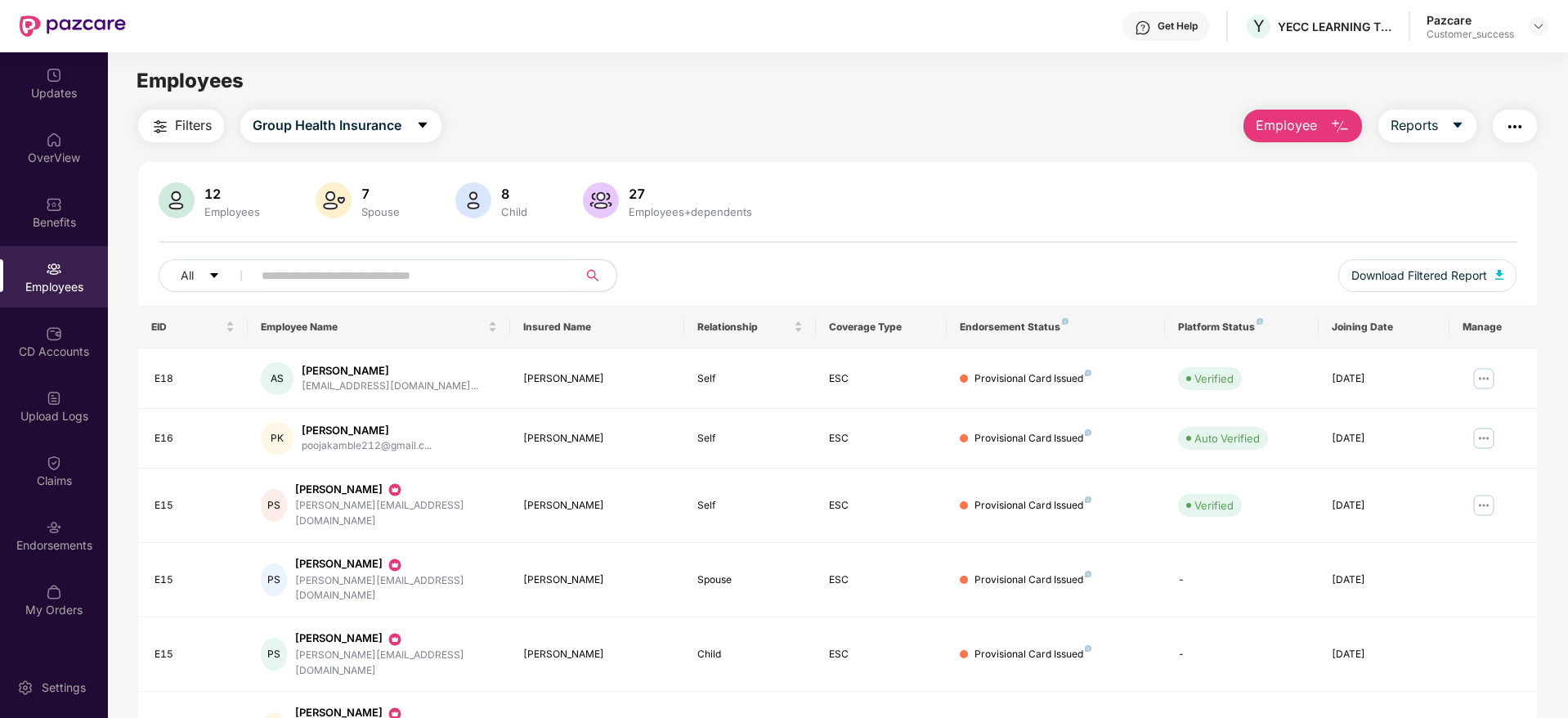
click at [434, 273] on input "text" at bounding box center [408, 276] width 294 height 24
type input "***"
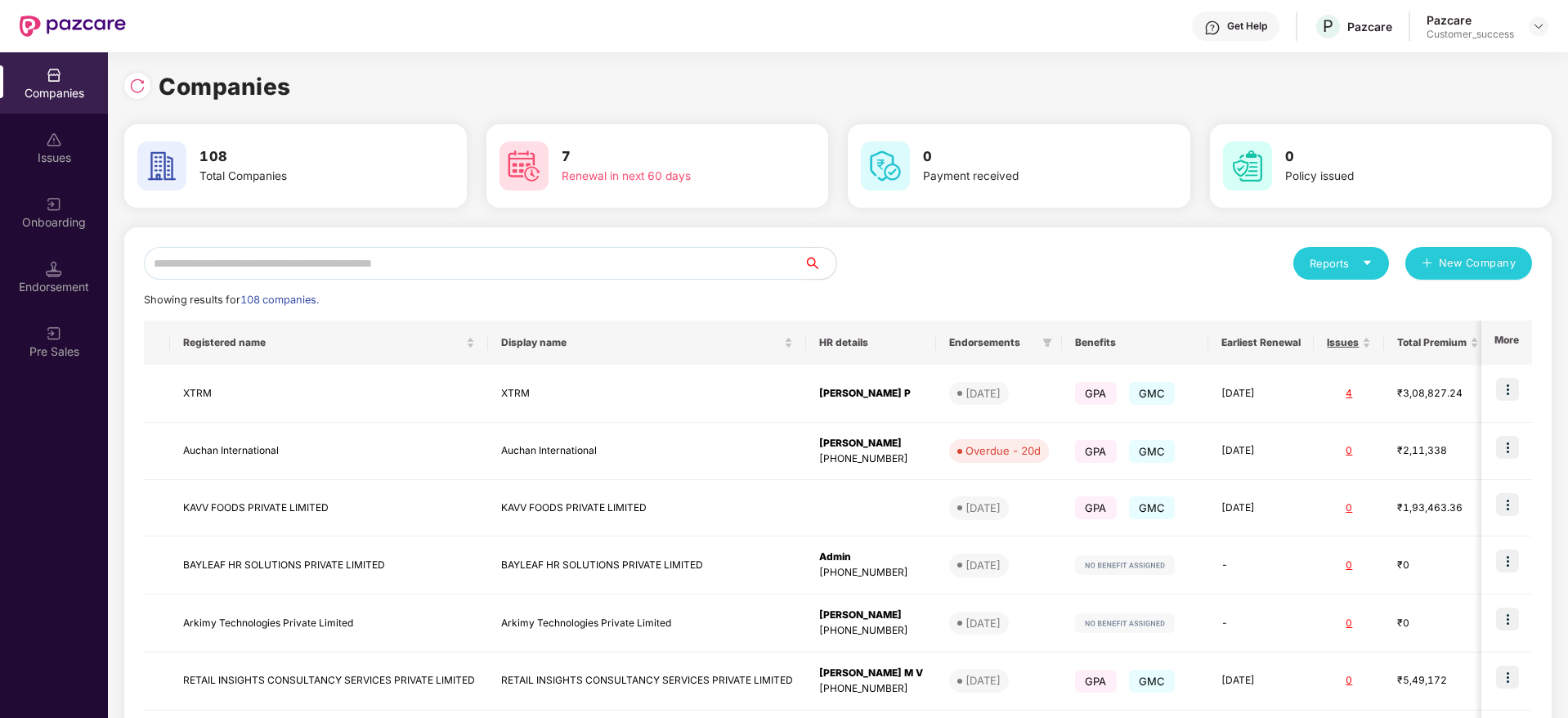
click at [339, 256] on input "text" at bounding box center [473, 264] width 660 height 33
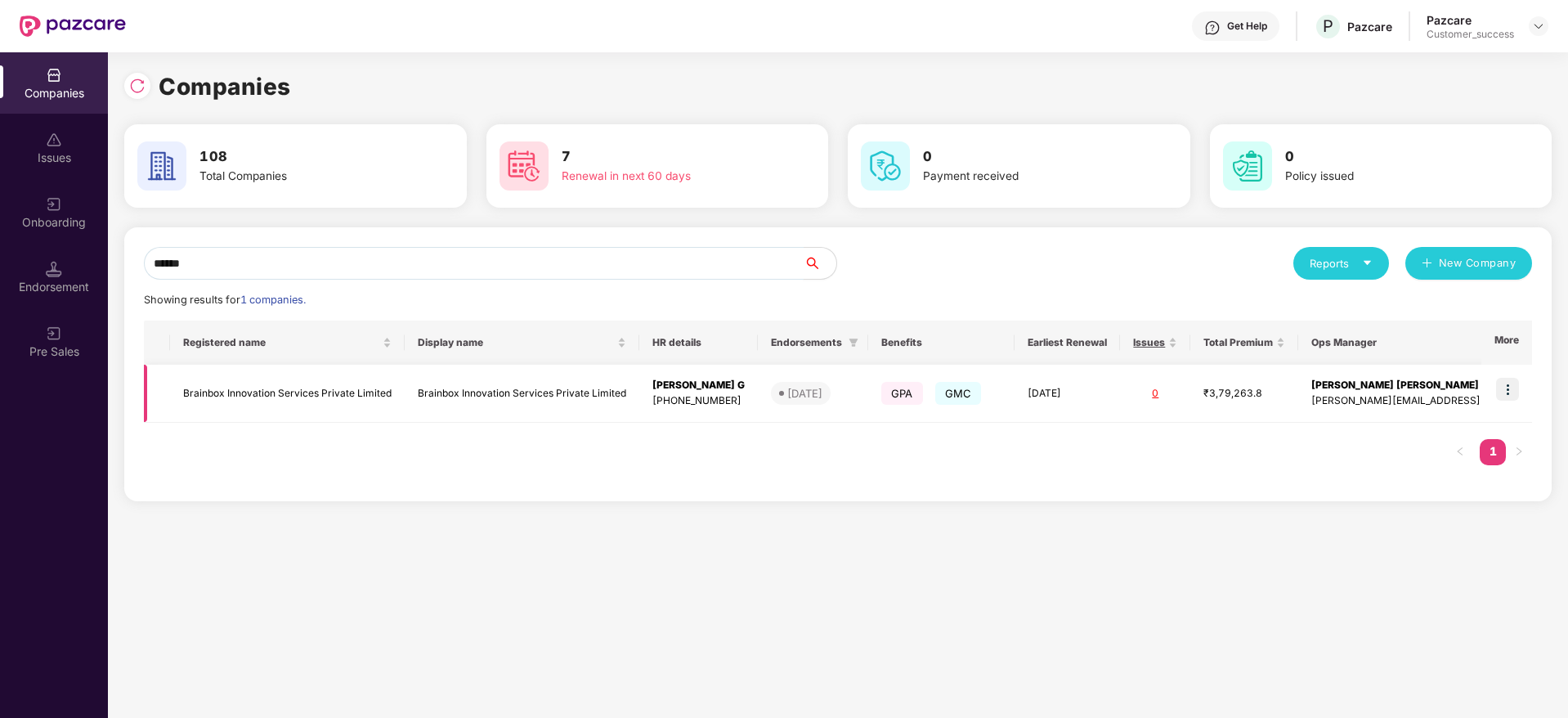
type input "******"
click at [1507, 382] on img at bounding box center [1507, 389] width 23 height 23
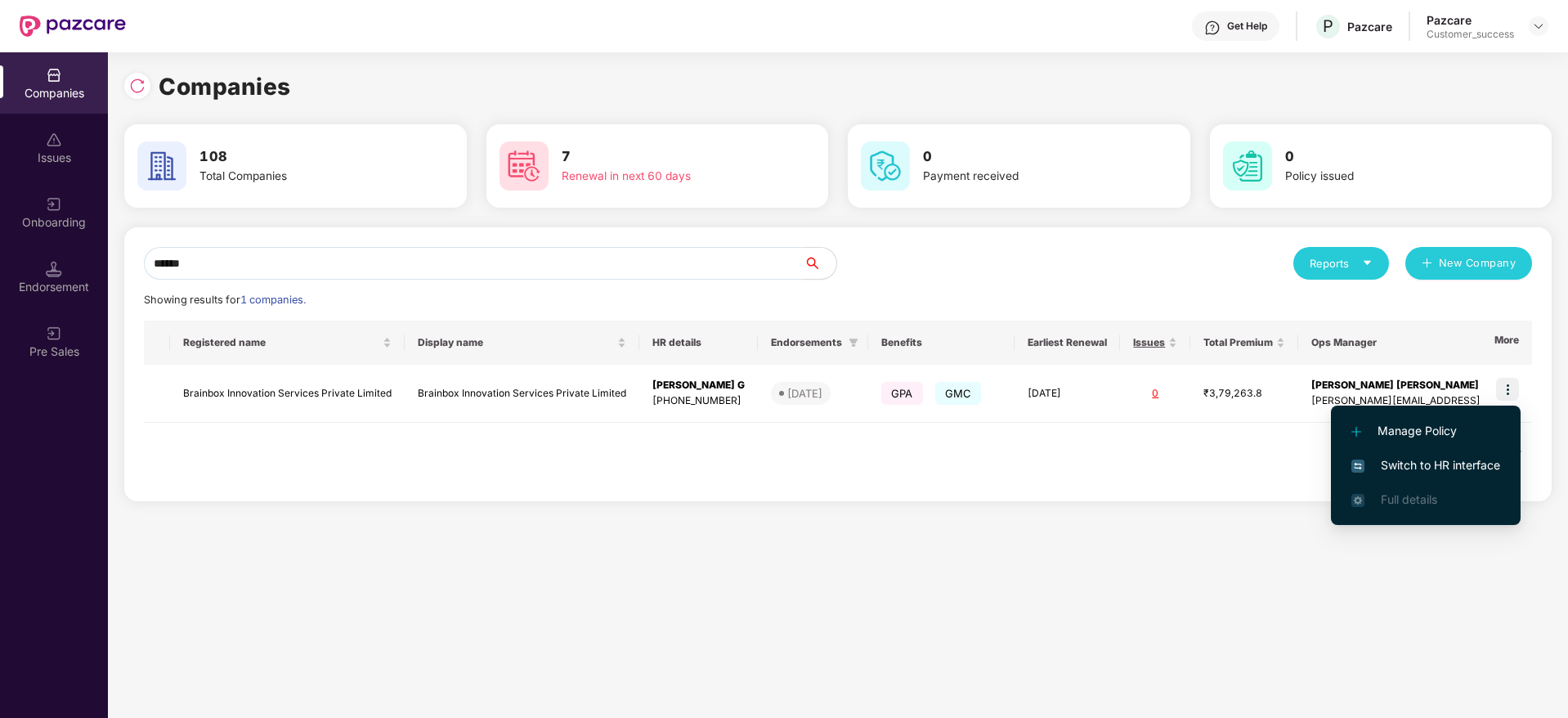
click at [1428, 459] on span "Switch to HR interface" at bounding box center [1426, 465] width 149 height 18
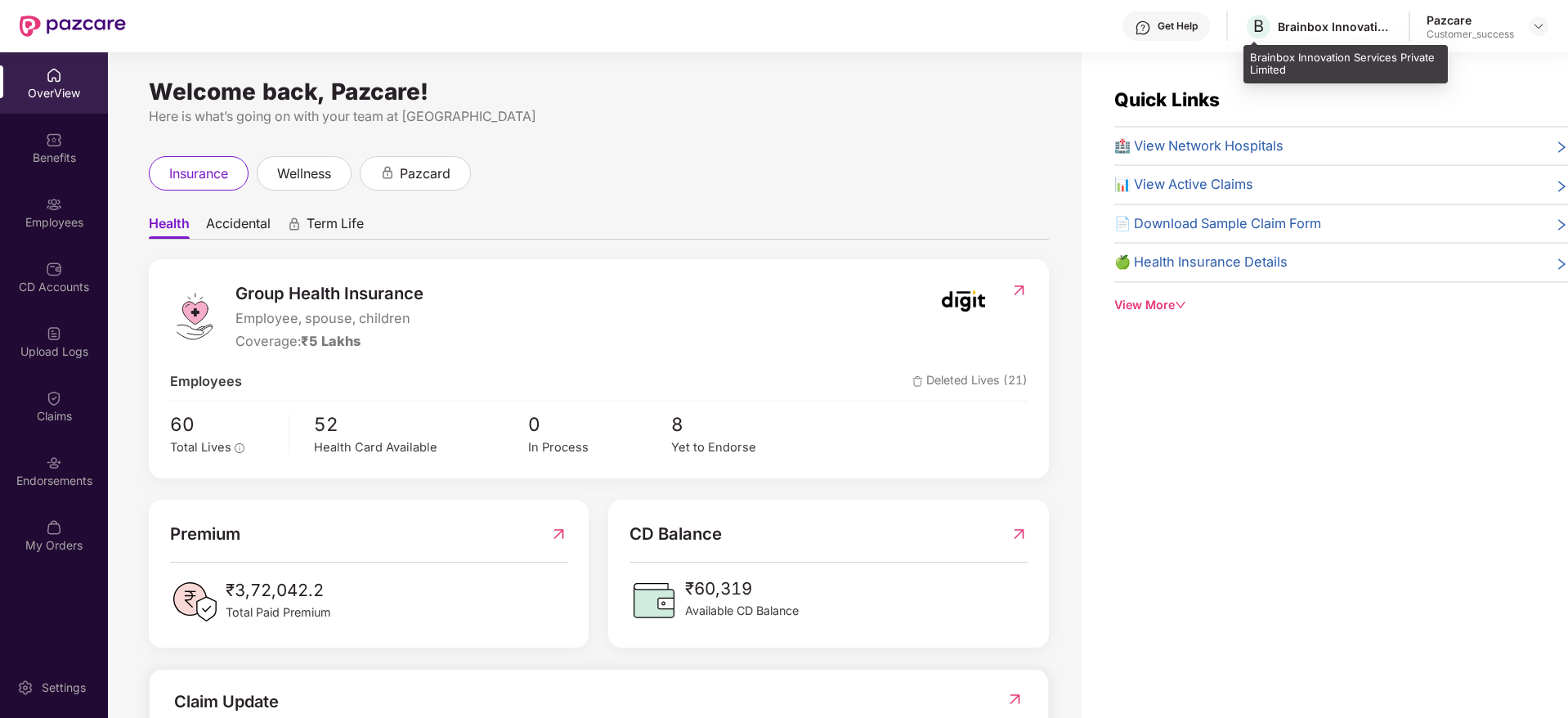
click at [1327, 30] on div "Brainbox Innovation Services Private Limited" at bounding box center [1335, 27] width 114 height 16
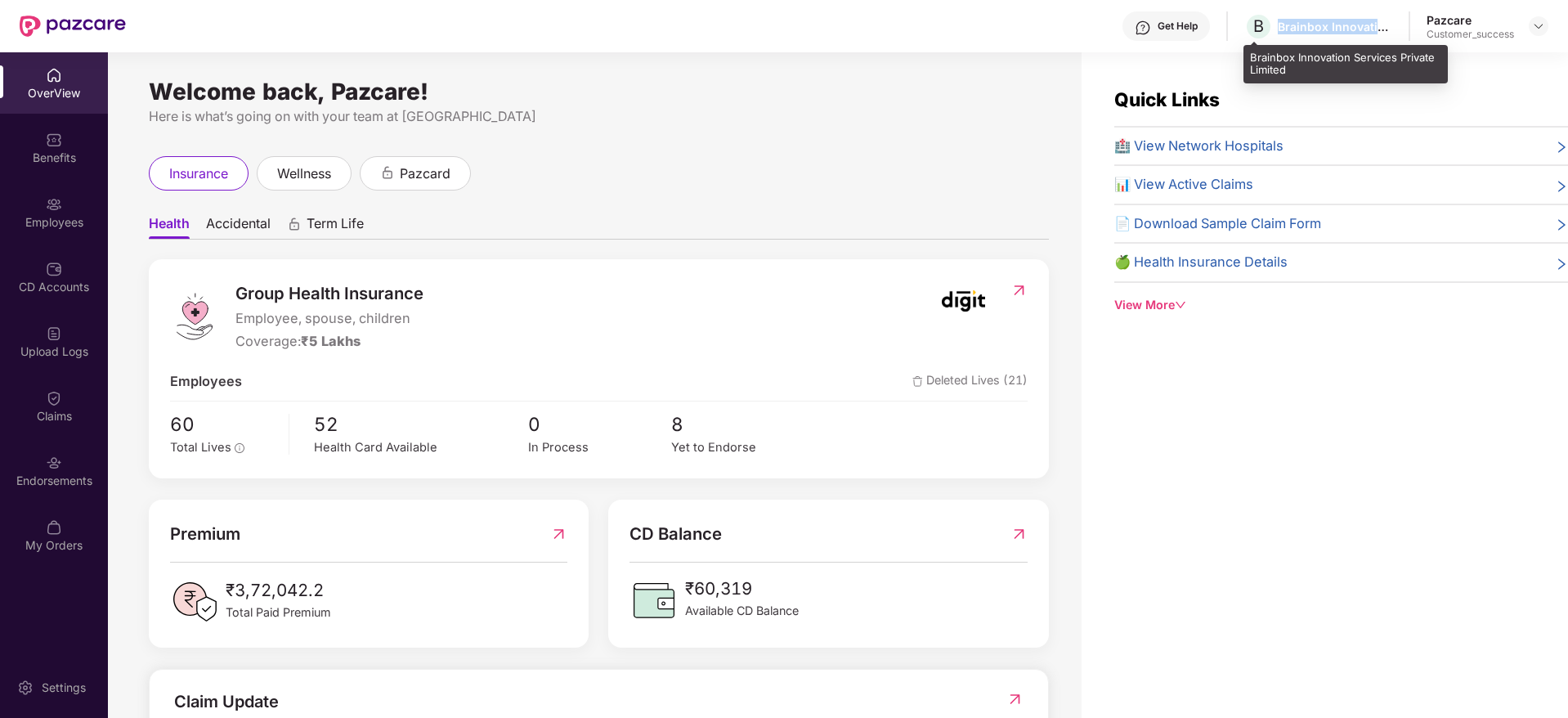
click at [1327, 30] on div "Brainbox Innovation Services Private Limited" at bounding box center [1335, 27] width 114 height 16
copy div "Brainbox Innovation Services Private Limited"
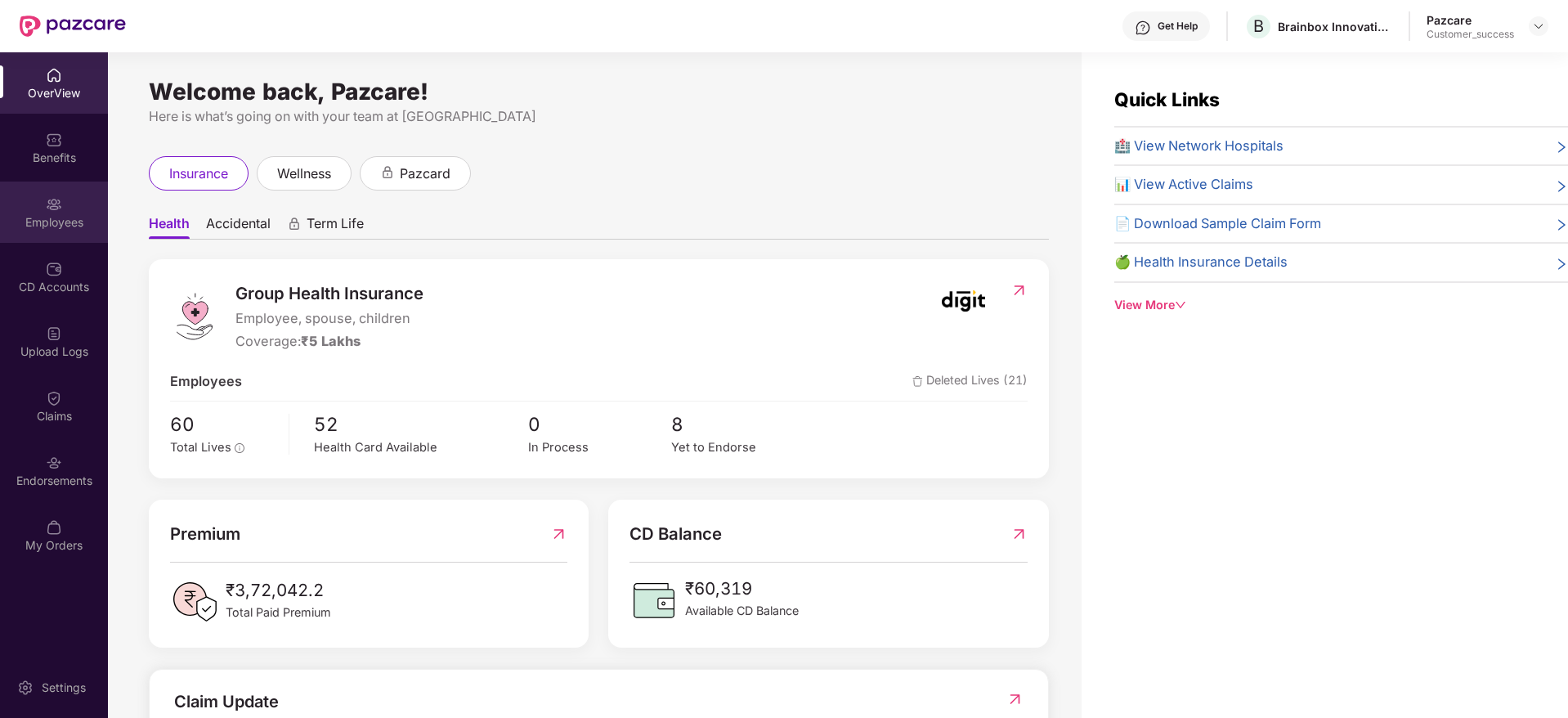
click at [79, 223] on div "Employees" at bounding box center [54, 222] width 107 height 16
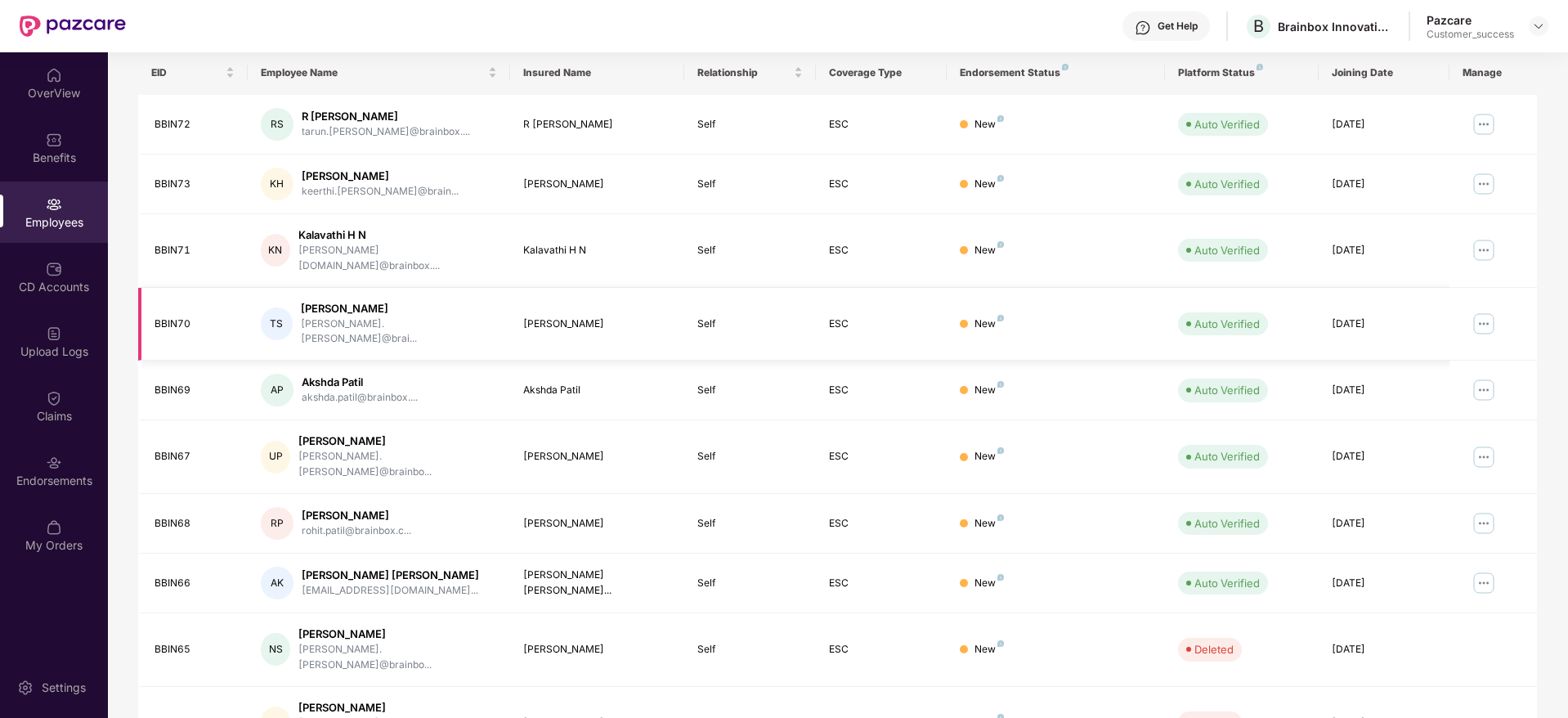
scroll to position [287, 0]
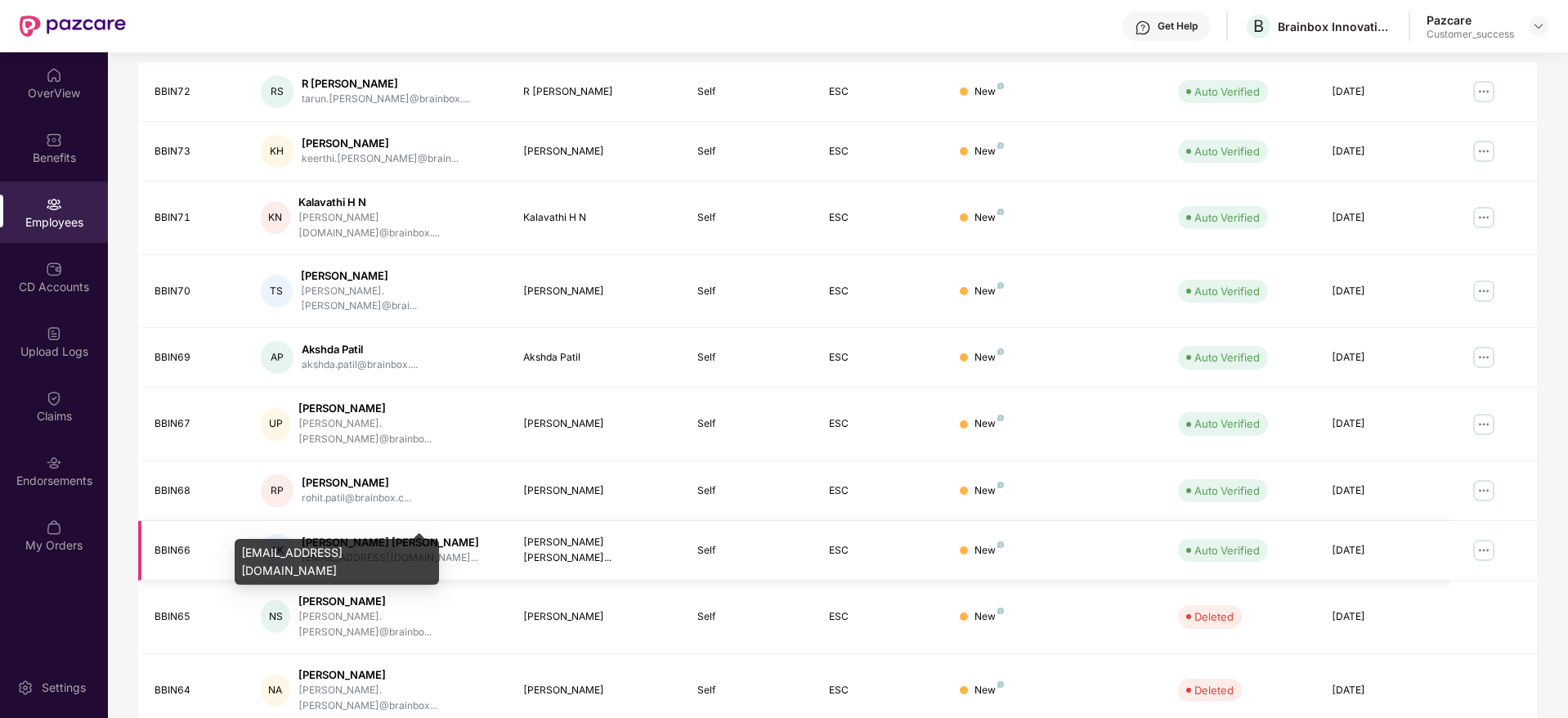
click at [362, 551] on div "[EMAIL_ADDRESS][DOMAIN_NAME]..." at bounding box center [390, 558] width 178 height 16
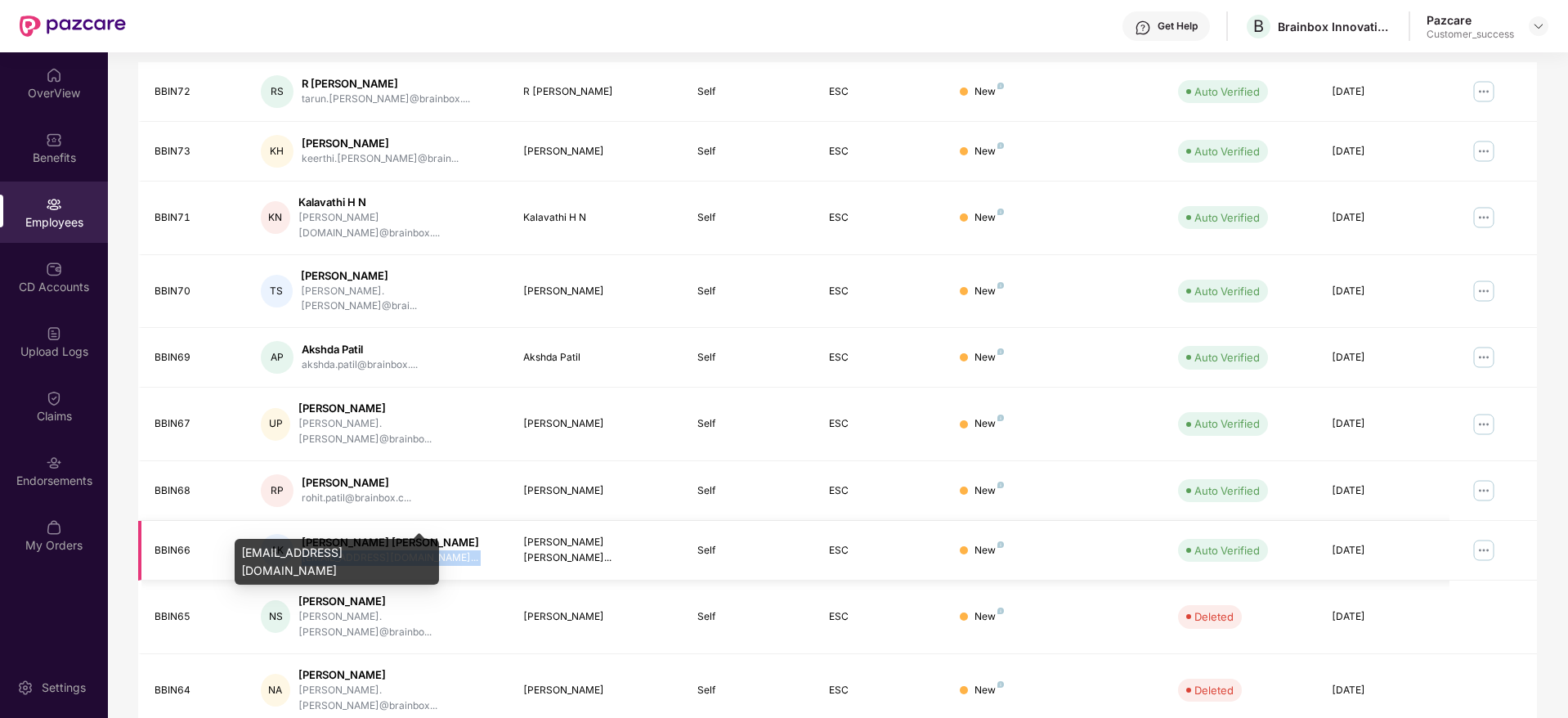
click at [362, 551] on div "[EMAIL_ADDRESS][DOMAIN_NAME]..." at bounding box center [390, 558] width 178 height 16
drag, startPoint x: 362, startPoint y: 520, endPoint x: 349, endPoint y: 549, distance: 31.8
click at [349, 549] on body "Get Help B Brainbox Innovation Services Private Limited Pazcare Customer_succes…" at bounding box center [784, 359] width 1568 height 718
click at [349, 549] on div "[EMAIL_ADDRESS][DOMAIN_NAME]" at bounding box center [337, 561] width 205 height 46
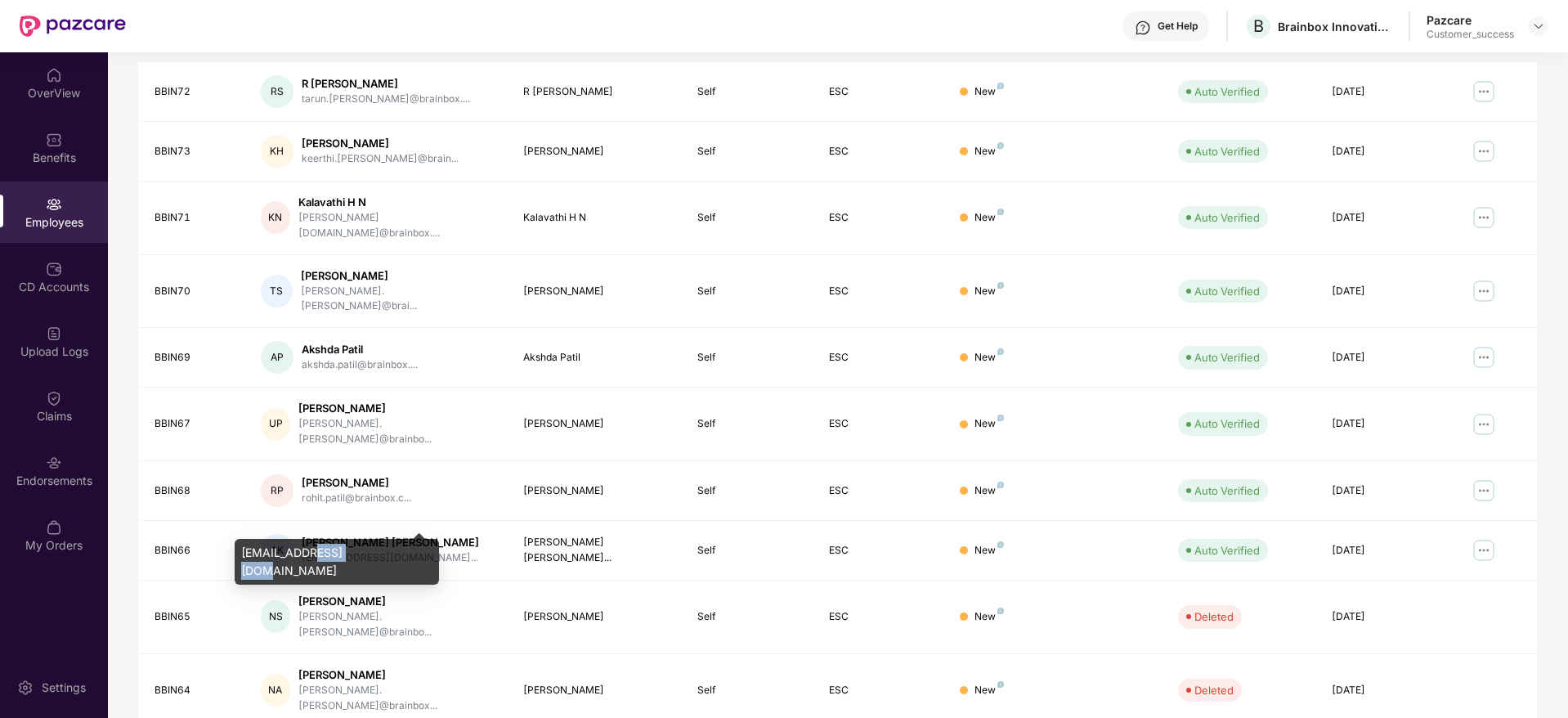
click at [349, 549] on div "[EMAIL_ADDRESS][DOMAIN_NAME]" at bounding box center [337, 561] width 205 height 46
copy div "[EMAIL_ADDRESS][DOMAIN_NAME]"
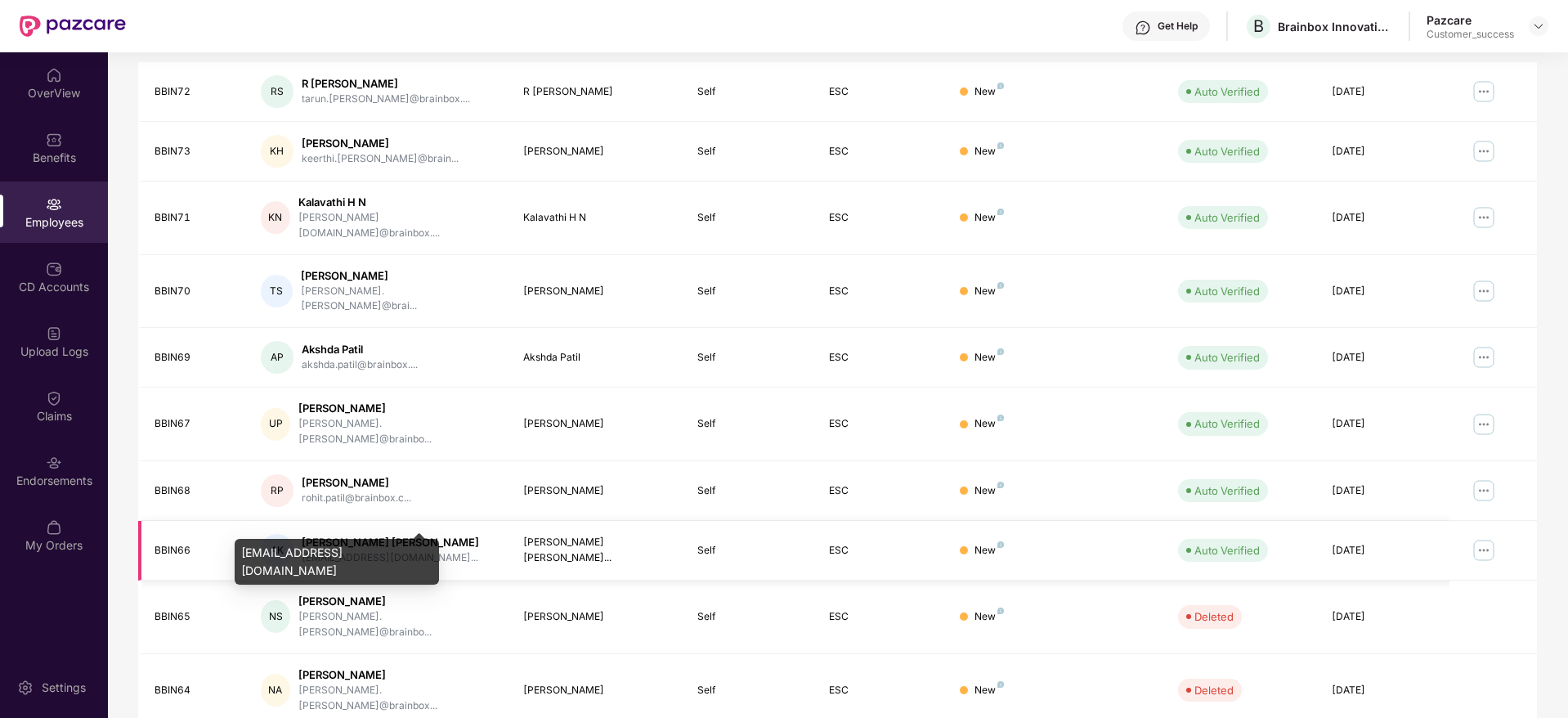
click at [345, 551] on div "[EMAIL_ADDRESS][DOMAIN_NAME]..." at bounding box center [390, 558] width 178 height 16
click at [339, 551] on div "[EMAIL_ADDRESS][DOMAIN_NAME]" at bounding box center [337, 561] width 205 height 46
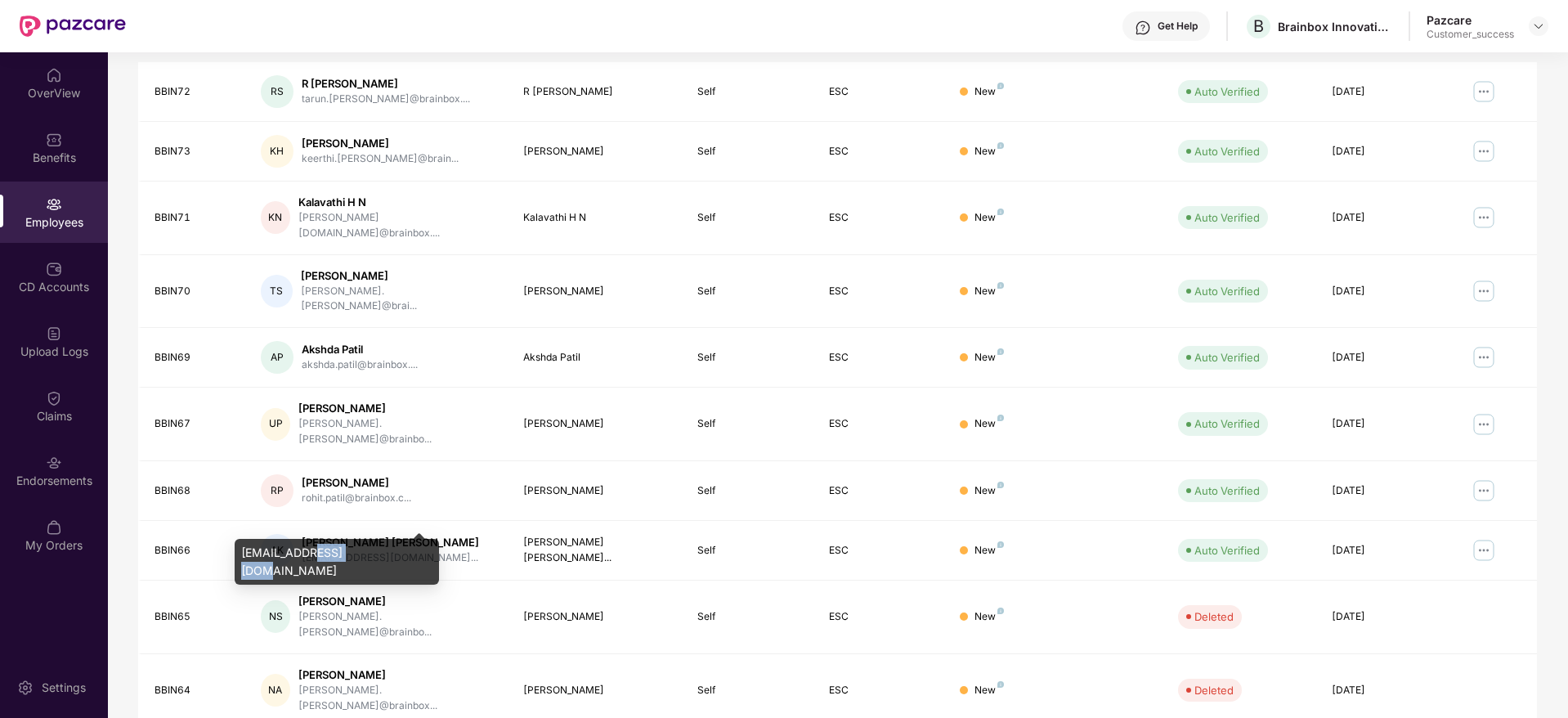
copy div "[EMAIL_ADDRESS][DOMAIN_NAME]"
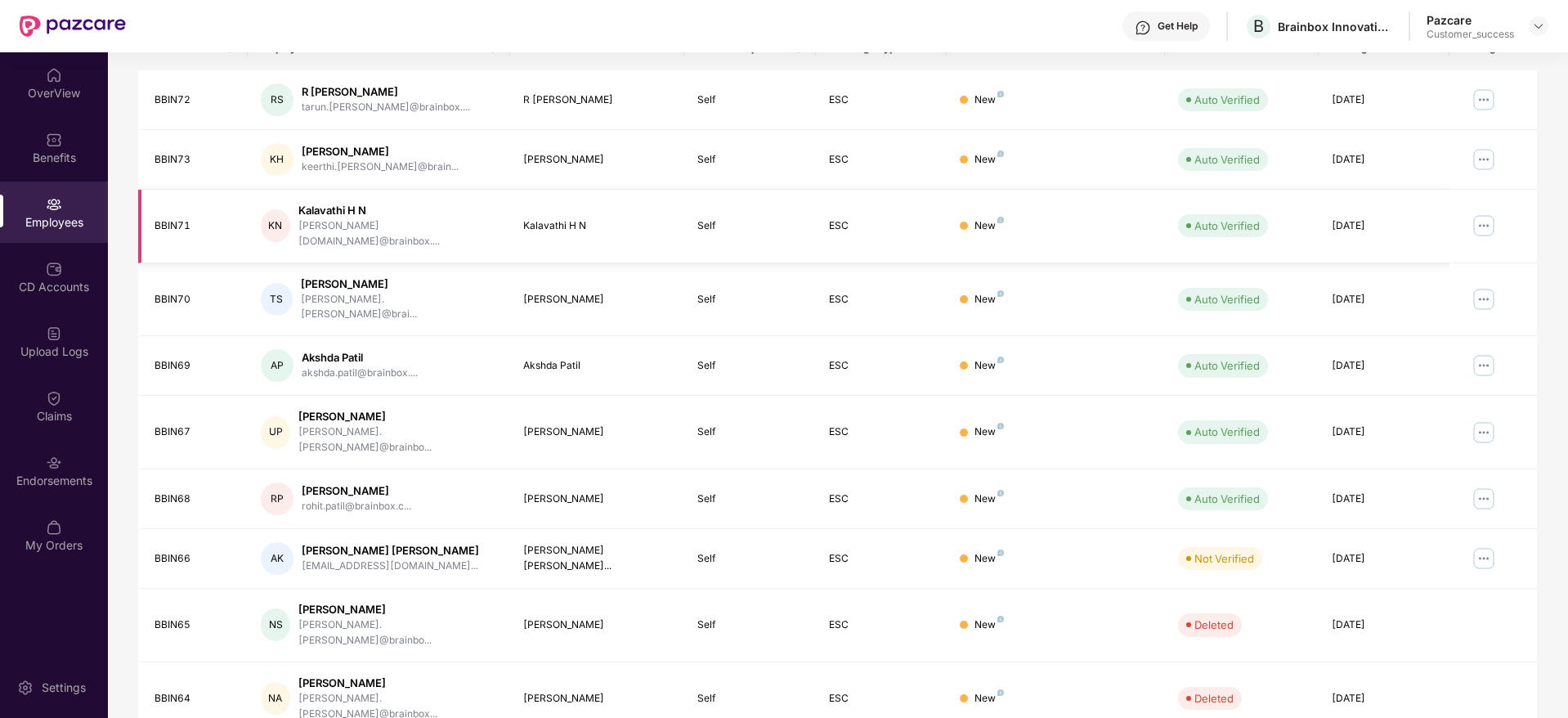
scroll to position [282, 0]
click at [1488, 542] on img at bounding box center [1484, 555] width 26 height 26
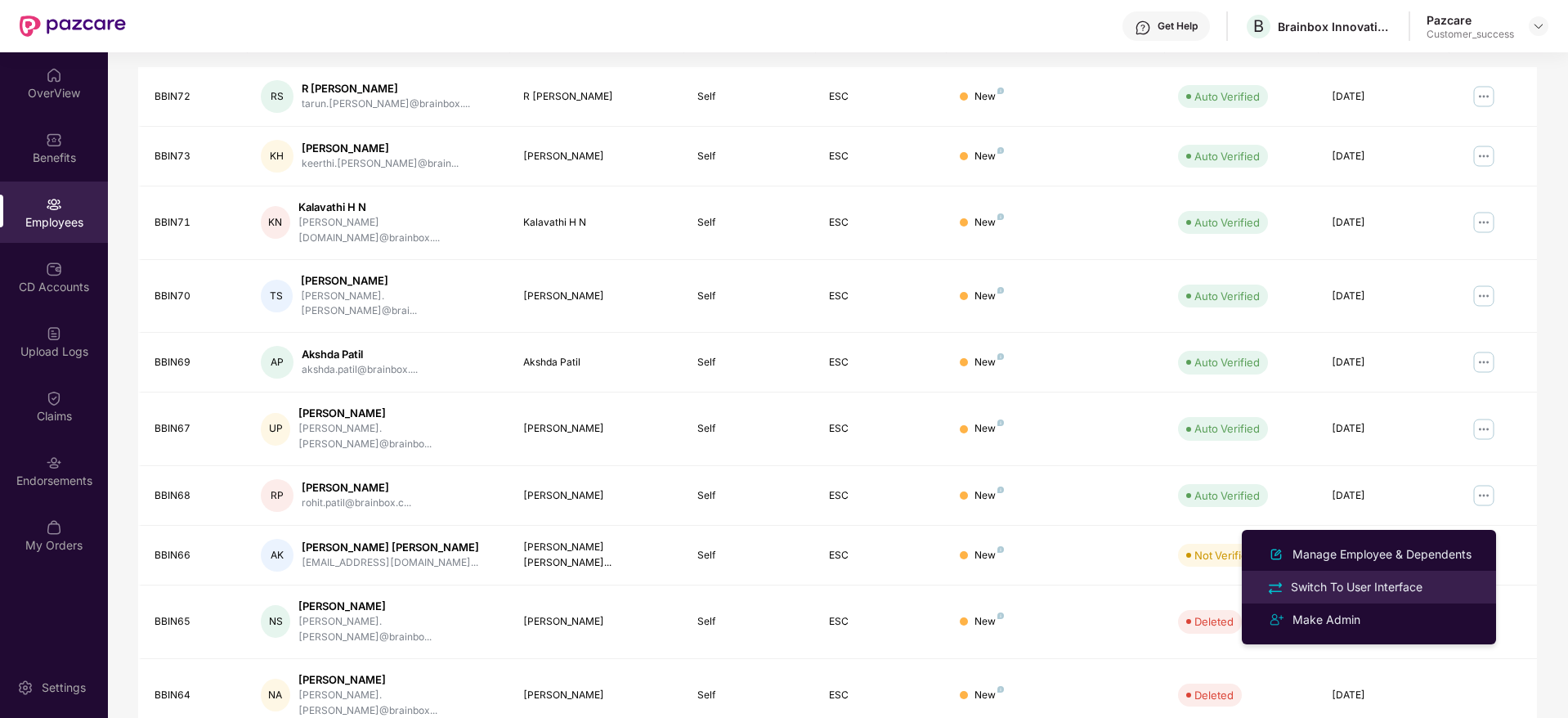
click at [1415, 574] on li "Switch To User Interface" at bounding box center [1368, 587] width 254 height 33
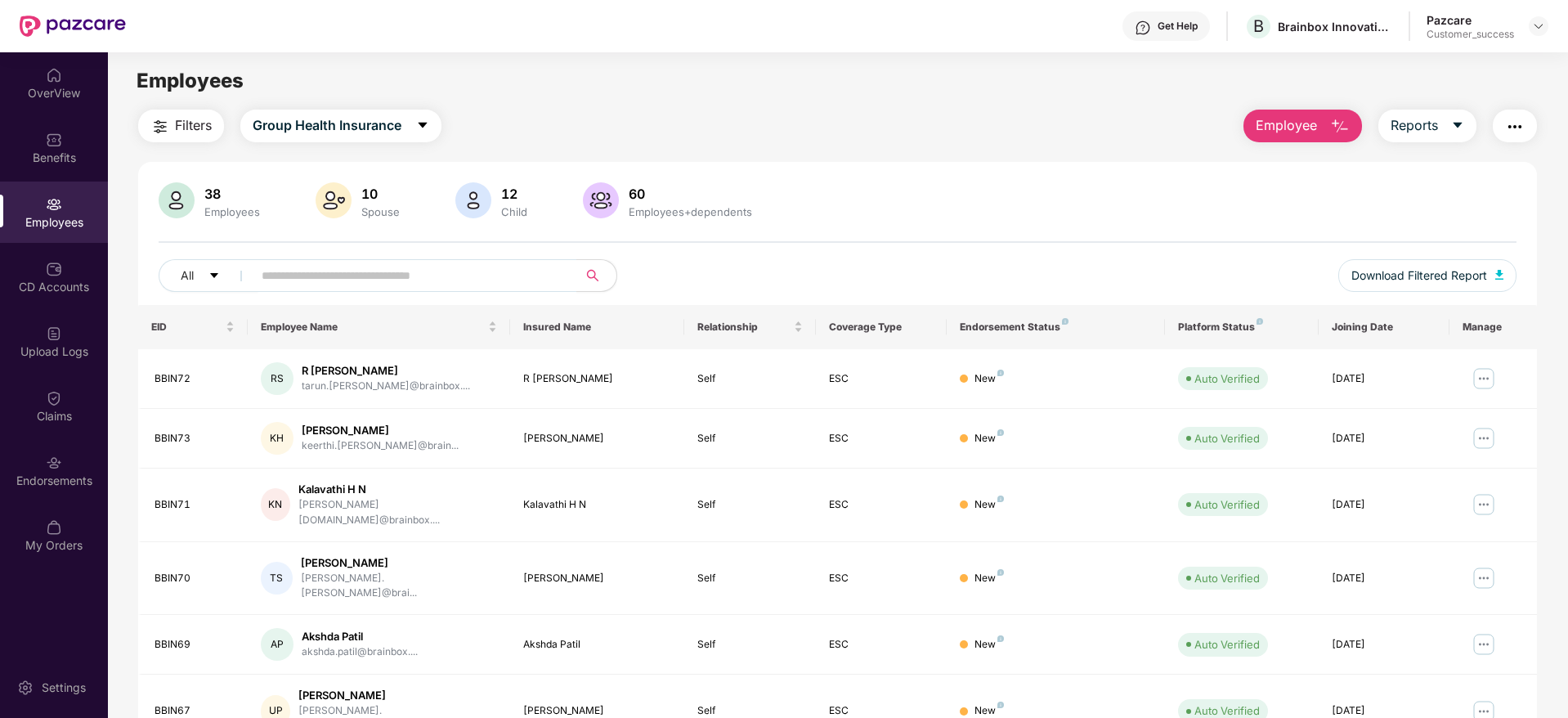
click at [1287, 110] on button "Employee" at bounding box center [1302, 126] width 119 height 33
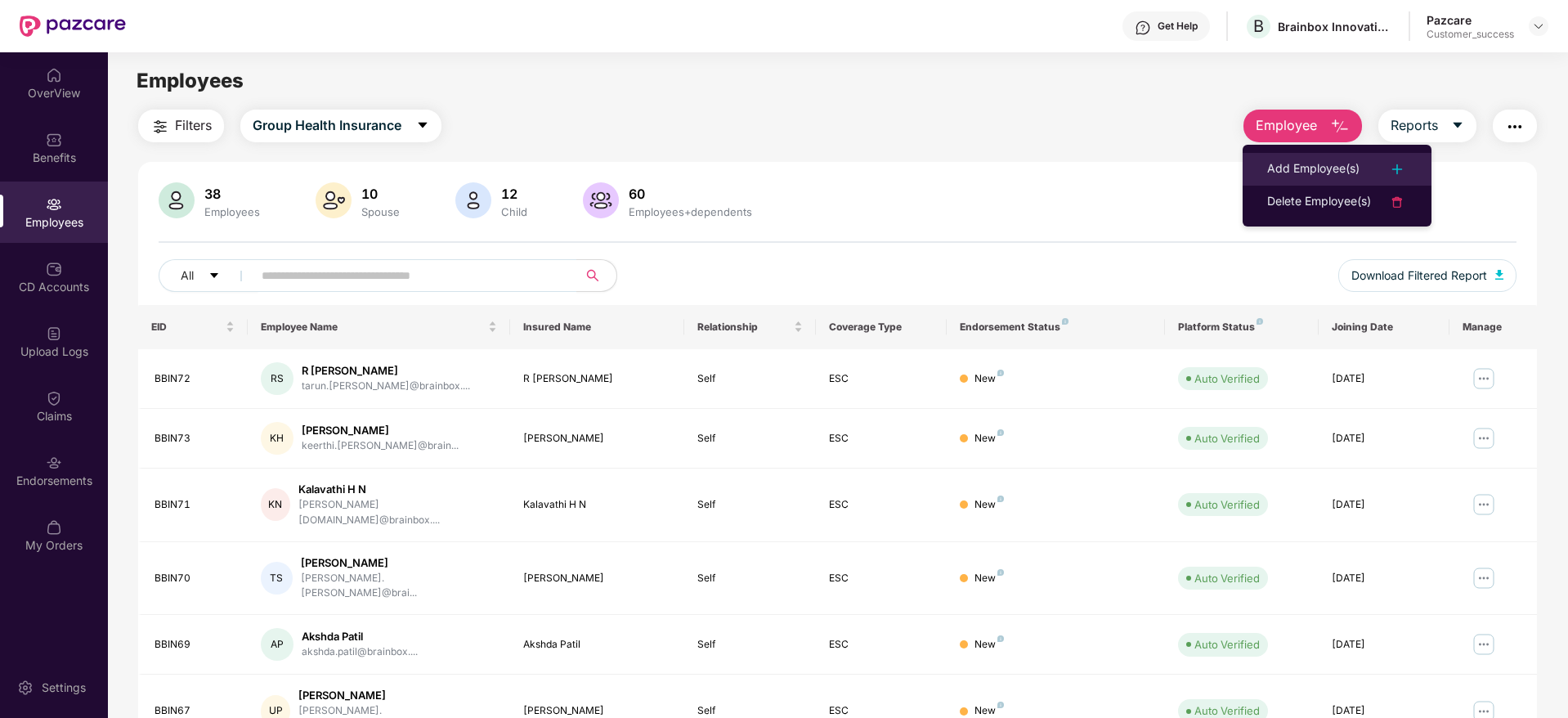
click at [1290, 175] on div "Add Employee(s)" at bounding box center [1313, 169] width 93 height 20
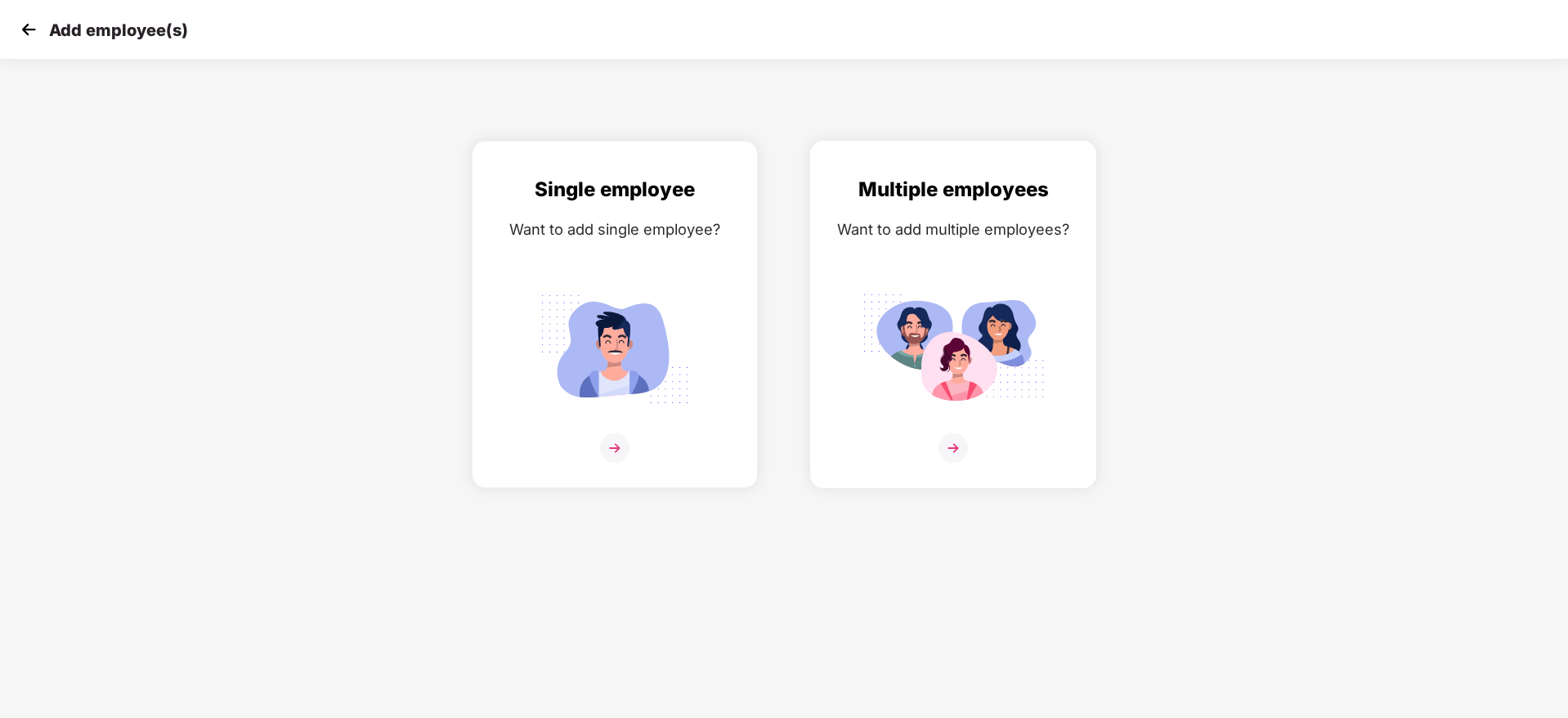
click at [953, 439] on img at bounding box center [953, 448] width 29 height 29
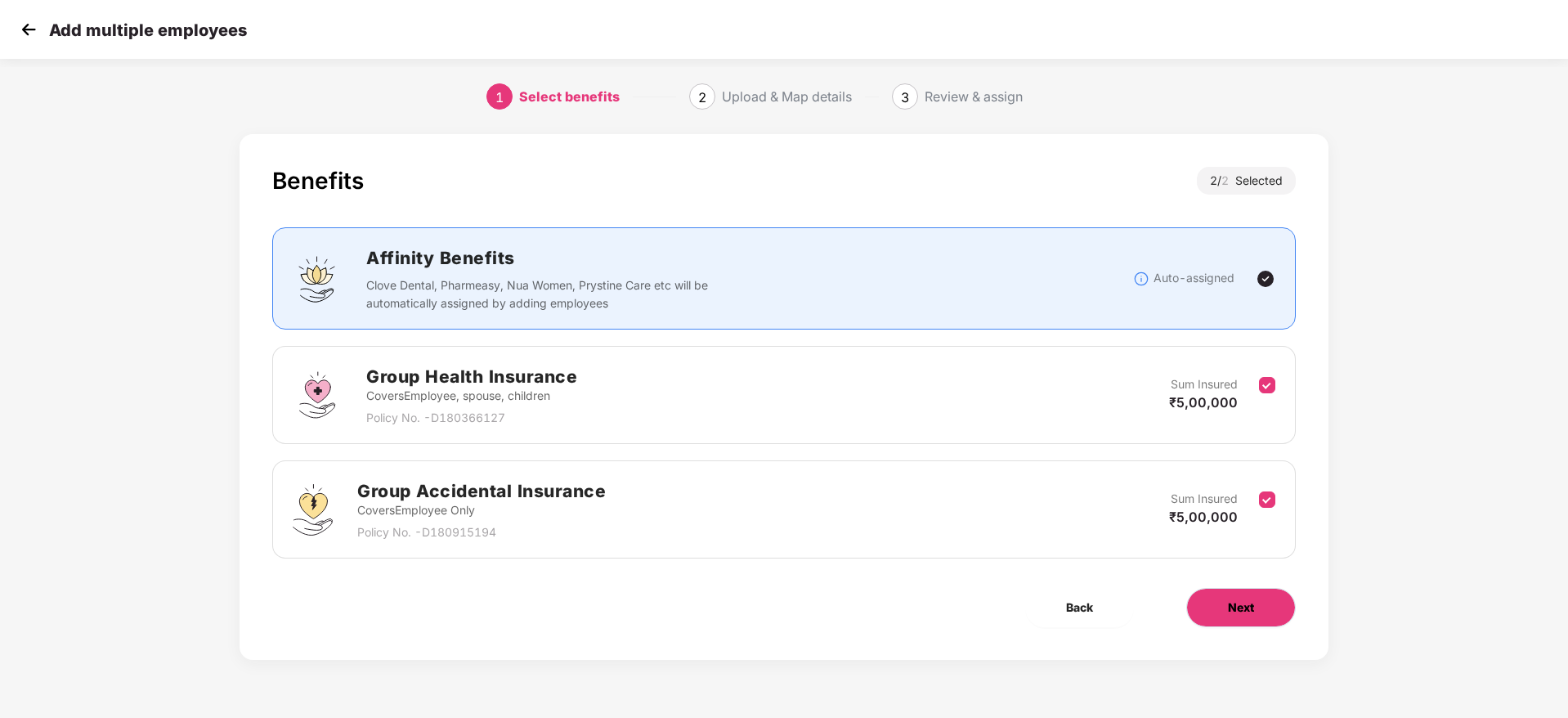
click at [1226, 610] on button "Next" at bounding box center [1240, 607] width 109 height 39
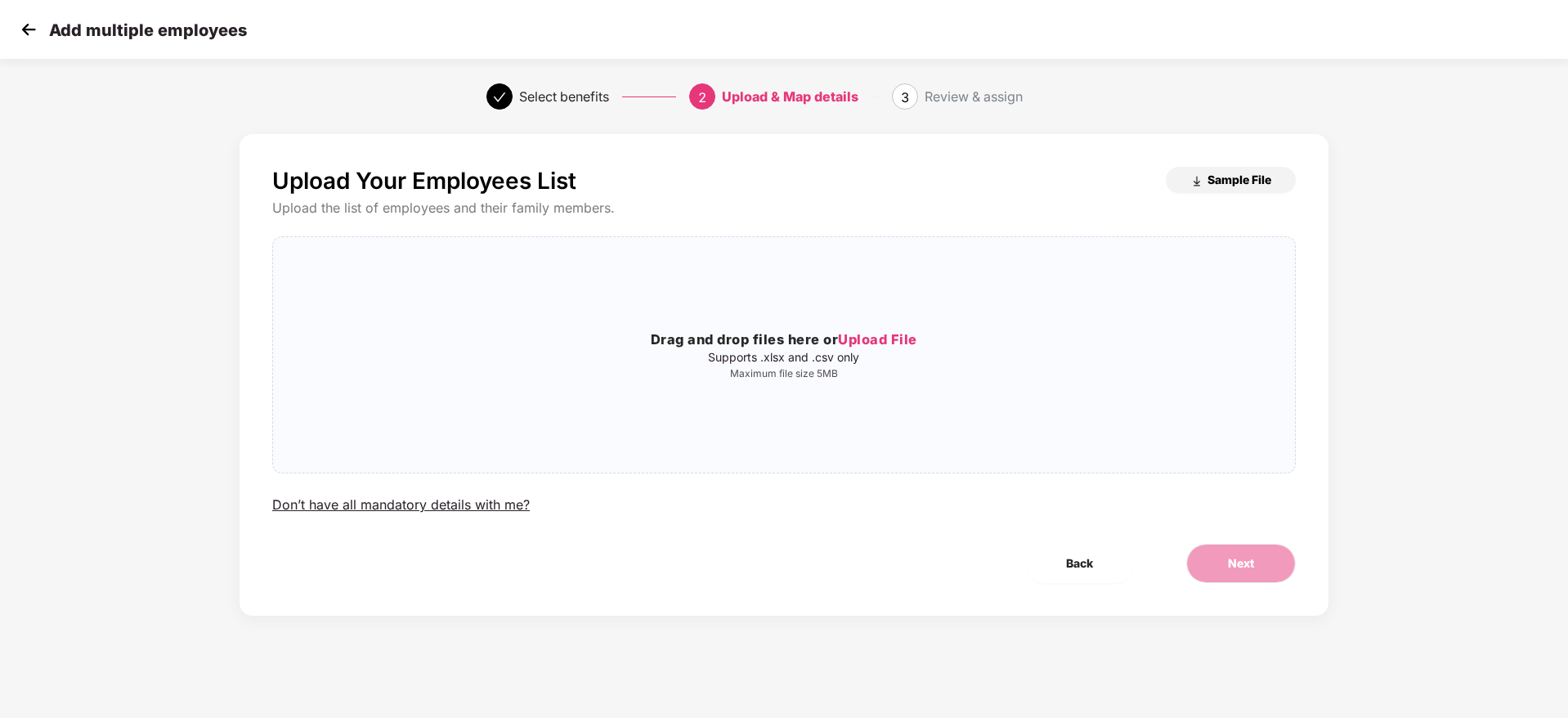
click at [1226, 176] on span "Sample File" at bounding box center [1239, 180] width 64 height 16
click at [36, 31] on img at bounding box center [29, 29] width 24 height 24
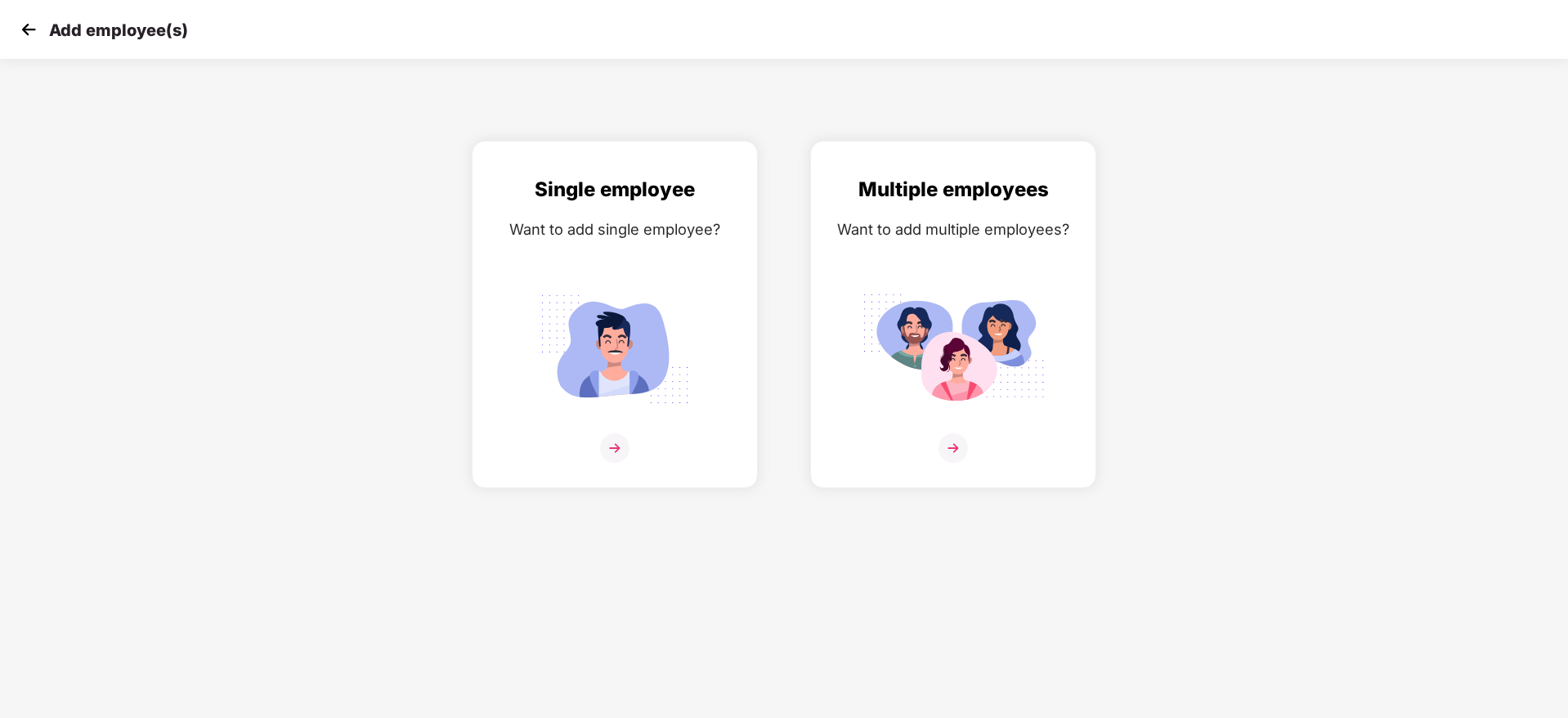
click at [36, 31] on img at bounding box center [29, 29] width 24 height 24
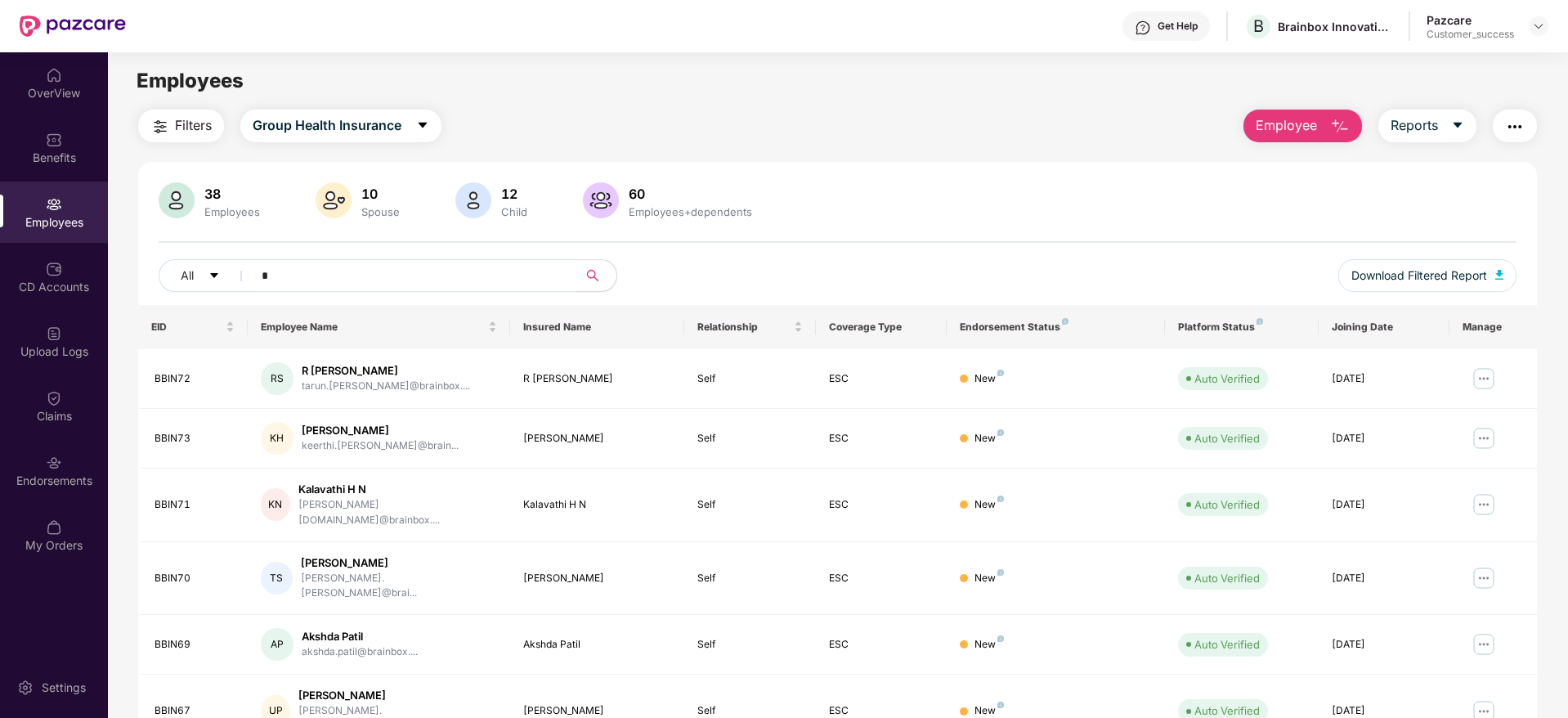
click at [331, 283] on input "*" at bounding box center [408, 276] width 294 height 24
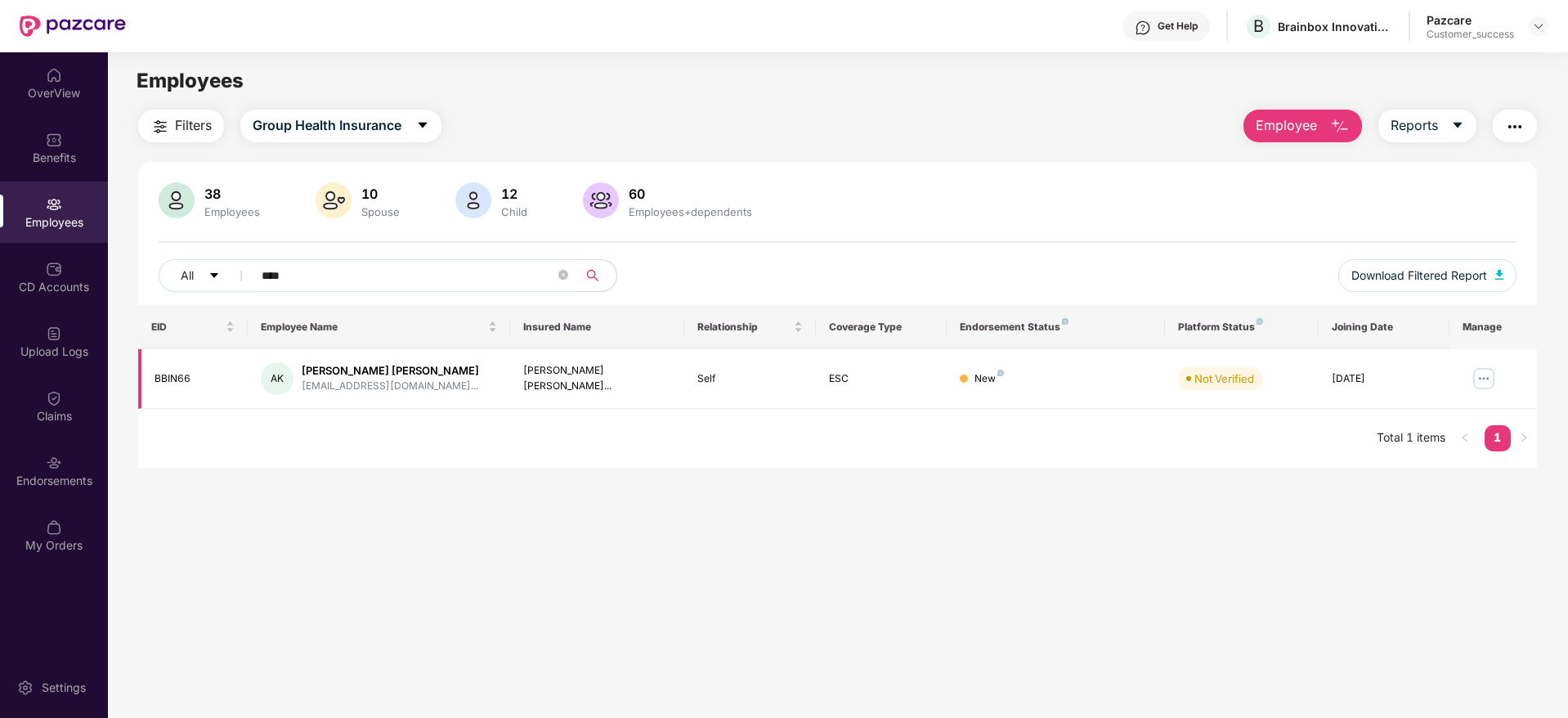
type input "****"
click at [1486, 388] on img at bounding box center [1484, 379] width 26 height 26
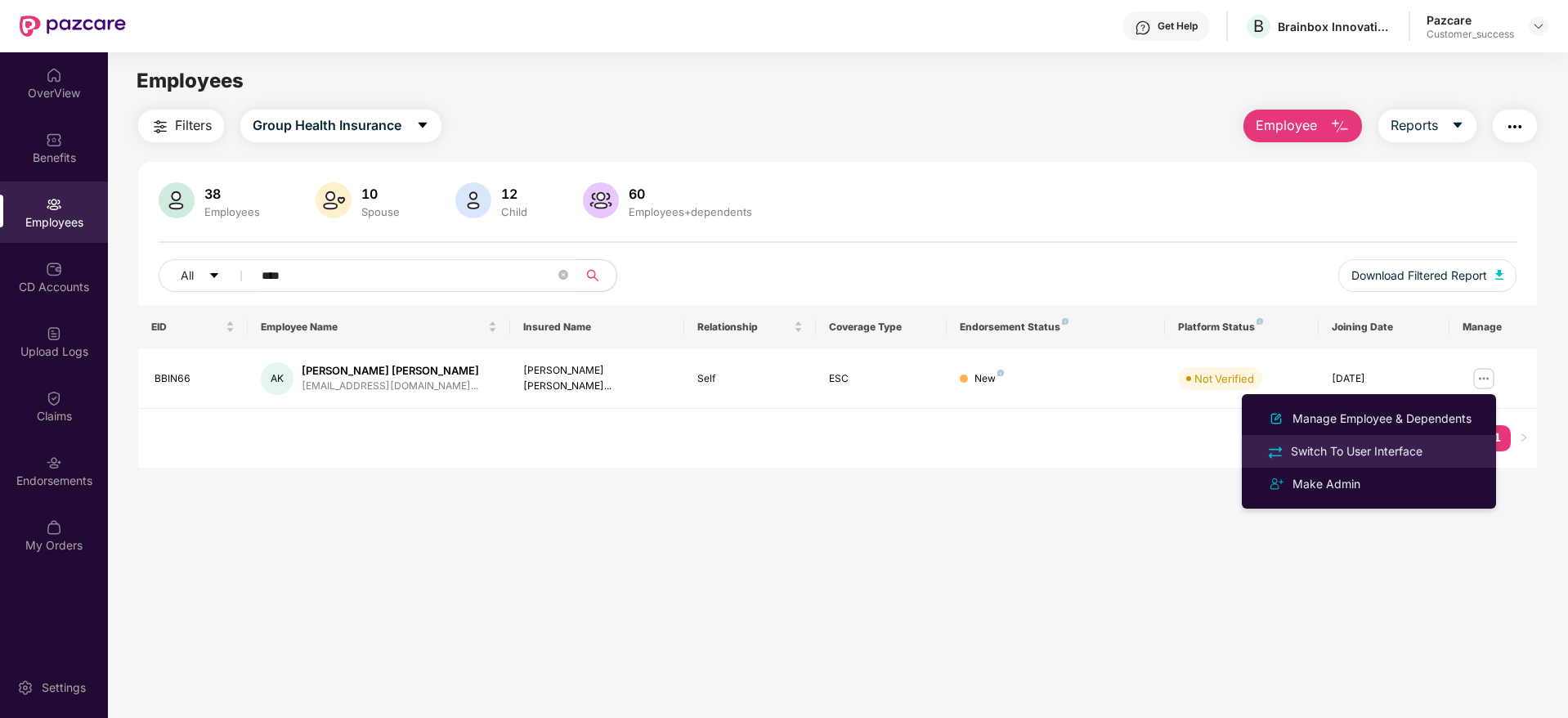
click at [1409, 454] on div "Switch To User Interface" at bounding box center [1356, 451] width 138 height 18
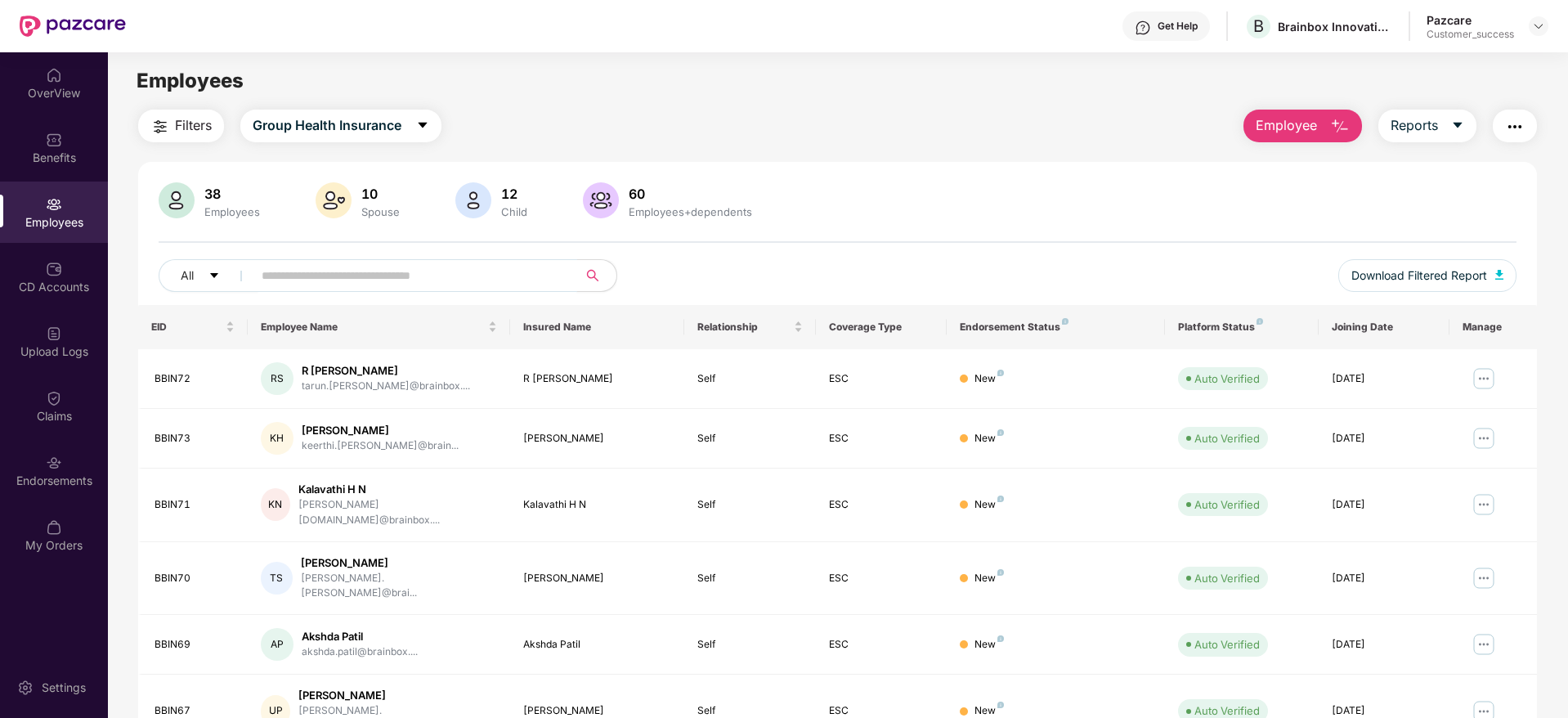
click at [482, 279] on input "text" at bounding box center [408, 276] width 294 height 24
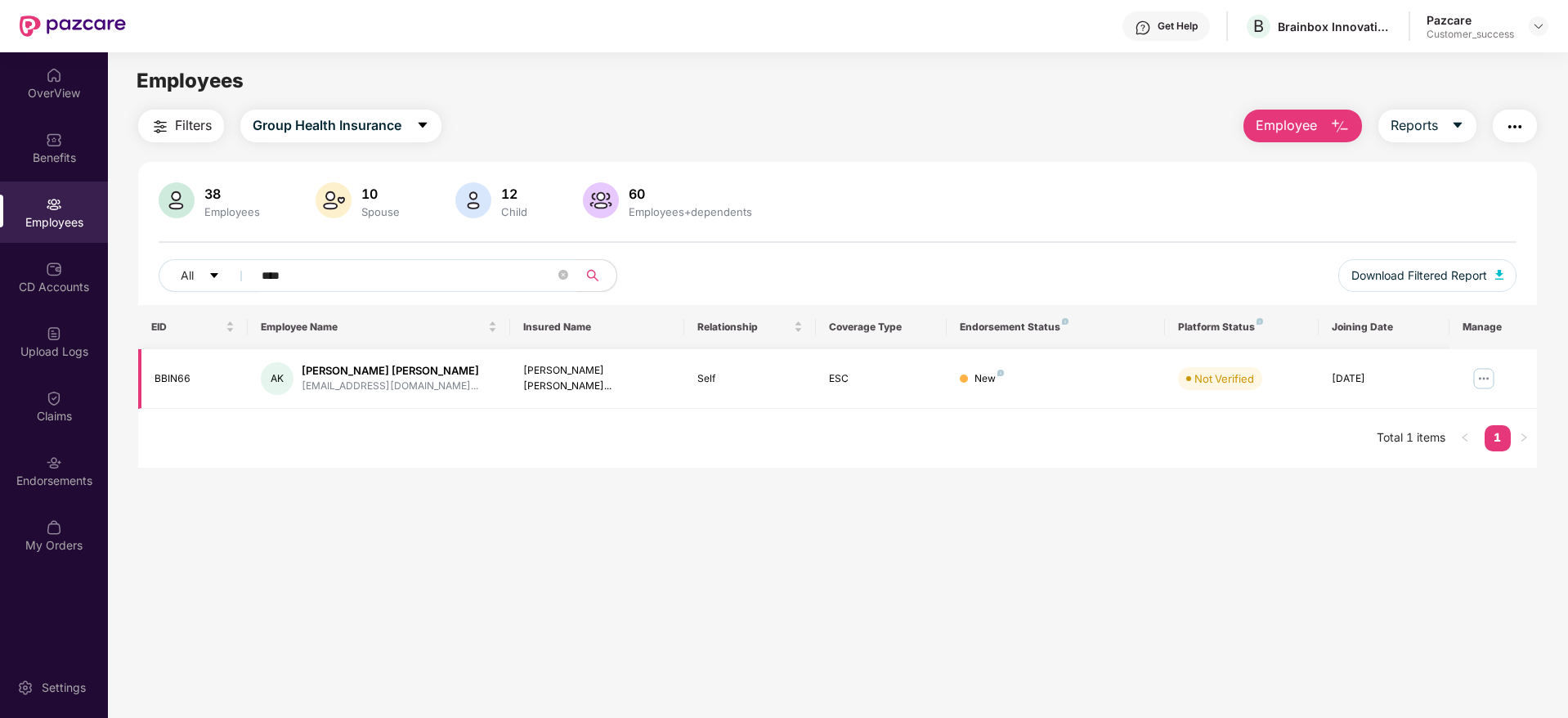
type input "****"
click at [1492, 372] on img at bounding box center [1484, 379] width 26 height 26
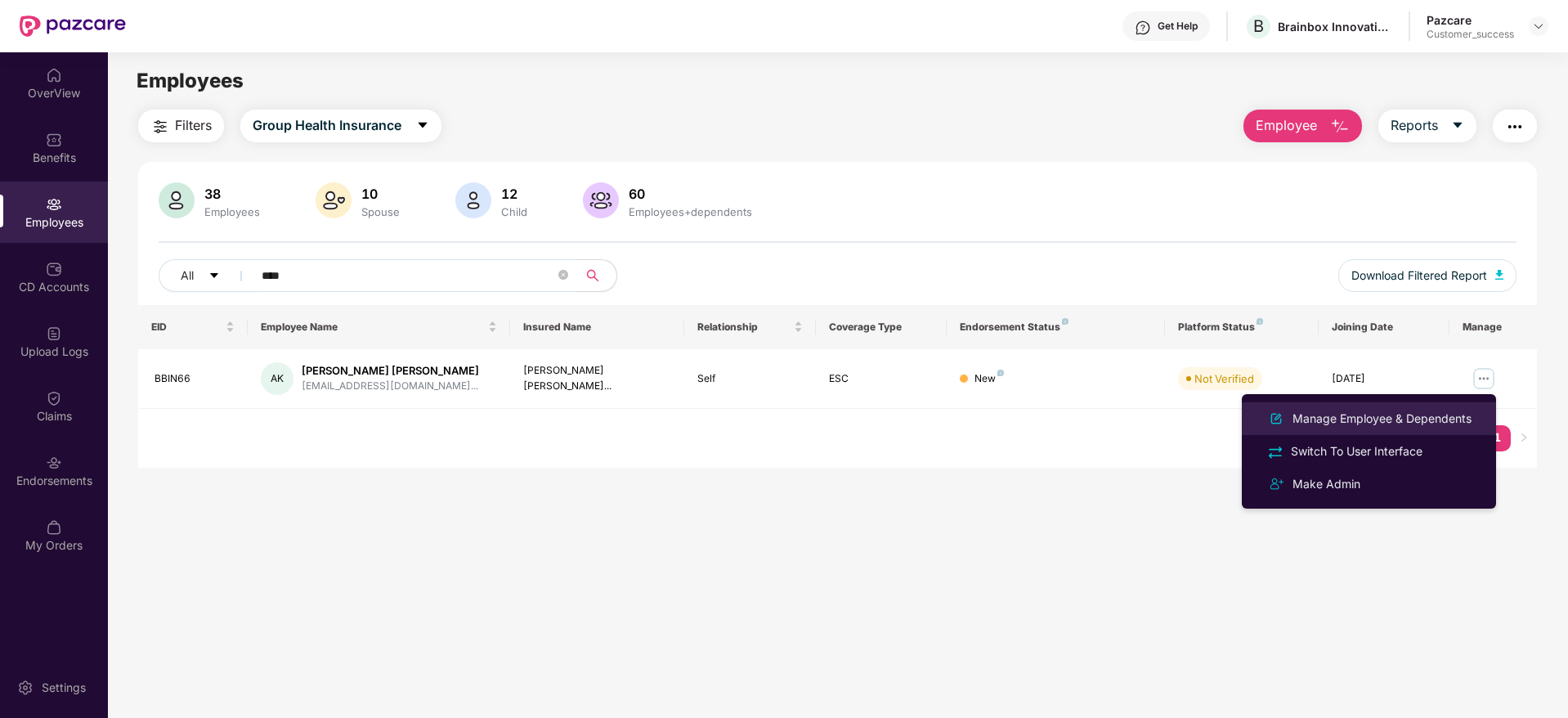
click at [1374, 418] on div "Manage Employee & Dependents" at bounding box center [1382, 418] width 185 height 18
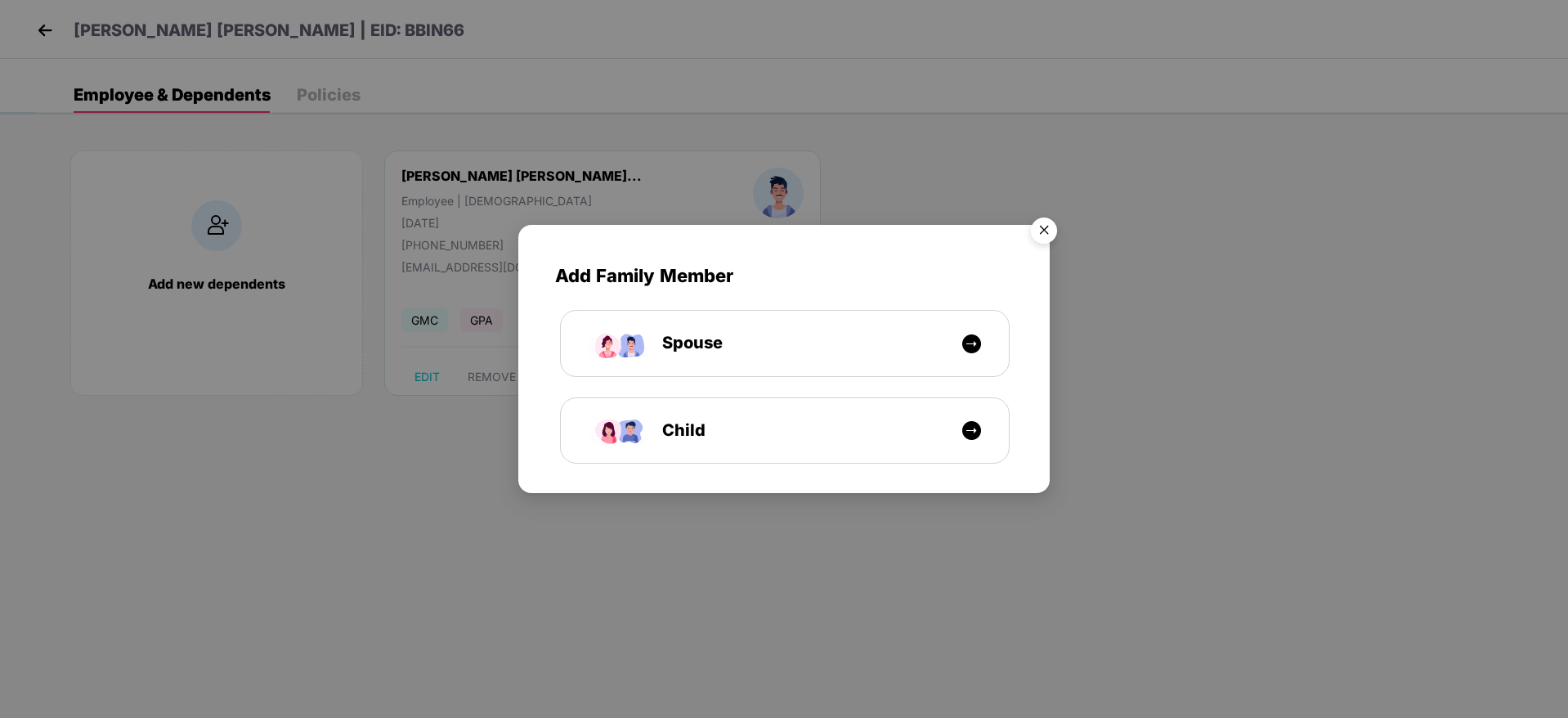
click at [1039, 235] on img "Close" at bounding box center [1044, 232] width 46 height 46
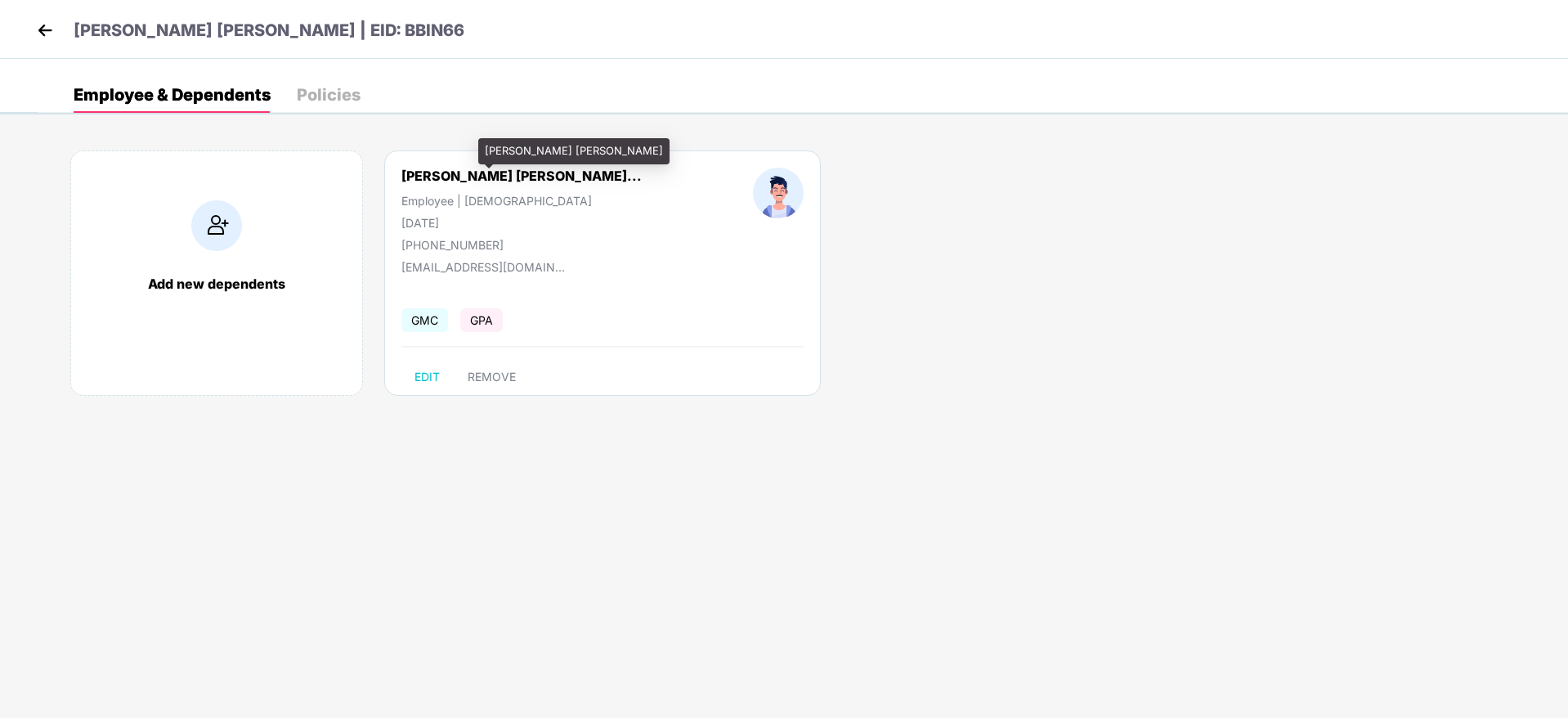
click at [447, 174] on div "[PERSON_NAME] [PERSON_NAME]..." at bounding box center [521, 175] width 240 height 16
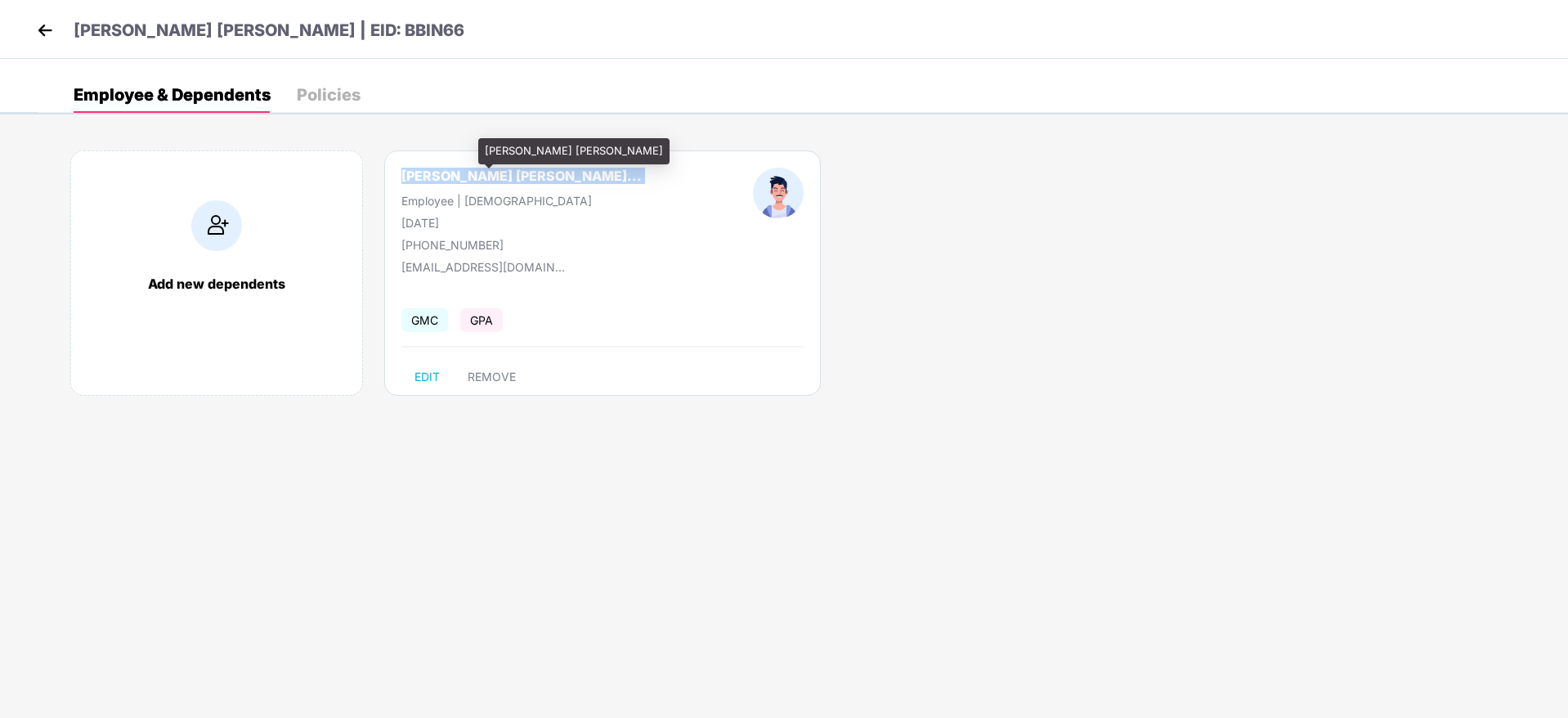
click at [447, 174] on div "[PERSON_NAME] [PERSON_NAME]..." at bounding box center [521, 175] width 240 height 16
click at [438, 174] on div "[PERSON_NAME] [PERSON_NAME]..." at bounding box center [521, 175] width 240 height 16
click at [484, 147] on div "[PERSON_NAME] [PERSON_NAME]" at bounding box center [574, 151] width 192 height 26
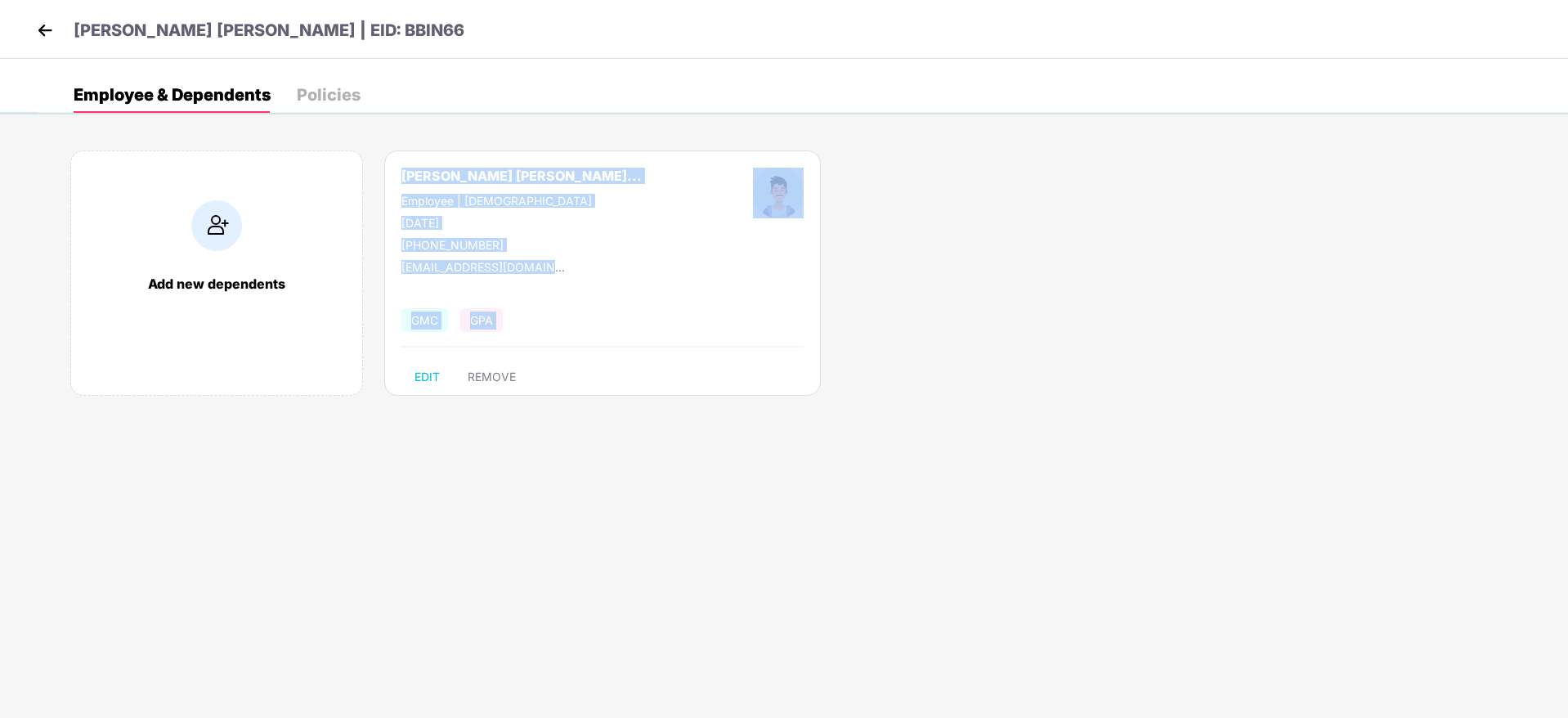
drag, startPoint x: 485, startPoint y: 148, endPoint x: 537, endPoint y: 150, distance: 52.0
click at [537, 114] on div "[PERSON_NAME] [PERSON_NAME] | EID: BBIN66 Employee & Dependents Policies Add ne…" at bounding box center [784, 57] width 1568 height 114
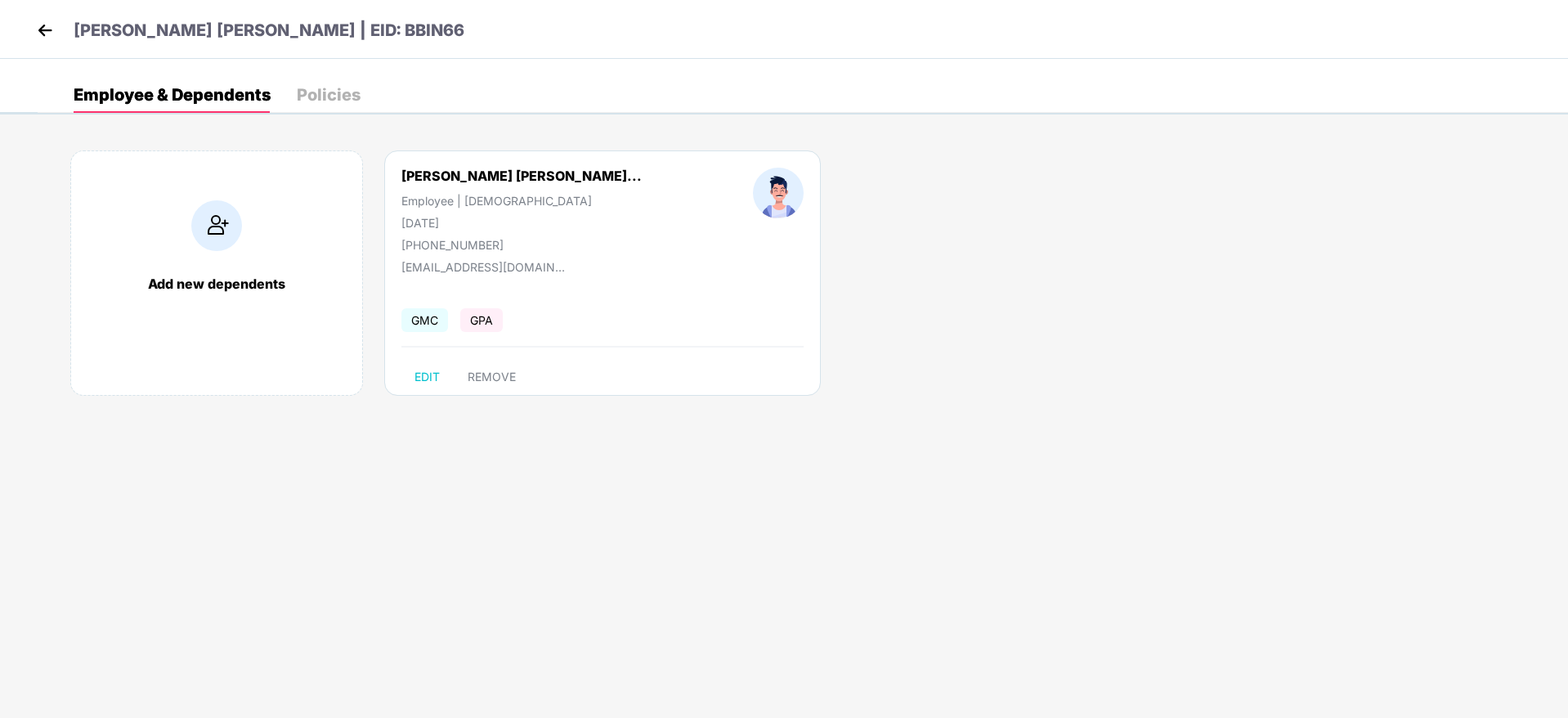
click at [533, 154] on div "[PERSON_NAME] [PERSON_NAME]... Employee | [DEMOGRAPHIC_DATA] [DATE] [PHONE_NUMB…" at bounding box center [602, 273] width 437 height 245
click at [551, 180] on div "[PERSON_NAME] [PERSON_NAME]..." at bounding box center [521, 175] width 240 height 16
click at [521, 149] on div "[PERSON_NAME] [PERSON_NAME]" at bounding box center [574, 151] width 192 height 26
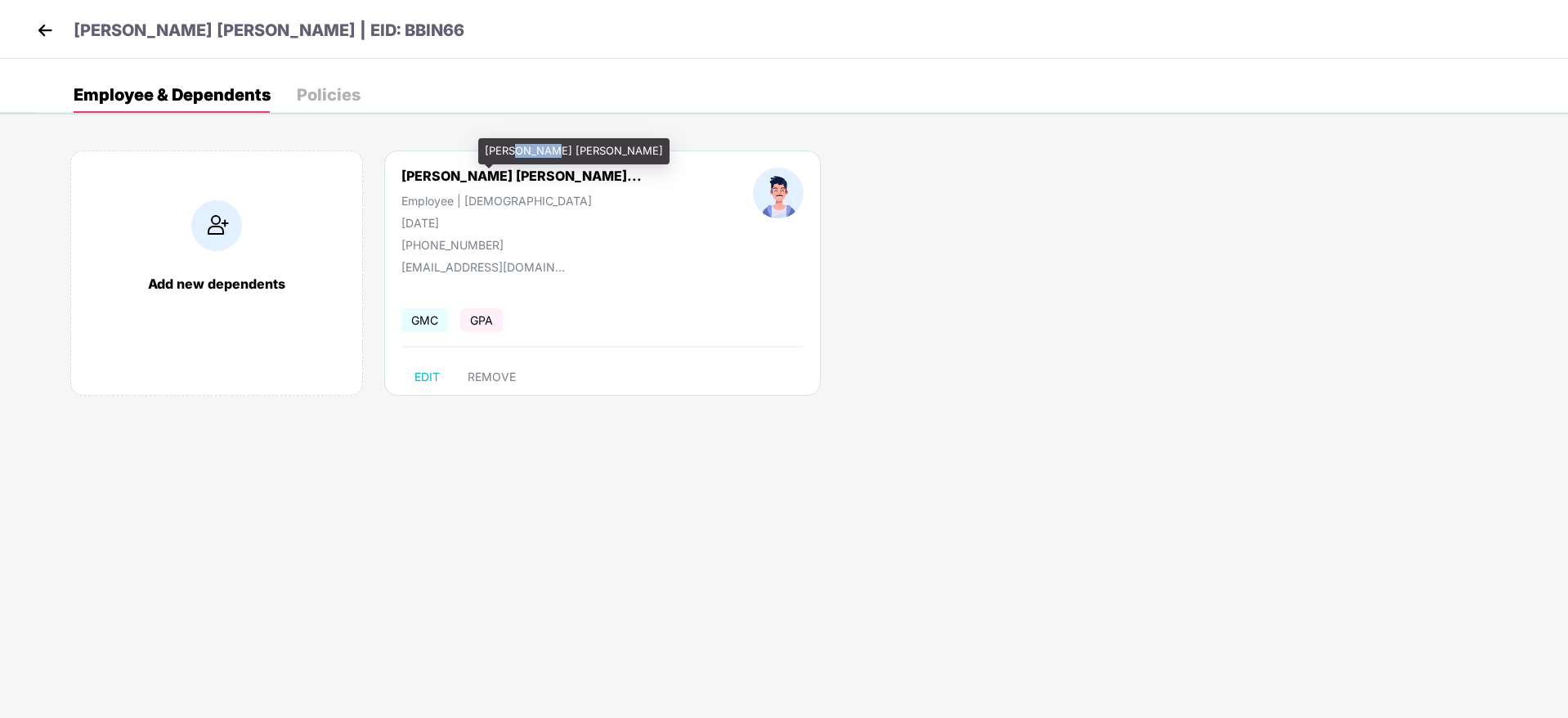
click at [521, 149] on div "[PERSON_NAME] [PERSON_NAME]" at bounding box center [574, 151] width 192 height 26
drag, startPoint x: 598, startPoint y: 149, endPoint x: 480, endPoint y: 152, distance: 118.0
click at [480, 152] on div "[PERSON_NAME] [PERSON_NAME]" at bounding box center [574, 151] width 192 height 26
copy div "[PERSON_NAME] [PERSON_NAME]"
drag, startPoint x: 312, startPoint y: 26, endPoint x: 371, endPoint y: 26, distance: 59.0
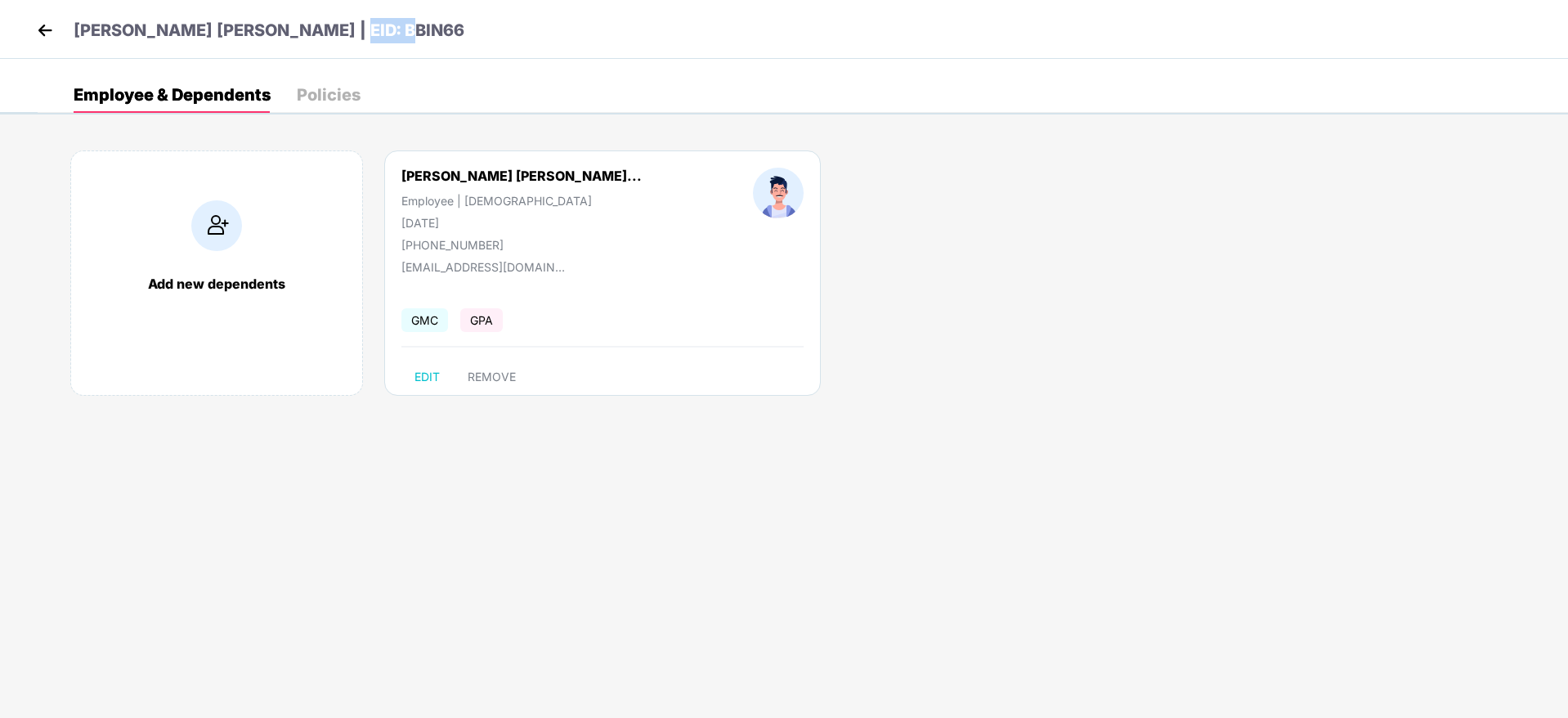
click at [371, 26] on div "[PERSON_NAME] [PERSON_NAME] | EID: BBIN66" at bounding box center [784, 29] width 1568 height 59
copy p "BBIN66"
click at [475, 273] on div "[EMAIL_ADDRESS][DOMAIN_NAME]" at bounding box center [483, 267] width 164 height 14
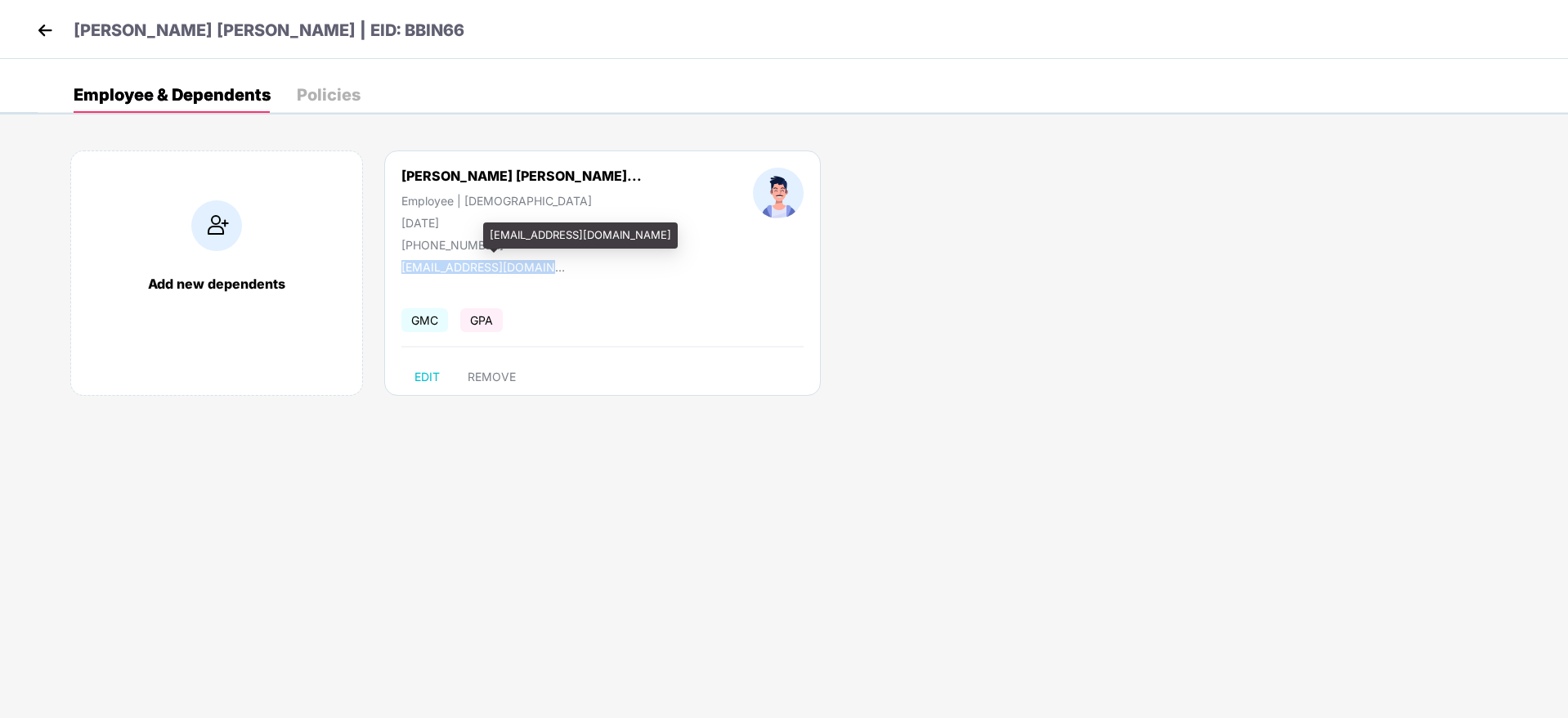
click at [475, 273] on div "[EMAIL_ADDRESS][DOMAIN_NAME]" at bounding box center [483, 267] width 164 height 14
click at [542, 265] on div "[EMAIL_ADDRESS][DOMAIN_NAME]" at bounding box center [483, 267] width 164 height 14
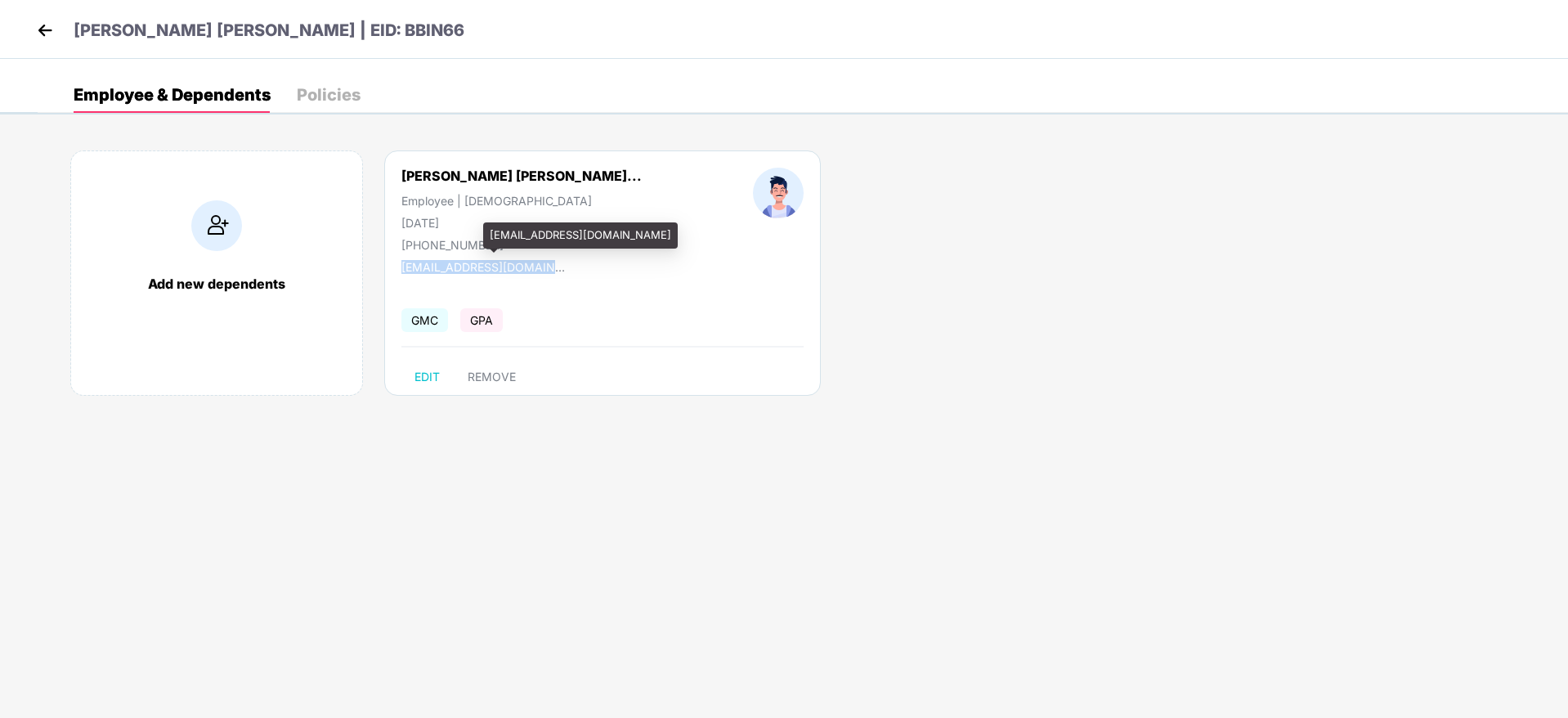
click at [542, 265] on div "[EMAIL_ADDRESS][DOMAIN_NAME]" at bounding box center [483, 267] width 164 height 14
drag, startPoint x: 420, startPoint y: 249, endPoint x: 494, endPoint y: 239, distance: 74.7
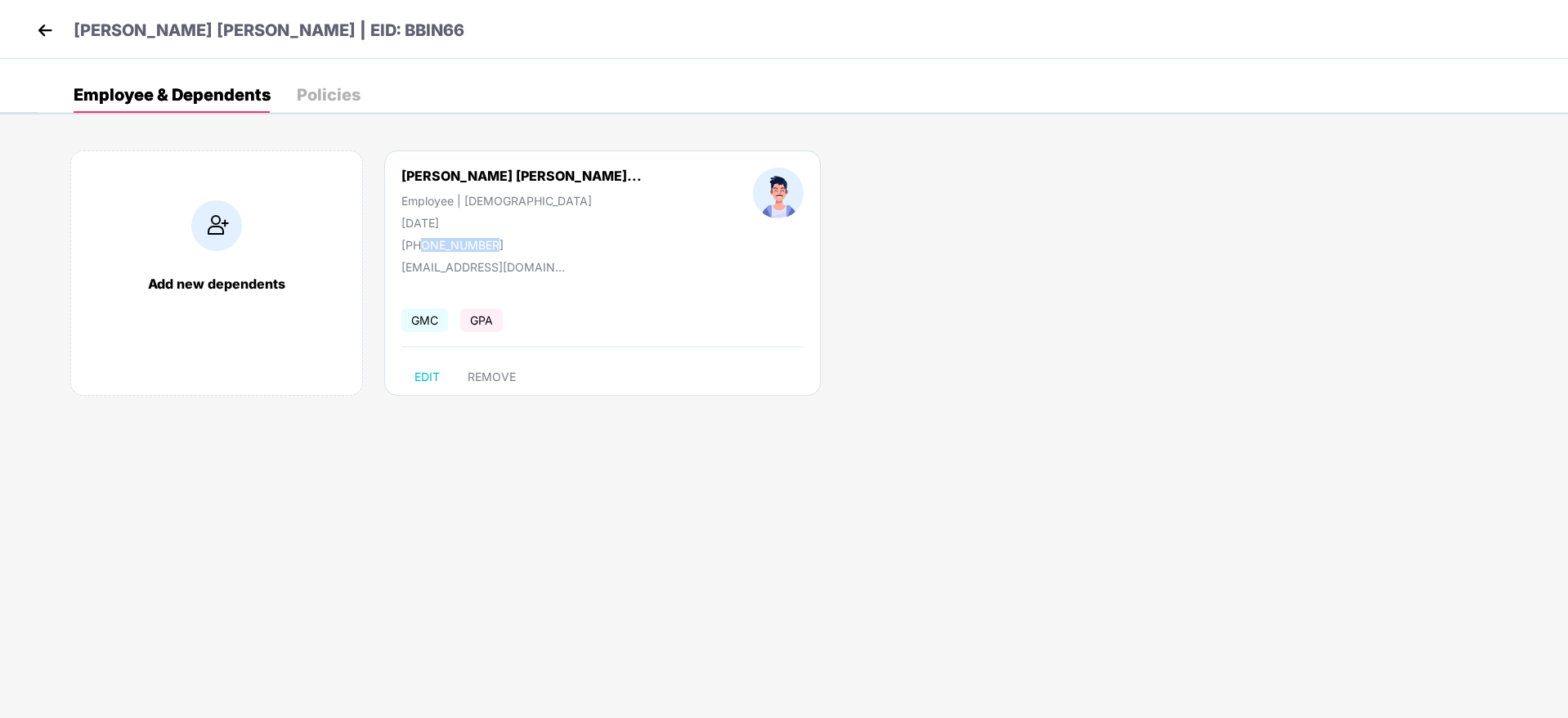
click at [494, 239] on div "[PHONE_NUMBER]" at bounding box center [521, 245] width 240 height 14
copy div "9573582939"
click at [38, 42] on header "[PERSON_NAME] [PERSON_NAME] | EID: BBIN66" at bounding box center [249, 33] width 432 height 29
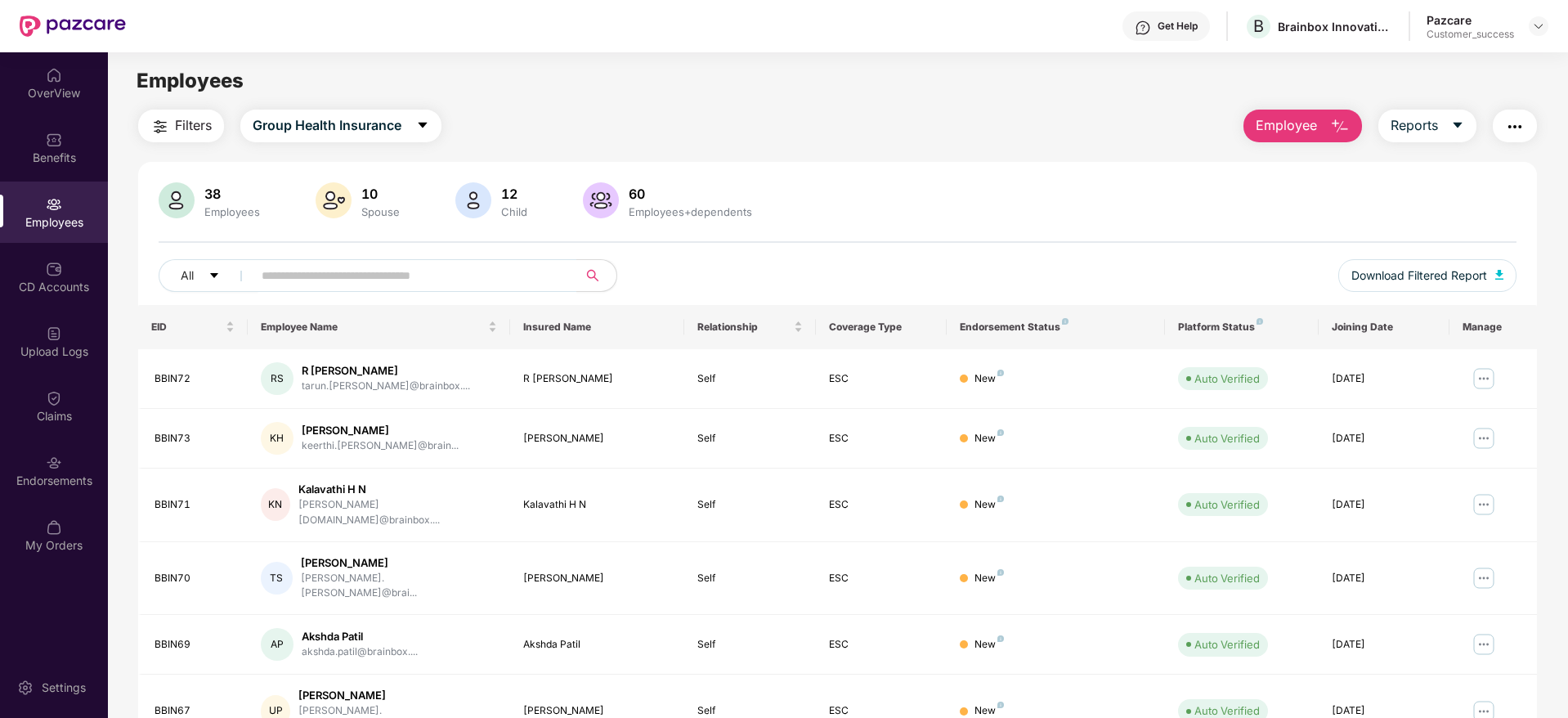
click at [1287, 127] on span "Employee" at bounding box center [1286, 126] width 62 height 21
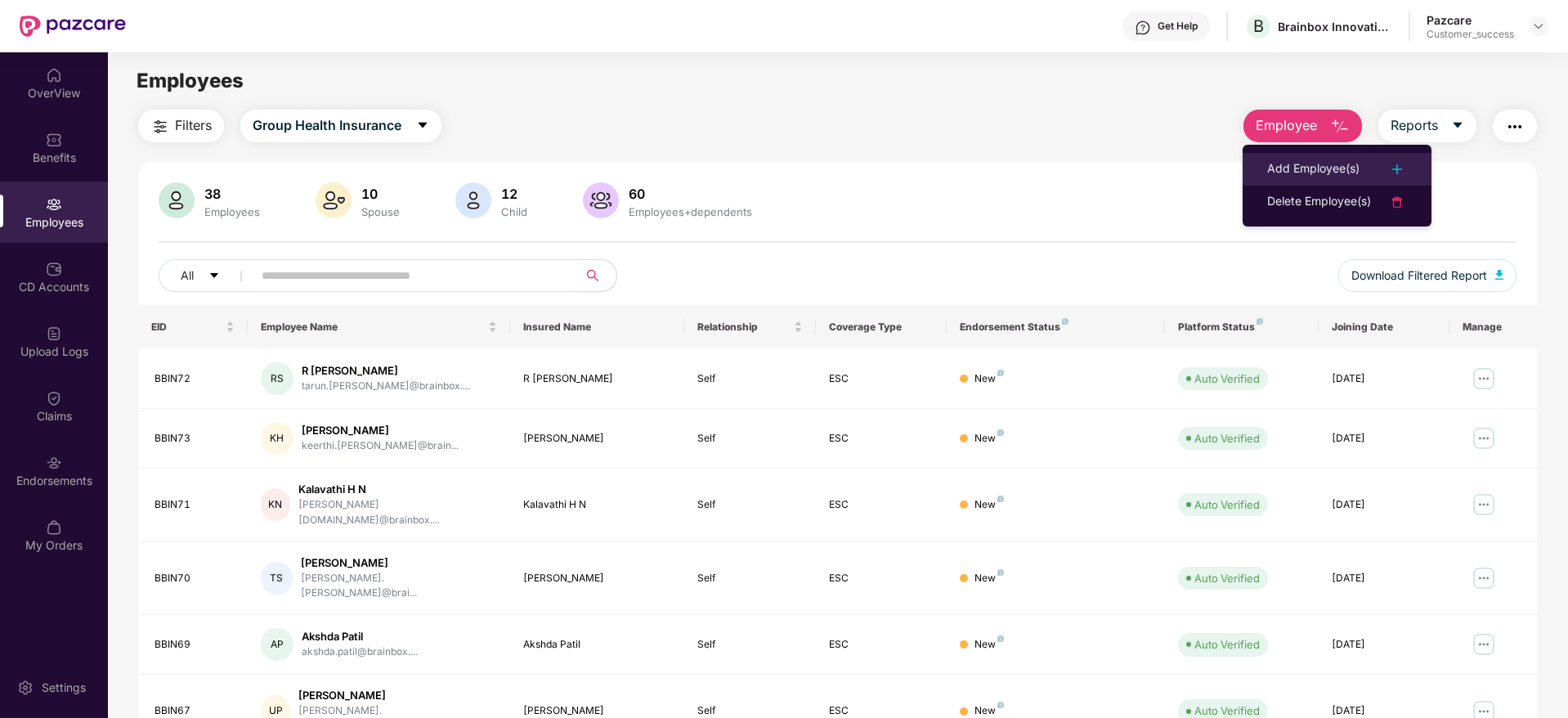
click at [1278, 166] on div "Add Employee(s)" at bounding box center [1313, 169] width 93 height 20
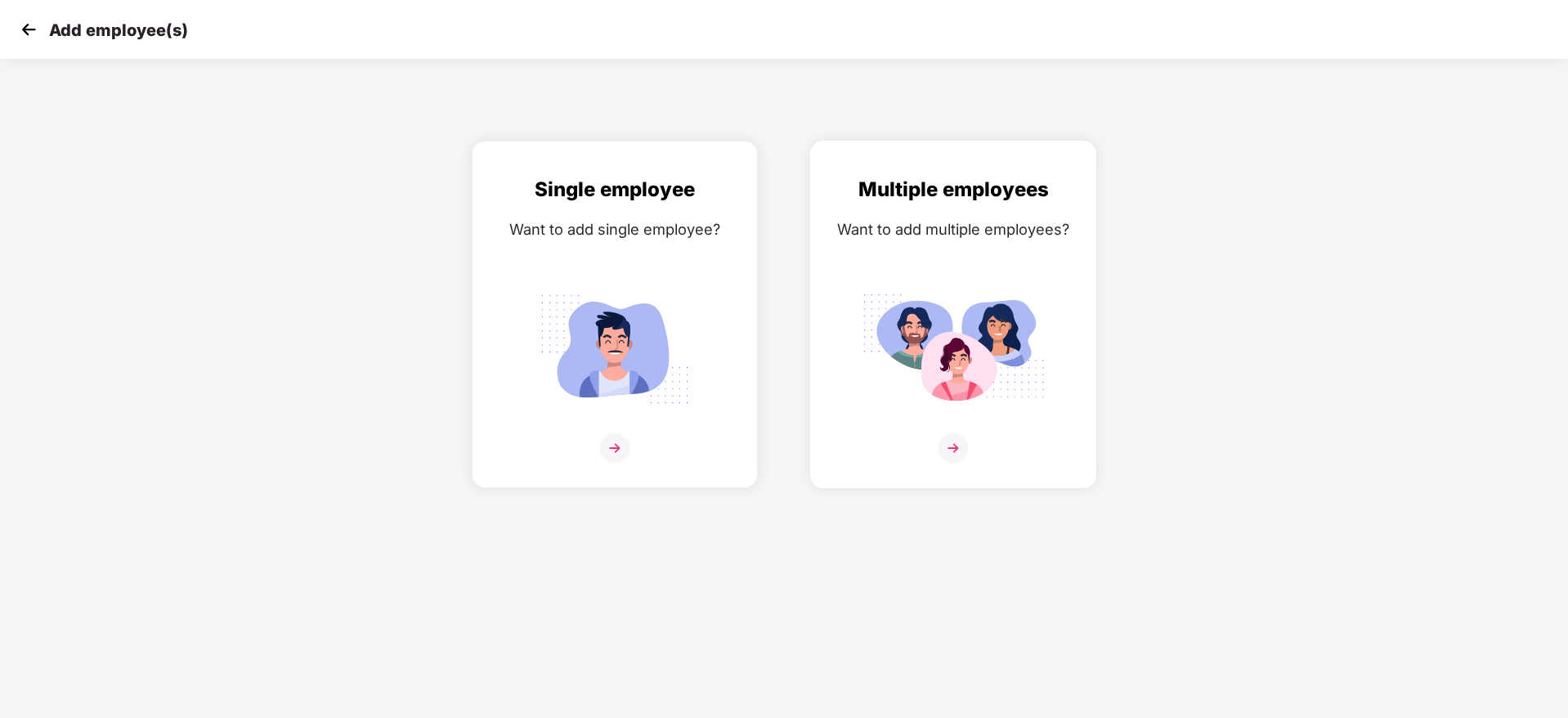
click at [968, 438] on div at bounding box center [953, 459] width 251 height 50
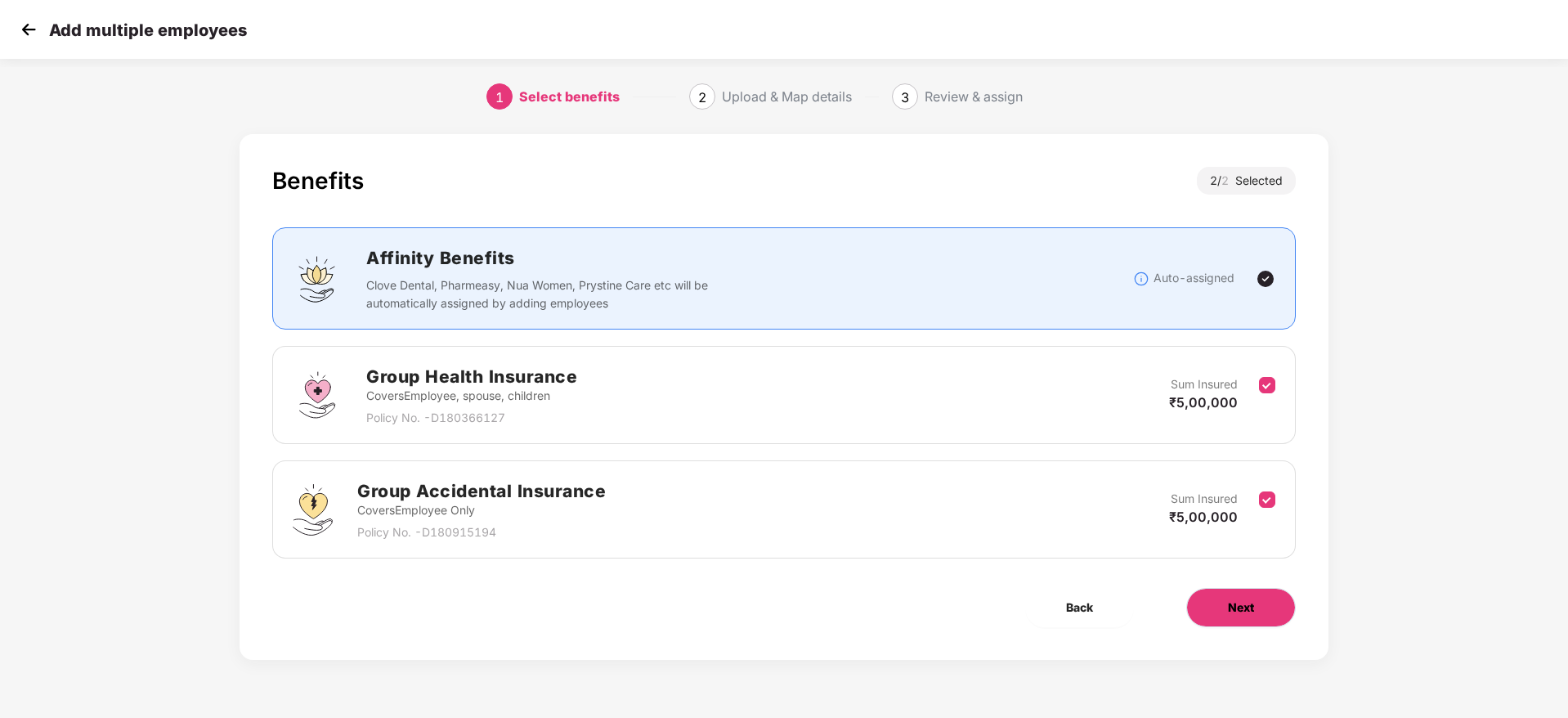
click at [1249, 626] on button "Next" at bounding box center [1240, 607] width 109 height 39
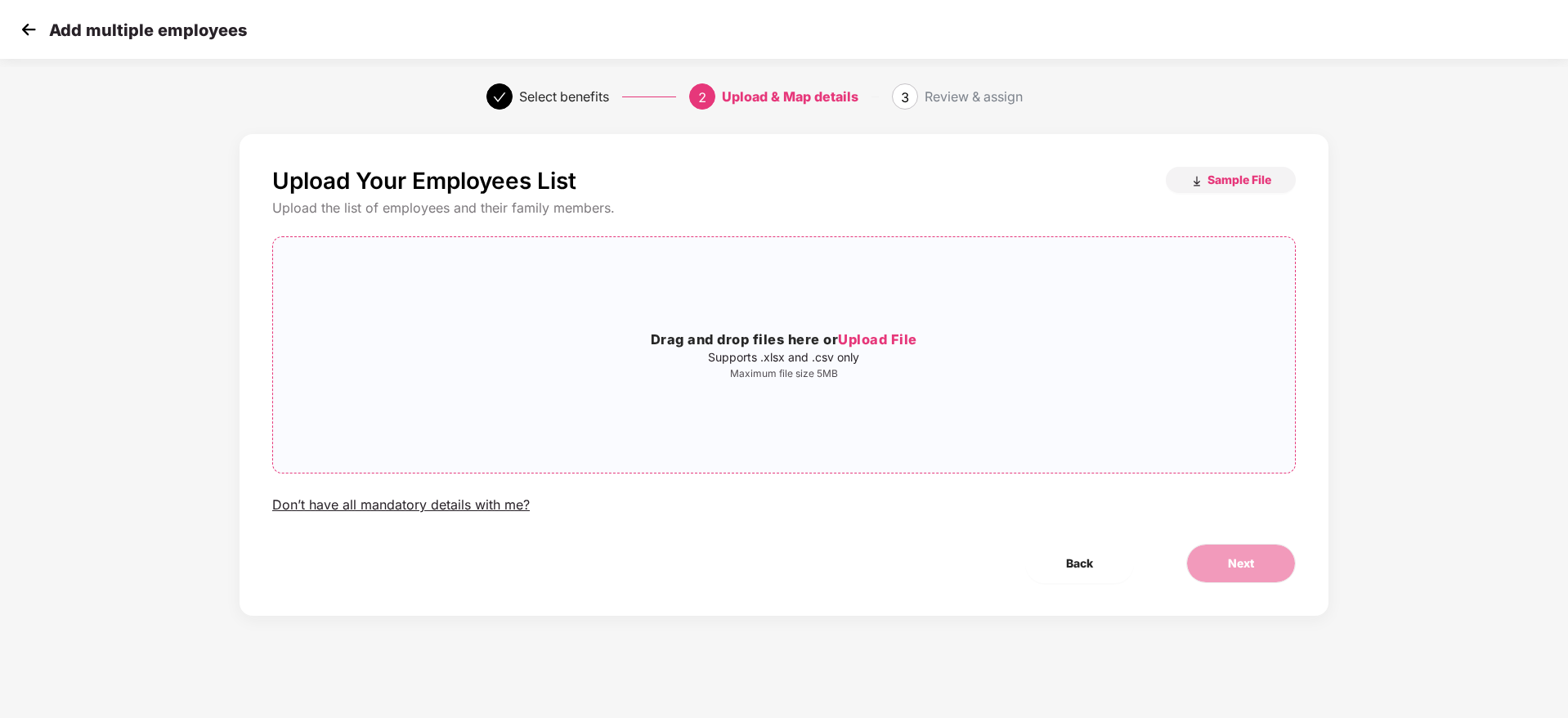
click at [895, 339] on span "Upload File" at bounding box center [877, 339] width 79 height 16
click at [1218, 565] on button "Next" at bounding box center [1240, 563] width 109 height 39
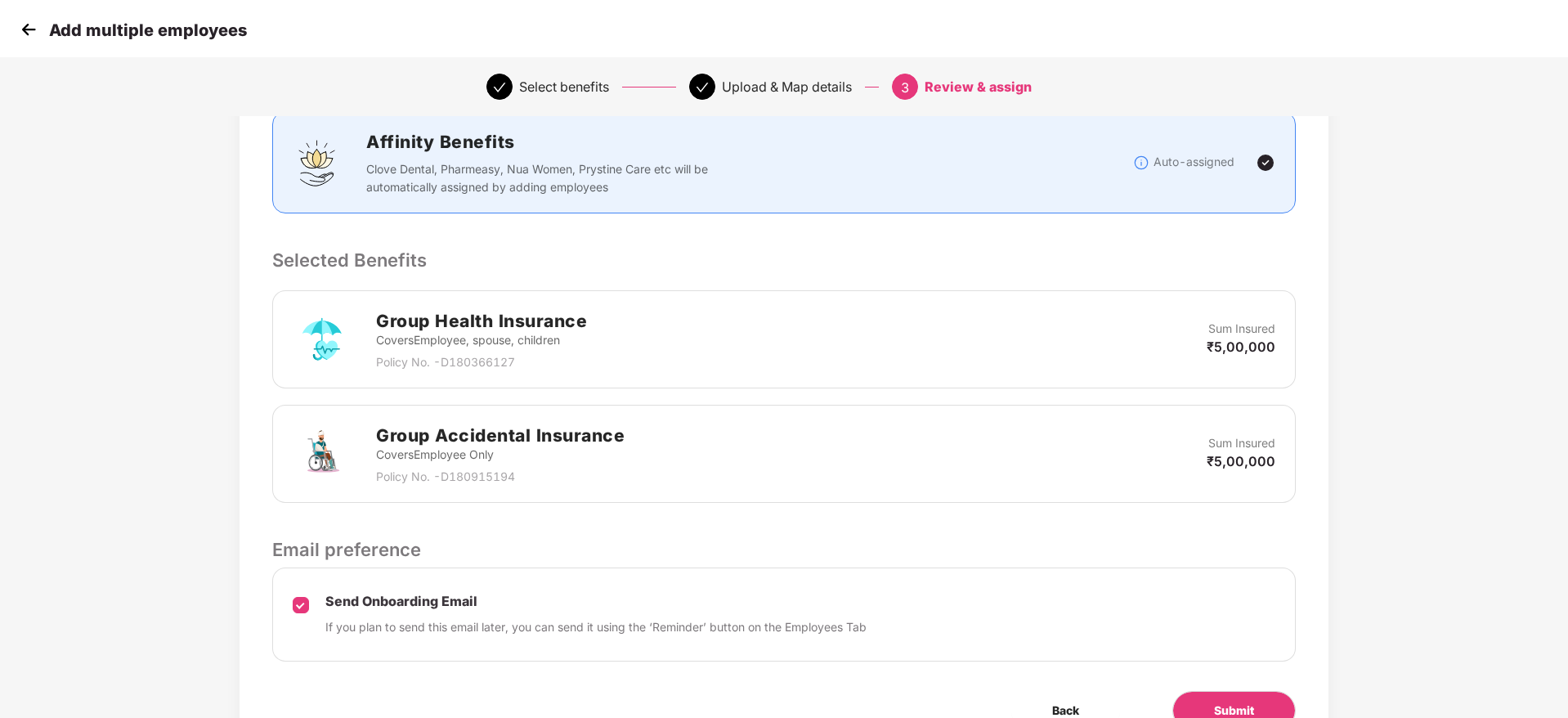
scroll to position [309, 0]
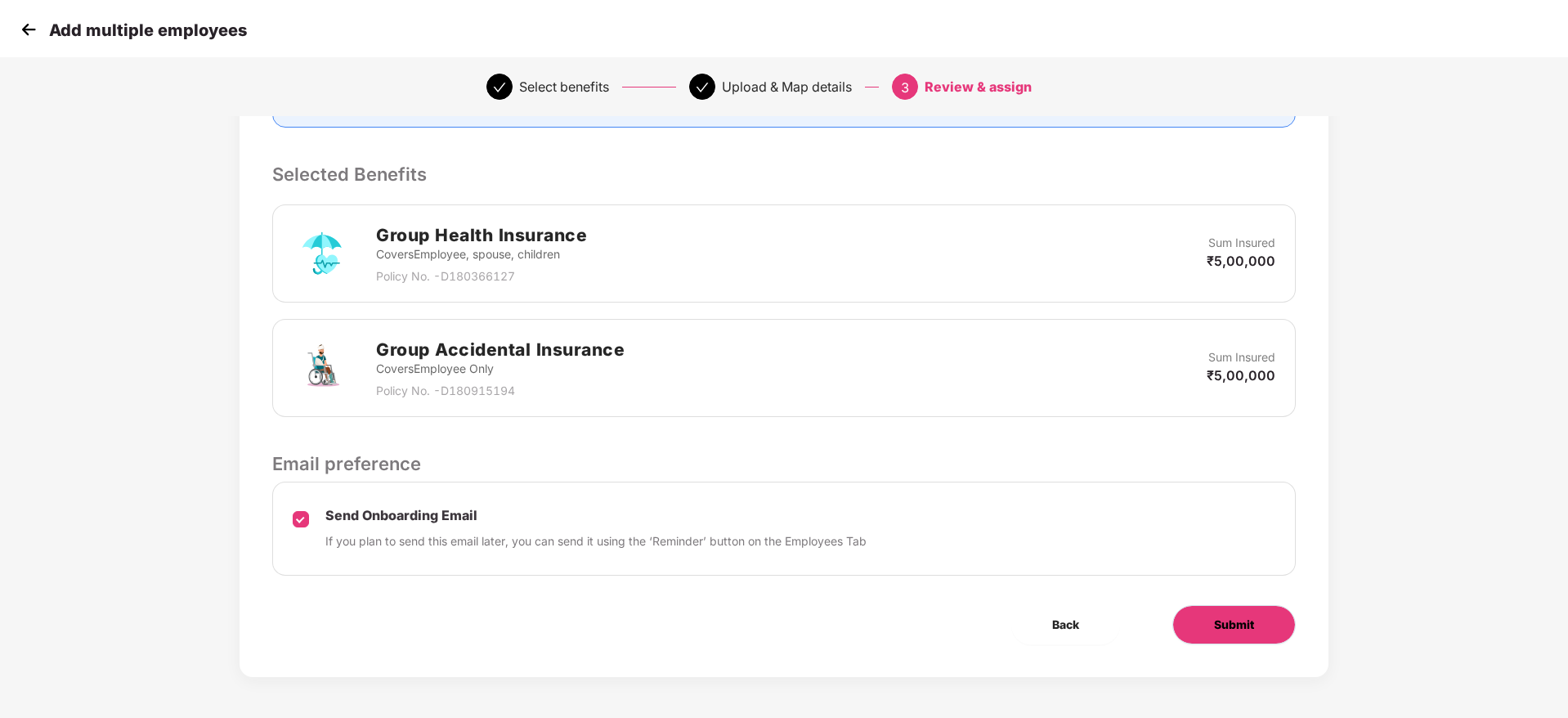
click at [1203, 631] on button "Submit" at bounding box center [1233, 624] width 123 height 39
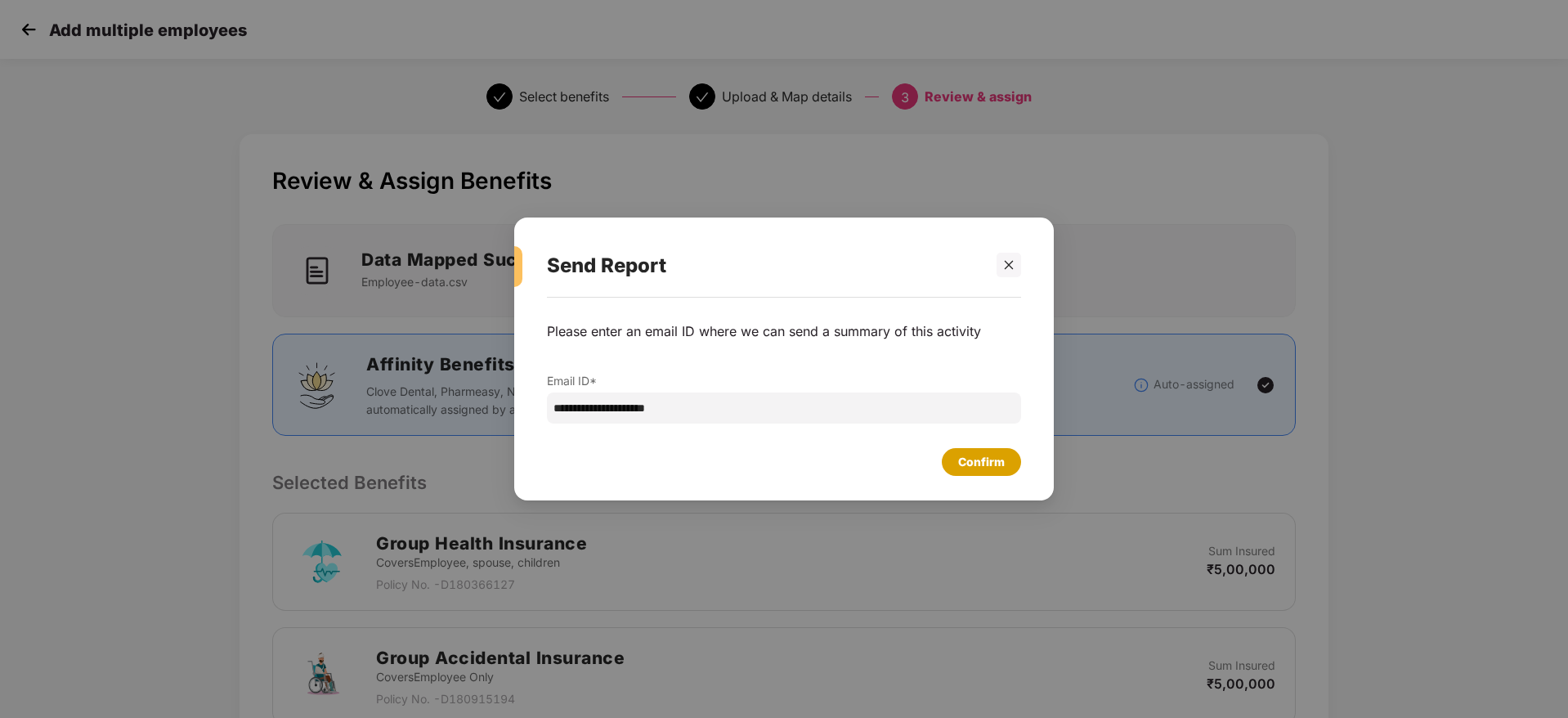
click at [999, 448] on div "Confirm" at bounding box center [980, 462] width 79 height 28
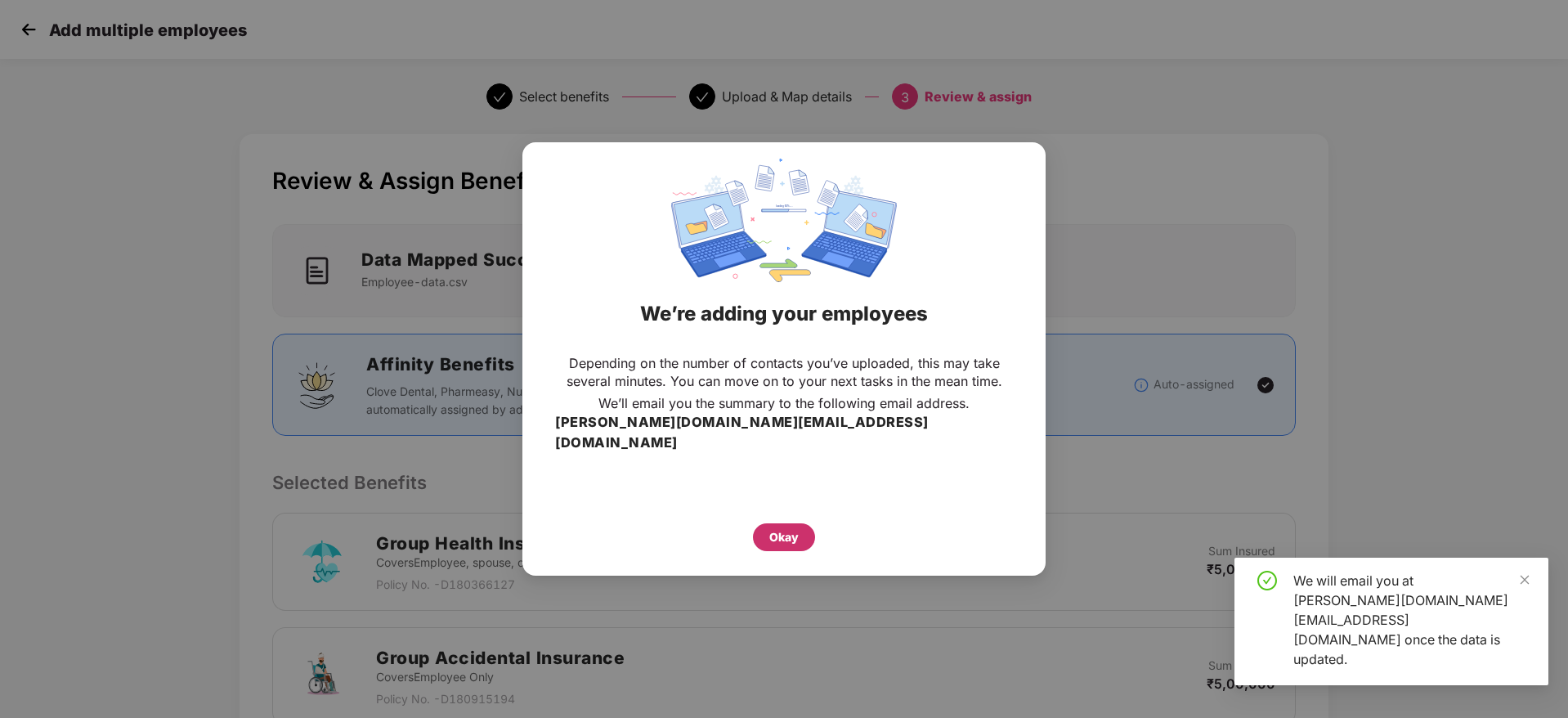
click at [762, 524] on div "Okay" at bounding box center [784, 538] width 62 height 28
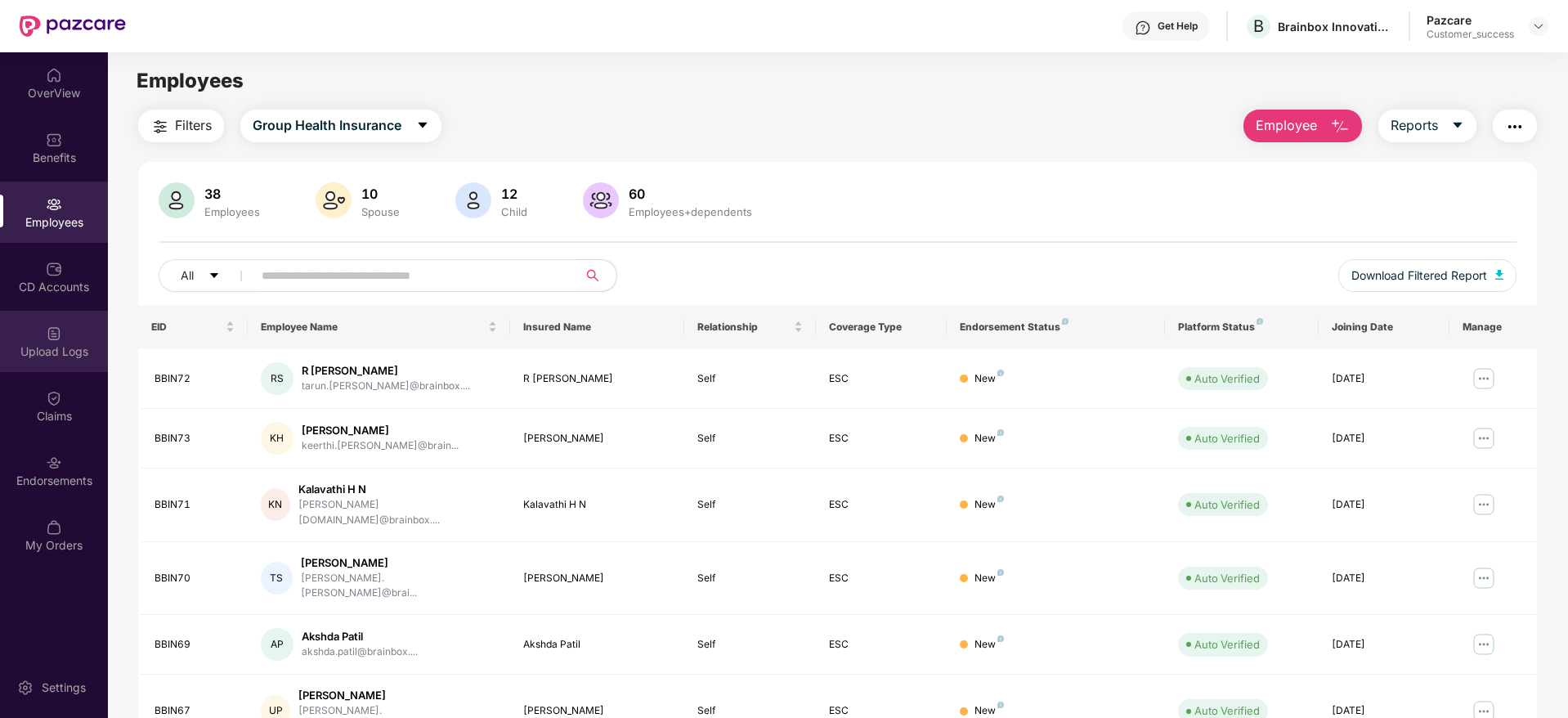
click at [67, 355] on div "Upload Logs" at bounding box center [54, 351] width 107 height 16
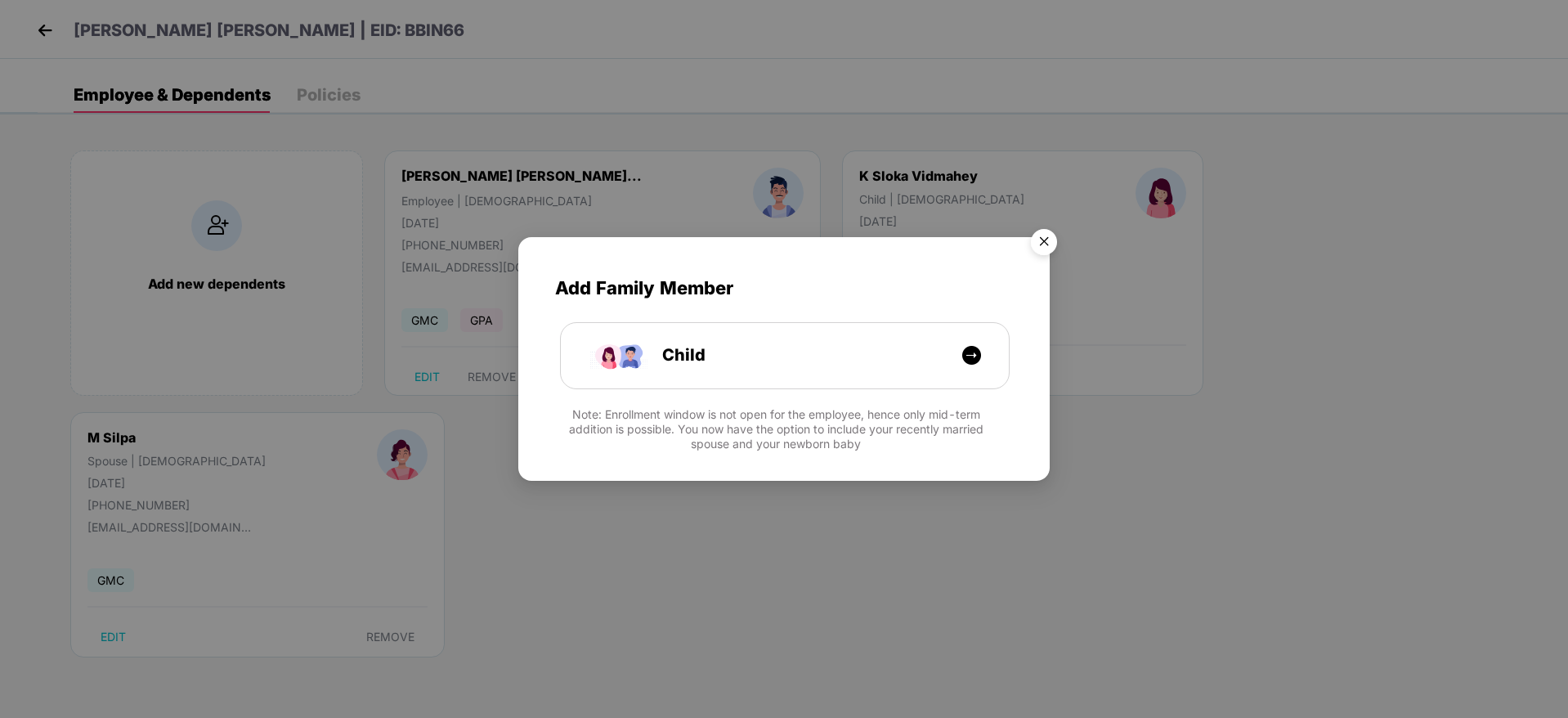
click at [1052, 236] on img "Close" at bounding box center [1044, 245] width 46 height 46
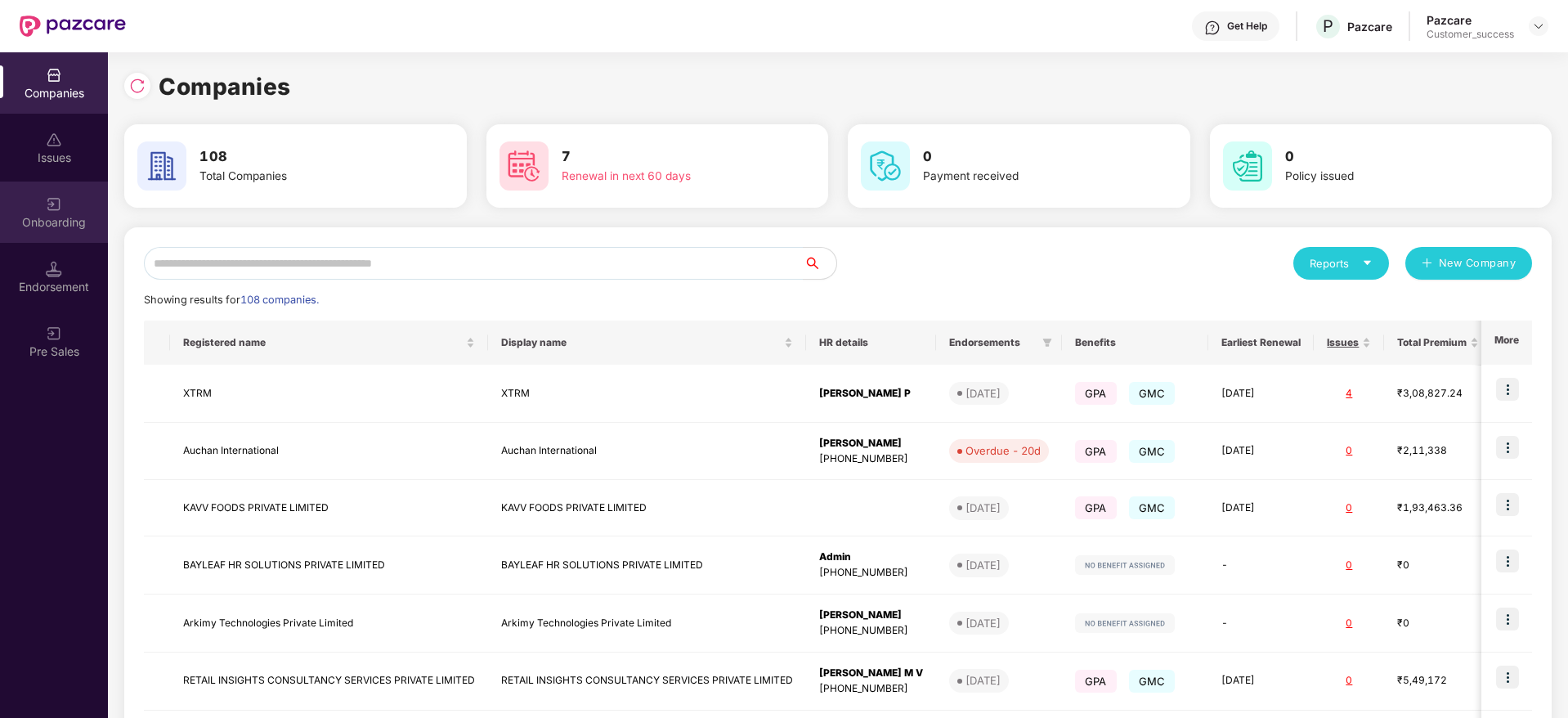
click at [16, 214] on div "Onboarding" at bounding box center [54, 222] width 107 height 16
